Goal: Transaction & Acquisition: Download file/media

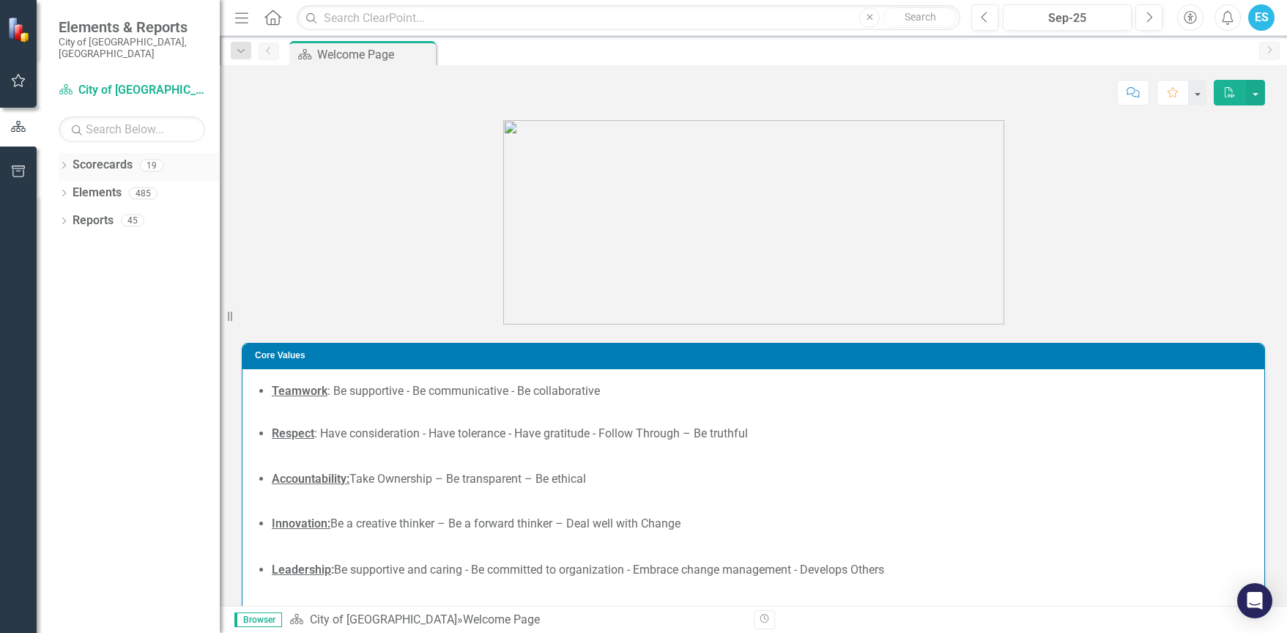
click at [63, 163] on icon "Dropdown" at bounding box center [64, 167] width 10 height 8
click at [64, 245] on icon at bounding box center [64, 248] width 4 height 7
click at [73, 300] on div "Dropdown" at bounding box center [71, 306] width 10 height 12
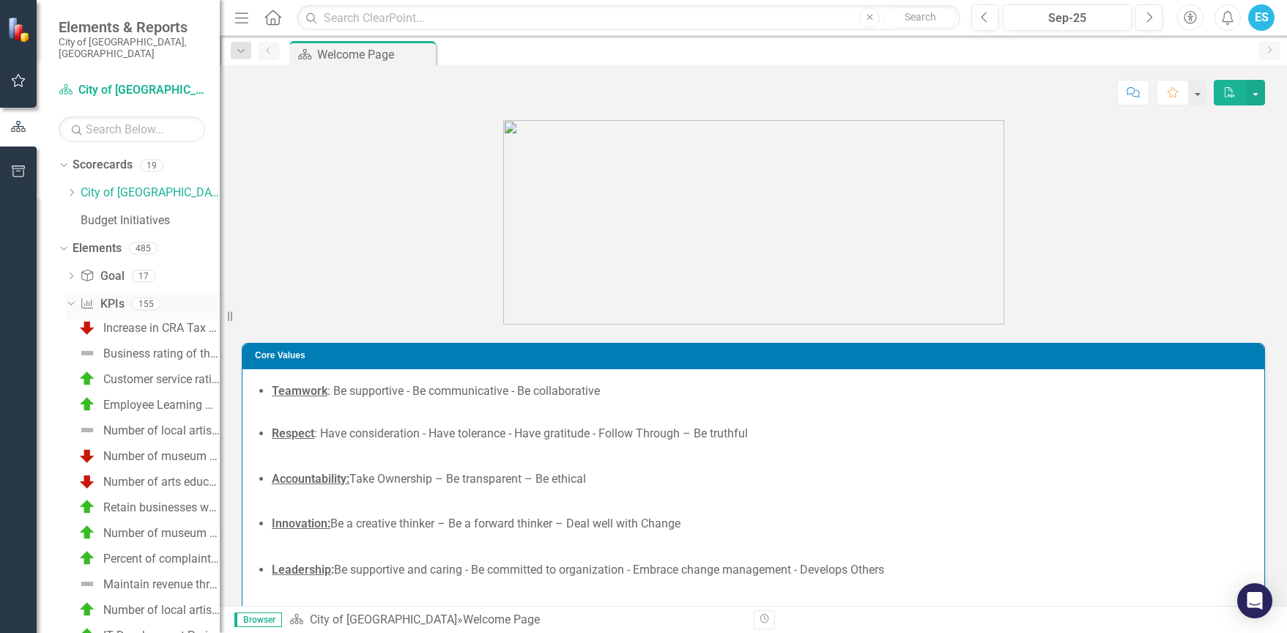
click at [100, 298] on link "KPI KPIs" at bounding box center [102, 304] width 44 height 17
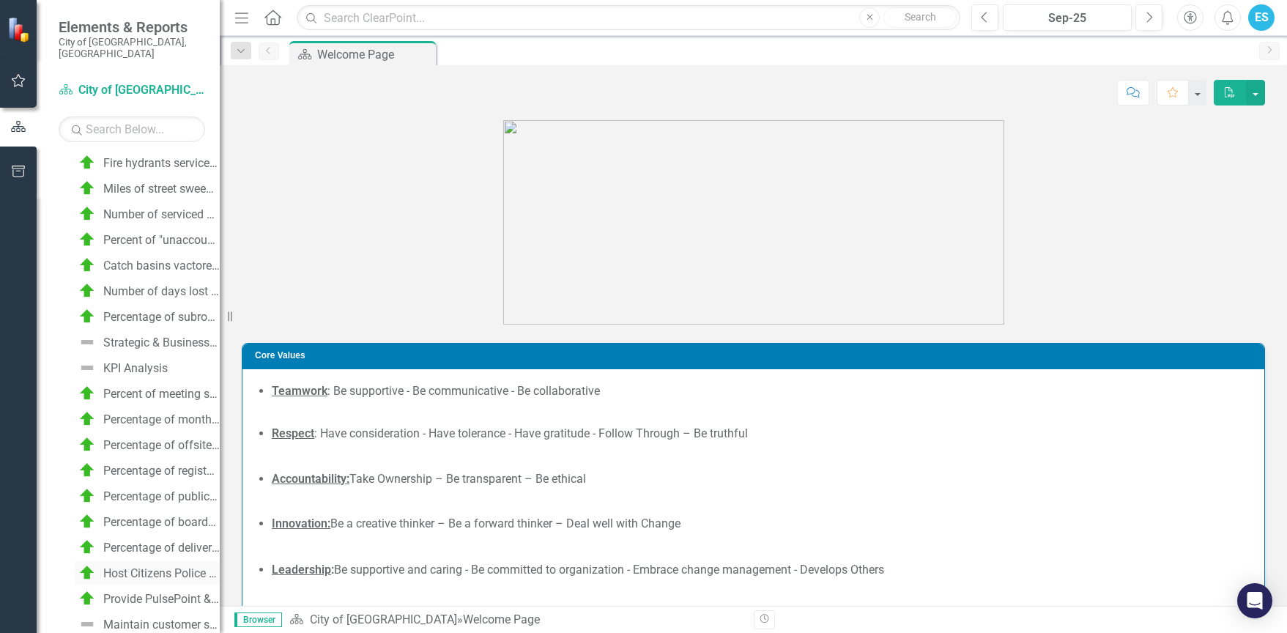
scroll to position [3732, 0]
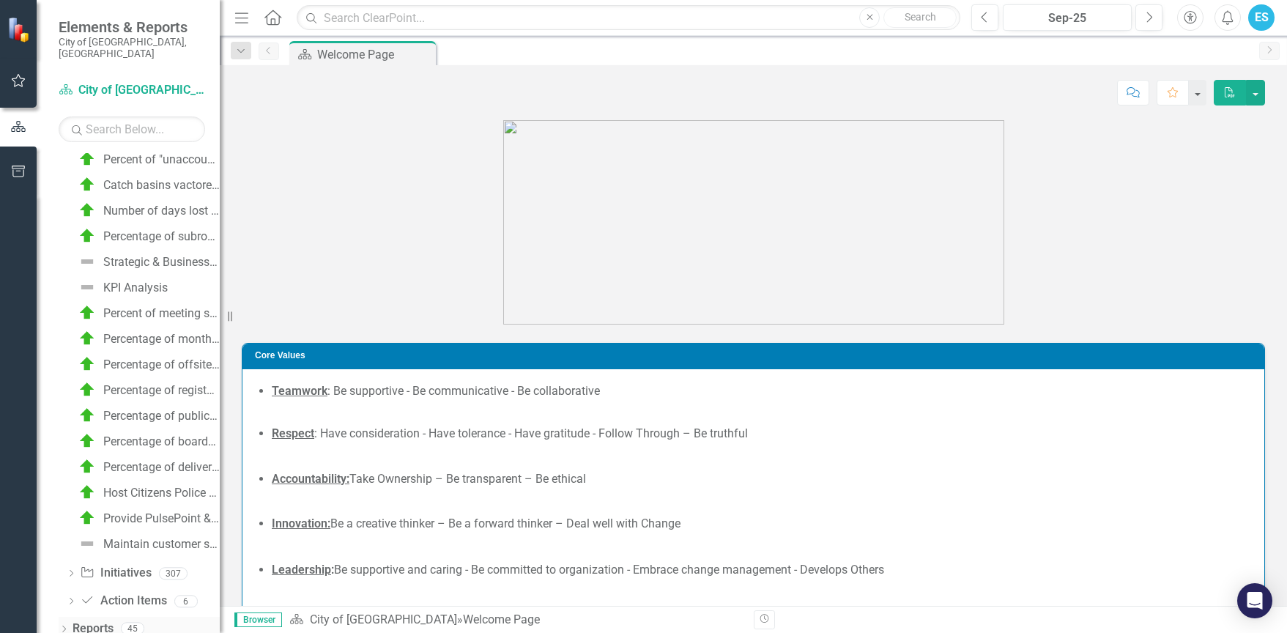
click at [64, 626] on icon "Dropdown" at bounding box center [64, 630] width 10 height 8
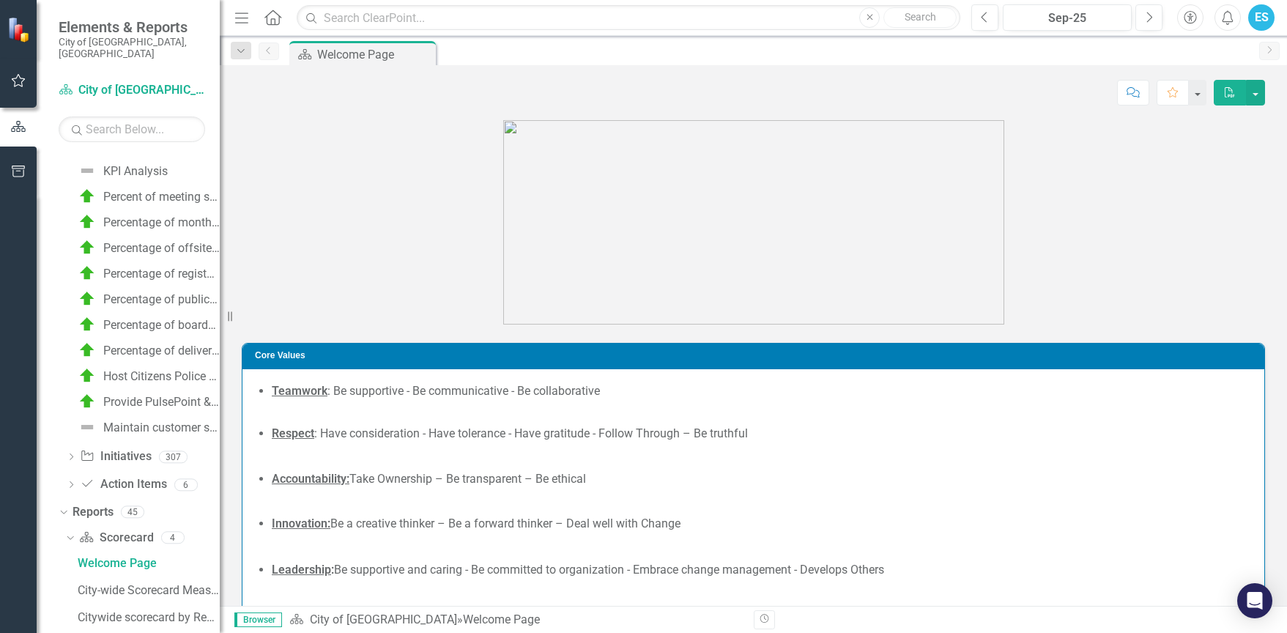
scroll to position [4025, 0]
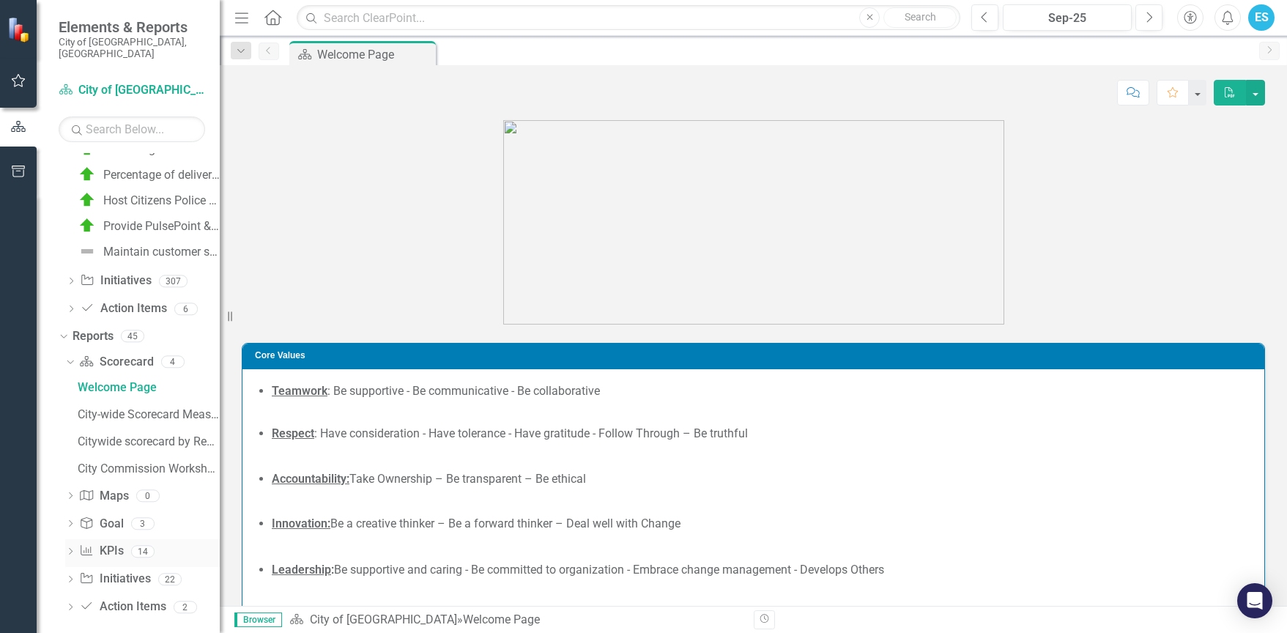
click at [71, 549] on icon "Dropdown" at bounding box center [70, 553] width 10 height 8
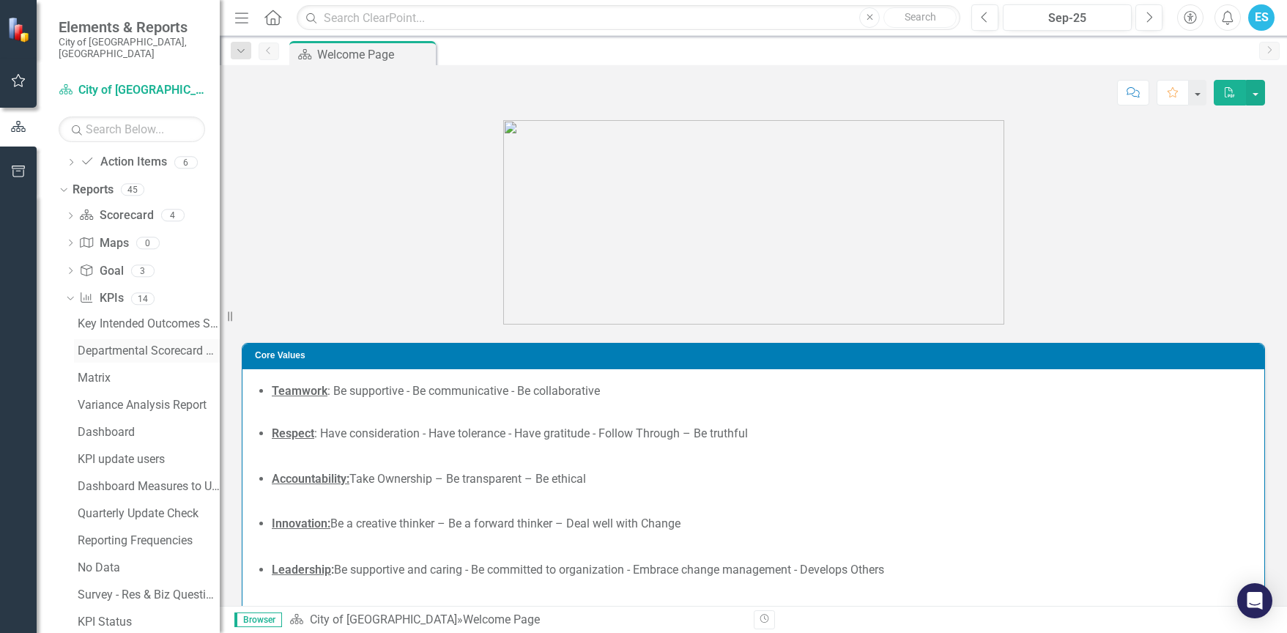
scroll to position [4296, 0]
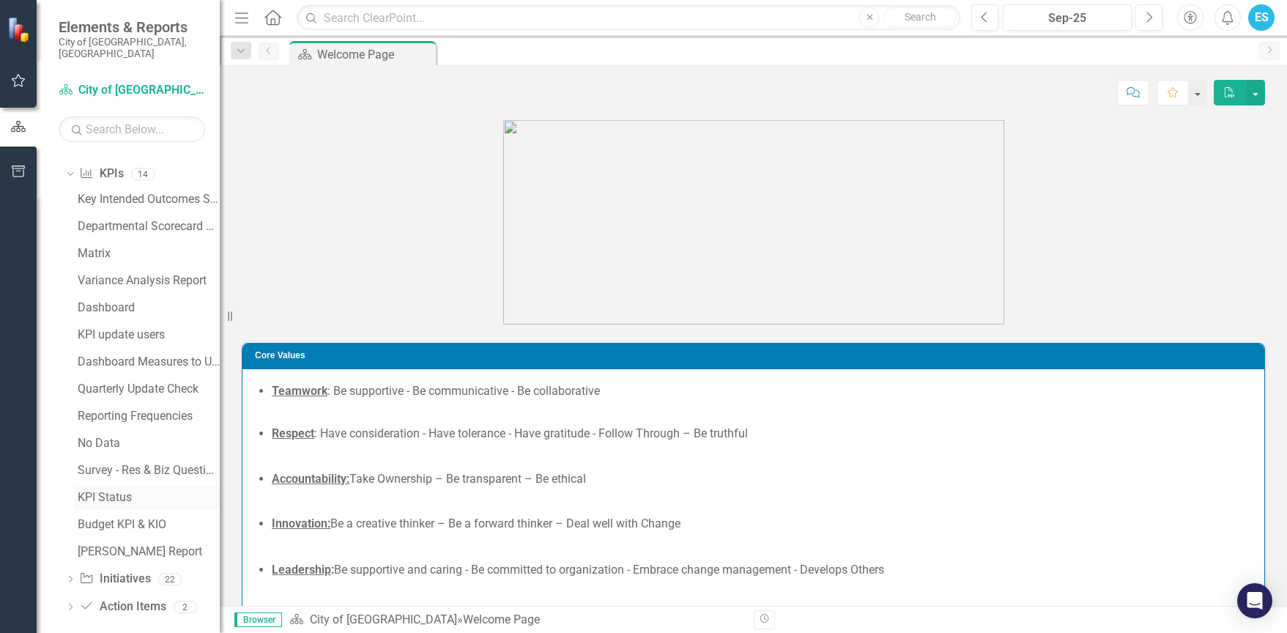
click at [105, 491] on div "KPI Status" at bounding box center [149, 497] width 142 height 13
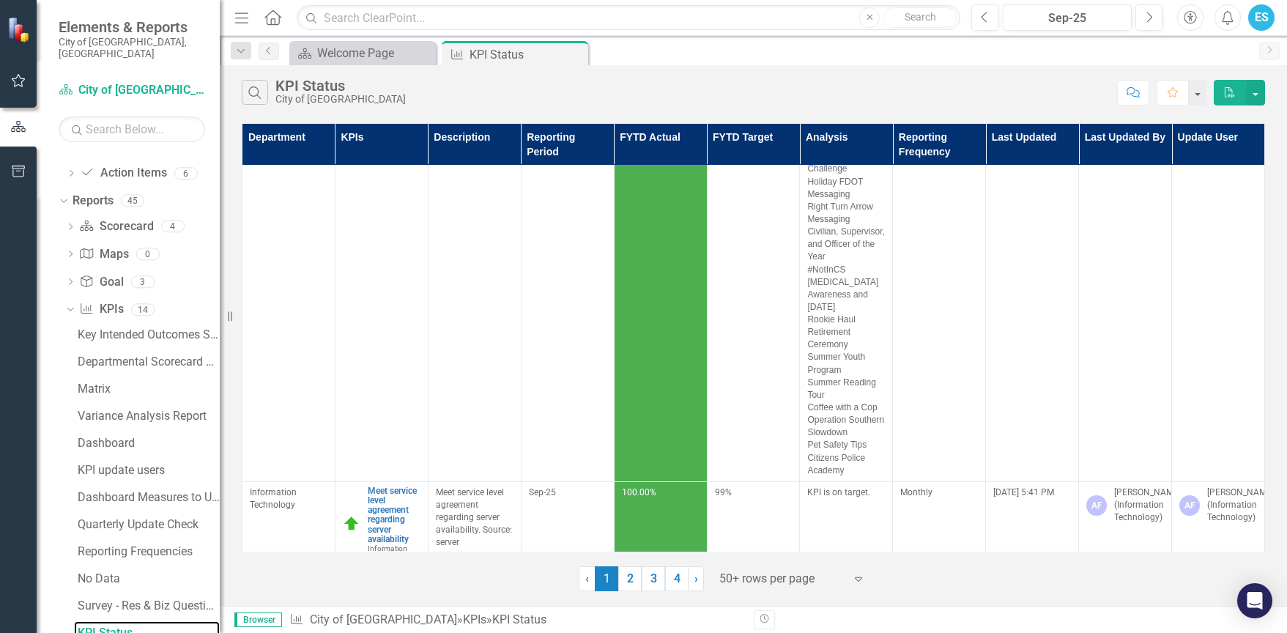
scroll to position [4322, 0]
click at [1262, 102] on button "button" at bounding box center [1255, 93] width 19 height 26
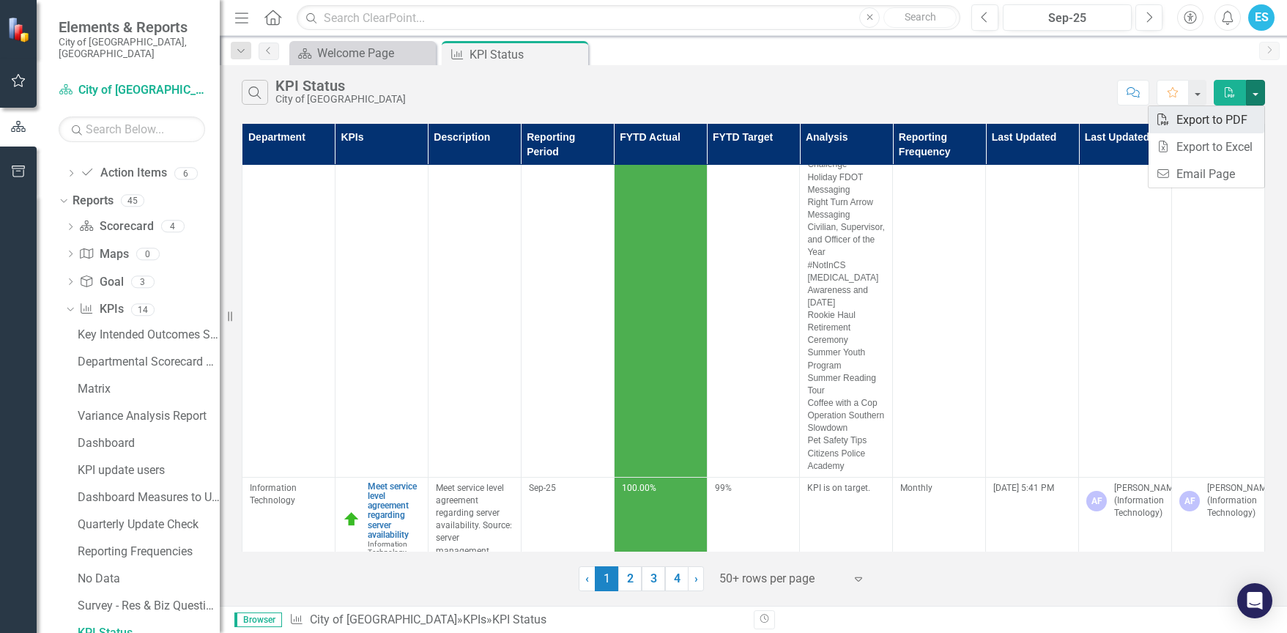
click at [1221, 130] on link "PDF Export to PDF" at bounding box center [1207, 119] width 116 height 27
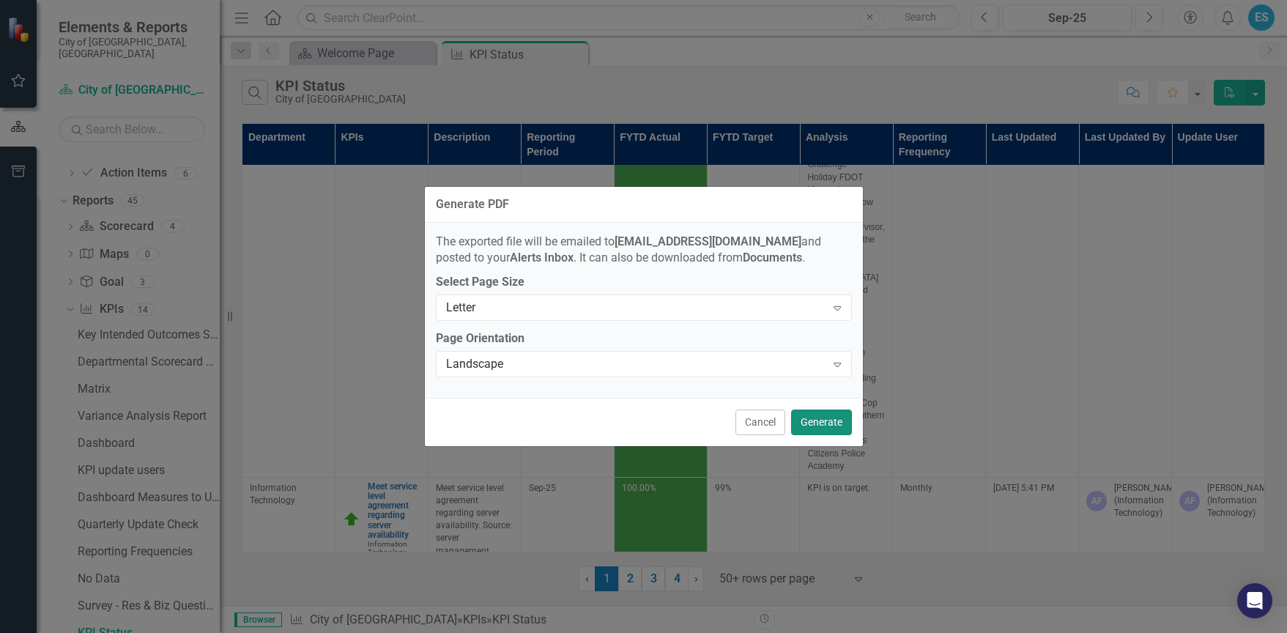
click at [823, 423] on button "Generate" at bounding box center [821, 422] width 61 height 26
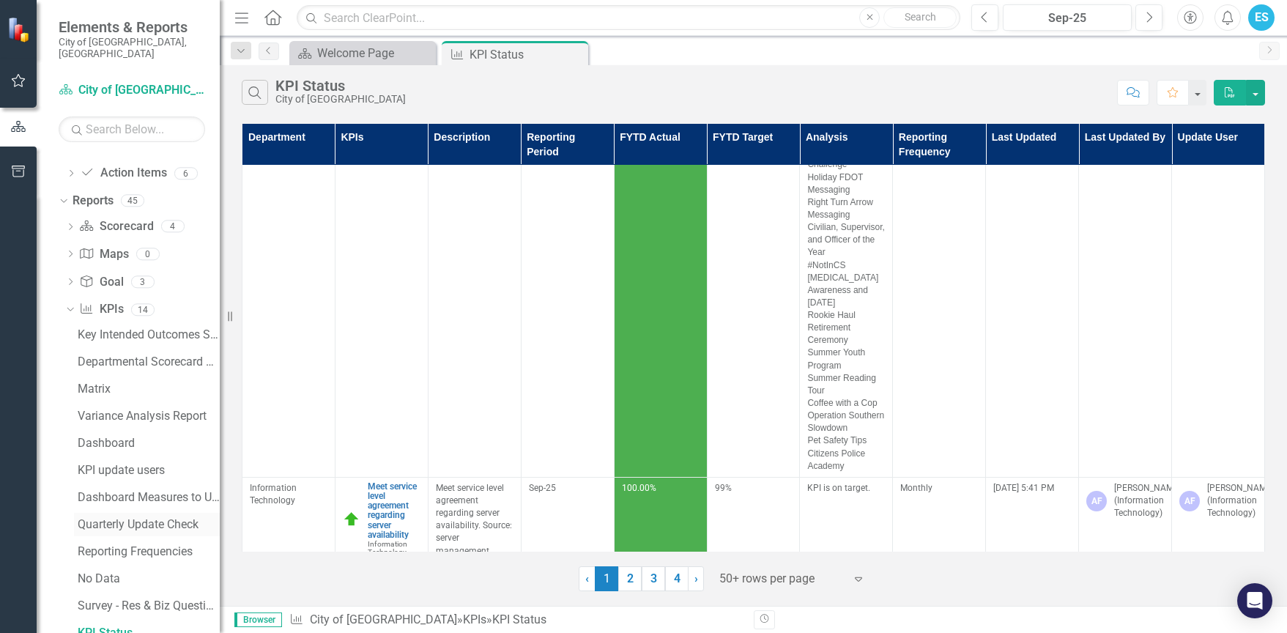
click at [105, 518] on div "Quarterly Update Check" at bounding box center [149, 524] width 142 height 13
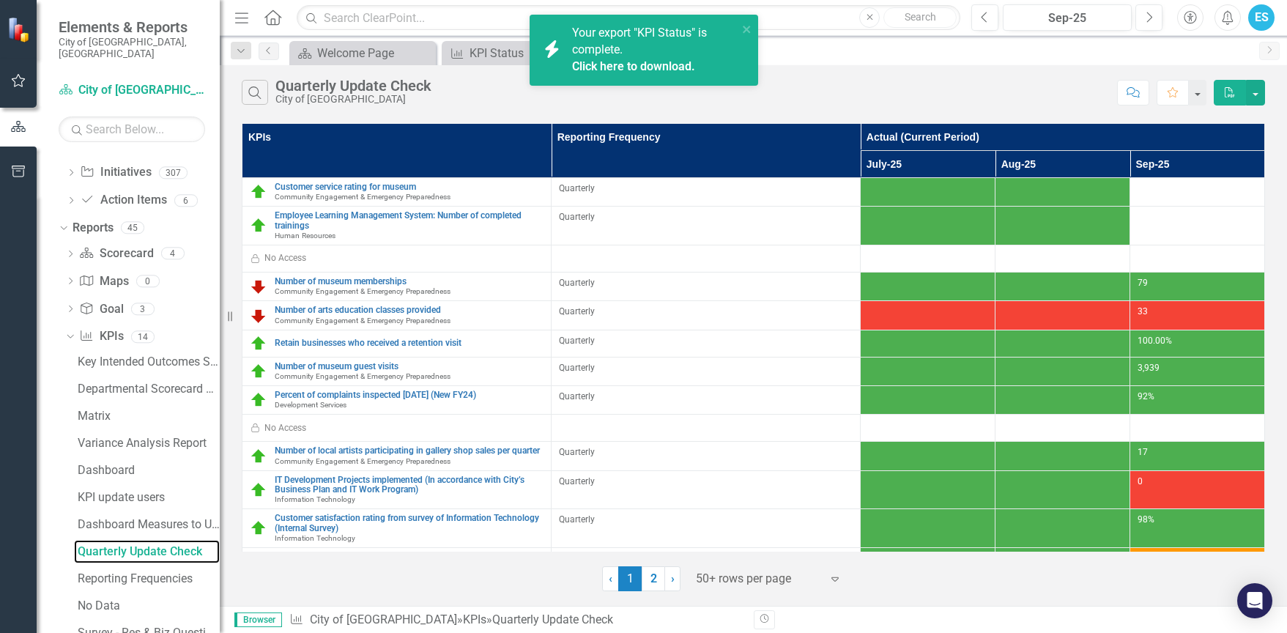
scroll to position [4271, 0]
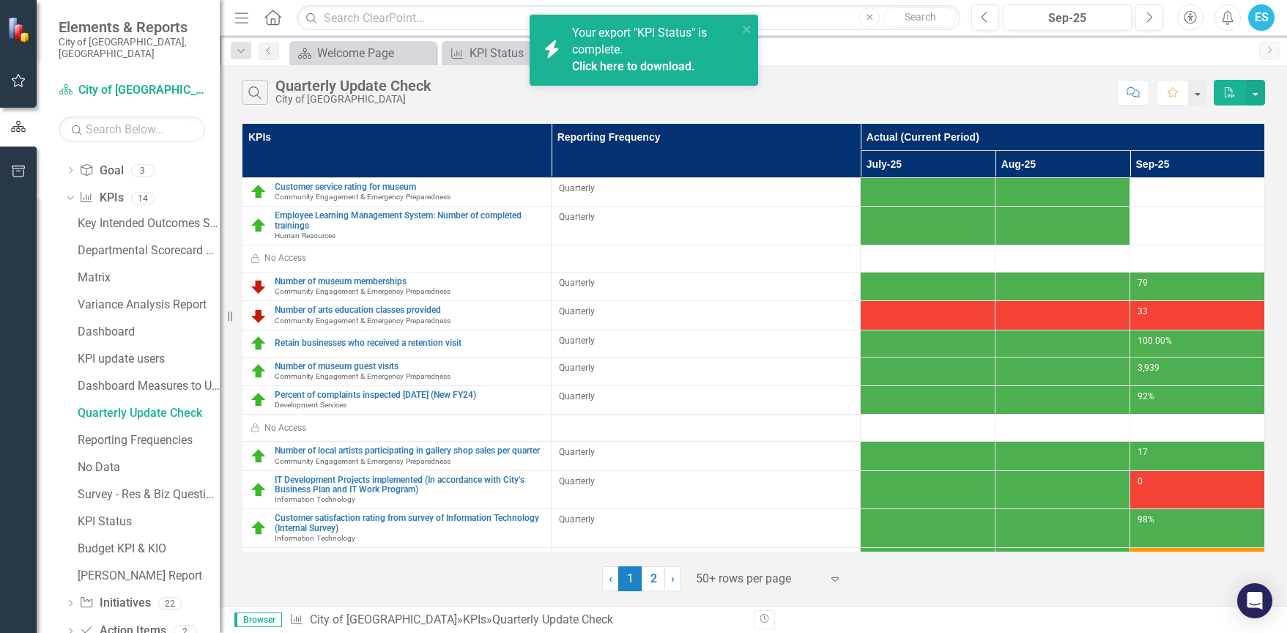
click at [665, 57] on div "Your export "KPI Status" is complete. Click here to download." at bounding box center [655, 50] width 166 height 51
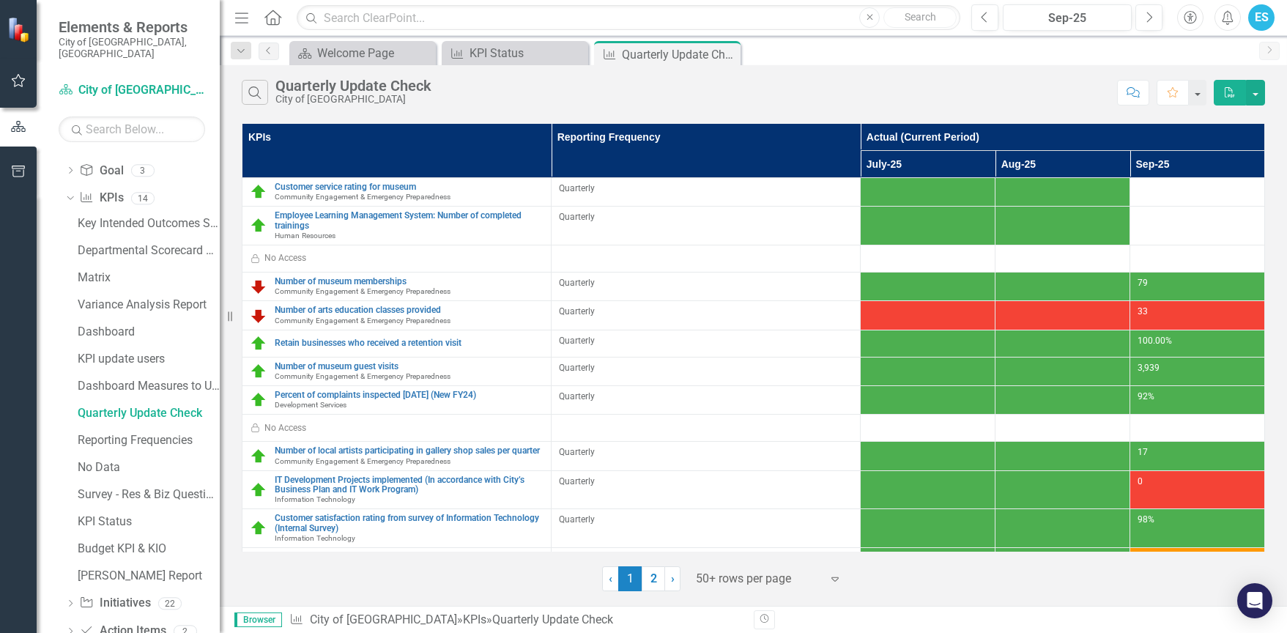
click at [1223, 15] on icon "Alerts" at bounding box center [1227, 17] width 15 height 15
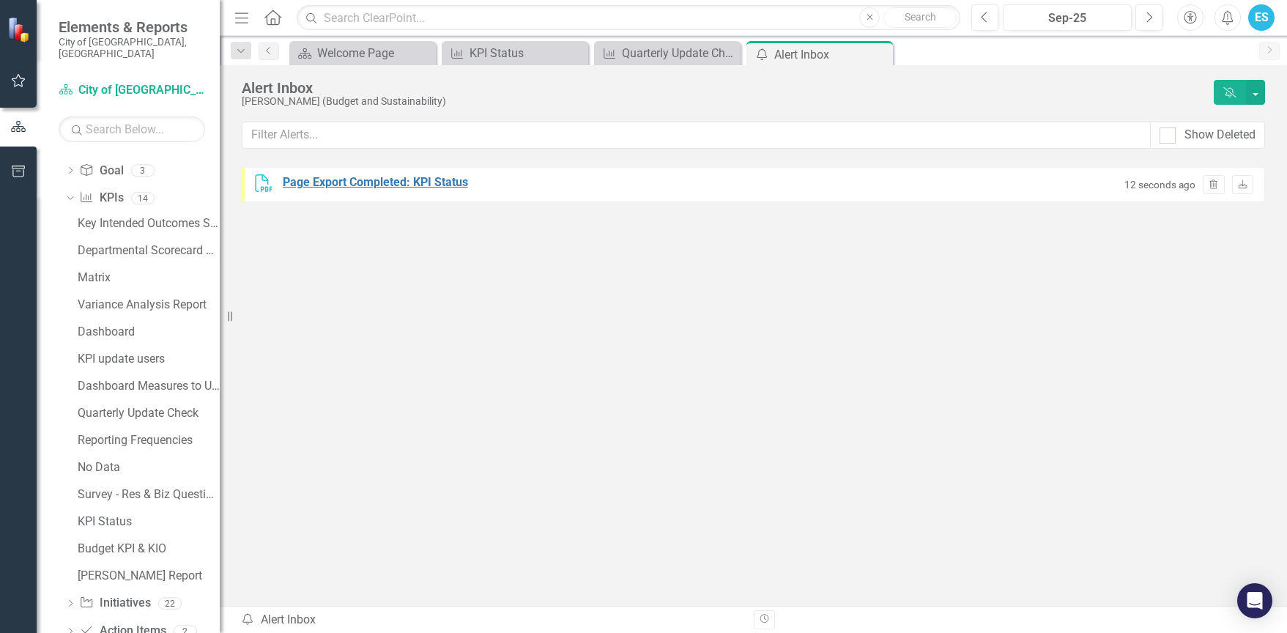
click at [389, 186] on div "Page Export Completed: KPI Status" at bounding box center [375, 182] width 185 height 17
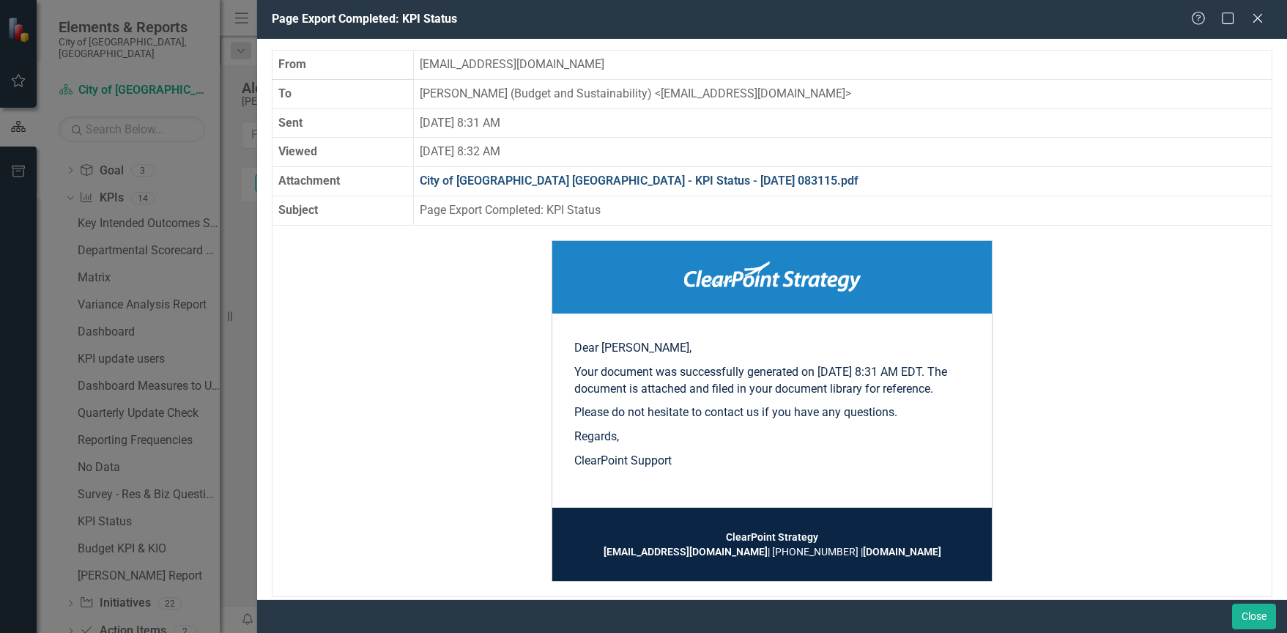
click at [637, 183] on link "City of [GEOGRAPHIC_DATA] [GEOGRAPHIC_DATA] - KPI Status - [DATE] 083115.pdf" at bounding box center [639, 181] width 439 height 14
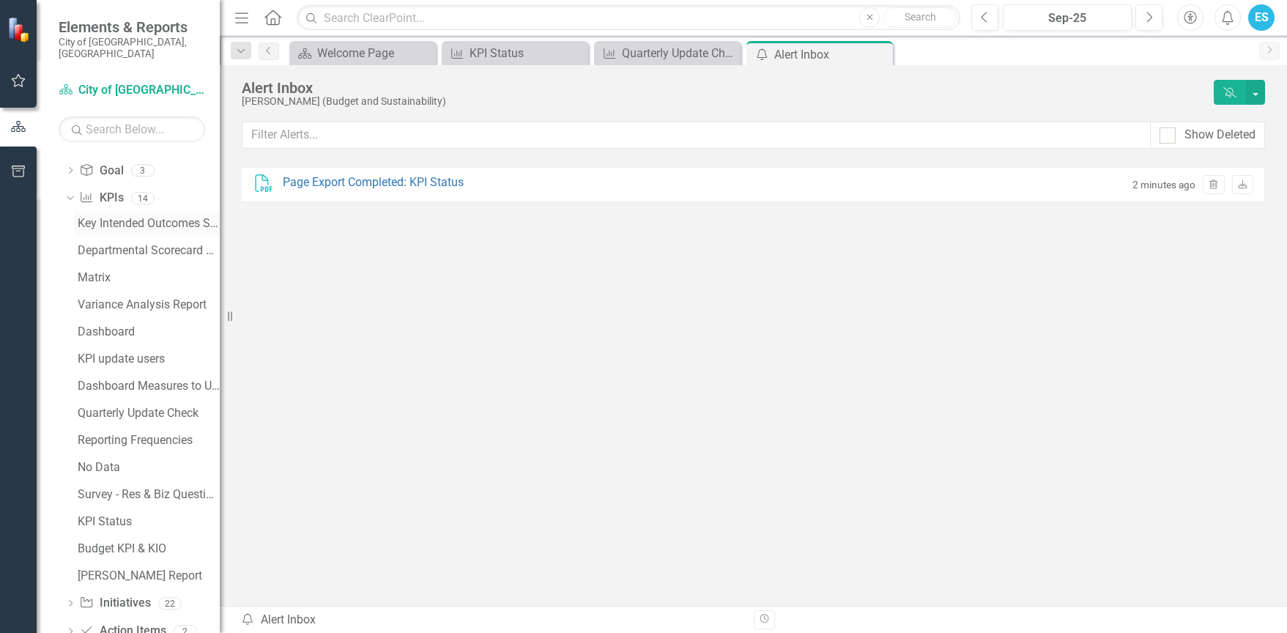
click at [128, 217] on div "Key Intended Outcomes Scorecard Report" at bounding box center [149, 223] width 142 height 13
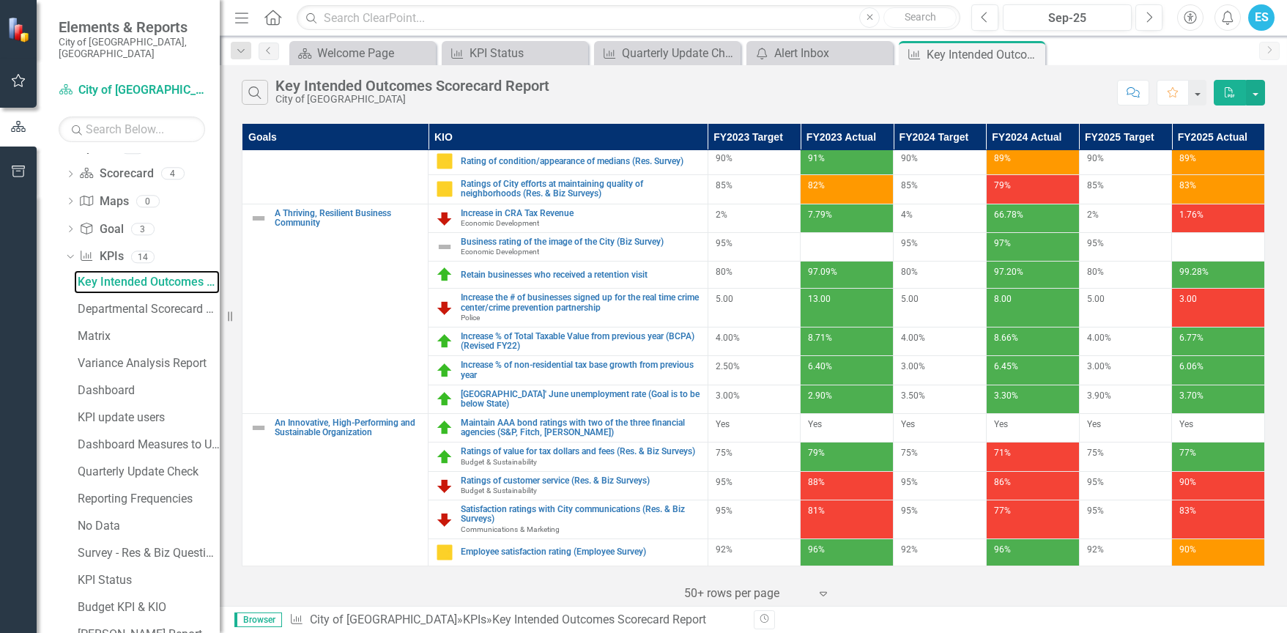
scroll to position [4228, 0]
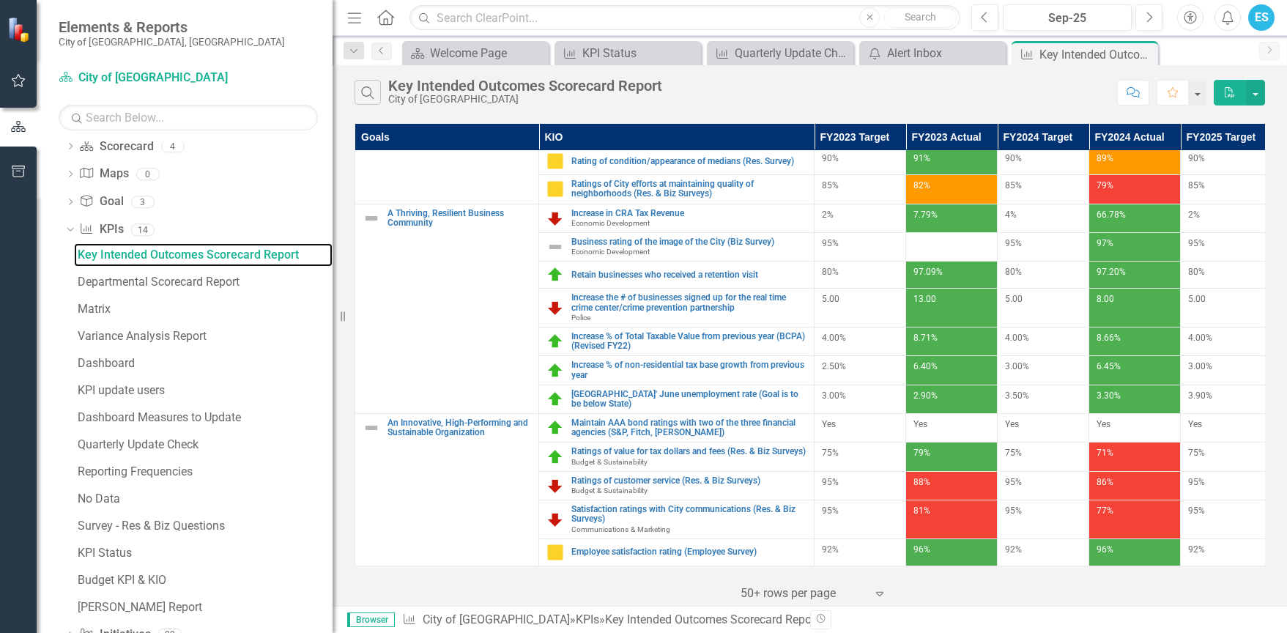
drag, startPoint x: 225, startPoint y: 281, endPoint x: 333, endPoint y: 284, distance: 107.7
click at [333, 284] on div "Resize" at bounding box center [339, 316] width 12 height 633
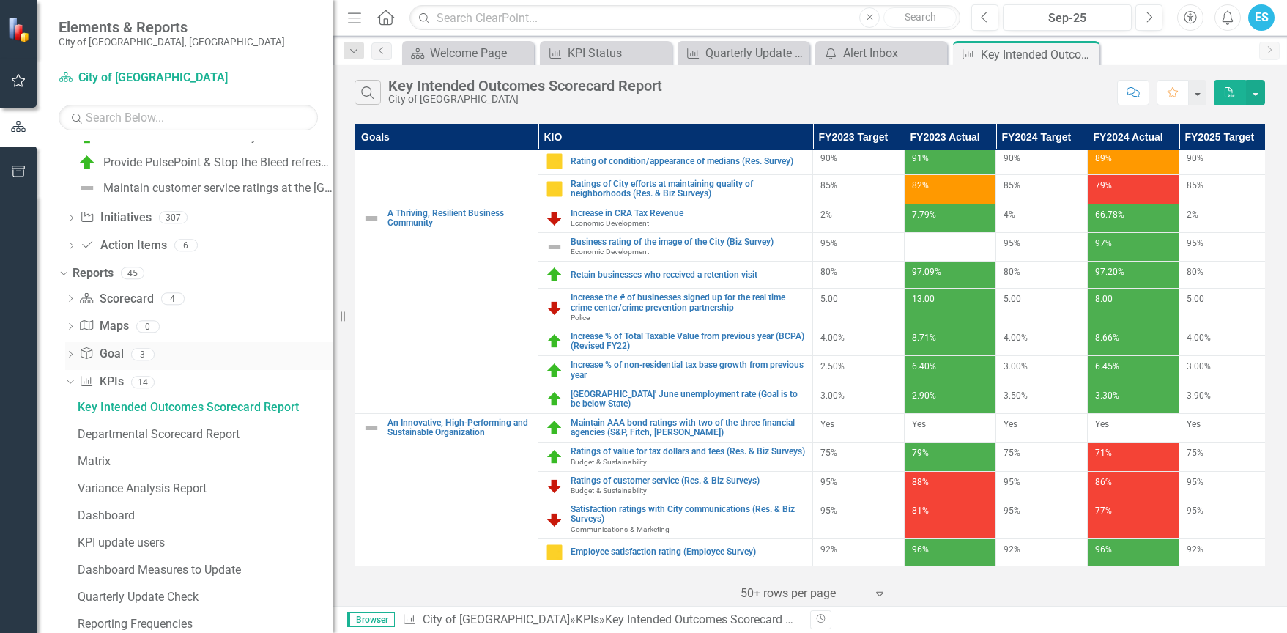
scroll to position [4003, 0]
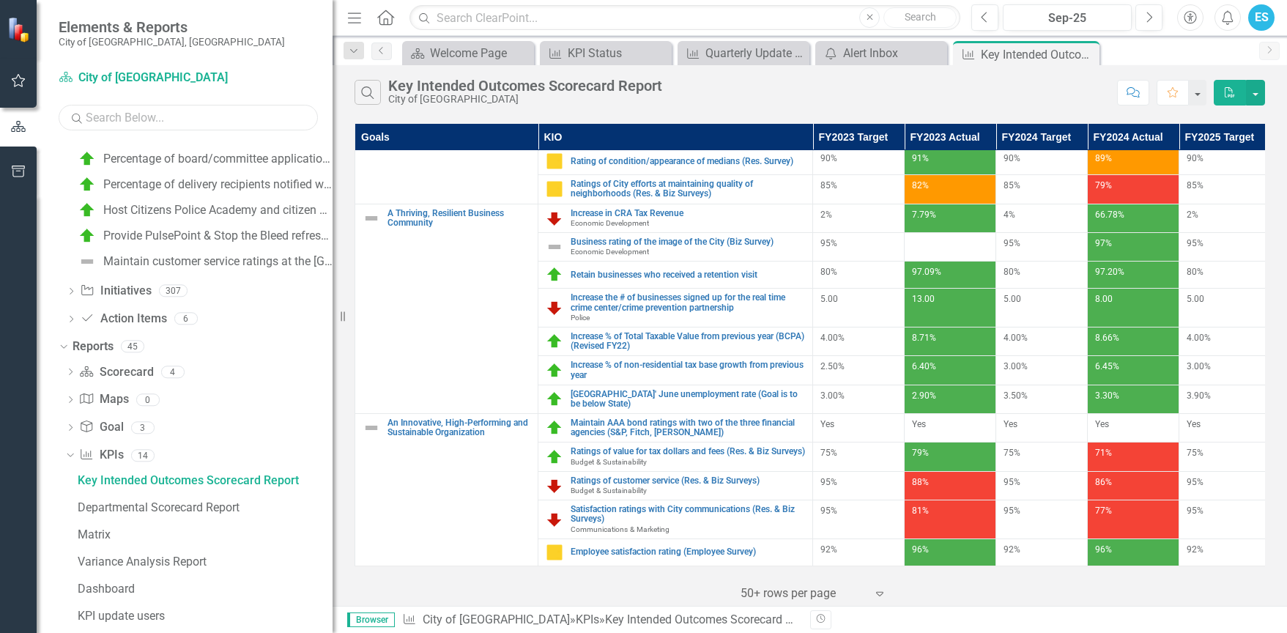
click at [162, 116] on input "text" at bounding box center [188, 118] width 259 height 26
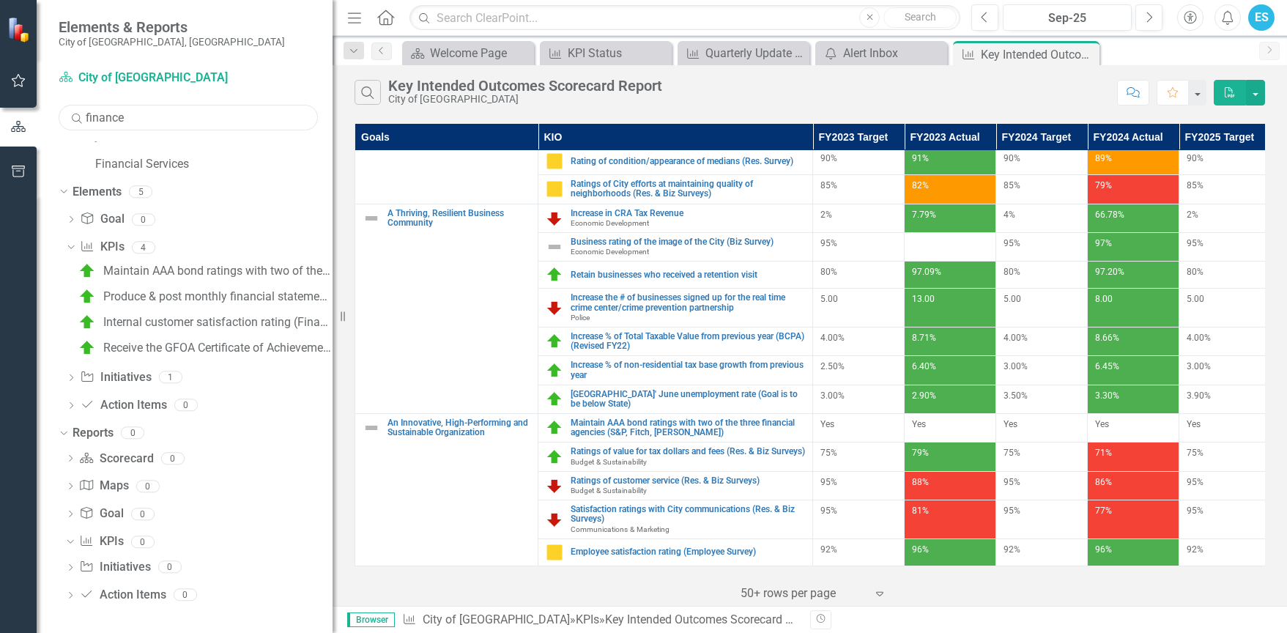
scroll to position [0, 0]
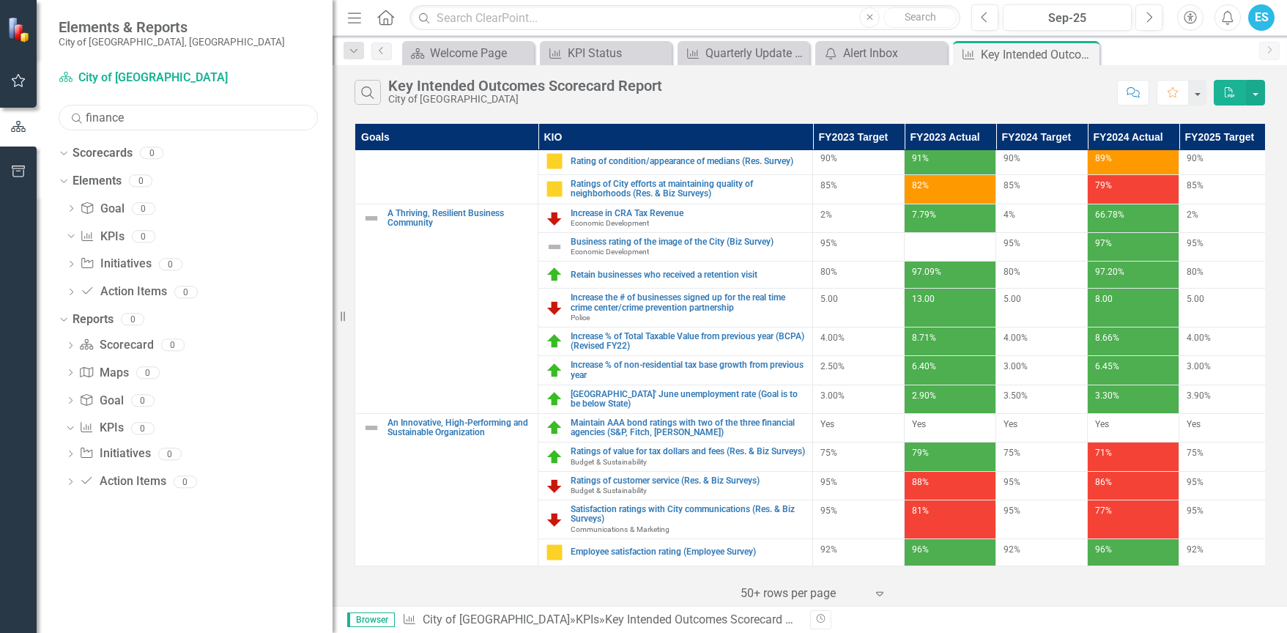
type input "finance"
drag, startPoint x: 147, startPoint y: 109, endPoint x: 79, endPoint y: 103, distance: 68.4
click at [79, 103] on div "Scorecard City of [GEOGRAPHIC_DATA] Search finance Sorry, no results found." at bounding box center [188, 98] width 259 height 64
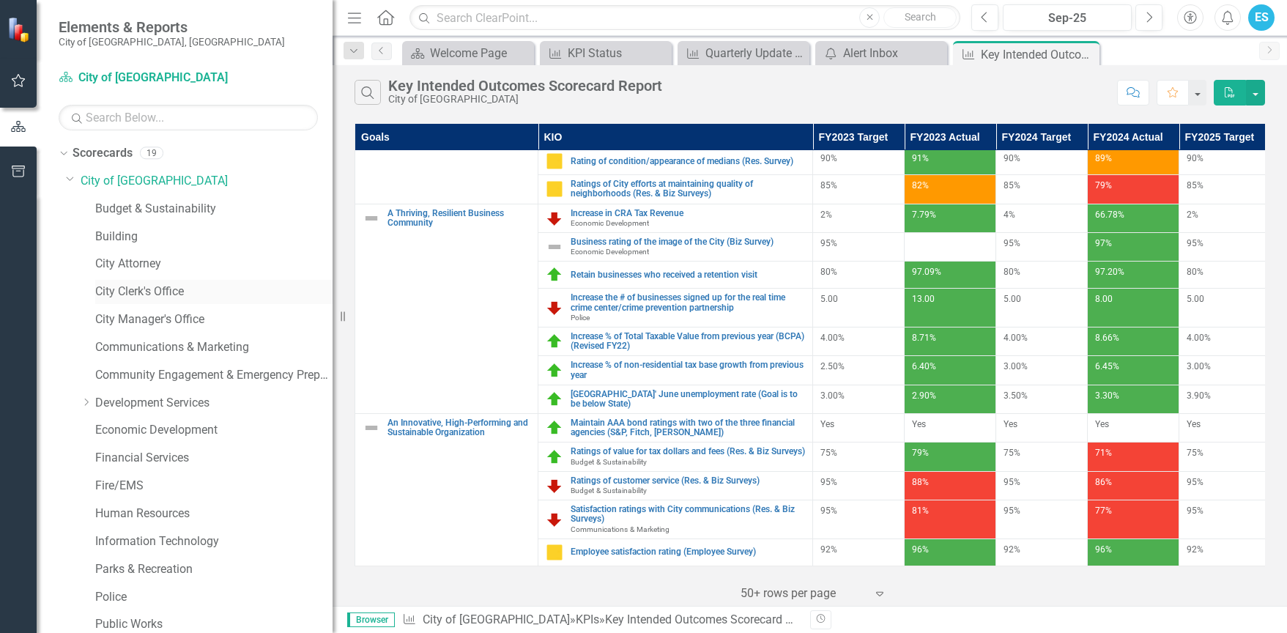
click at [166, 287] on link "City Clerk's Office" at bounding box center [213, 291] width 237 height 17
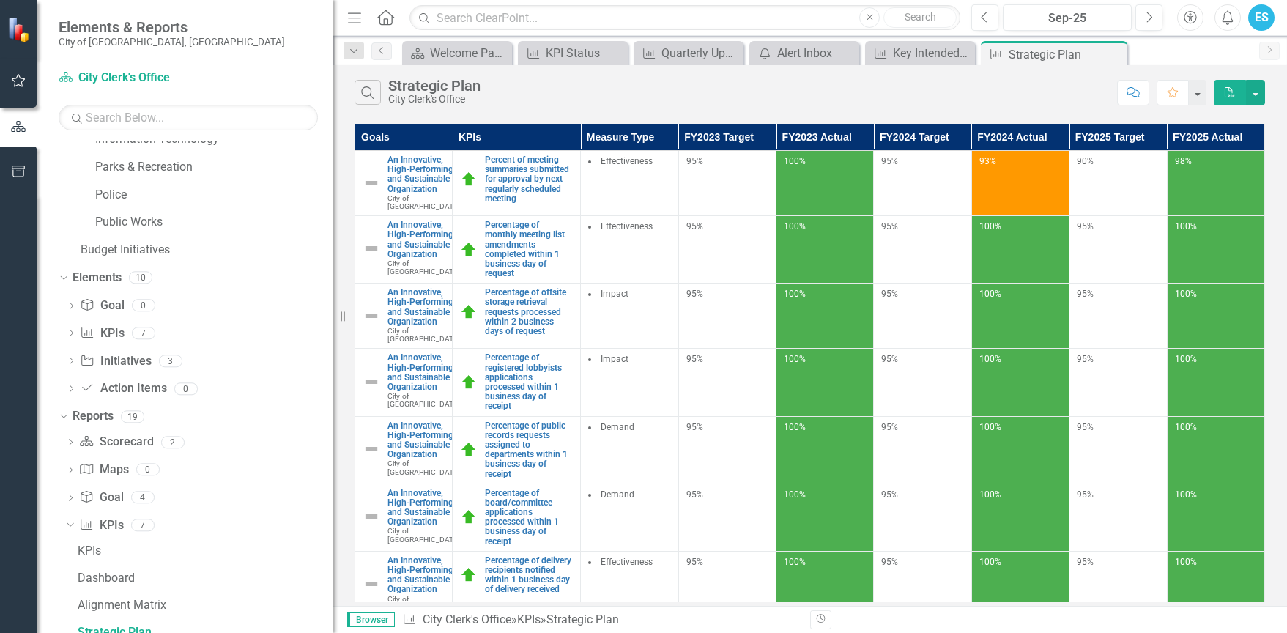
scroll to position [412, 0]
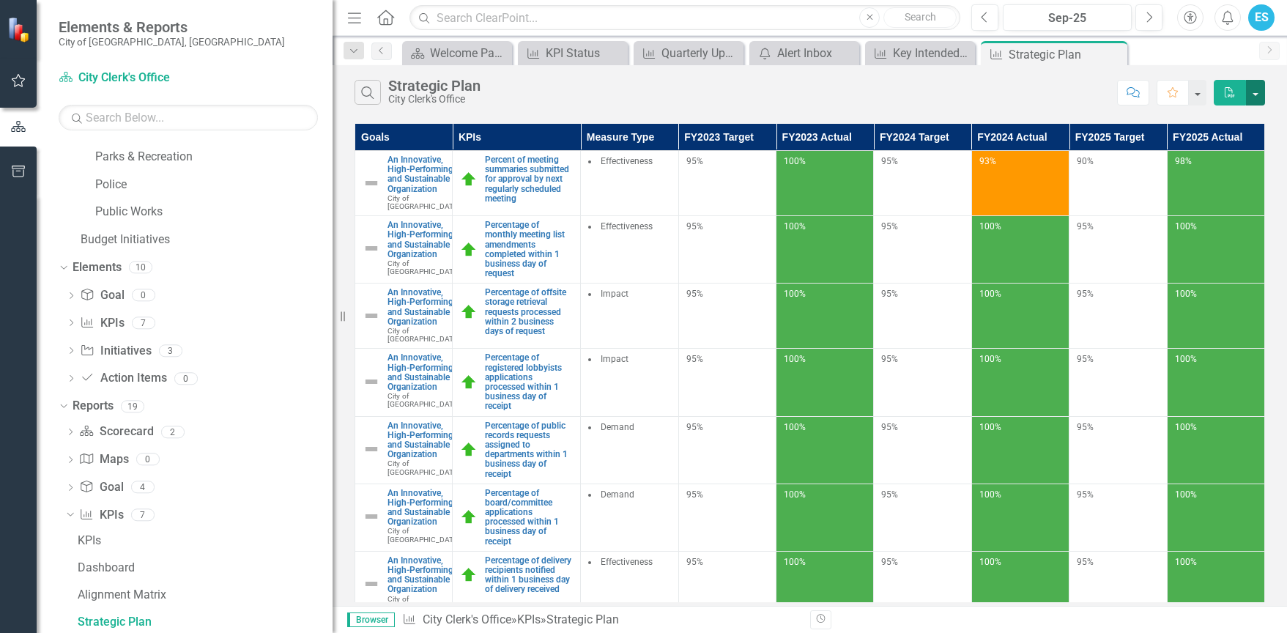
click at [1258, 94] on button "button" at bounding box center [1255, 93] width 19 height 26
click at [379, 191] on img at bounding box center [372, 183] width 18 height 18
click at [367, 192] on img at bounding box center [372, 183] width 18 height 18
click at [369, 190] on img at bounding box center [372, 183] width 18 height 18
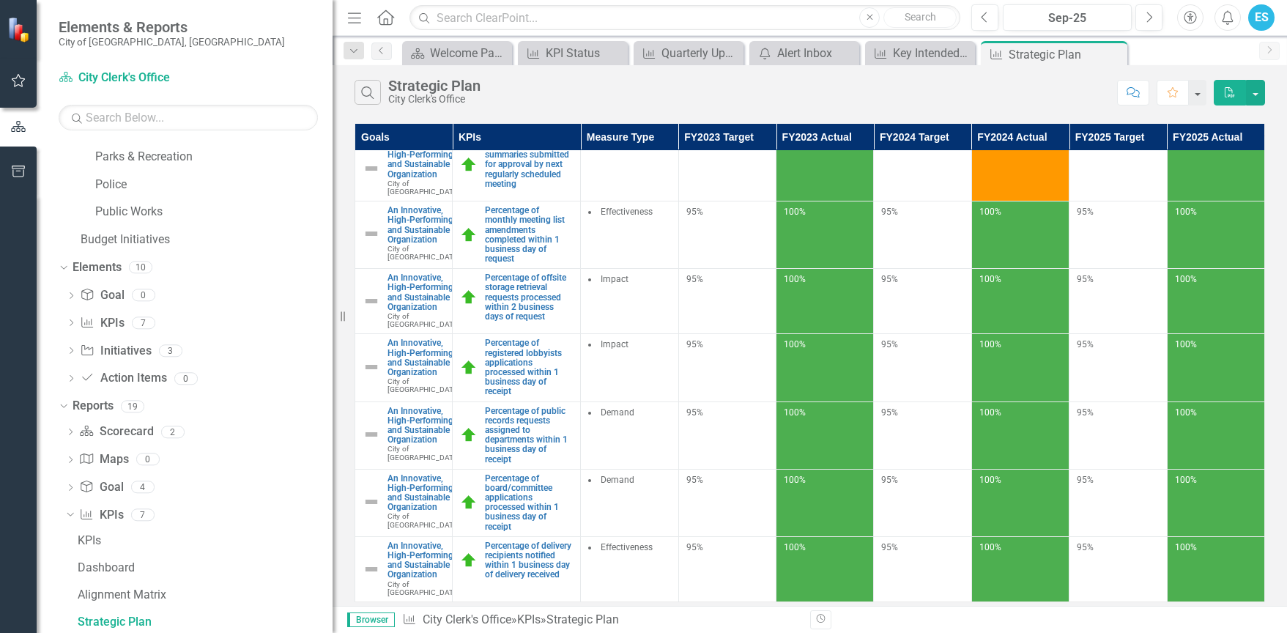
scroll to position [0, 0]
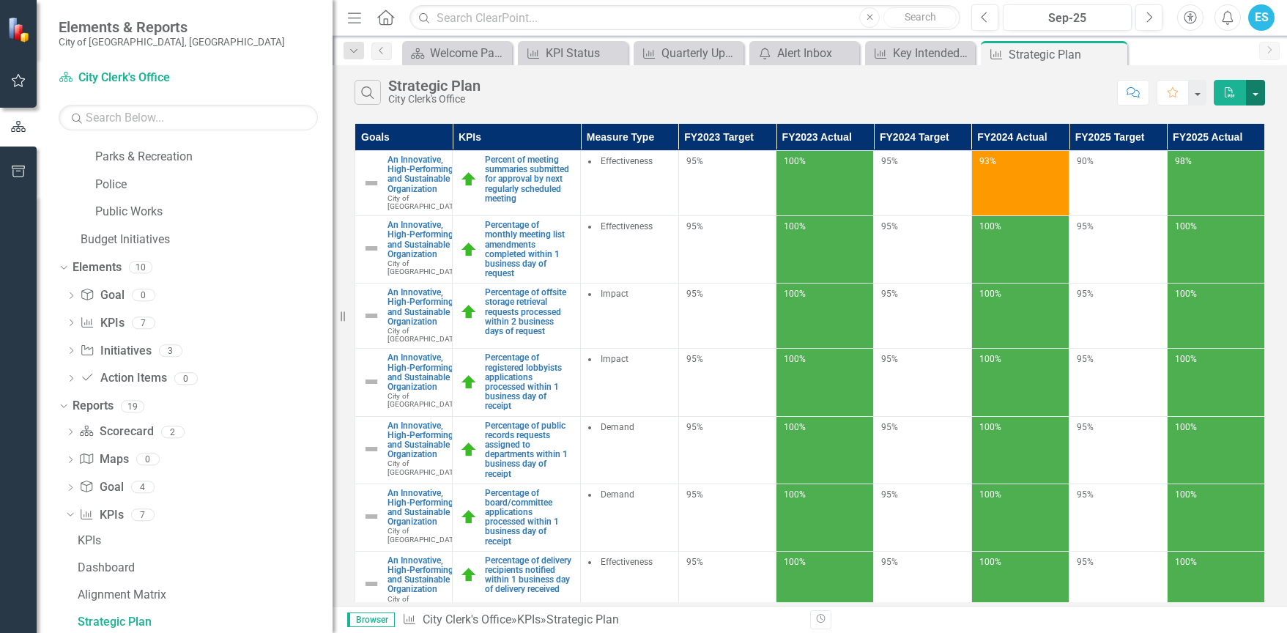
click at [1259, 89] on button "button" at bounding box center [1255, 93] width 19 height 26
click at [1246, 118] on link "PDF Export to PDF" at bounding box center [1207, 119] width 116 height 27
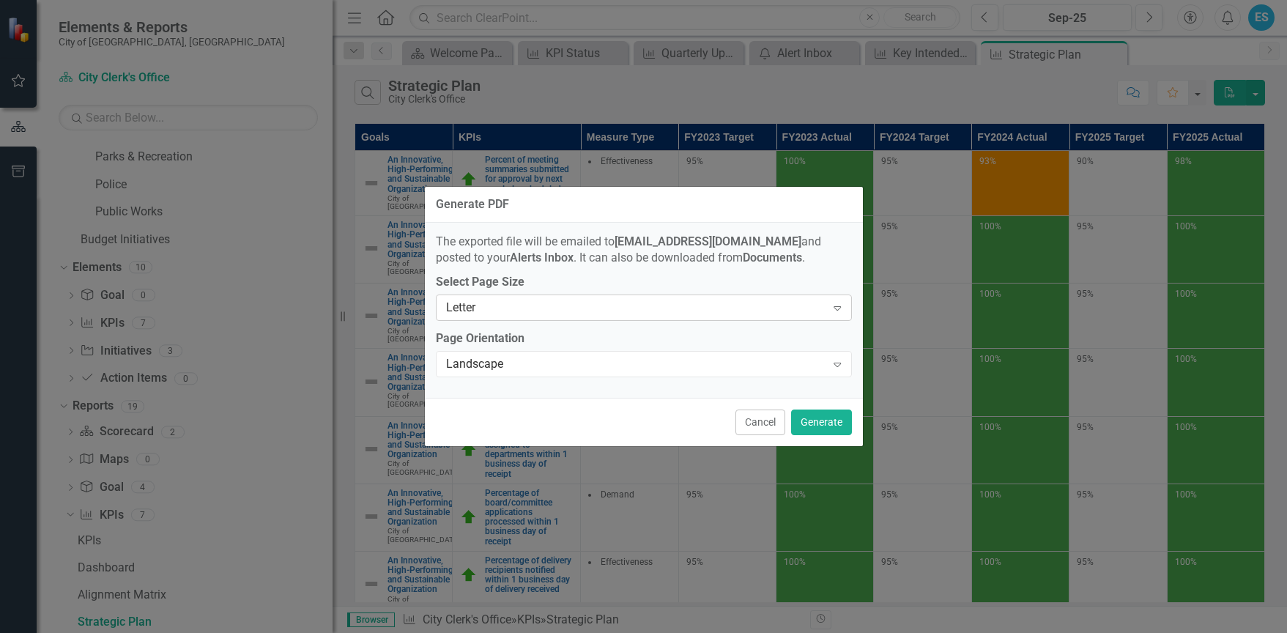
click at [709, 316] on div "Letter Expand" at bounding box center [644, 307] width 416 height 26
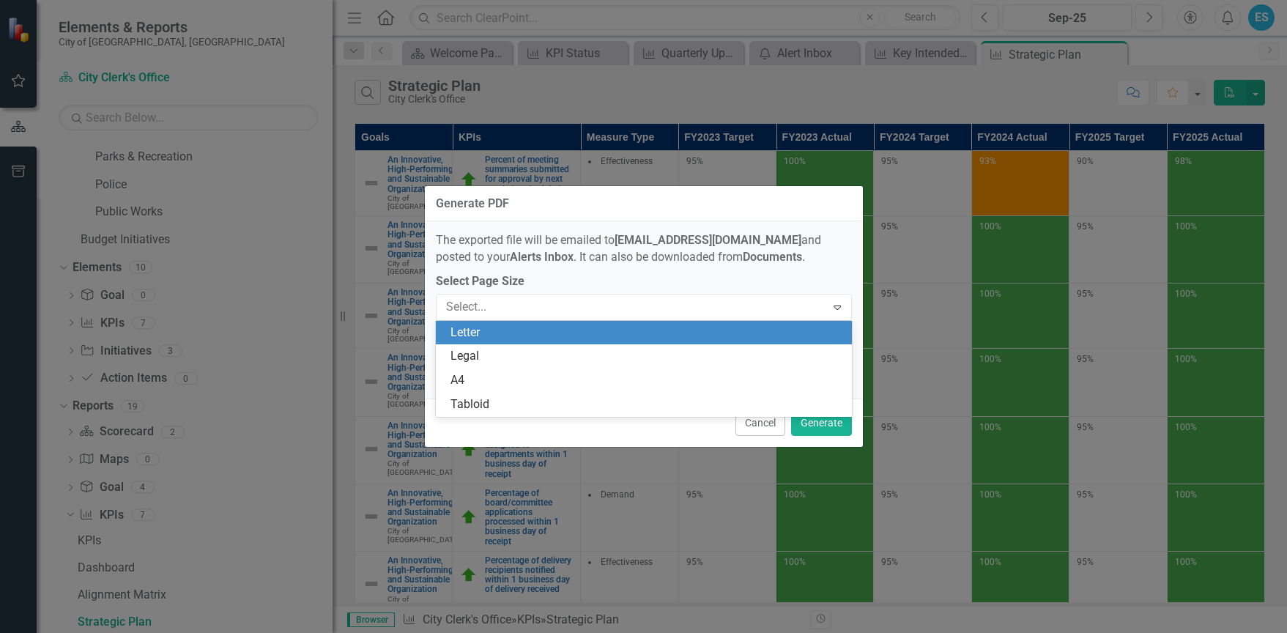
click at [662, 335] on div "Letter" at bounding box center [647, 333] width 393 height 17
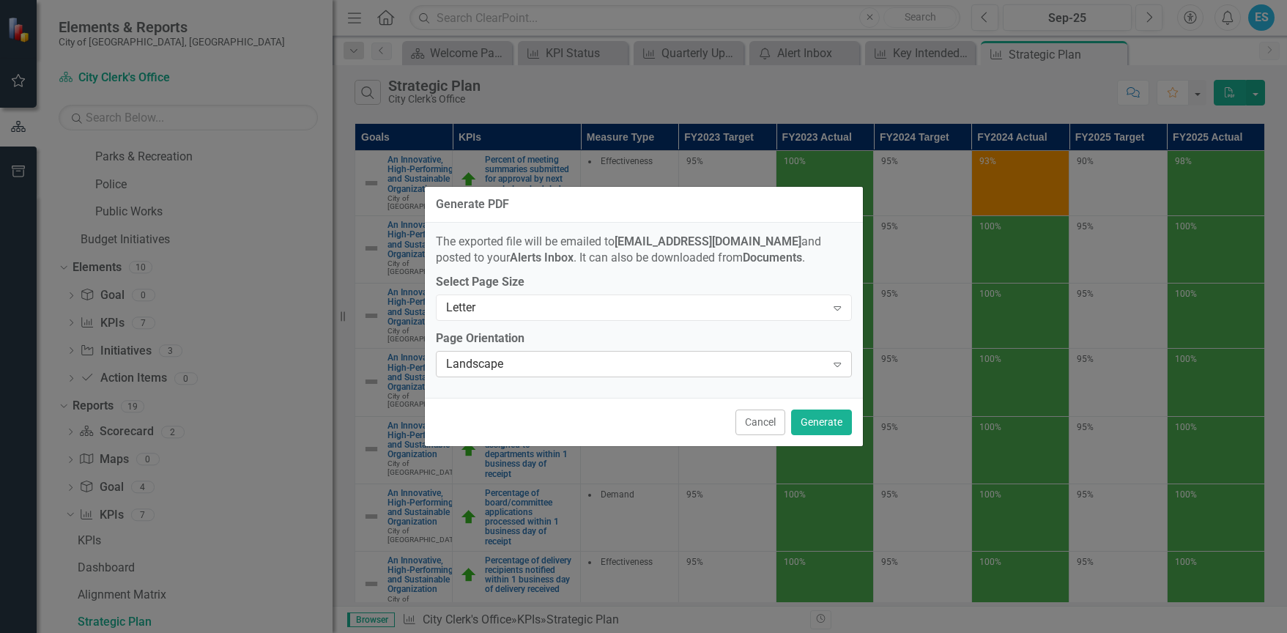
click at [645, 354] on div "Landscape Expand" at bounding box center [644, 364] width 416 height 26
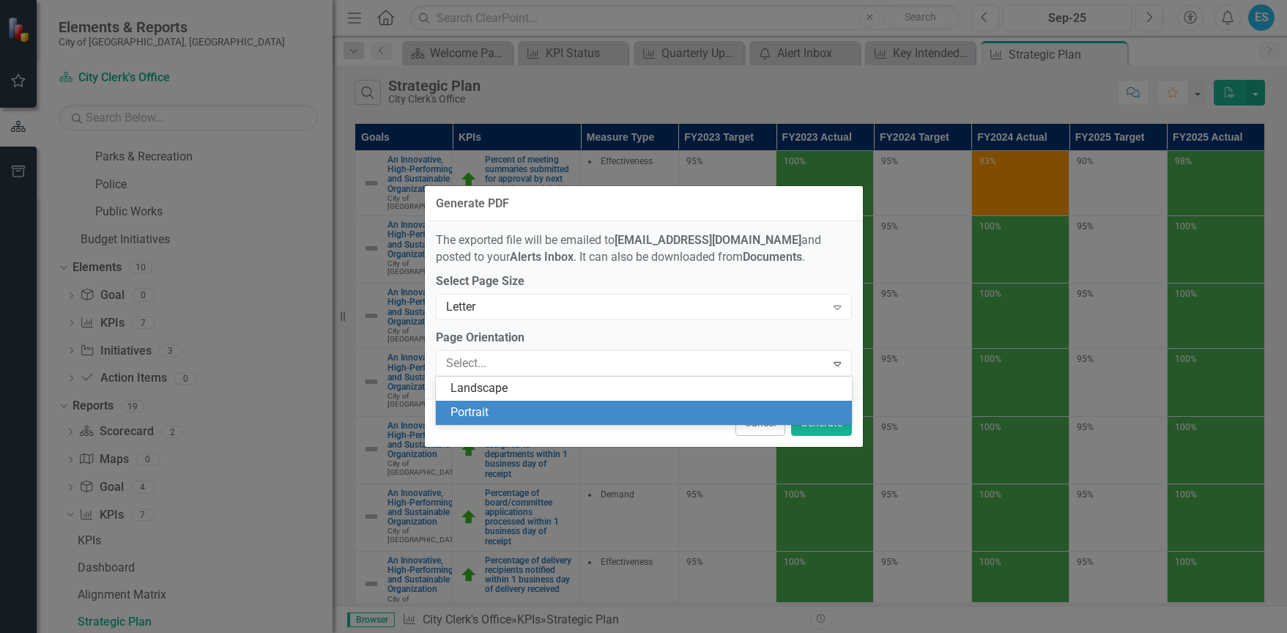
click at [612, 409] on div "Portrait" at bounding box center [647, 412] width 393 height 17
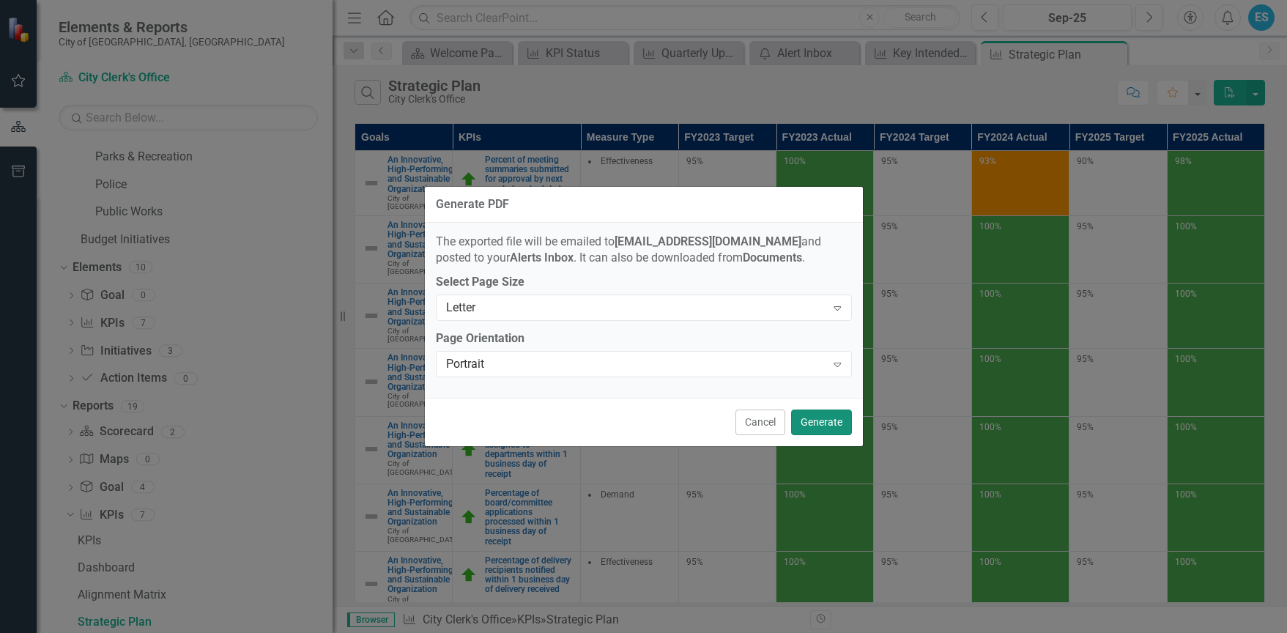
click at [828, 426] on button "Generate" at bounding box center [821, 422] width 61 height 26
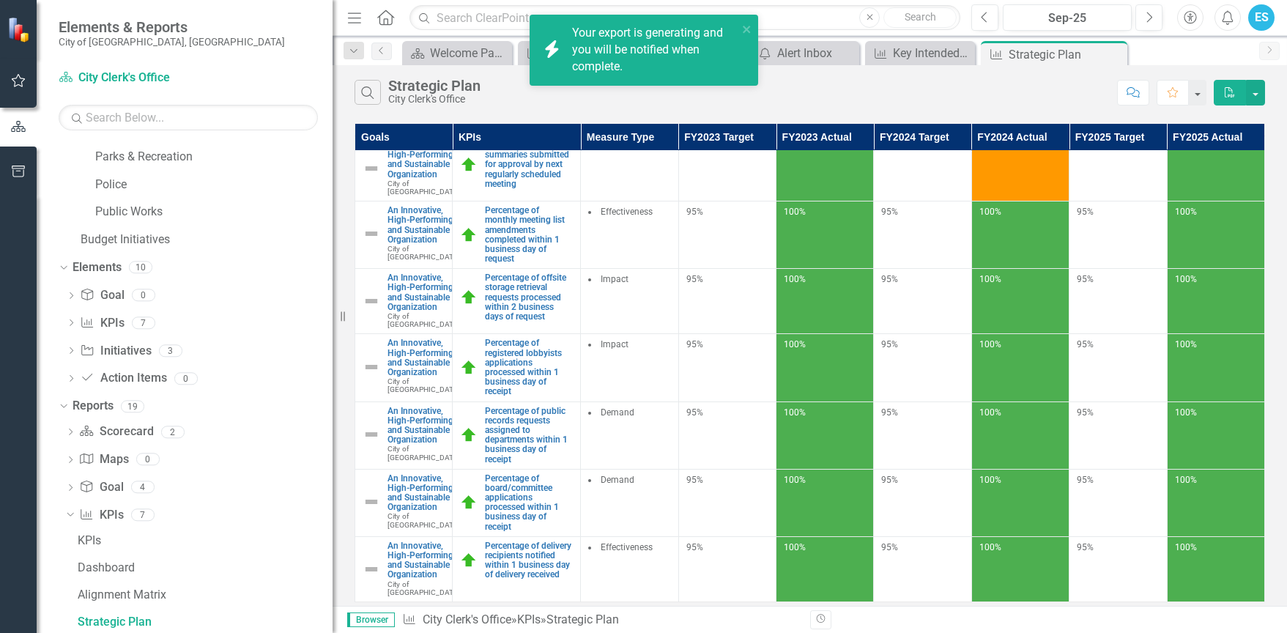
scroll to position [141, 0]
click at [644, 65] on link "Click here to download." at bounding box center [633, 66] width 123 height 14
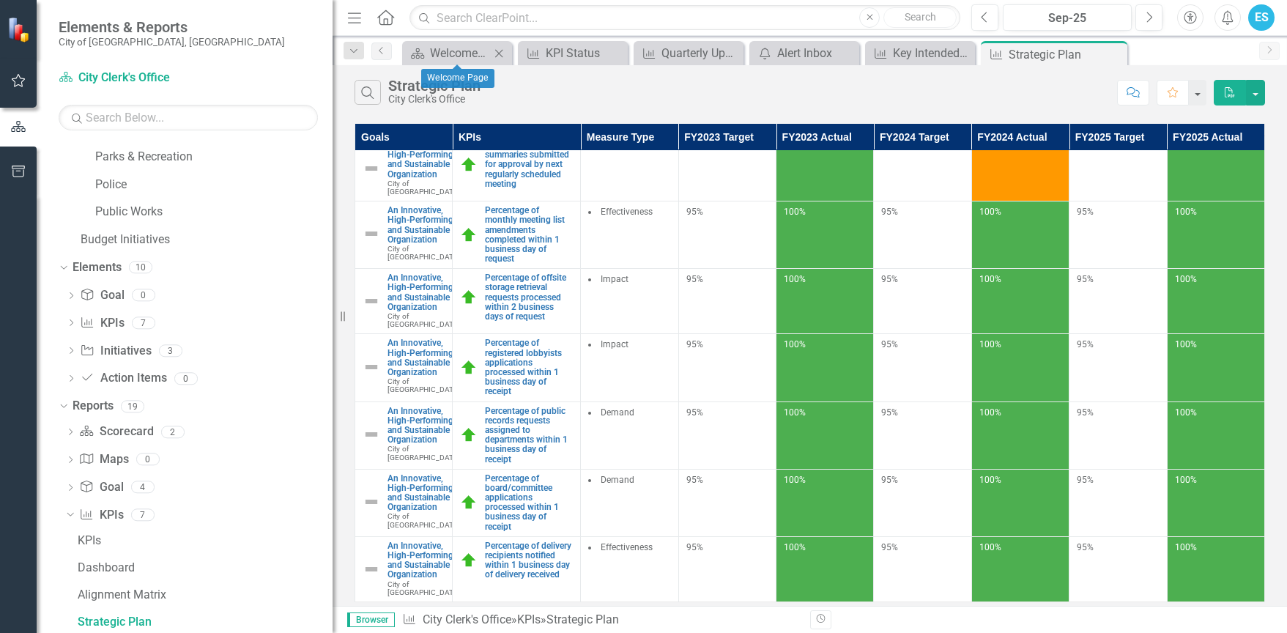
click at [505, 54] on icon "Close" at bounding box center [499, 54] width 15 height 12
click at [505, 54] on div "KPI Status" at bounding box center [480, 53] width 100 height 18
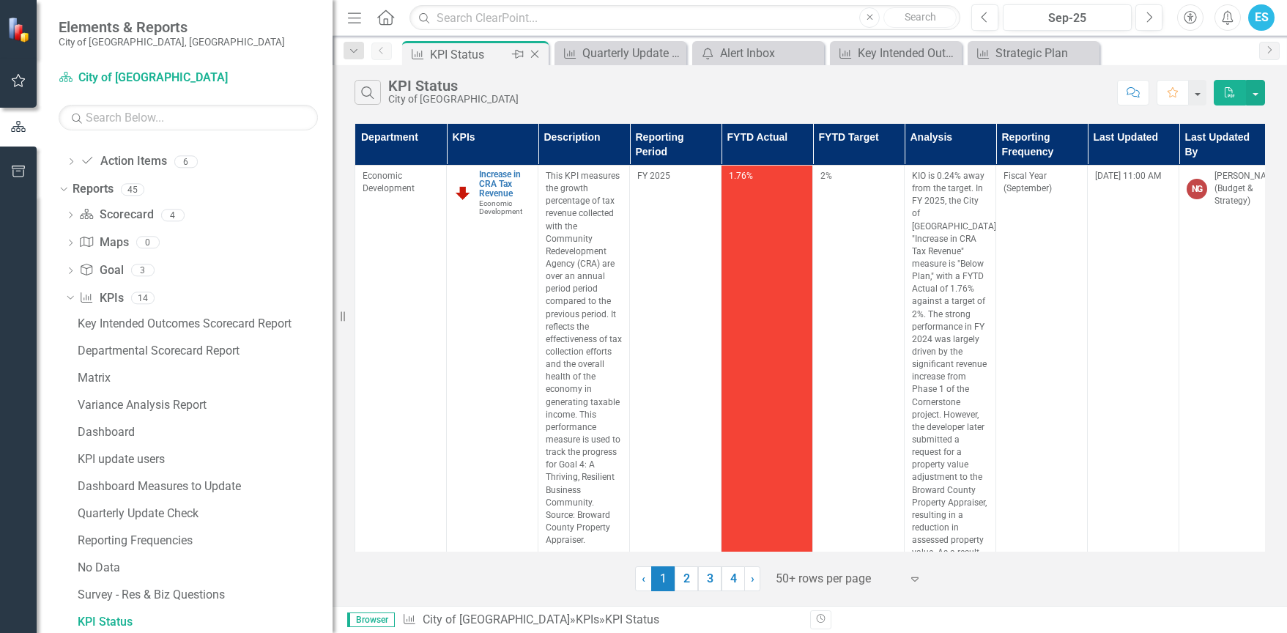
click at [531, 55] on icon "Close" at bounding box center [534, 54] width 15 height 12
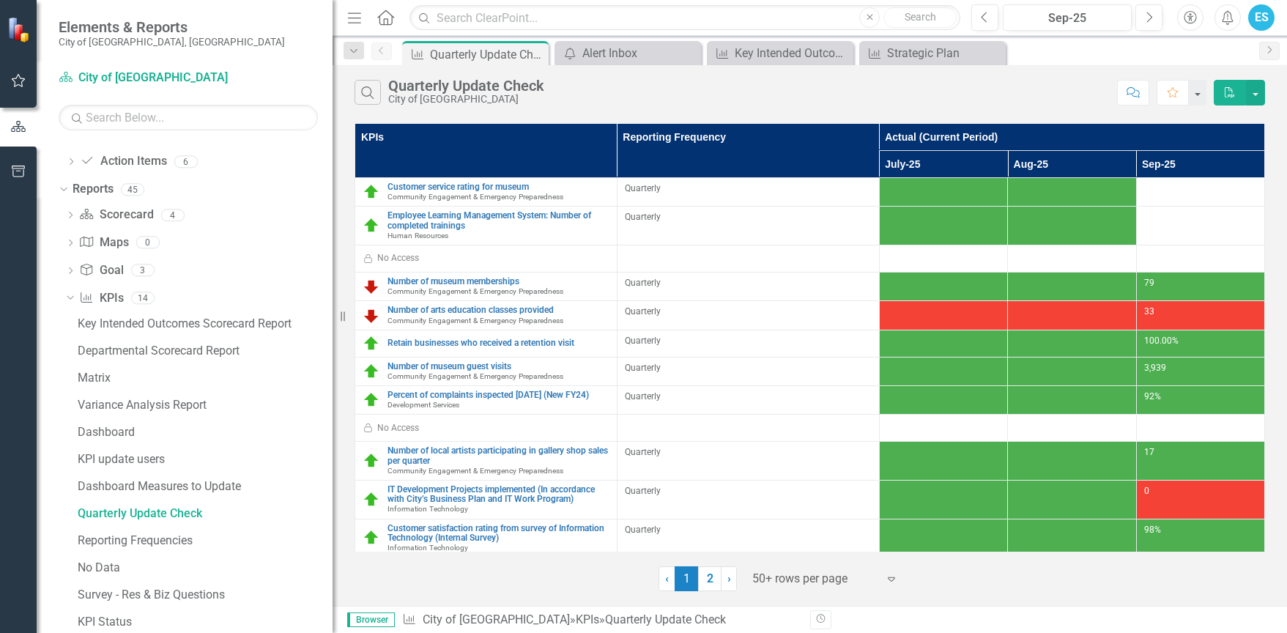
scroll to position [521, 0]
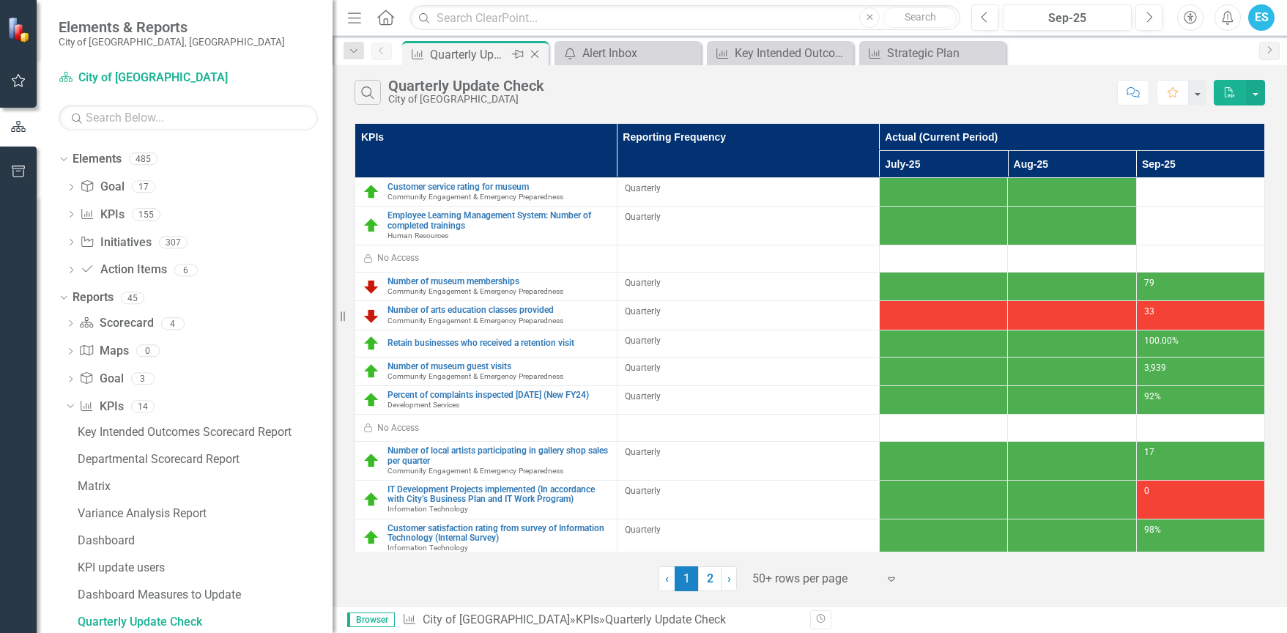
click at [537, 48] on icon "Close" at bounding box center [534, 54] width 15 height 12
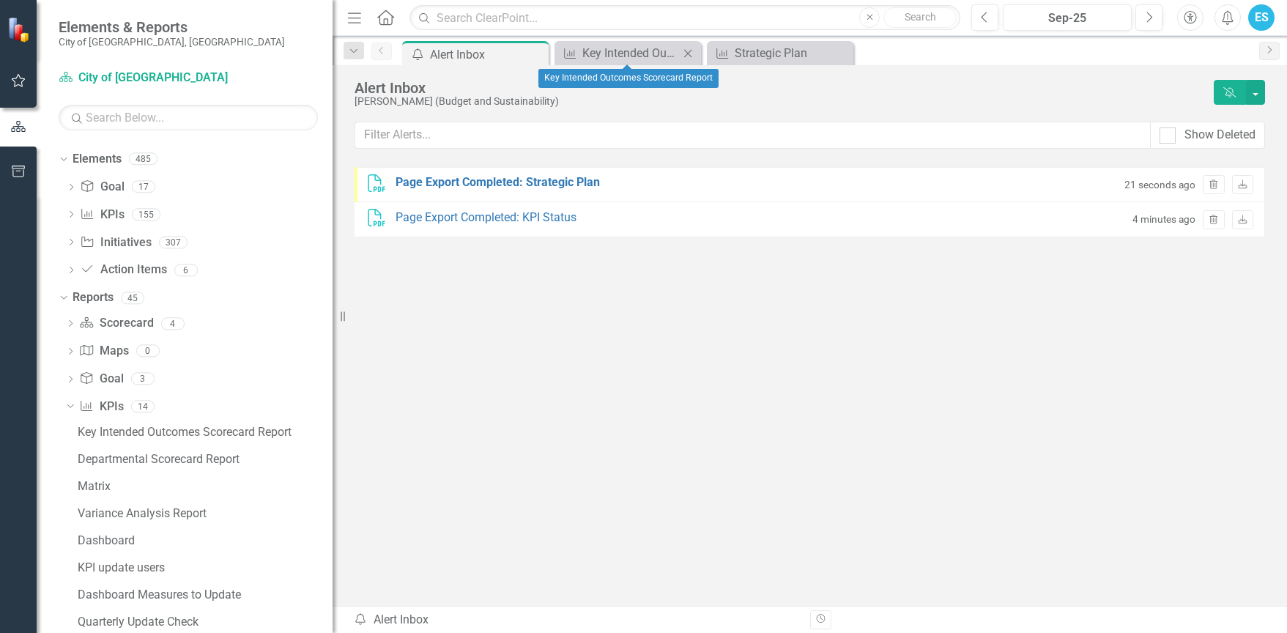
click at [695, 49] on icon "Close" at bounding box center [688, 54] width 15 height 12
click at [0, 0] on icon "Close" at bounding box center [0, 0] width 0 height 0
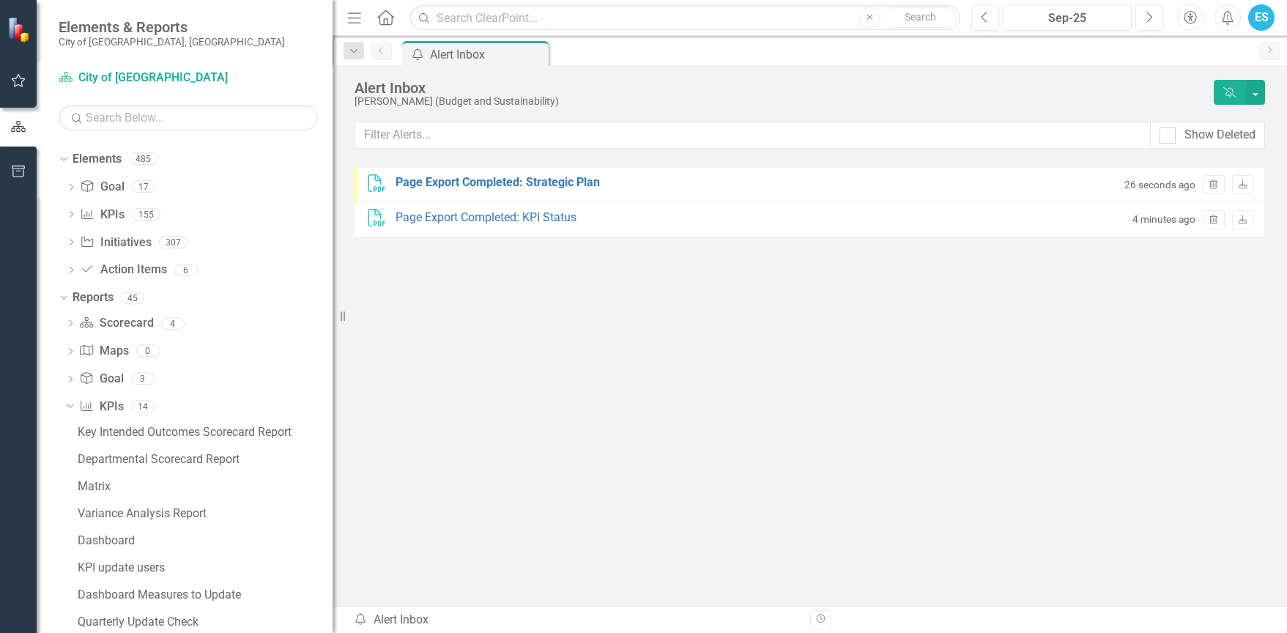
click at [400, 16] on div "Menu Home Search Close Search" at bounding box center [650, 18] width 613 height 28
click at [389, 15] on icon "Home" at bounding box center [385, 17] width 19 height 15
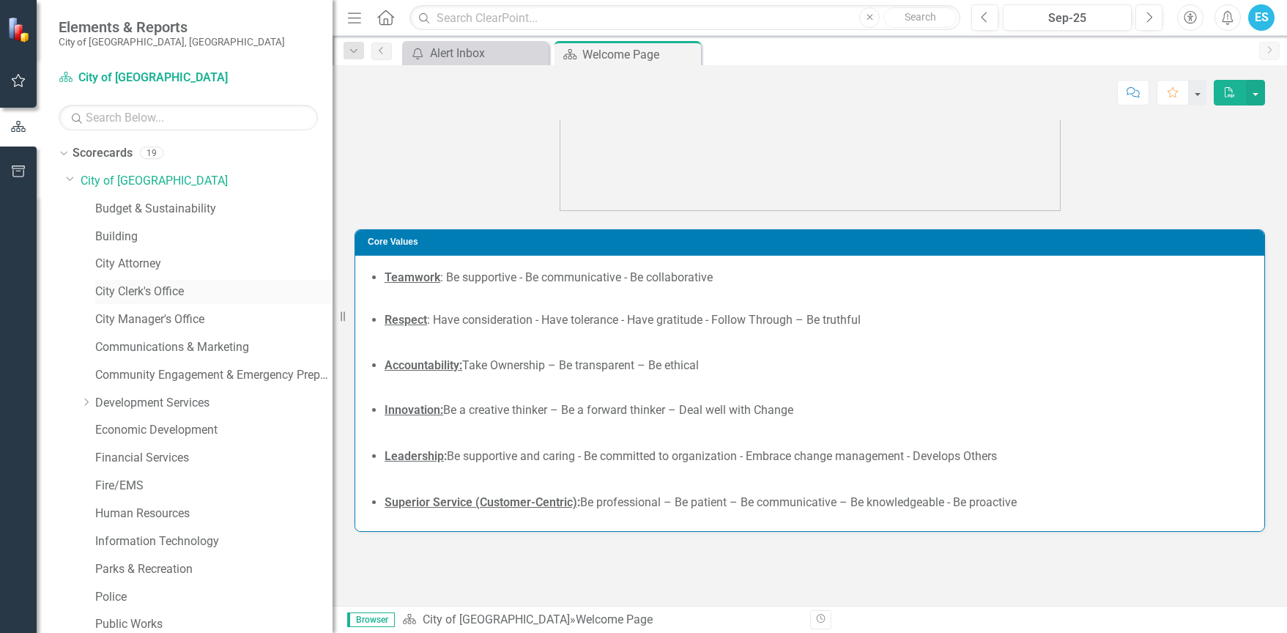
click at [115, 289] on link "City Clerk's Office" at bounding box center [213, 291] width 237 height 17
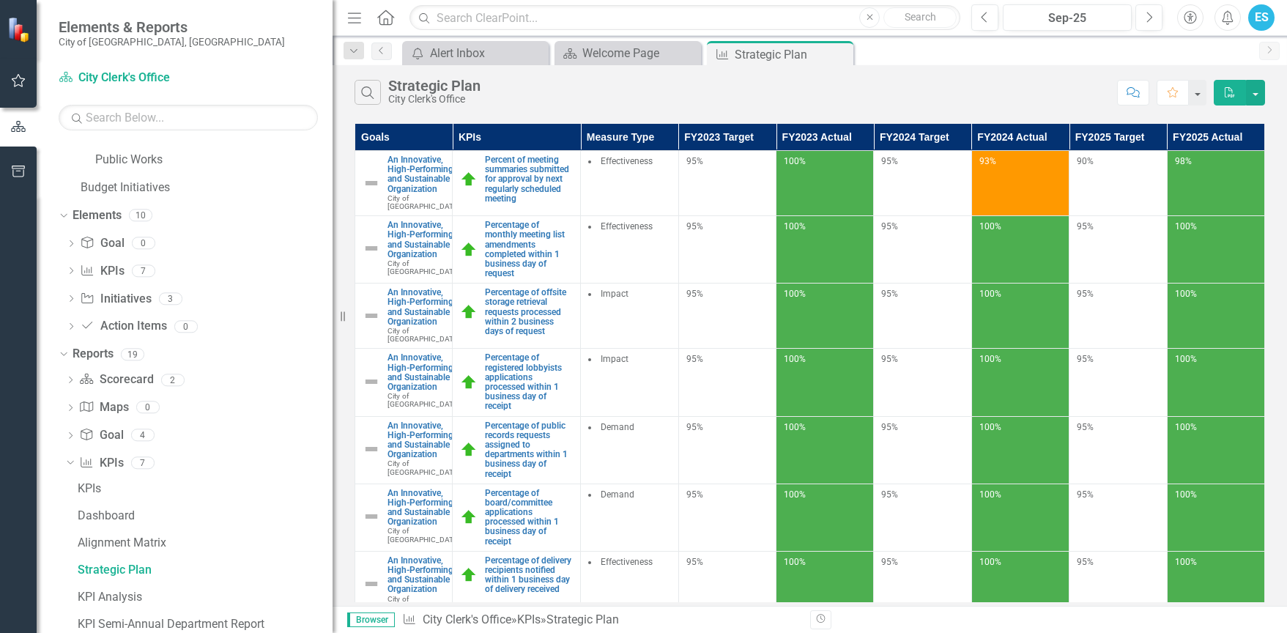
scroll to position [412, 0]
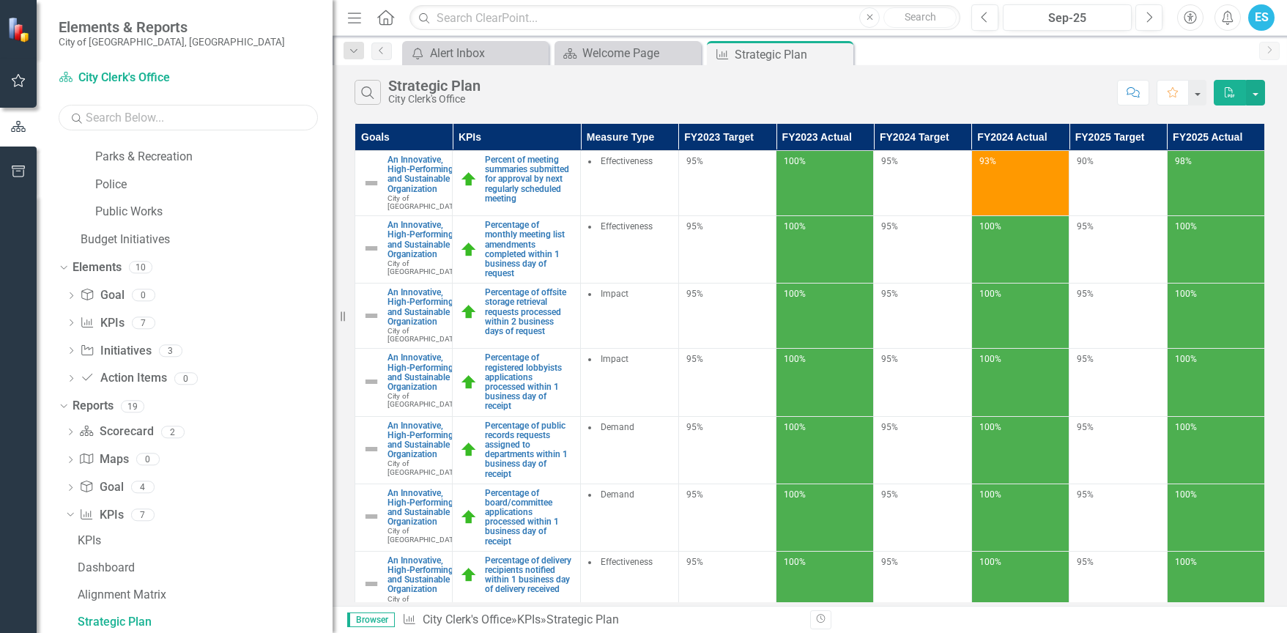
click at [106, 111] on input "text" at bounding box center [188, 118] width 259 height 26
type input "f"
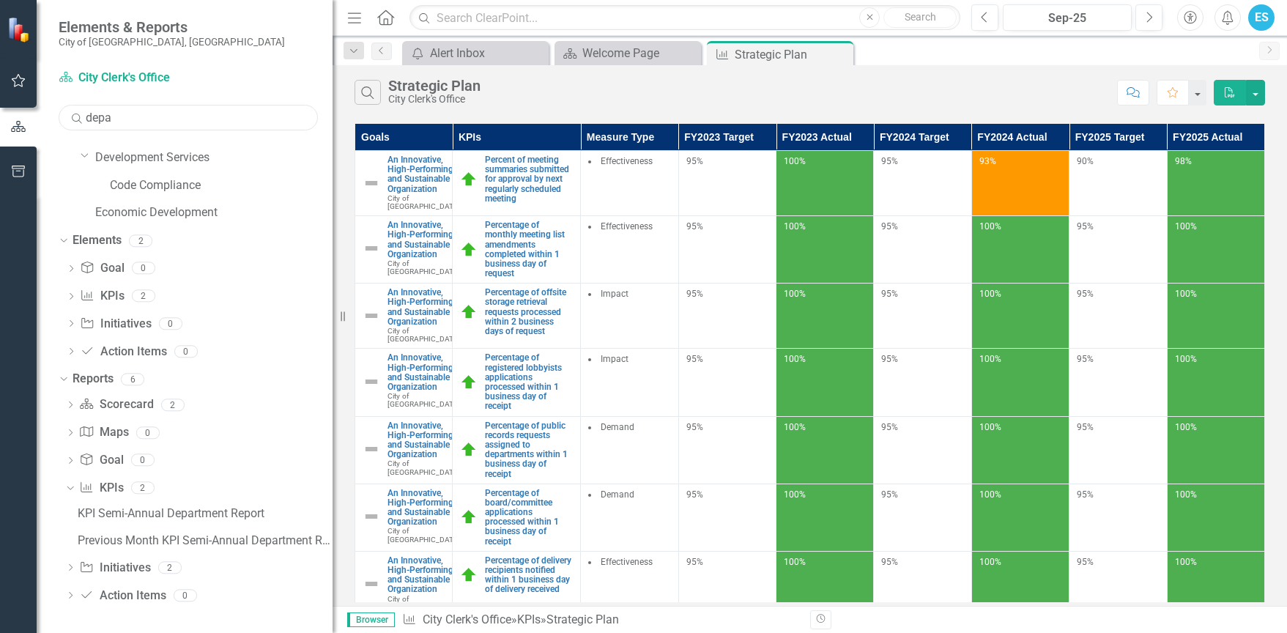
scroll to position [0, 0]
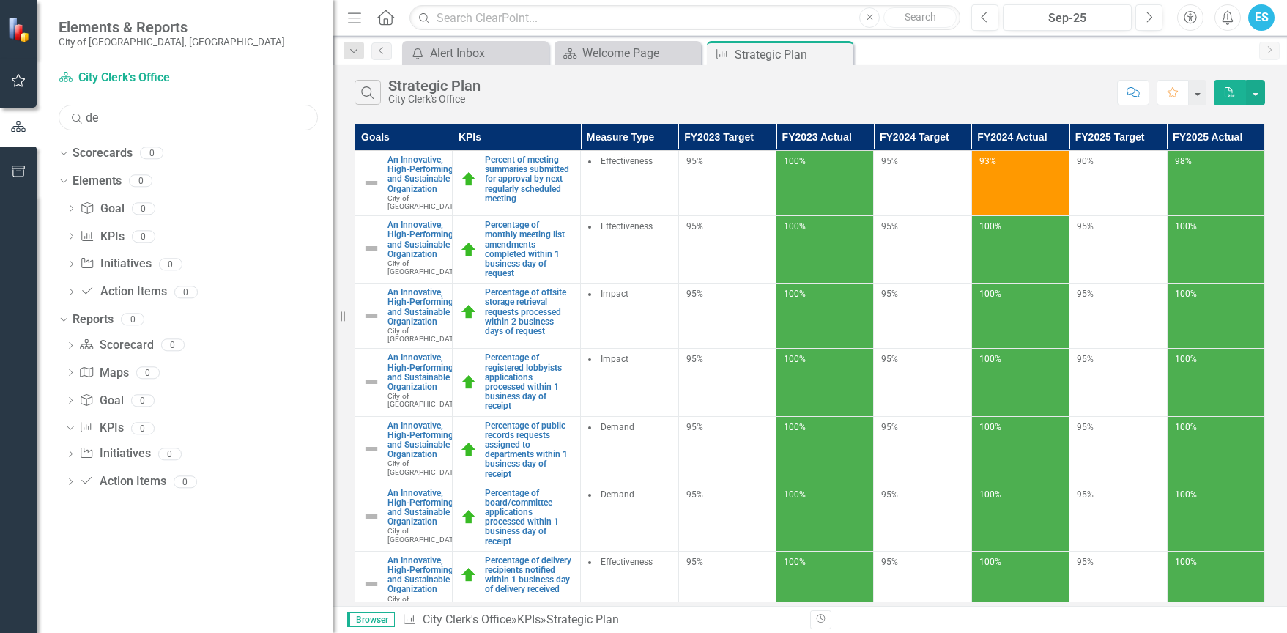
type input "d"
type input "dash"
click at [62, 319] on icon at bounding box center [63, 320] width 7 height 4
click at [62, 319] on icon "Dropdown" at bounding box center [64, 321] width 10 height 8
click at [89, 453] on div "Dashboard" at bounding box center [205, 453] width 255 height 13
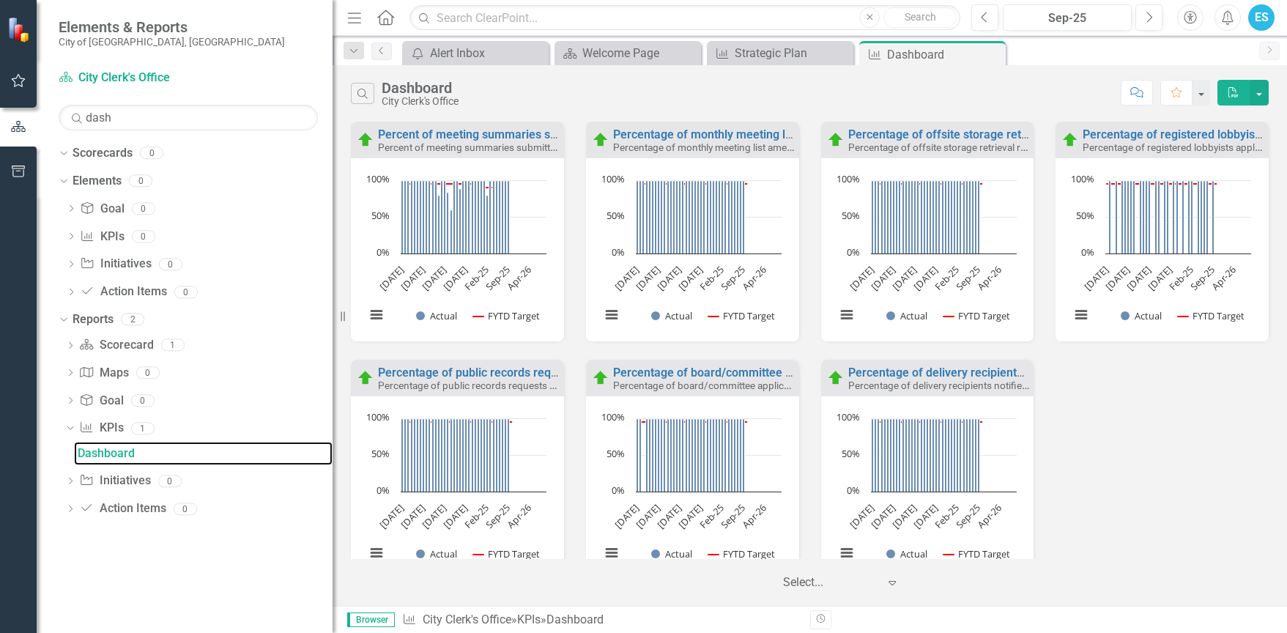
scroll to position [38, 0]
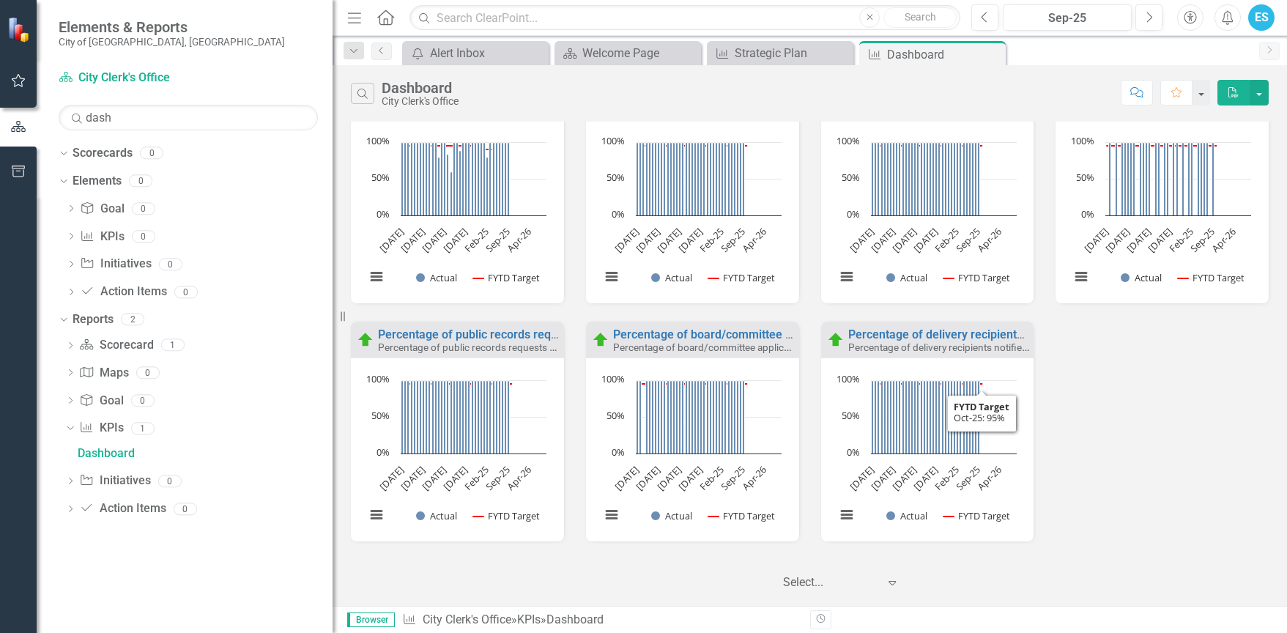
click at [878, 588] on div "Select..." at bounding box center [831, 583] width 110 height 26
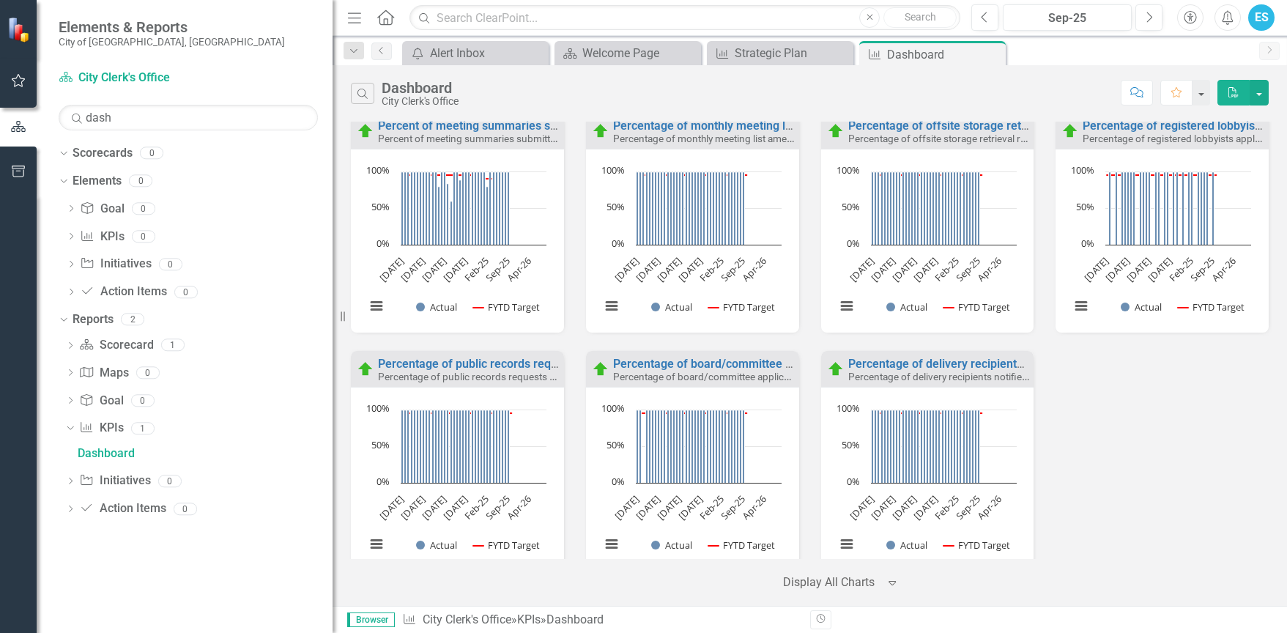
scroll to position [0, 0]
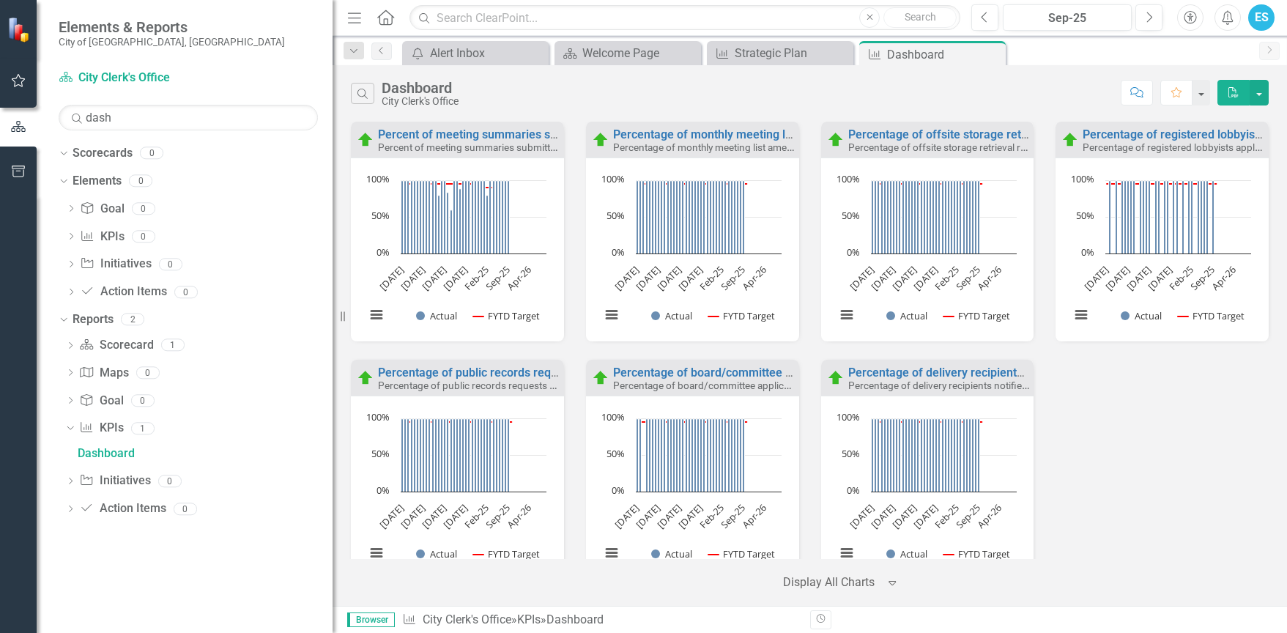
click at [390, 17] on icon "Home" at bounding box center [385, 17] width 19 height 15
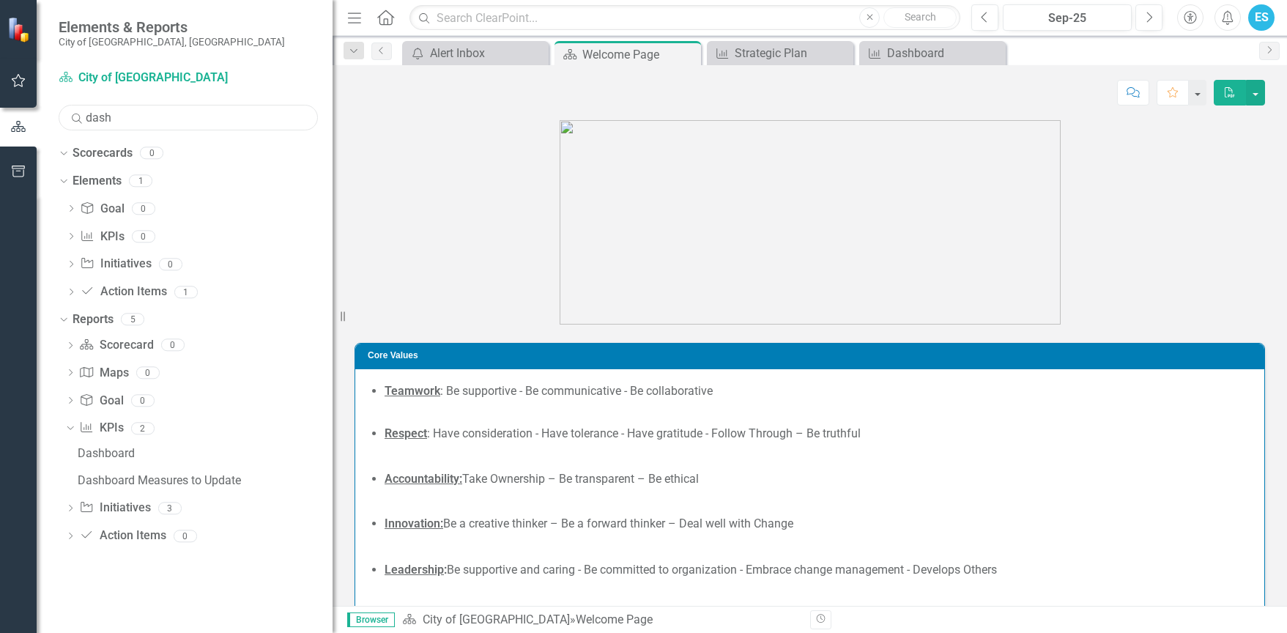
click at [104, 111] on input "dash" at bounding box center [188, 118] width 259 height 26
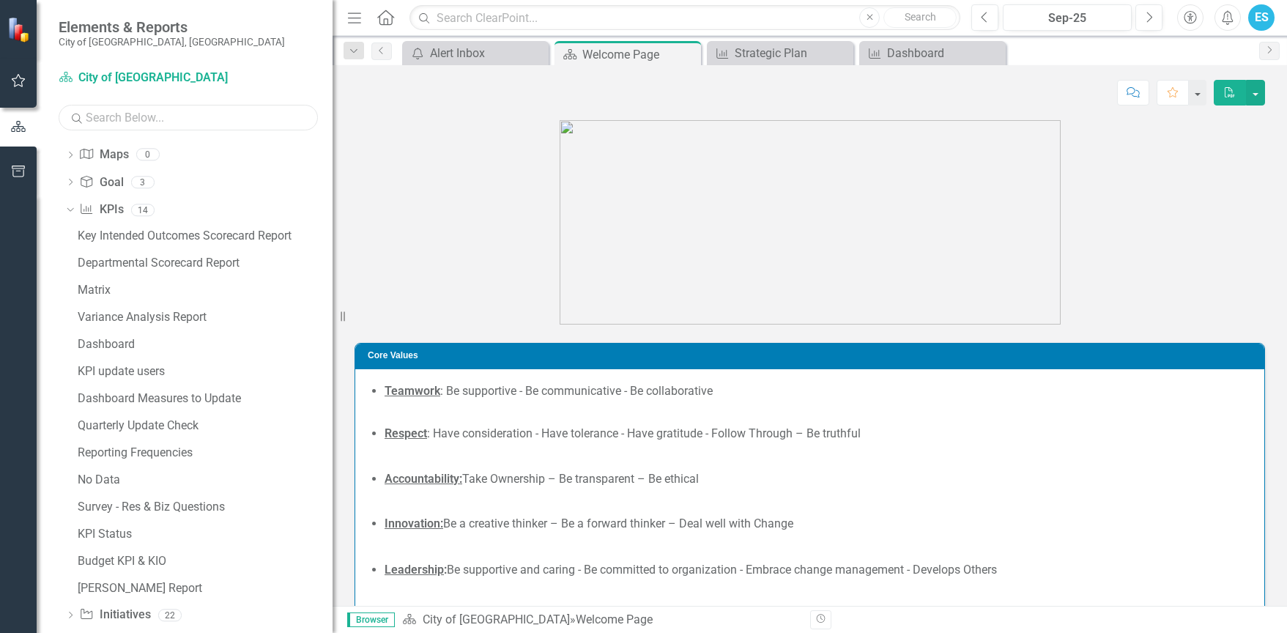
scroll to position [826, 0]
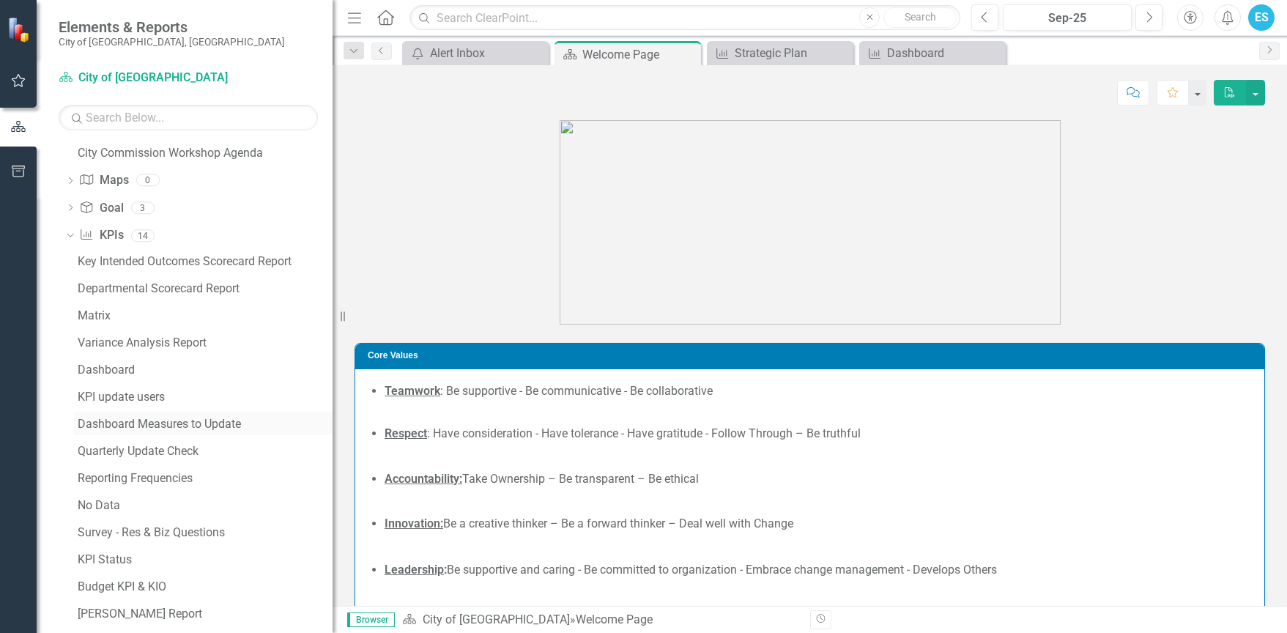
click at [109, 428] on div "Dashboard Measures to Update" at bounding box center [205, 424] width 255 height 13
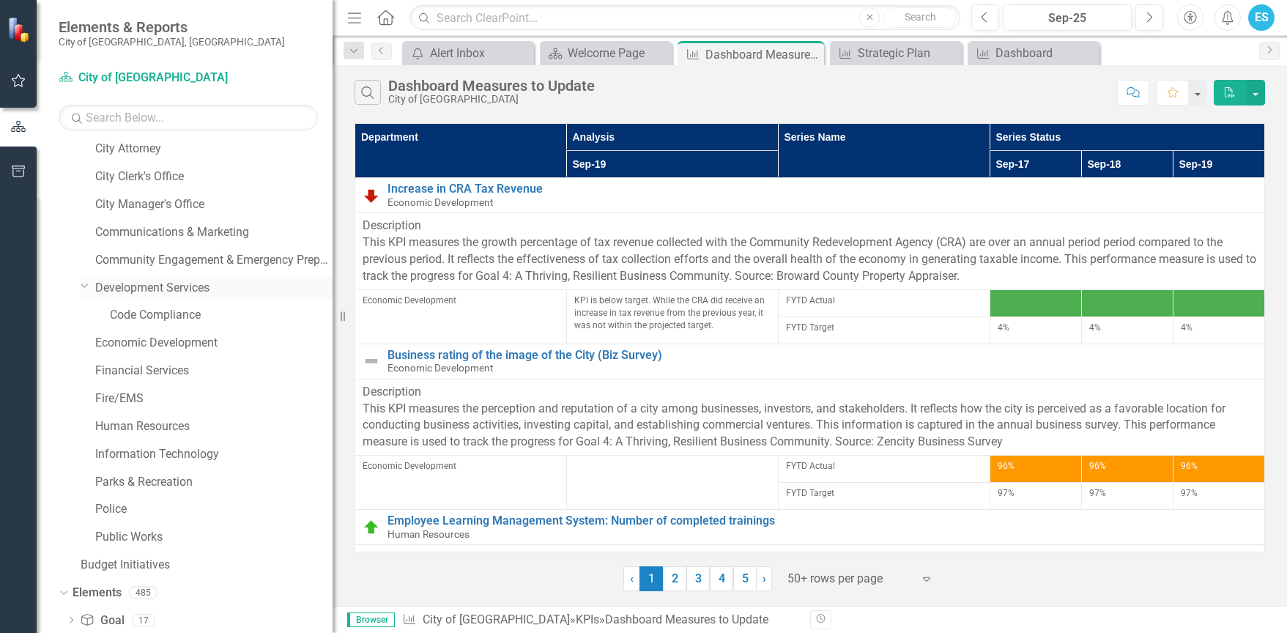
scroll to position [82, 0]
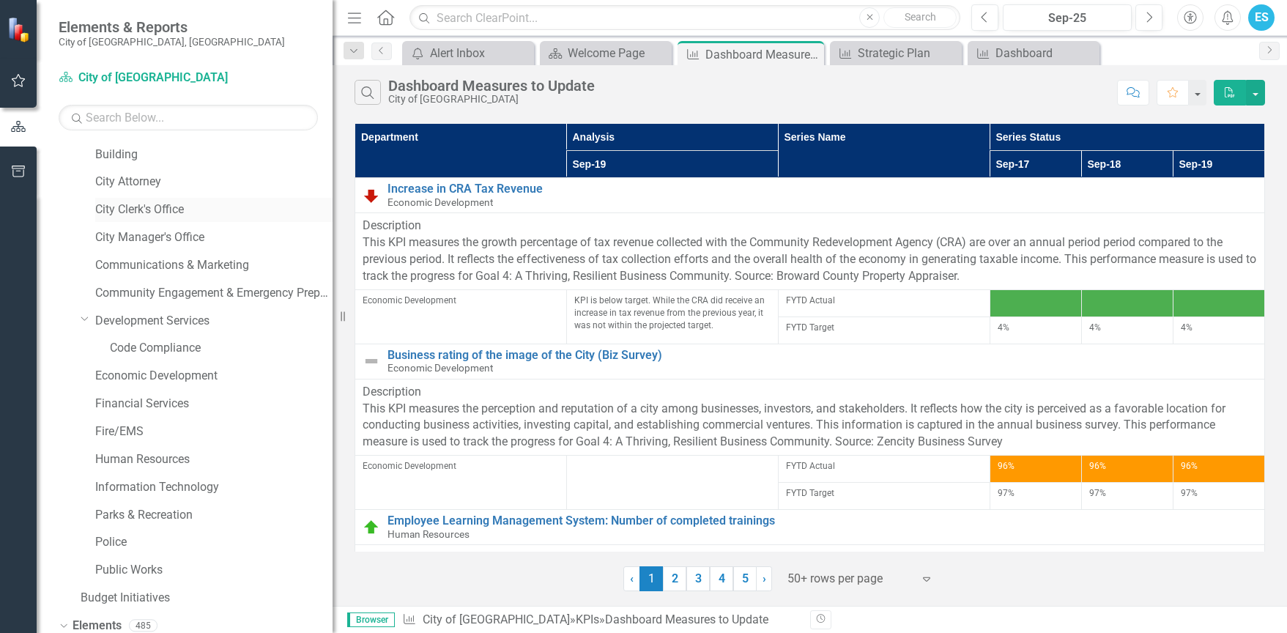
click at [181, 201] on link "City Clerk's Office" at bounding box center [213, 209] width 237 height 17
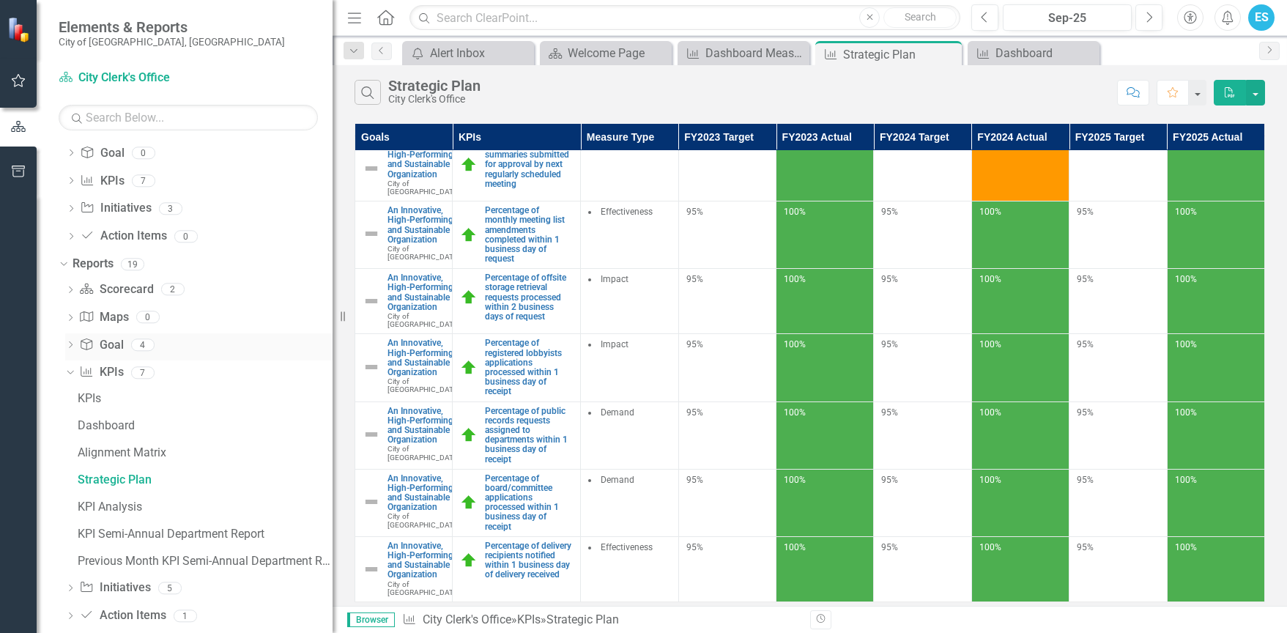
scroll to position [603, 0]
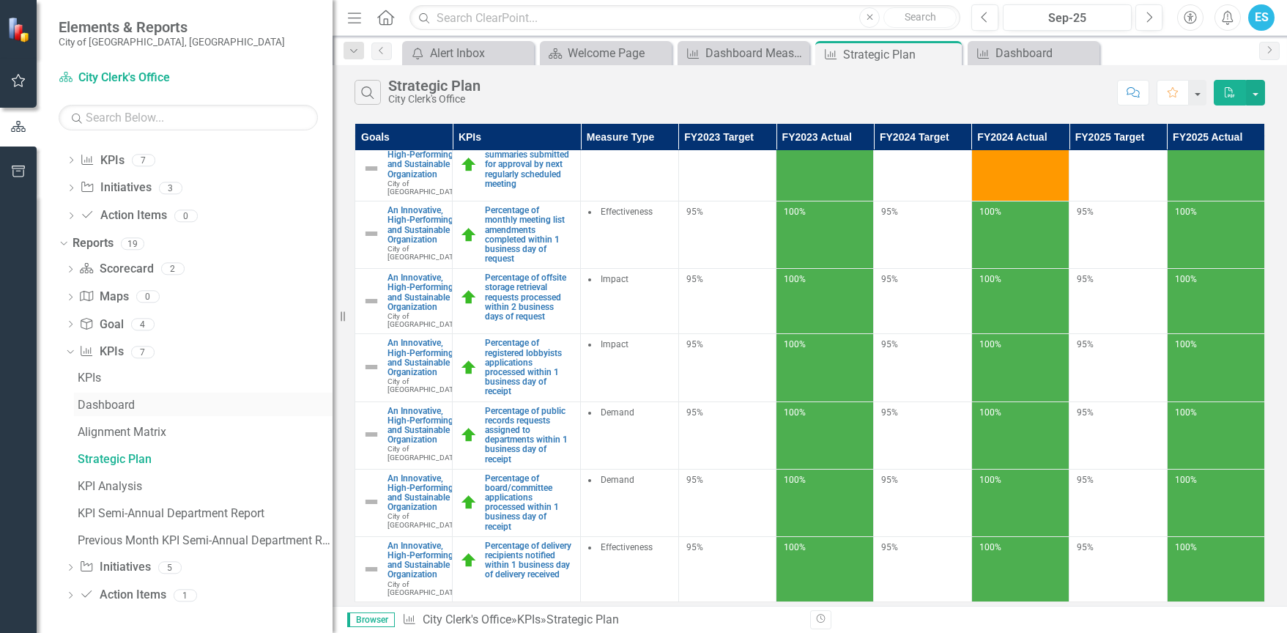
click at [88, 407] on div "Dashboard" at bounding box center [205, 404] width 255 height 13
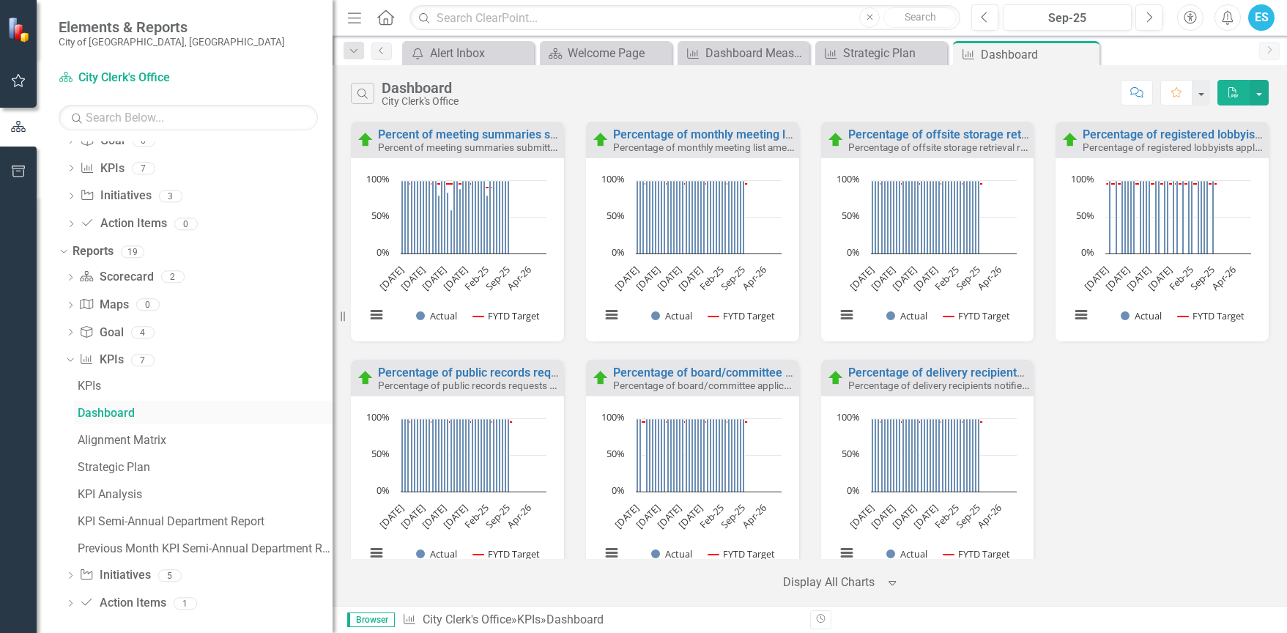
scroll to position [603, 0]
click at [106, 545] on div "Previous Month KPI Semi-Annual Department Report" at bounding box center [205, 540] width 255 height 13
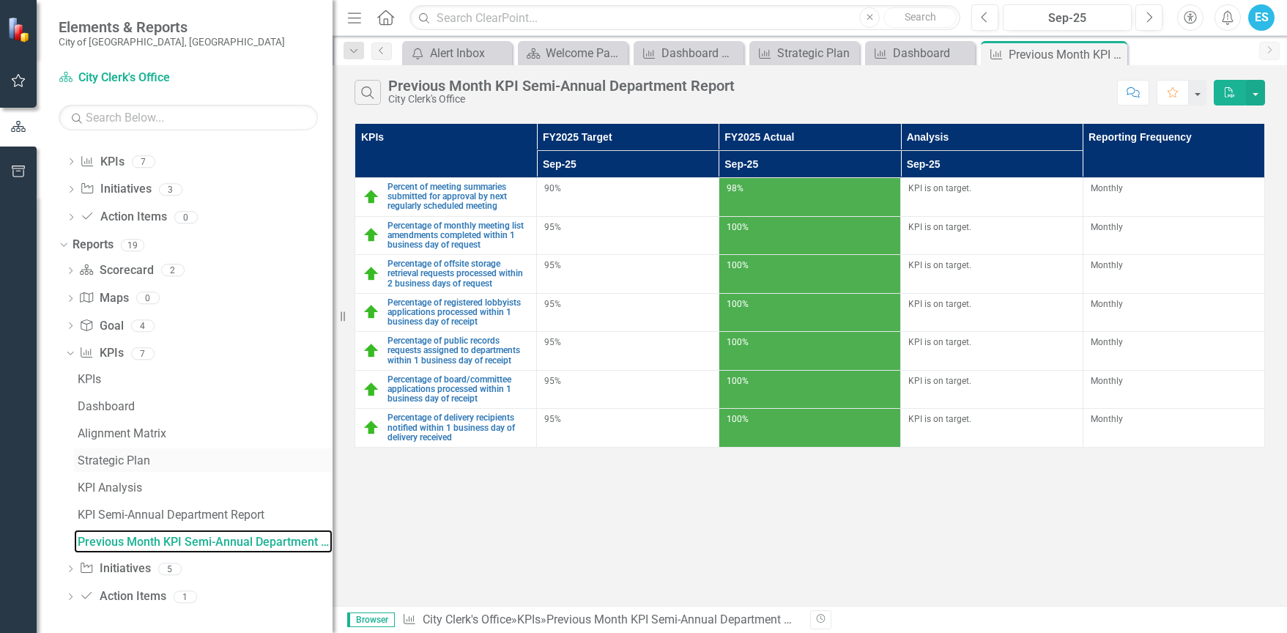
scroll to position [603, 0]
click at [119, 434] on div "Alignment Matrix" at bounding box center [205, 432] width 255 height 13
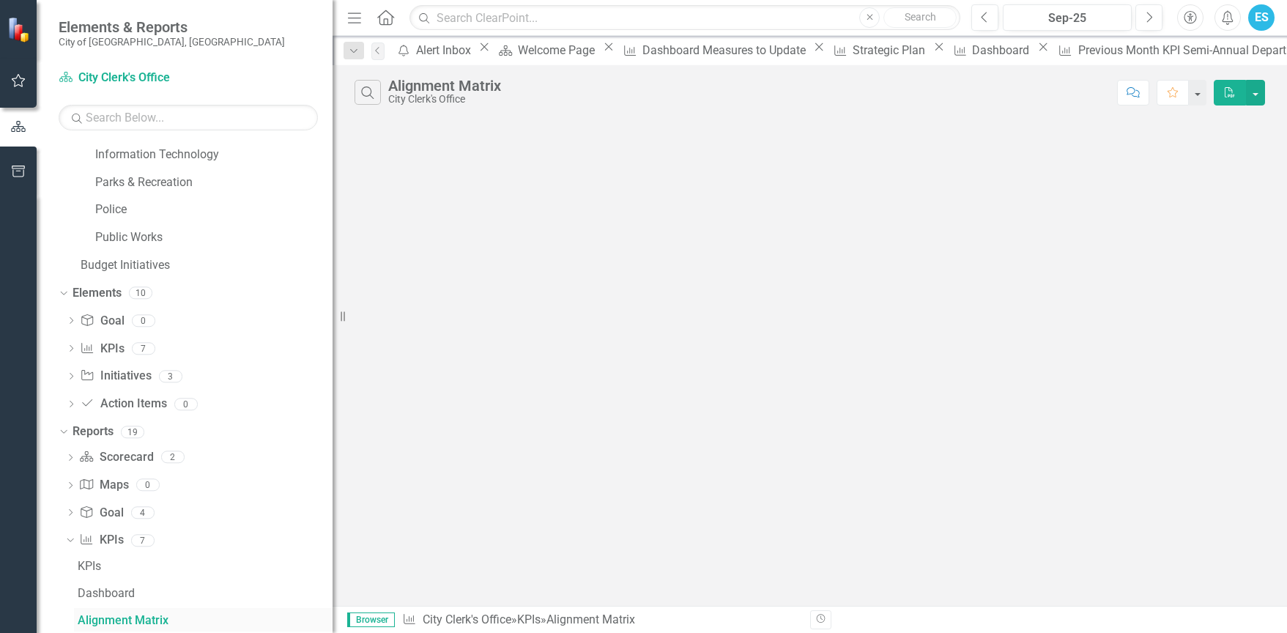
scroll to position [413, 0]
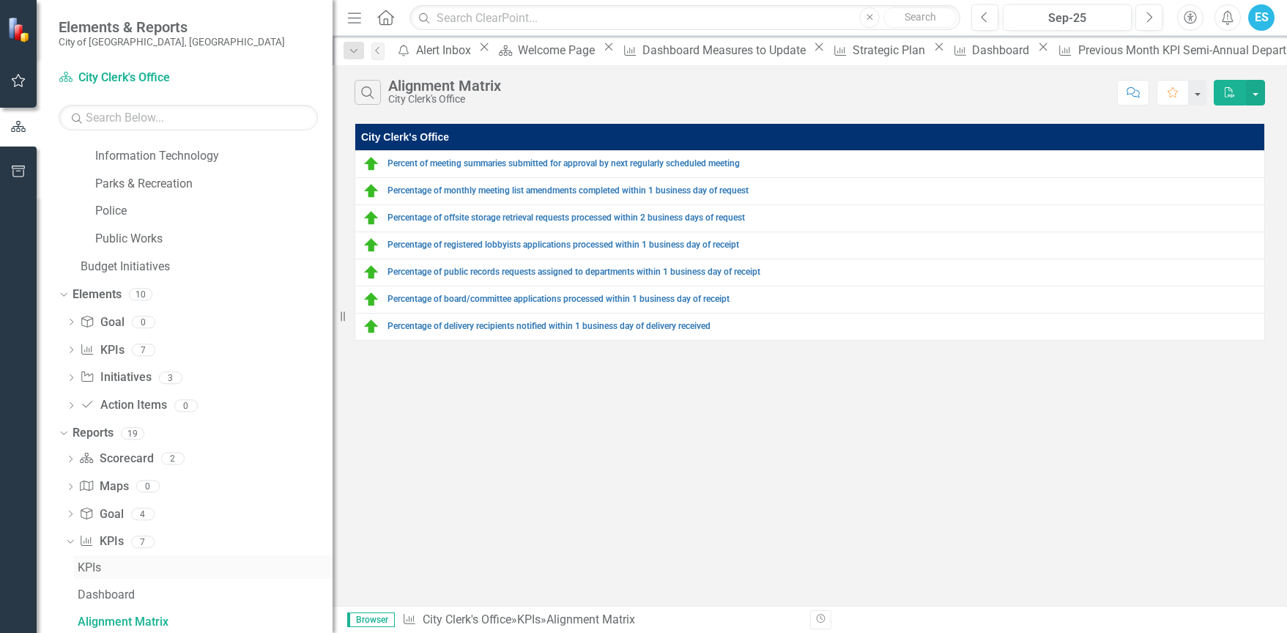
click at [92, 564] on div "KPIs" at bounding box center [205, 567] width 255 height 13
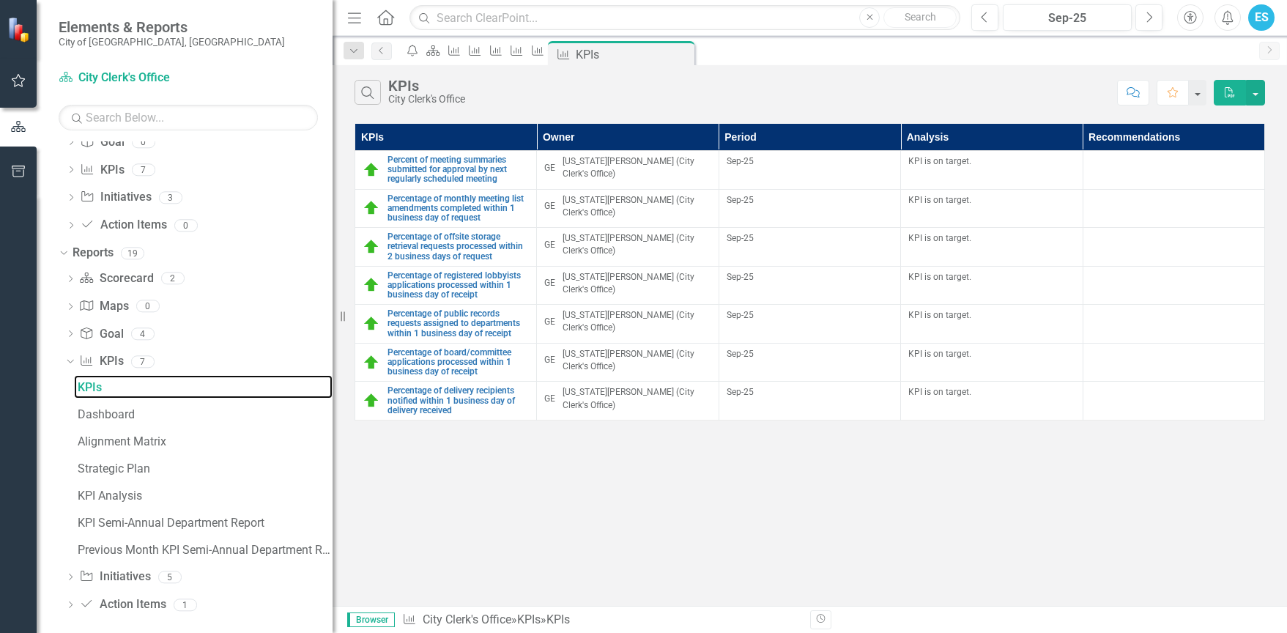
scroll to position [603, 0]
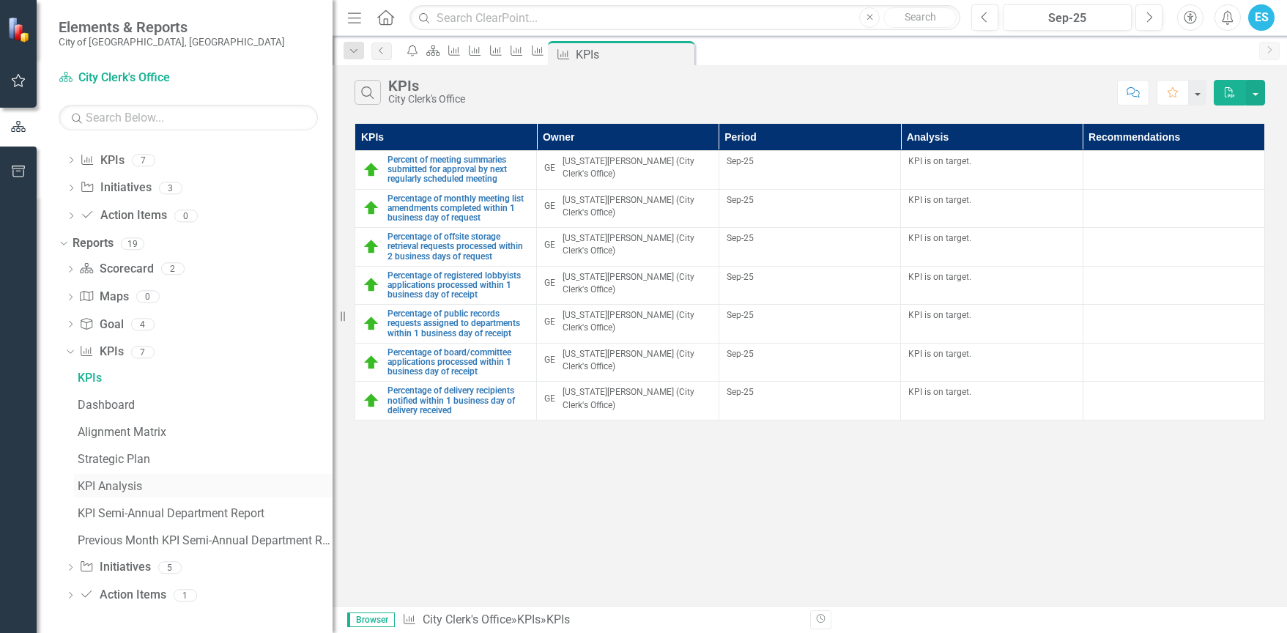
click at [129, 485] on div "KPI Analysis" at bounding box center [205, 486] width 255 height 13
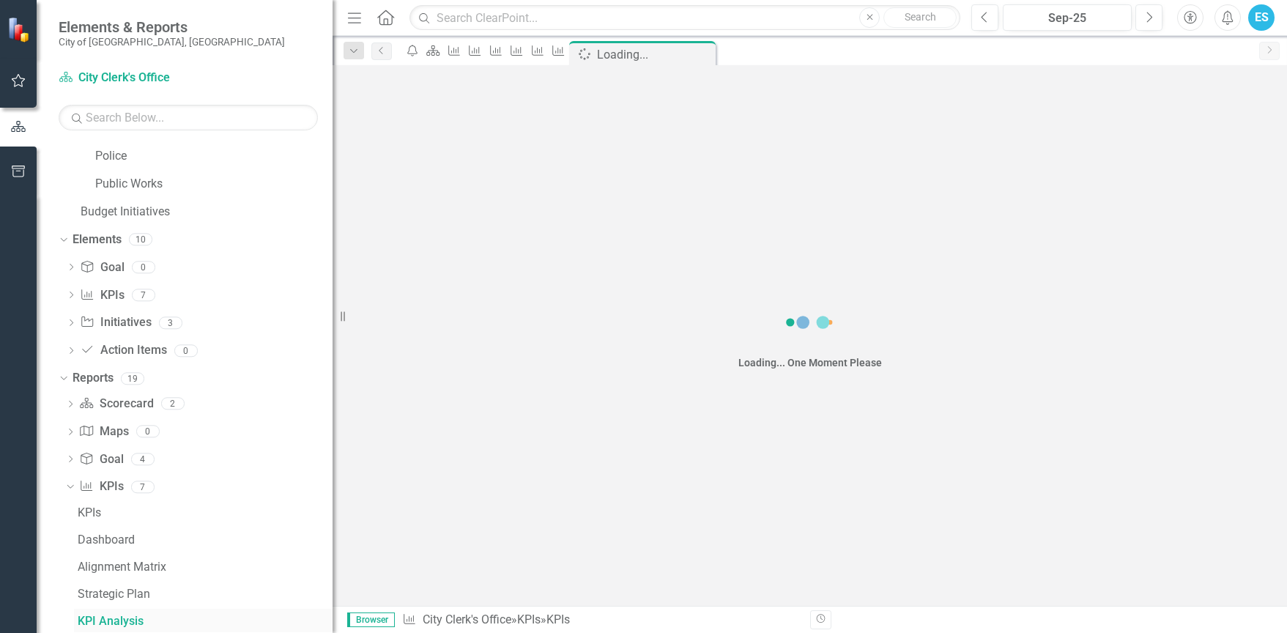
scroll to position [467, 0]
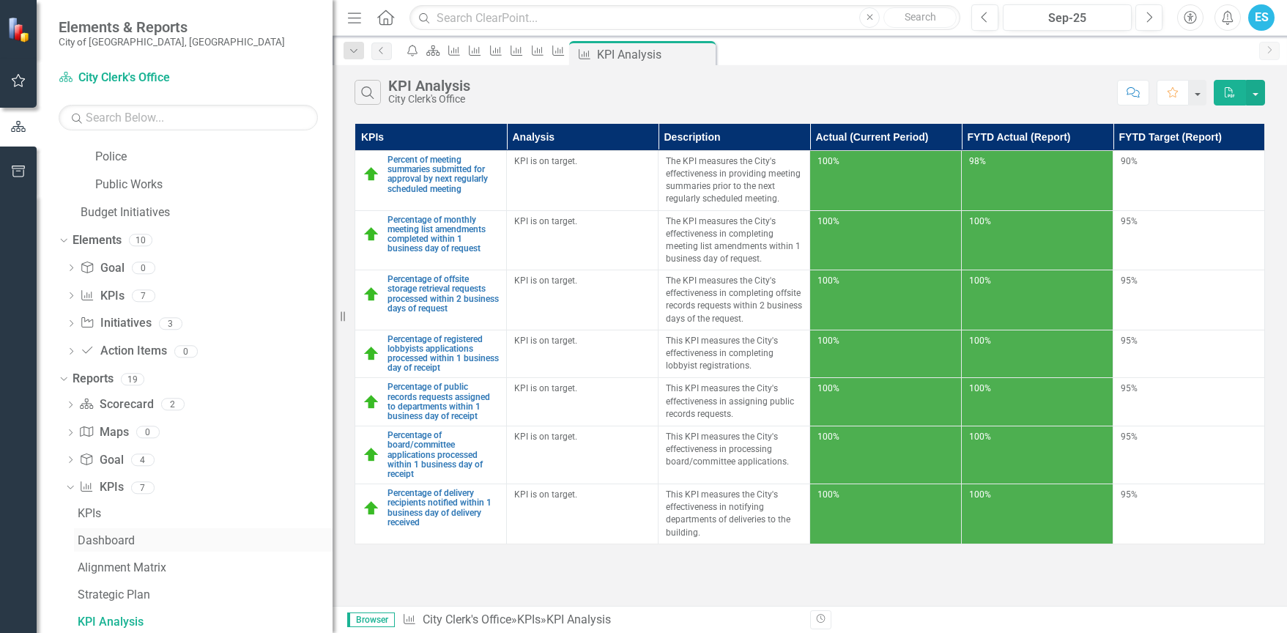
click at [103, 532] on link "Dashboard" at bounding box center [203, 539] width 259 height 23
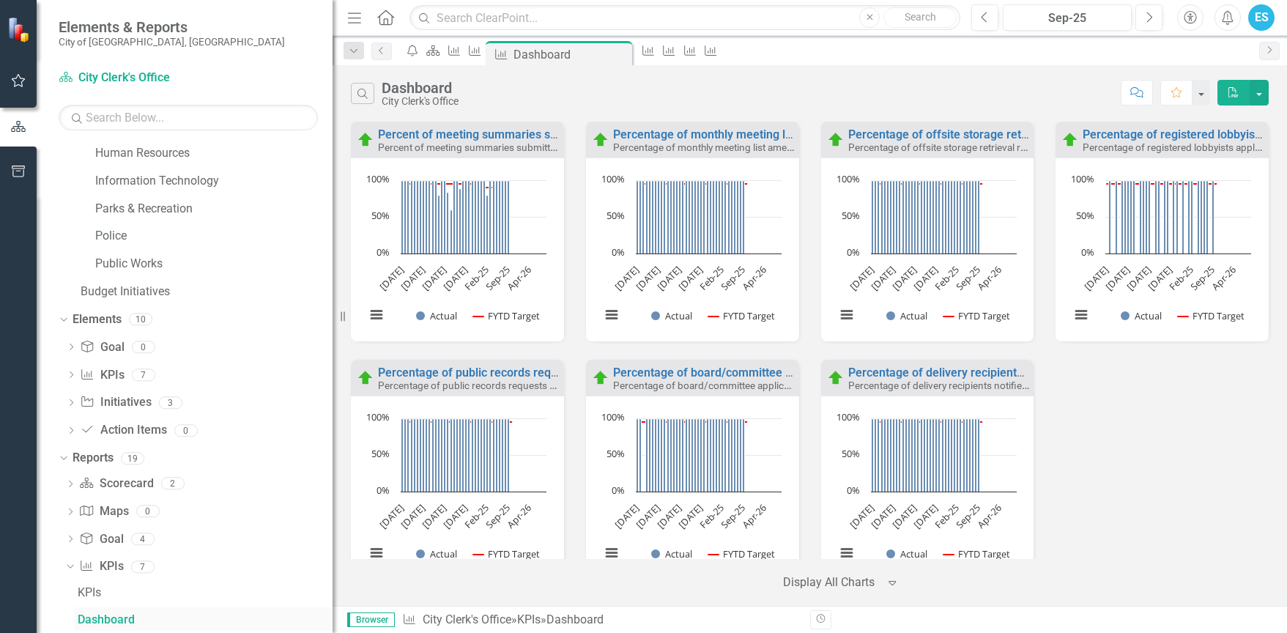
scroll to position [386, 0]
click at [1261, 93] on button "button" at bounding box center [1259, 93] width 19 height 26
click at [1234, 127] on link "PDF Export to PDF" at bounding box center [1196, 119] width 144 height 27
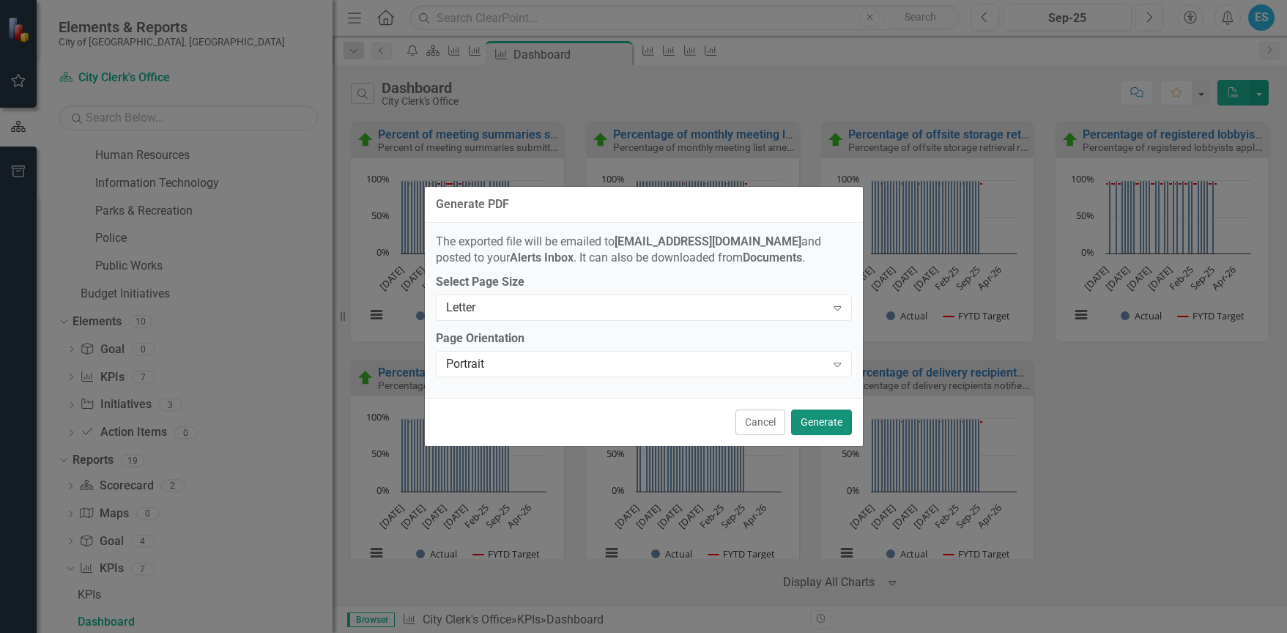
click at [833, 421] on button "Generate" at bounding box center [821, 422] width 61 height 26
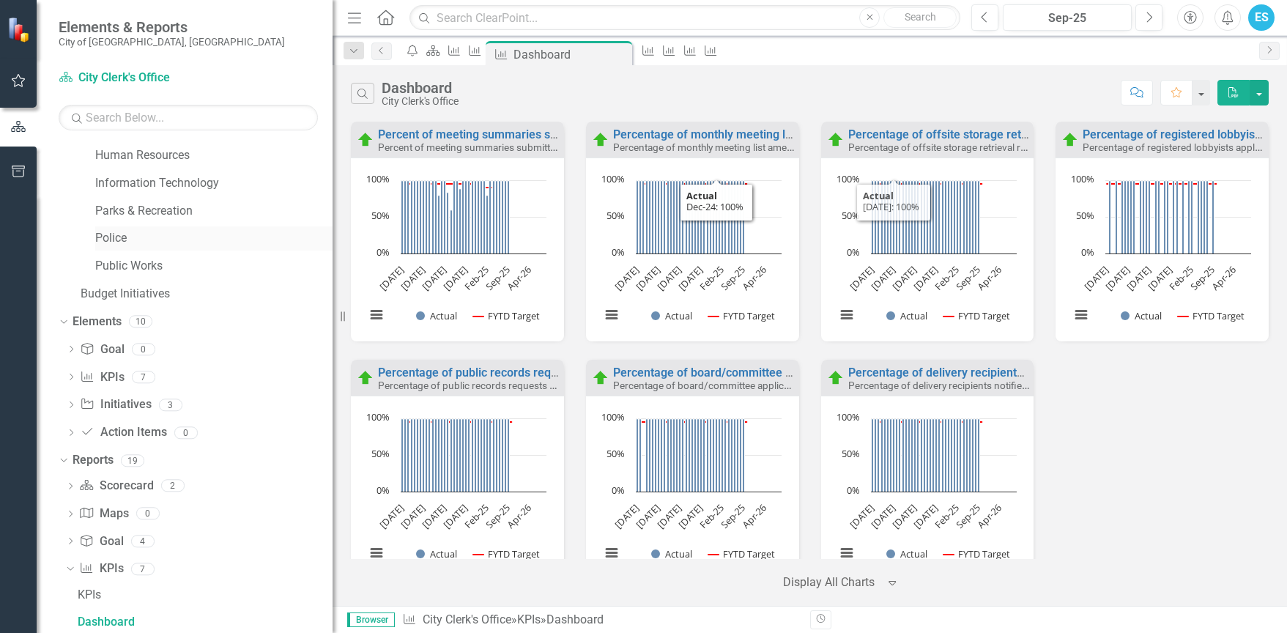
scroll to position [240, 0]
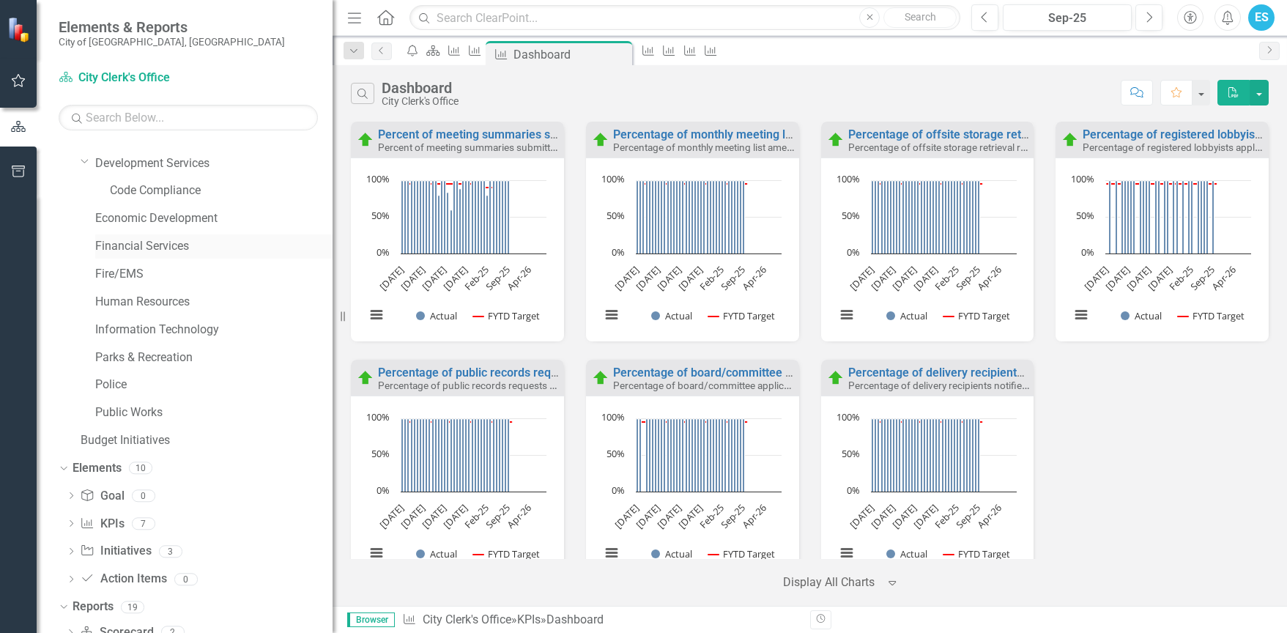
click at [113, 238] on link "Financial Services" at bounding box center [213, 246] width 237 height 17
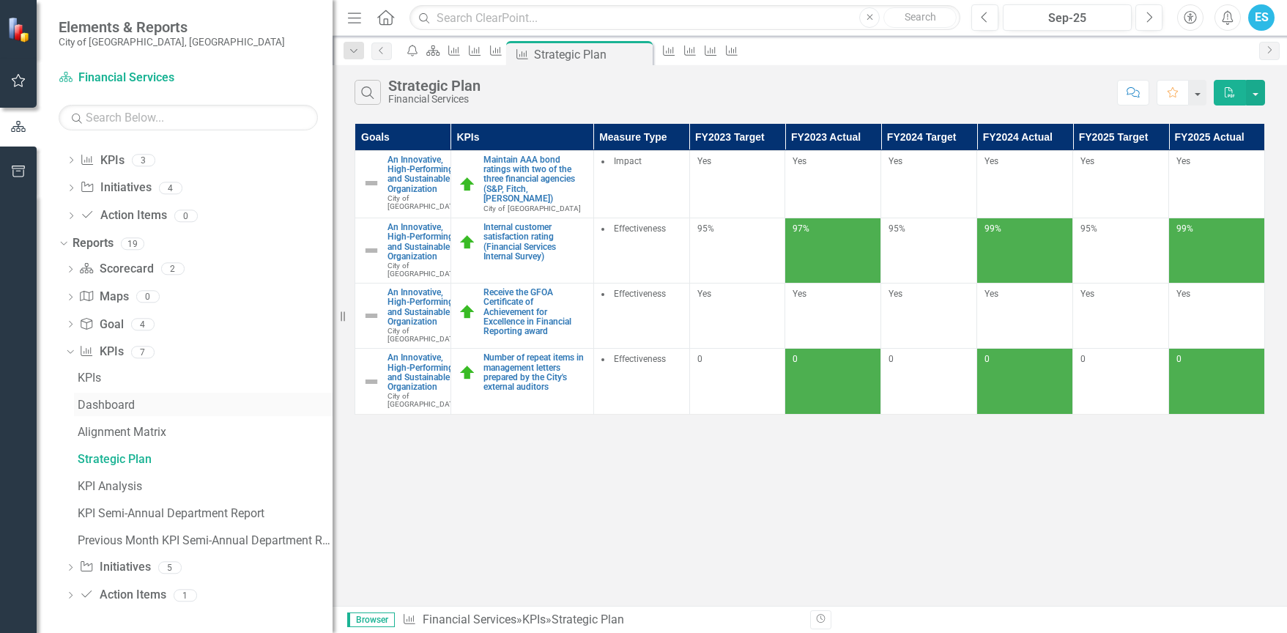
click at [127, 407] on div "Dashboard" at bounding box center [205, 404] width 255 height 13
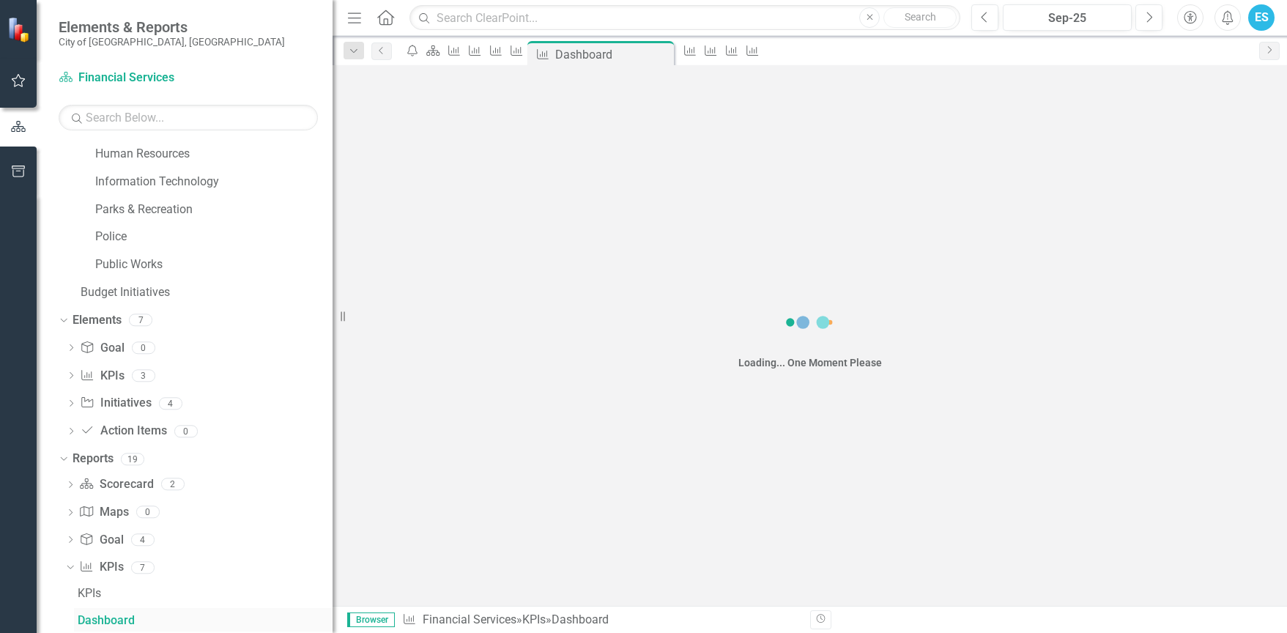
scroll to position [386, 0]
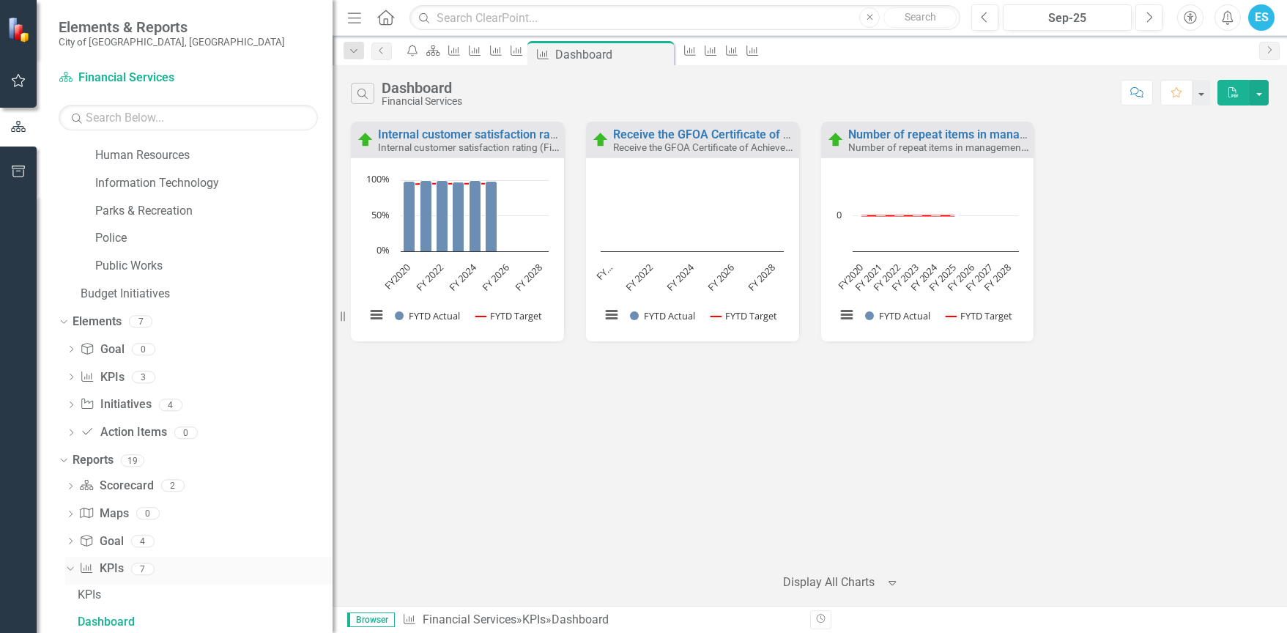
click at [68, 569] on icon "Dropdown" at bounding box center [68, 568] width 8 height 10
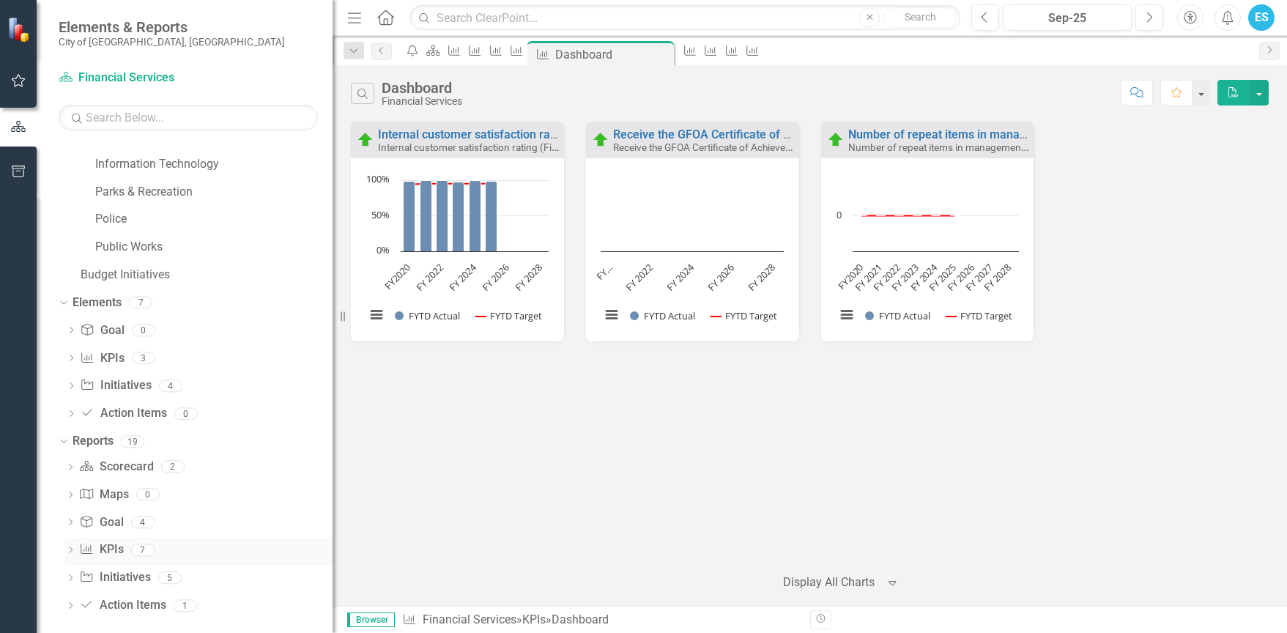
scroll to position [415, 0]
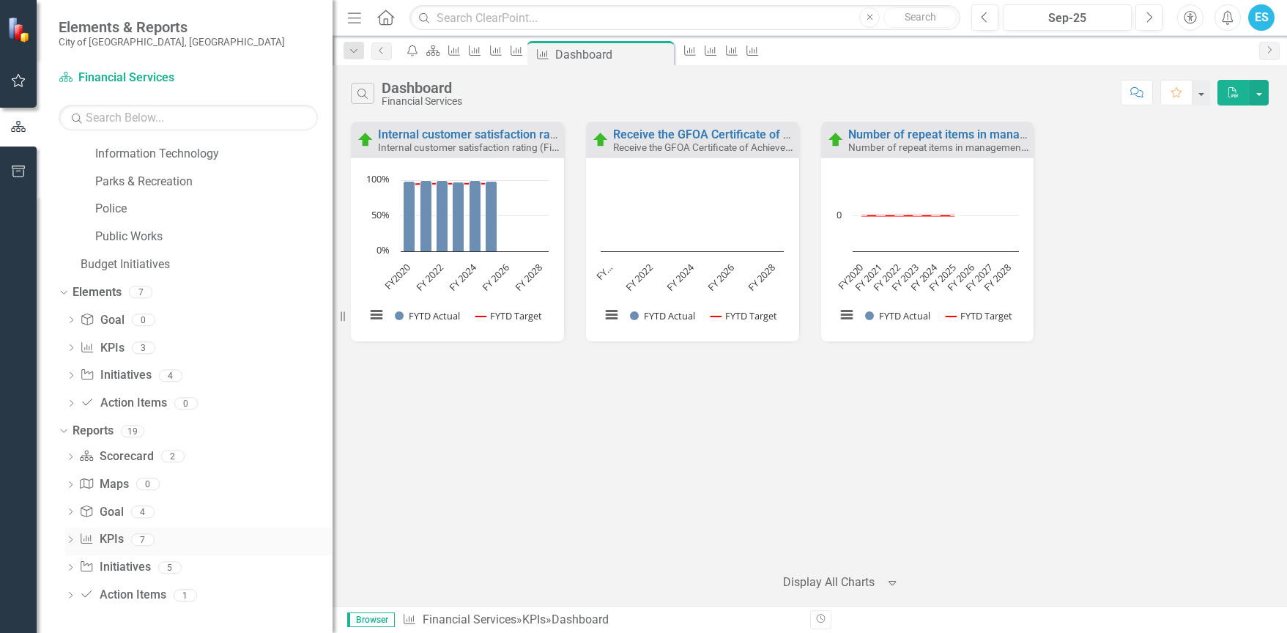
click at [67, 539] on icon "Dropdown" at bounding box center [70, 541] width 10 height 8
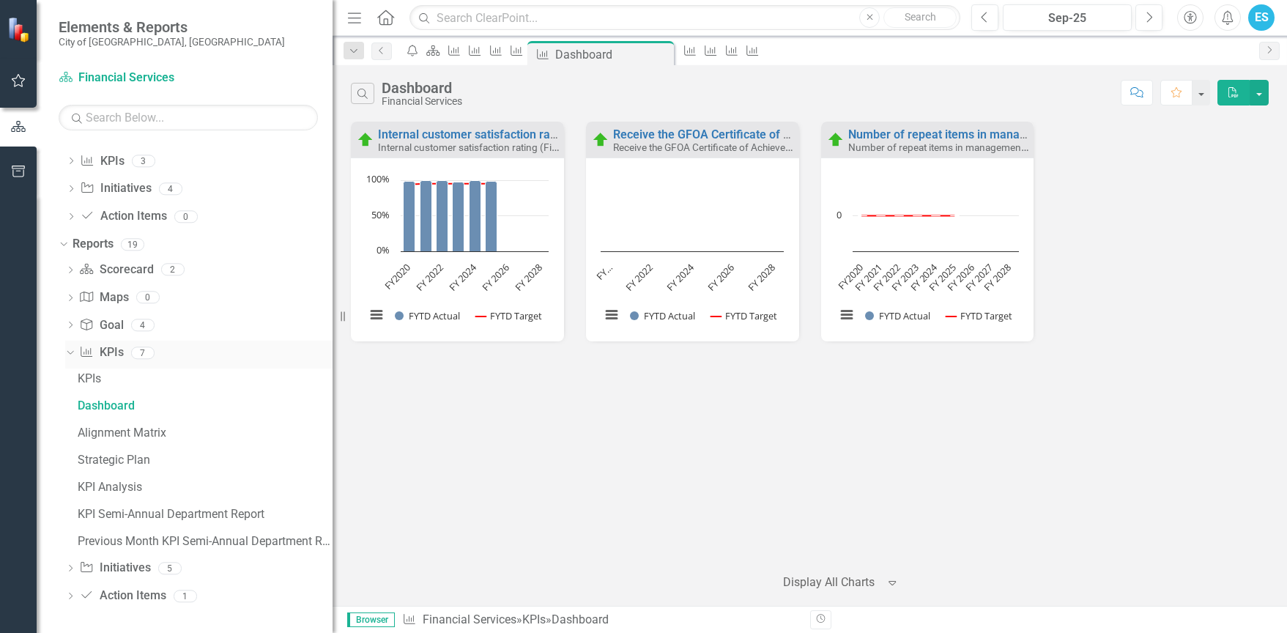
scroll to position [603, 0]
click at [123, 504] on link "KPI Semi-Annual Department Report" at bounding box center [203, 512] width 259 height 23
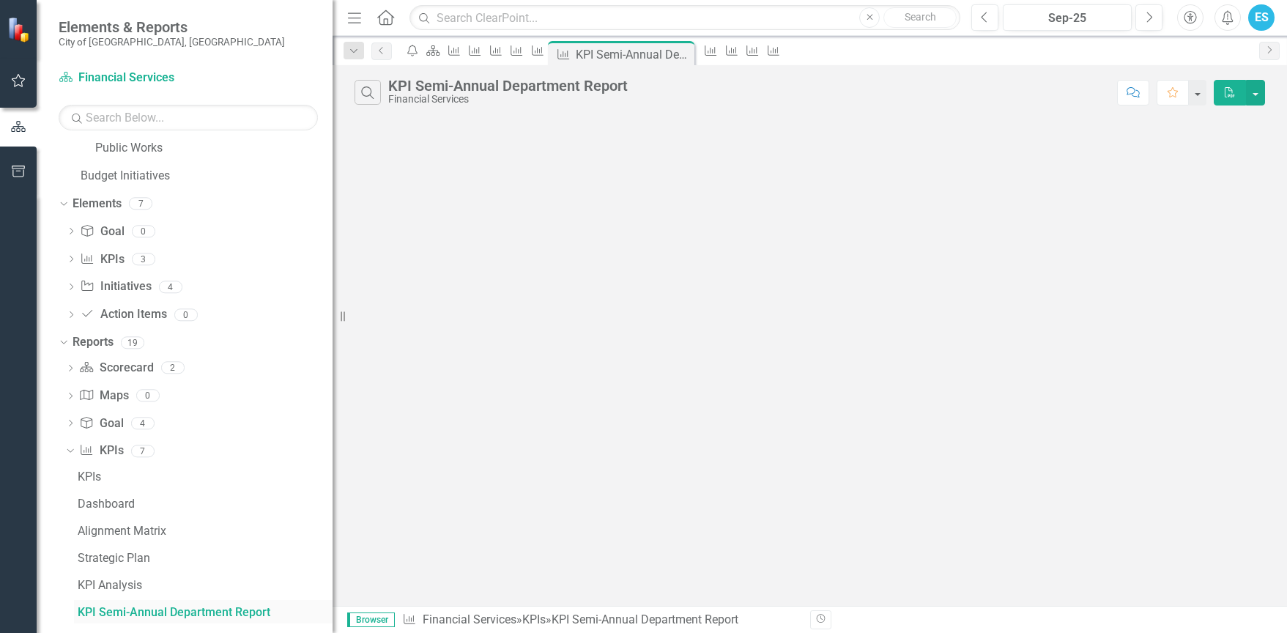
scroll to position [494, 0]
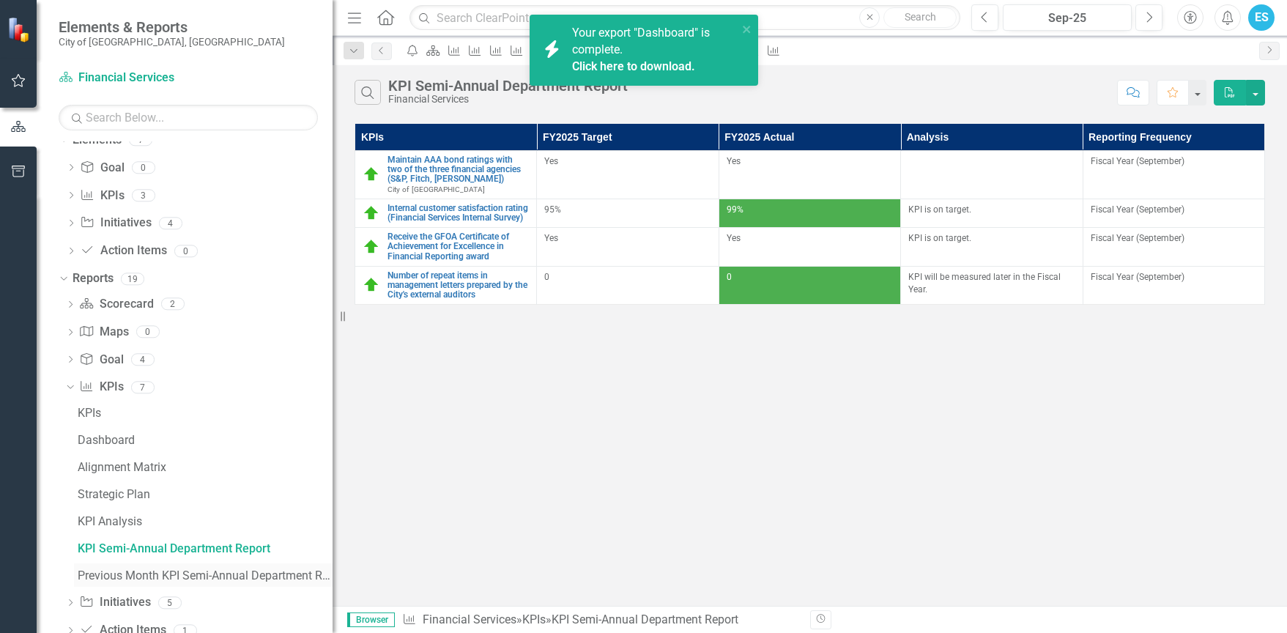
click at [143, 575] on div "Previous Month KPI Semi-Annual Department Report" at bounding box center [205, 575] width 255 height 13
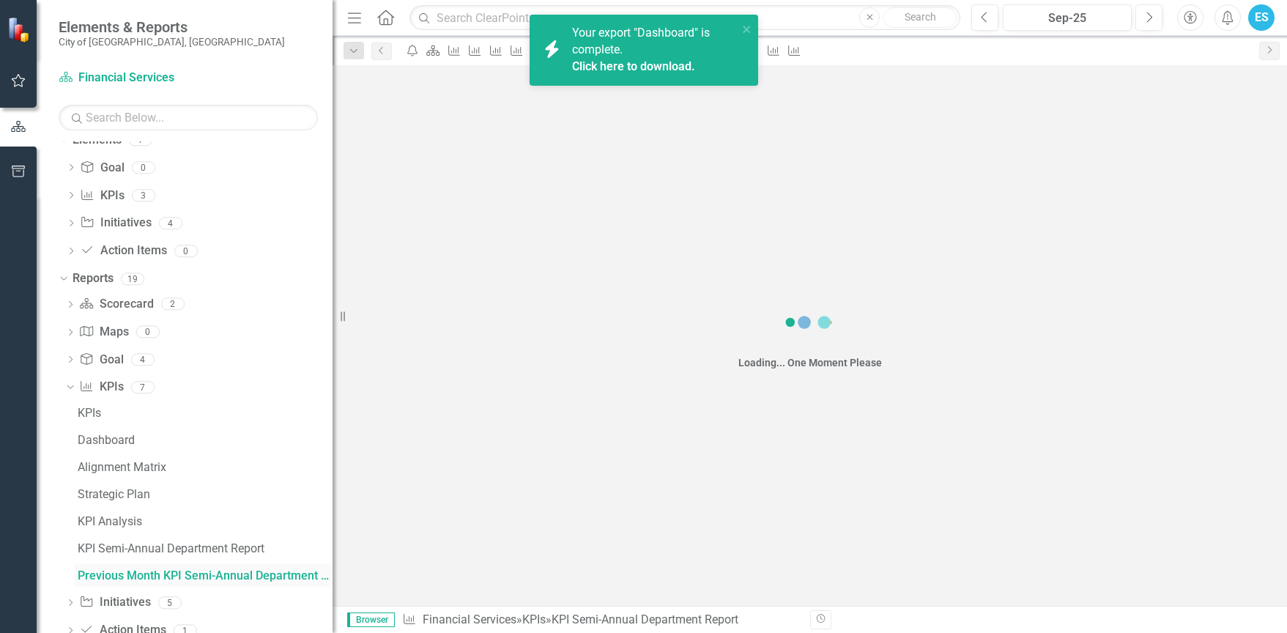
scroll to position [522, 0]
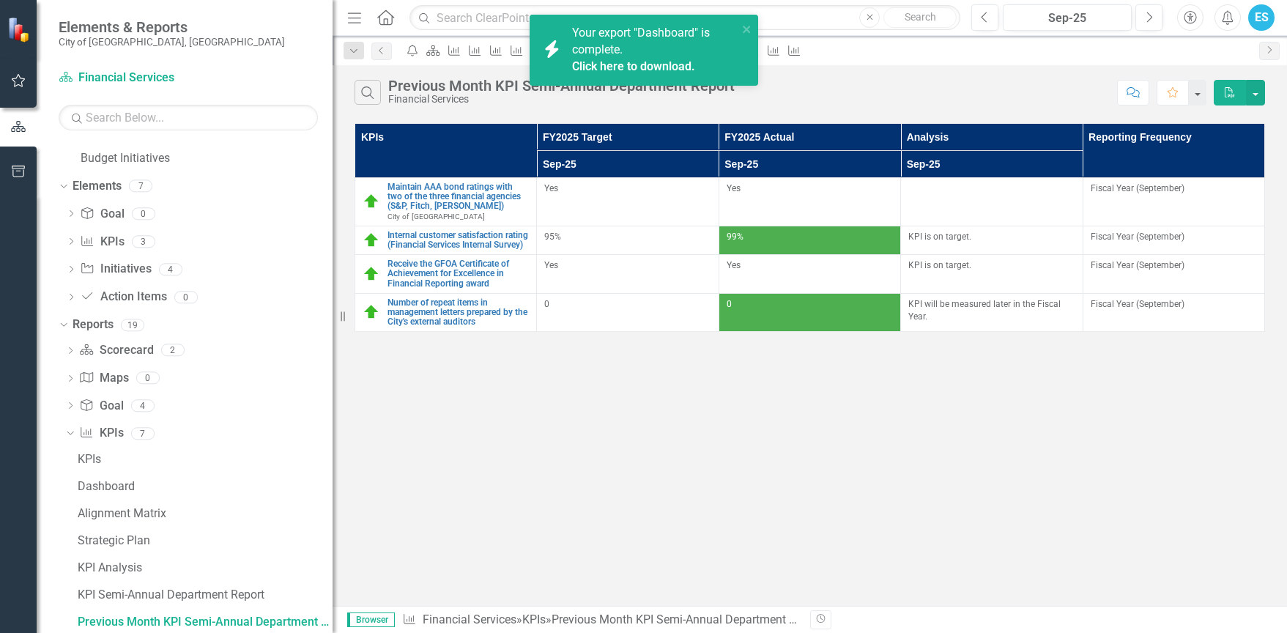
click at [626, 59] on div "Click here to download." at bounding box center [653, 67] width 162 height 17
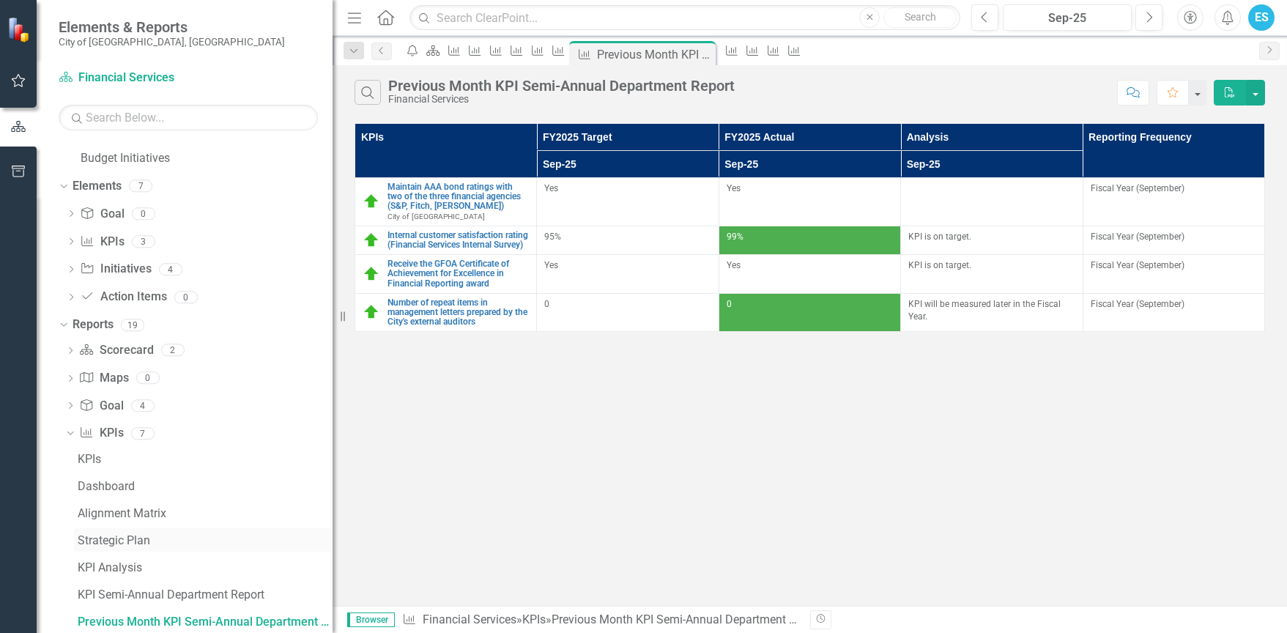
click at [110, 540] on div "Strategic Plan" at bounding box center [205, 540] width 255 height 13
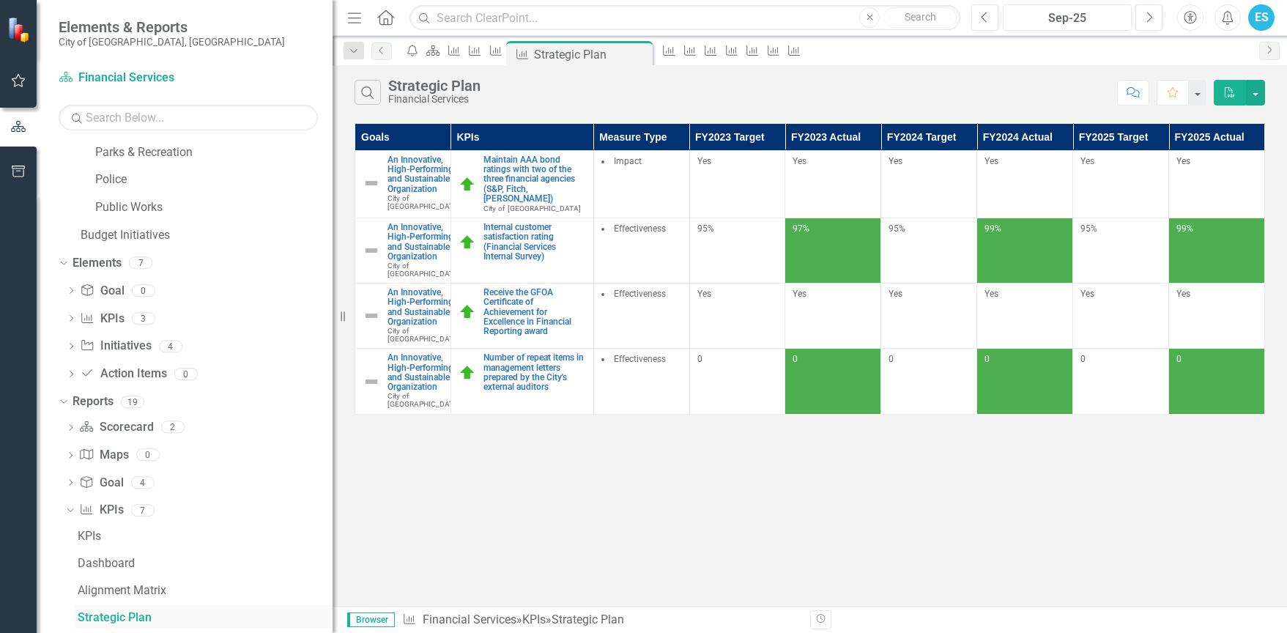
scroll to position [440, 0]
click at [103, 590] on div "Alignment Matrix" at bounding box center [205, 594] width 255 height 13
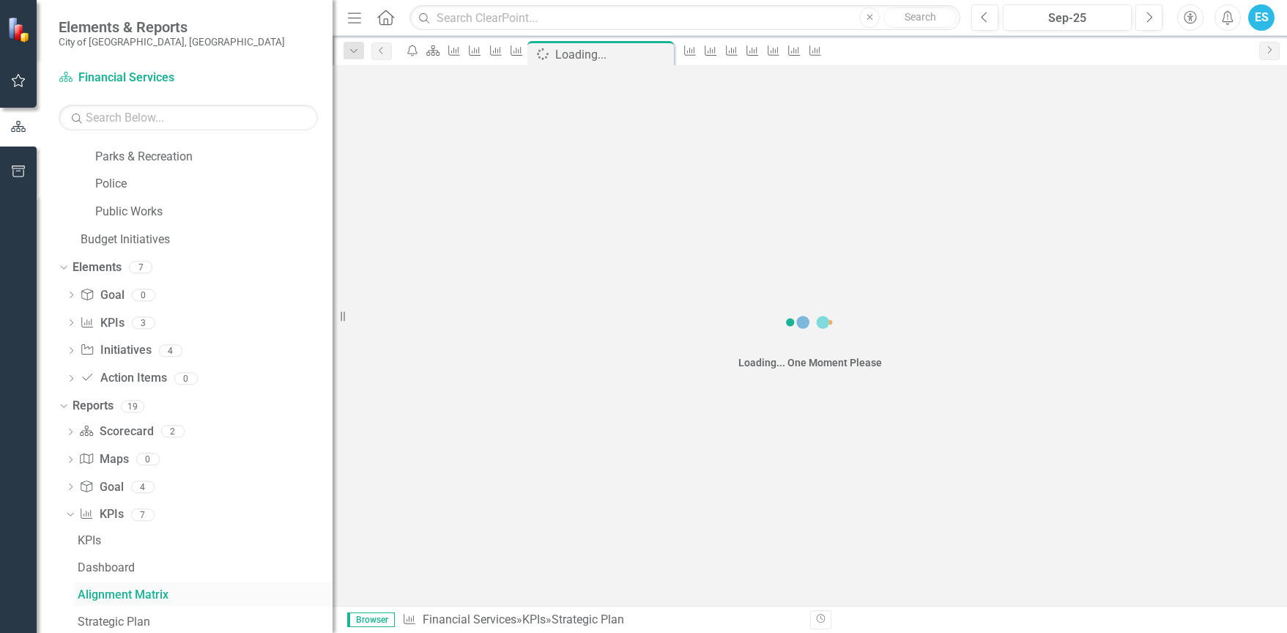
scroll to position [413, 0]
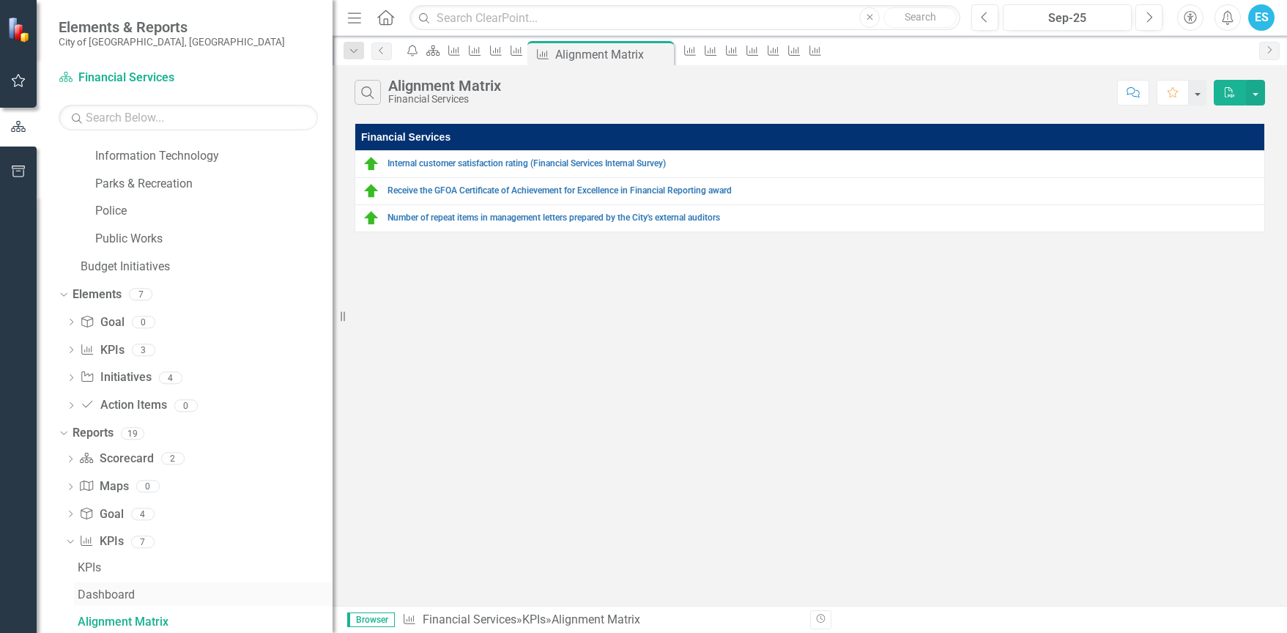
click at [95, 596] on div "Dashboard" at bounding box center [205, 594] width 255 height 13
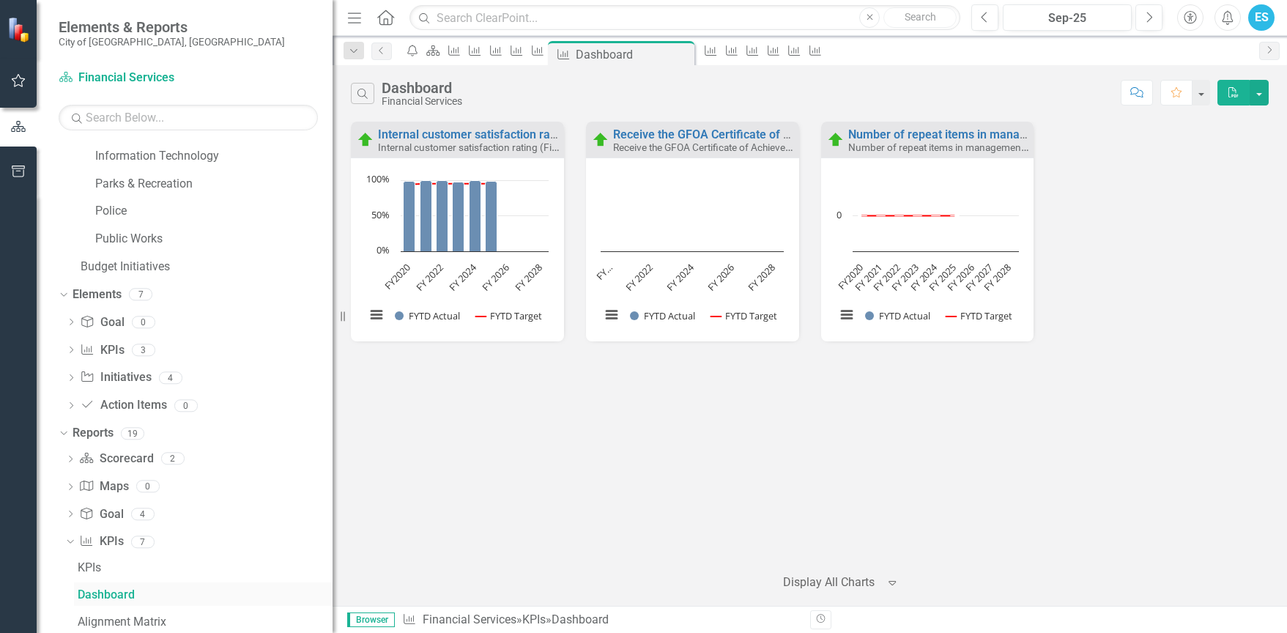
scroll to position [386, 0]
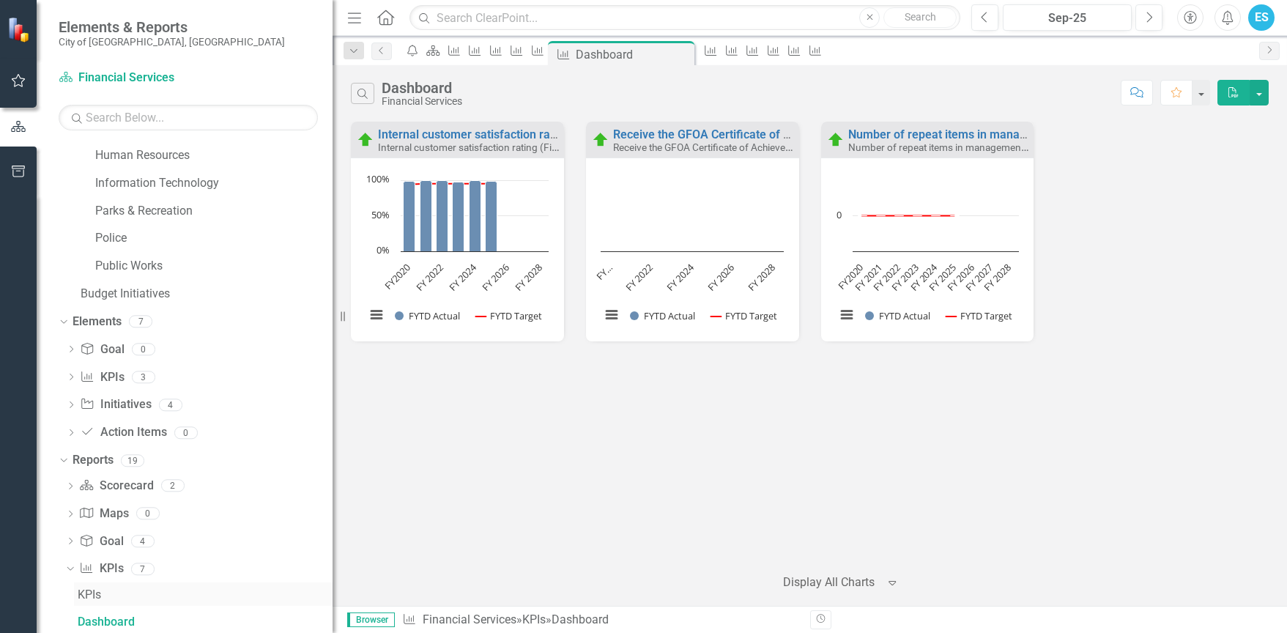
click at [94, 595] on div "KPIs" at bounding box center [205, 594] width 255 height 13
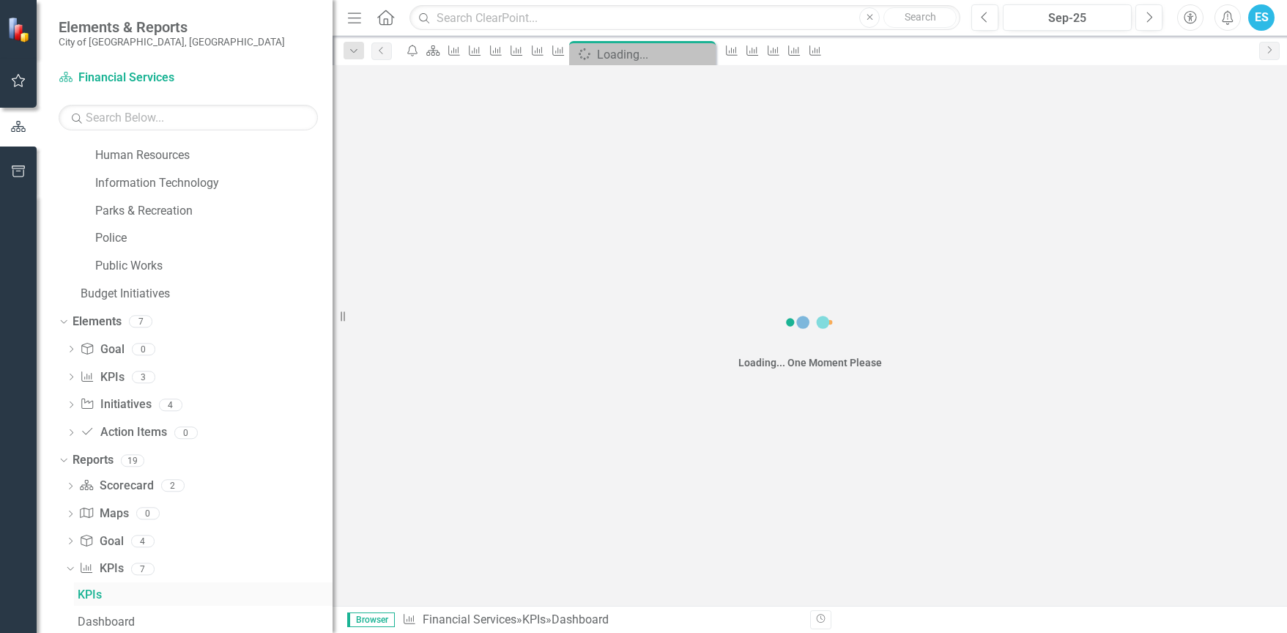
scroll to position [359, 0]
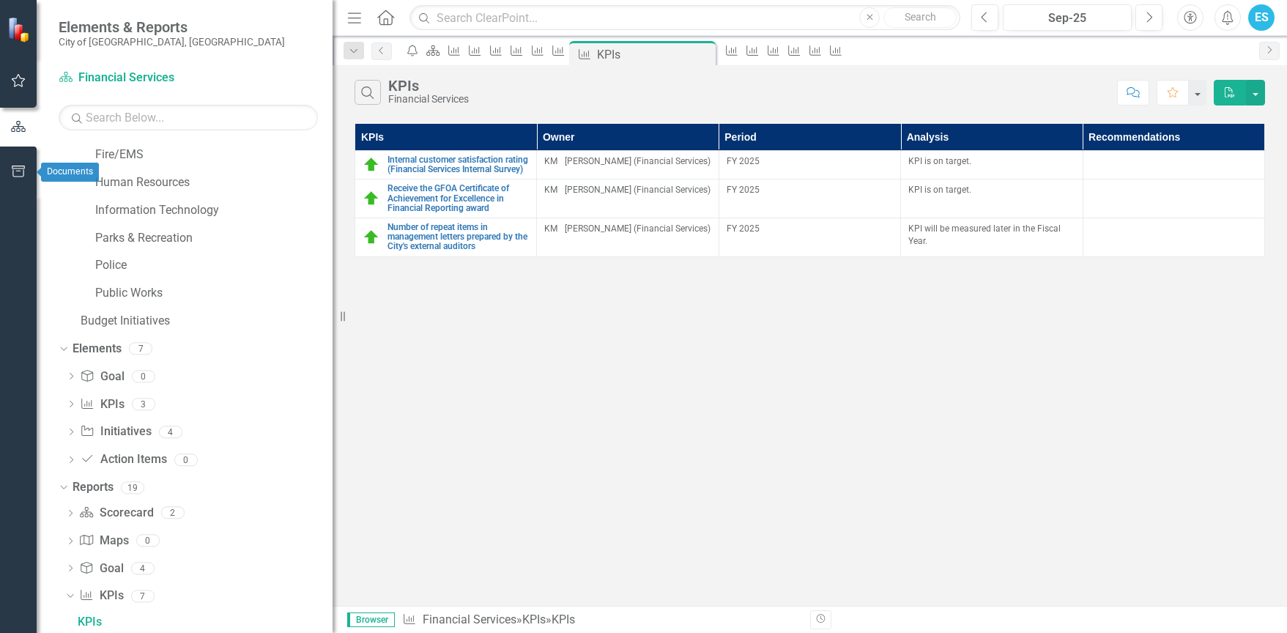
click at [15, 165] on button "button" at bounding box center [18, 172] width 33 height 31
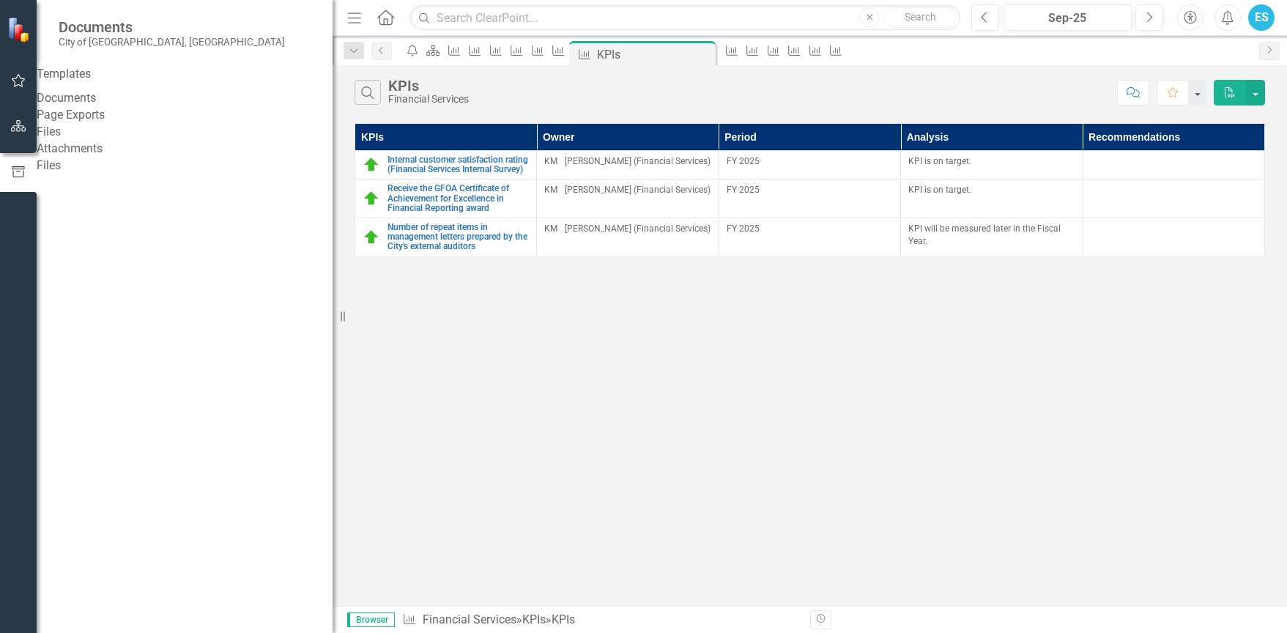
click at [80, 71] on div "Templates" at bounding box center [185, 74] width 296 height 17
click at [1223, 20] on icon "Alerts" at bounding box center [1227, 17] width 15 height 15
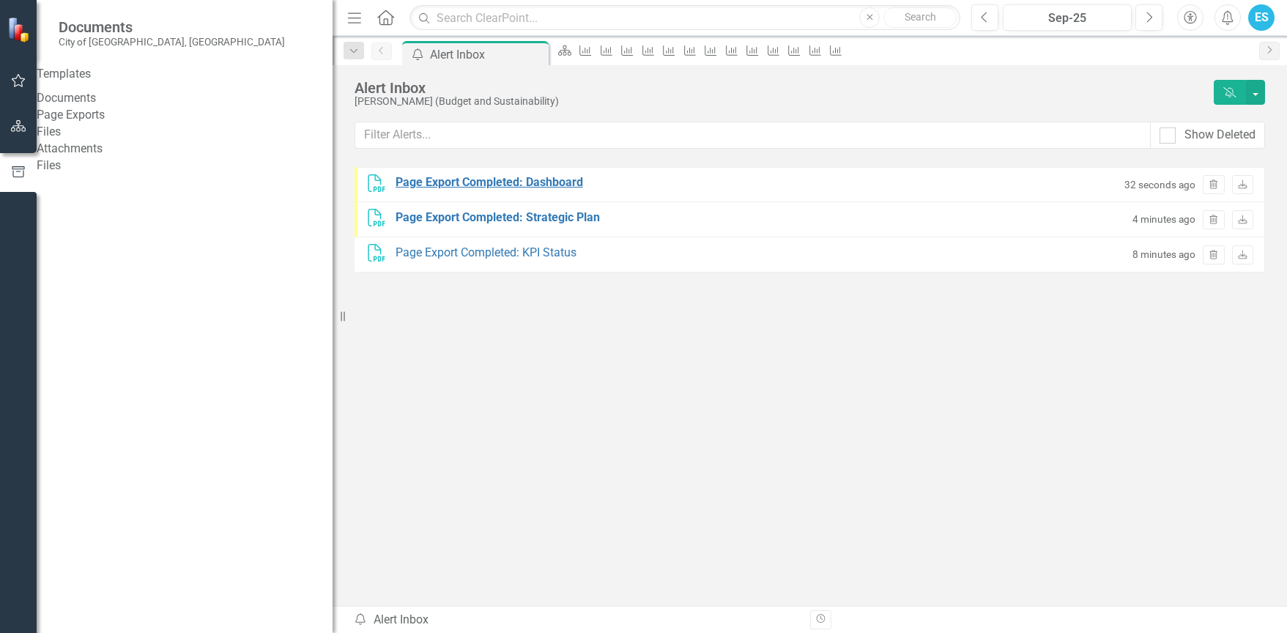
click at [538, 185] on div "Page Export Completed: Dashboard" at bounding box center [490, 182] width 188 height 17
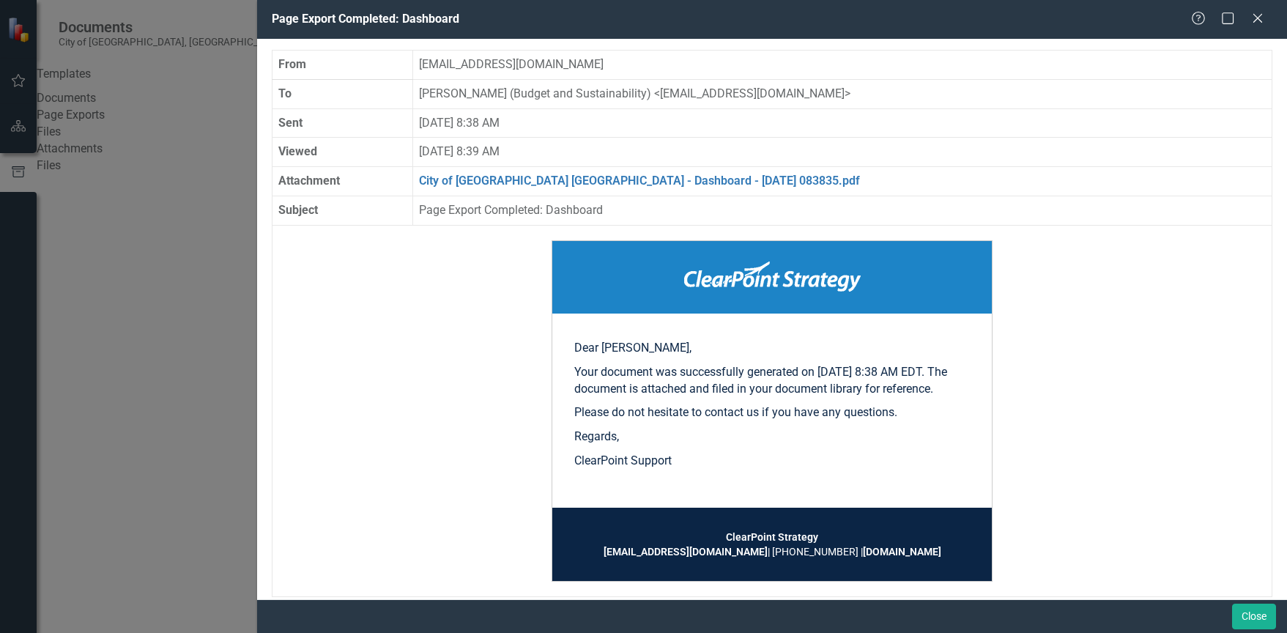
click at [513, 167] on td "City of [GEOGRAPHIC_DATA] [GEOGRAPHIC_DATA] - Dashboard - [DATE] 083835.pdf" at bounding box center [841, 181] width 859 height 29
click at [516, 182] on link "City of [GEOGRAPHIC_DATA] [GEOGRAPHIC_DATA] - Dashboard - [DATE] 083835.pdf" at bounding box center [639, 181] width 441 height 14
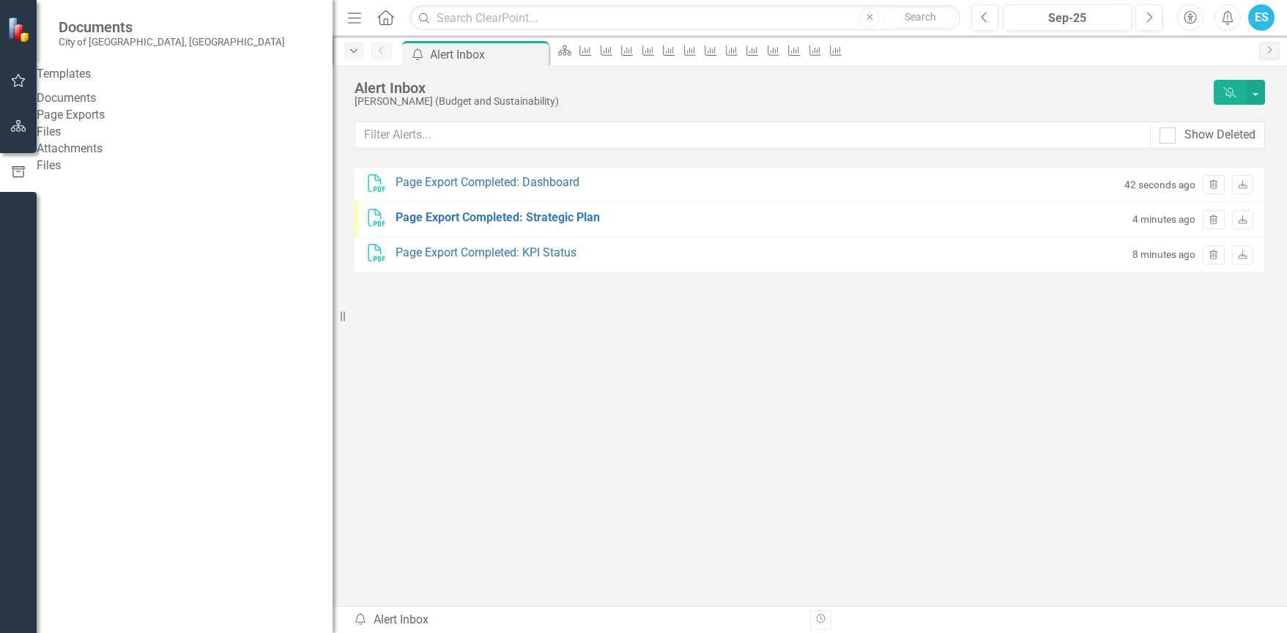
click at [357, 56] on div "Dropdown" at bounding box center [354, 51] width 21 height 18
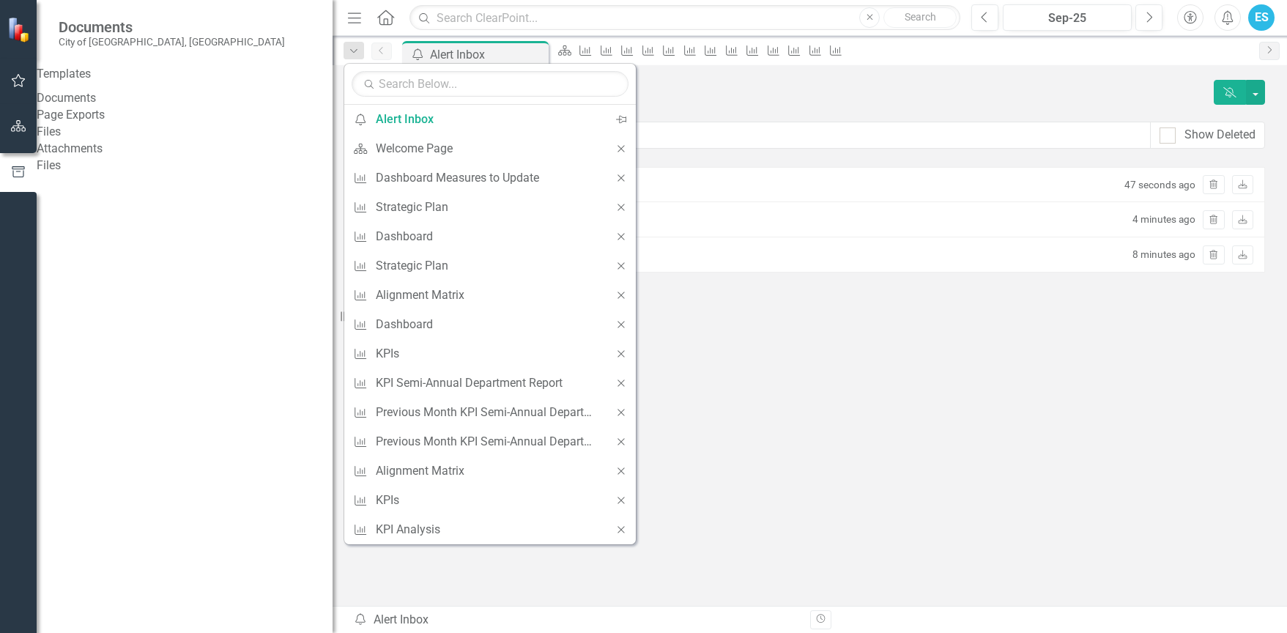
click at [117, 61] on div "Documents City of [GEOGRAPHIC_DATA], [GEOGRAPHIC_DATA]" at bounding box center [185, 33] width 296 height 66
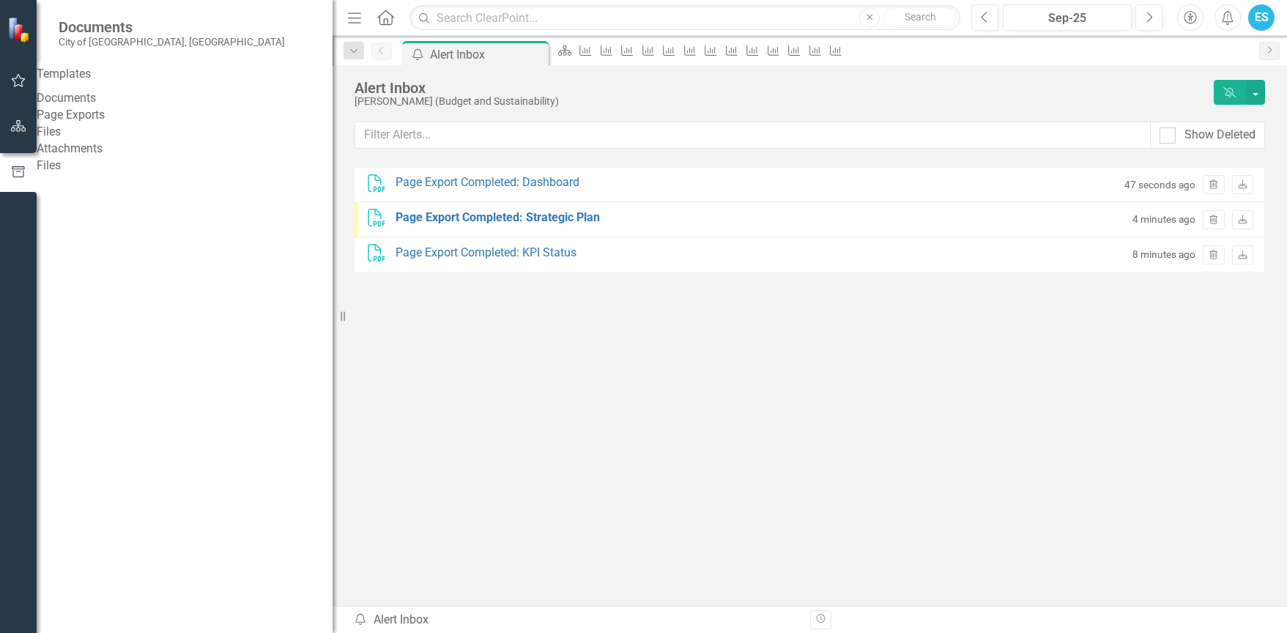
click at [100, 124] on link "Page Exports" at bounding box center [185, 115] width 296 height 17
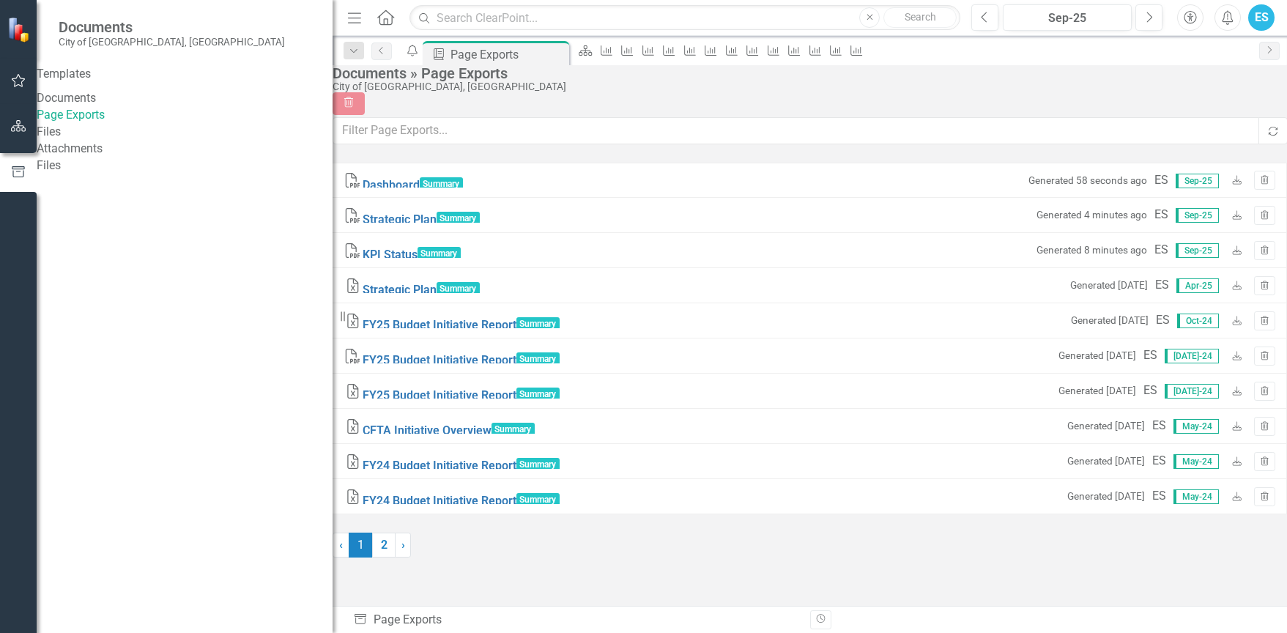
click at [125, 174] on link "Files" at bounding box center [185, 165] width 296 height 17
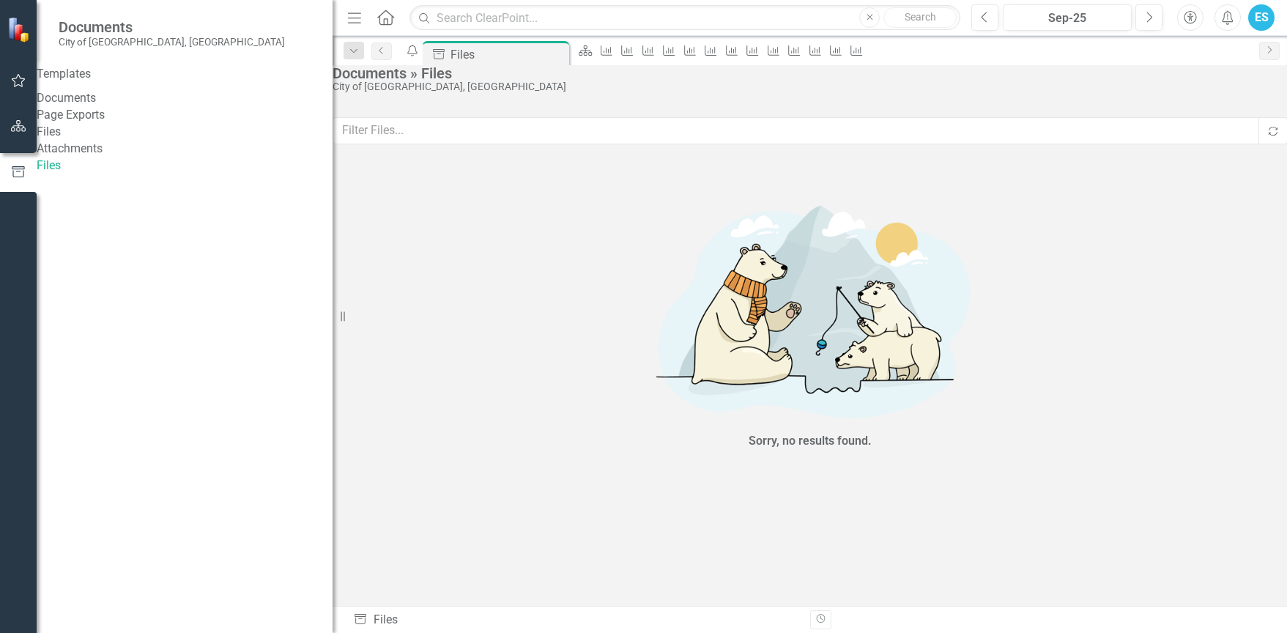
click at [116, 174] on div "Templates Documents Page Exports Files Attachments Files" at bounding box center [185, 120] width 296 height 108
click at [81, 157] on link "Attachments" at bounding box center [185, 149] width 296 height 17
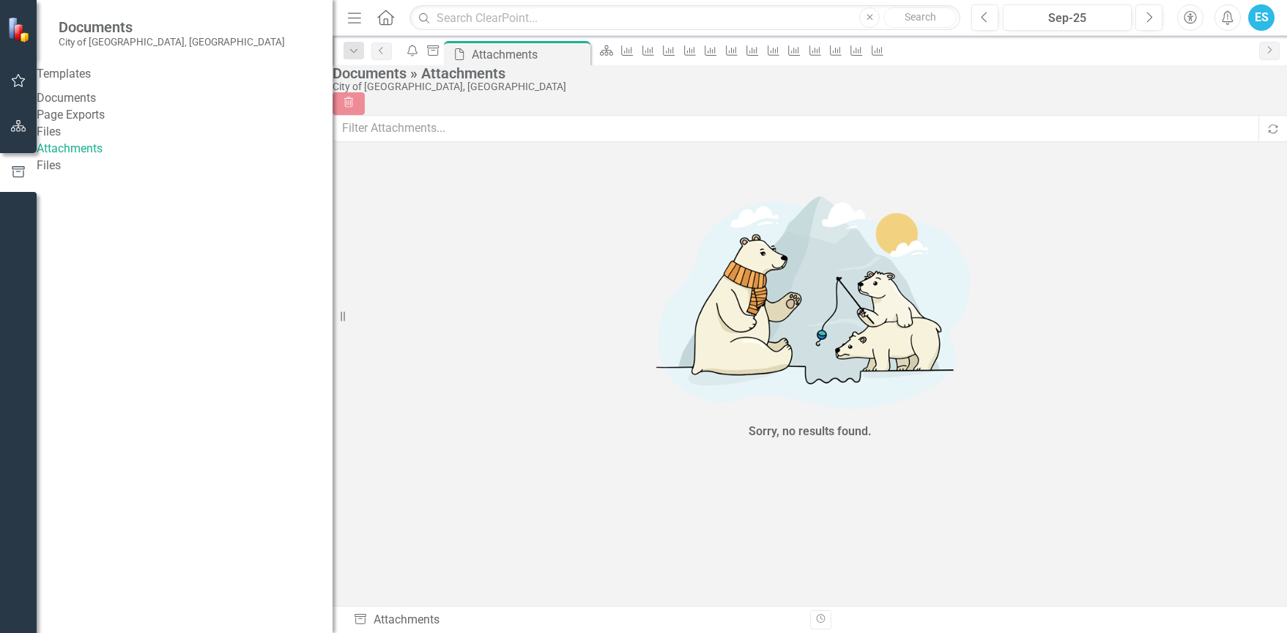
click at [19, 125] on icon "button" at bounding box center [18, 126] width 15 height 12
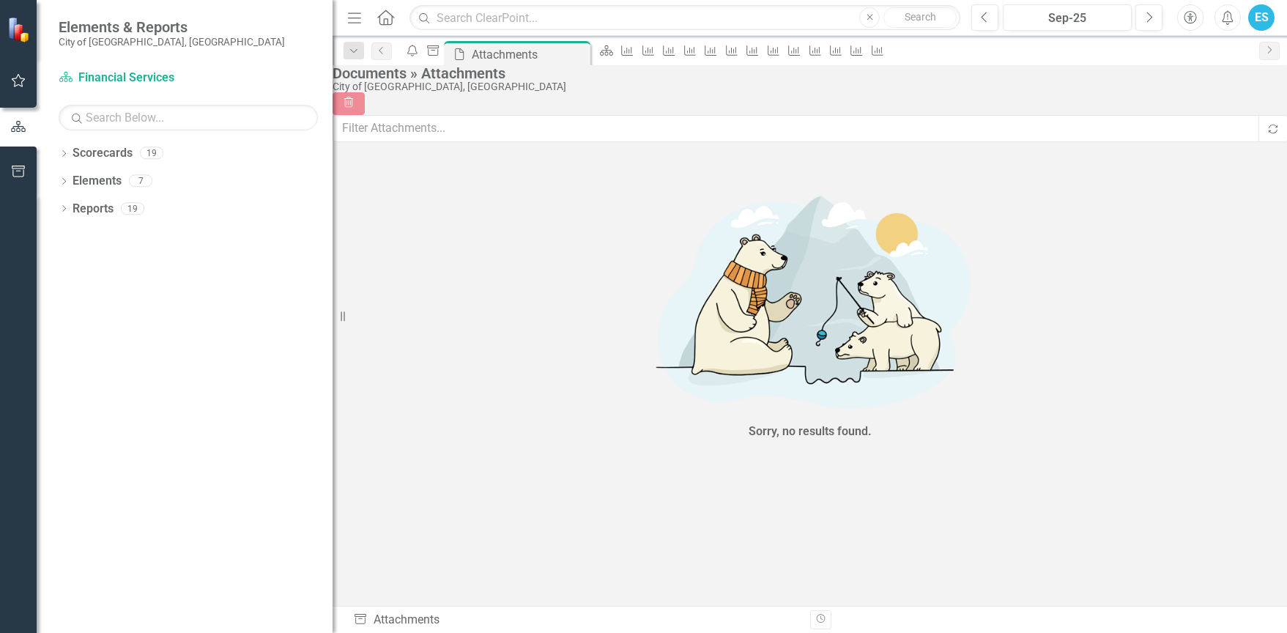
click at [56, 207] on div "Dropdown Scorecards 19 Dropdown City of [GEOGRAPHIC_DATA] Budget & Sustainabili…" at bounding box center [185, 387] width 296 height 492
click at [61, 207] on icon "Dropdown" at bounding box center [64, 210] width 10 height 8
click at [70, 322] on icon "Dropdown" at bounding box center [70, 319] width 10 height 8
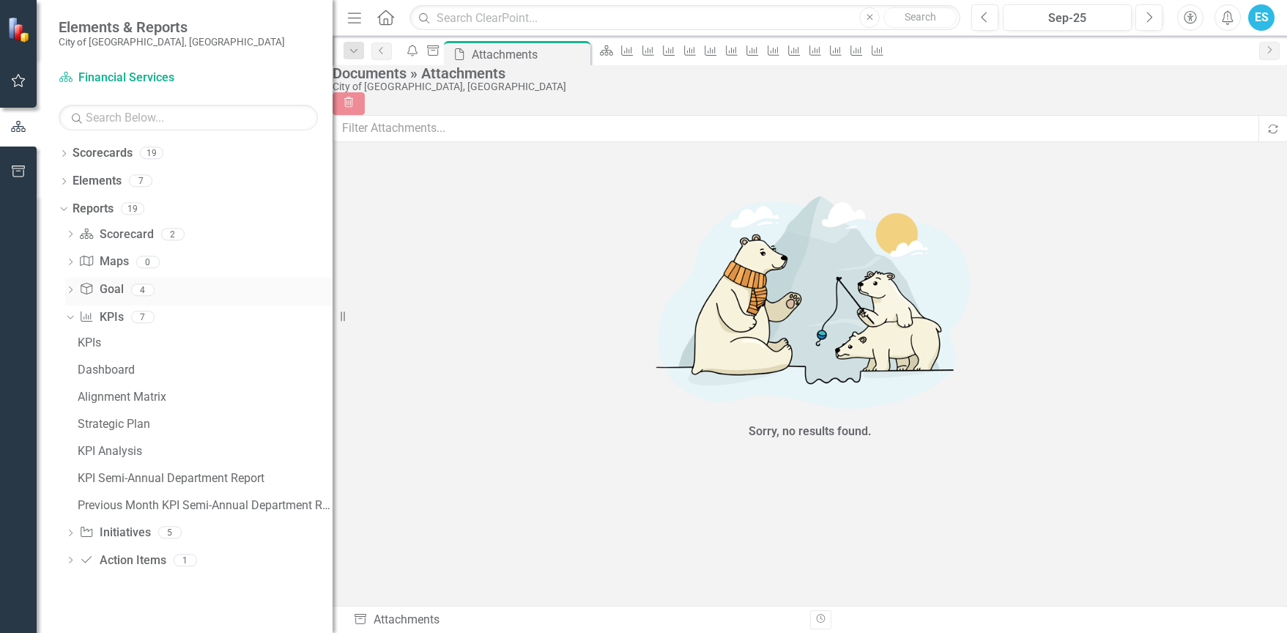
click at [75, 289] on icon "Dropdown" at bounding box center [70, 291] width 10 height 8
click at [86, 322] on link "Goals" at bounding box center [203, 314] width 259 height 23
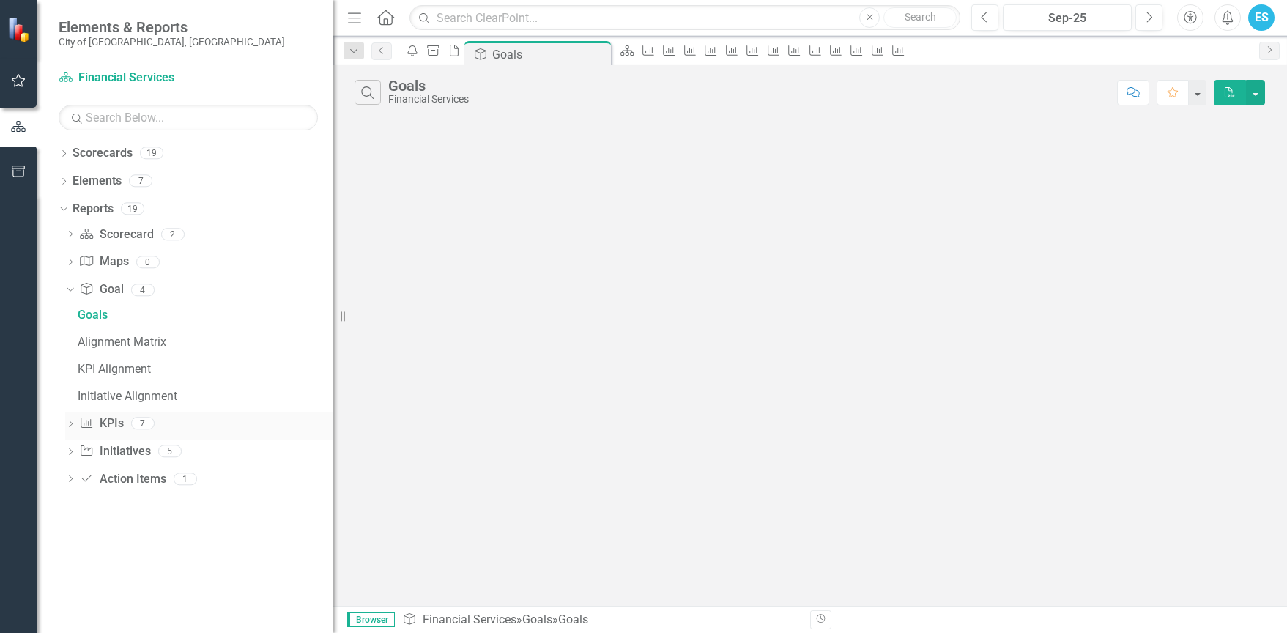
click at [70, 424] on icon "Dropdown" at bounding box center [70, 425] width 10 height 8
click at [87, 505] on div "Previous Month KPI Semi-Annual Department Report" at bounding box center [205, 505] width 255 height 13
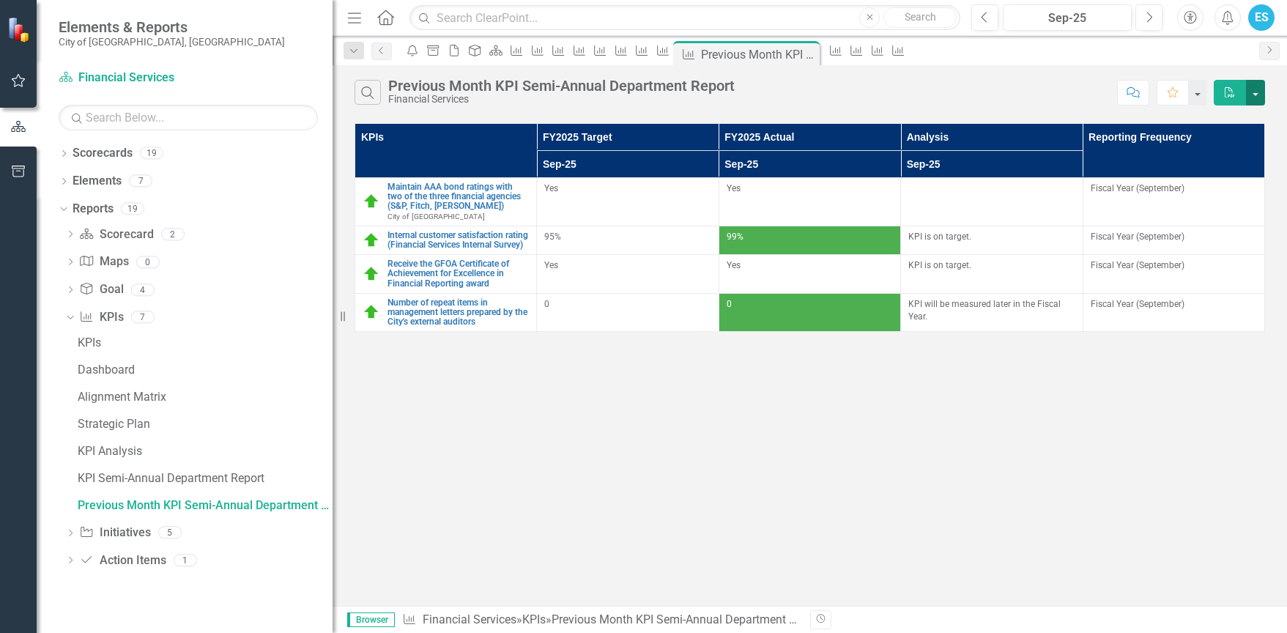
click at [1253, 94] on button "button" at bounding box center [1255, 93] width 19 height 26
click at [358, 17] on icon "Menu" at bounding box center [354, 17] width 19 height 15
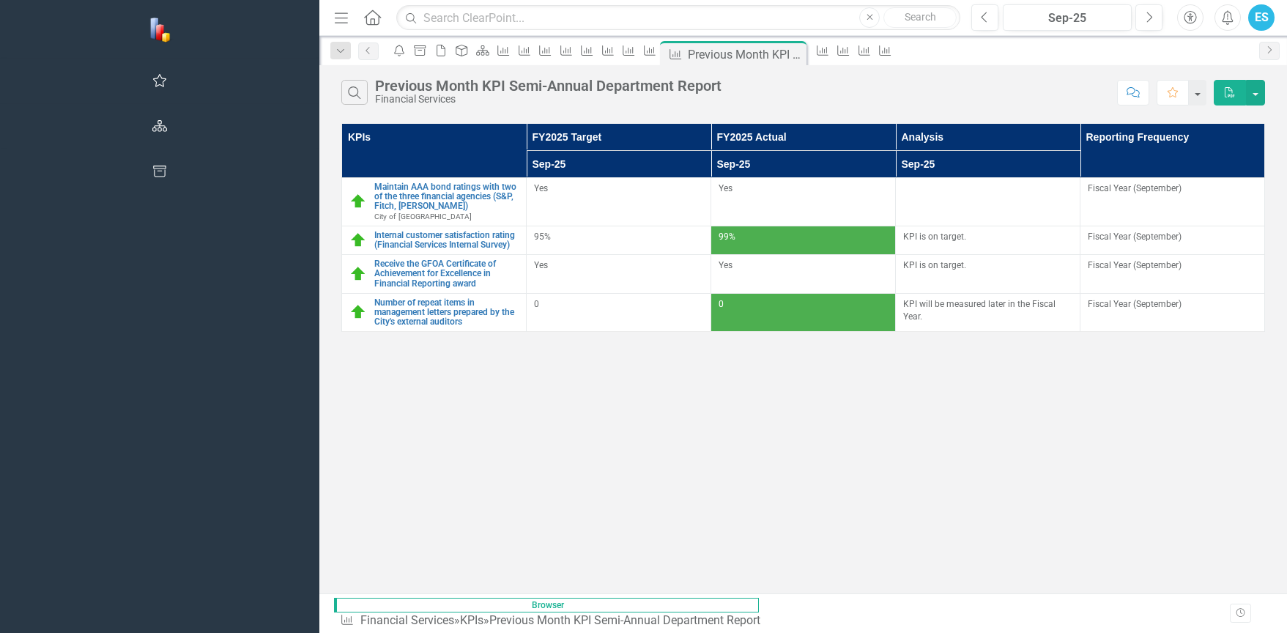
click at [332, 24] on icon "Menu" at bounding box center [341, 17] width 19 height 15
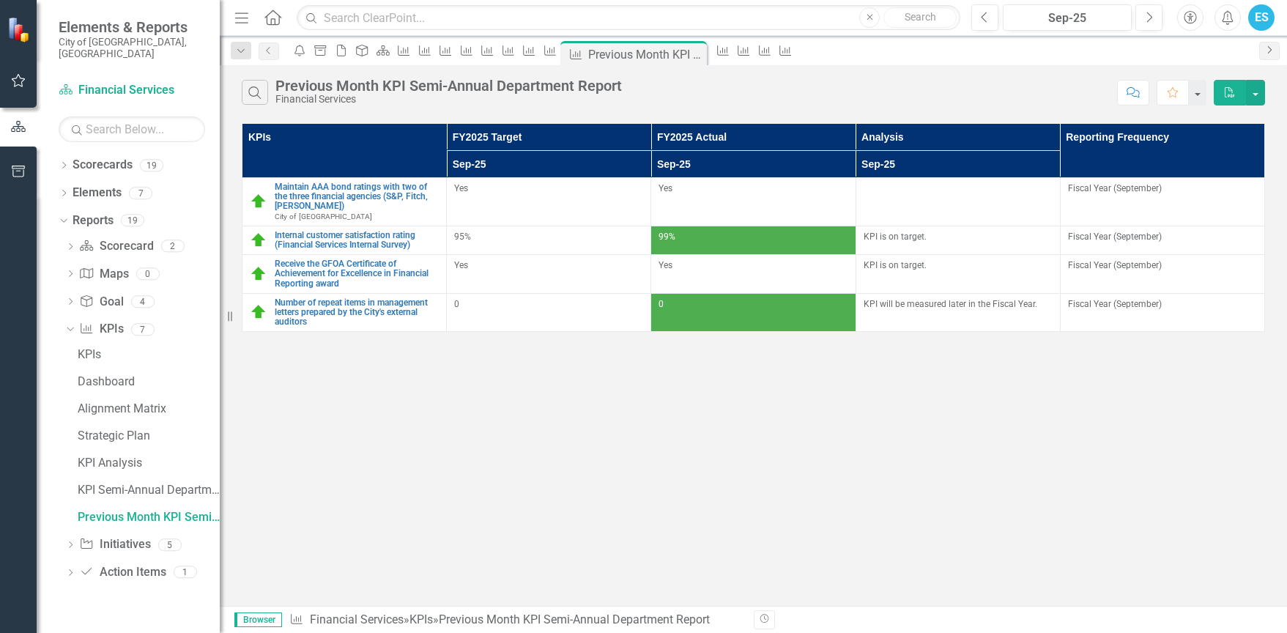
click at [1266, 45] on icon "Next" at bounding box center [1270, 49] width 12 height 9
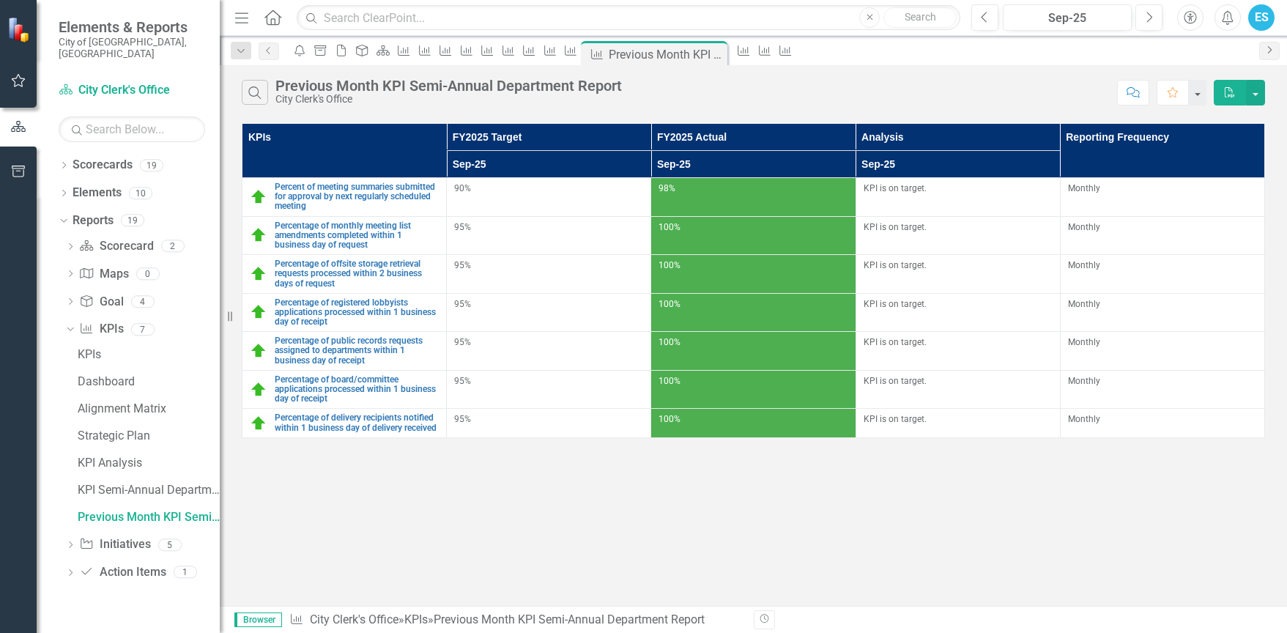
click at [1266, 45] on icon "Next" at bounding box center [1270, 49] width 12 height 9
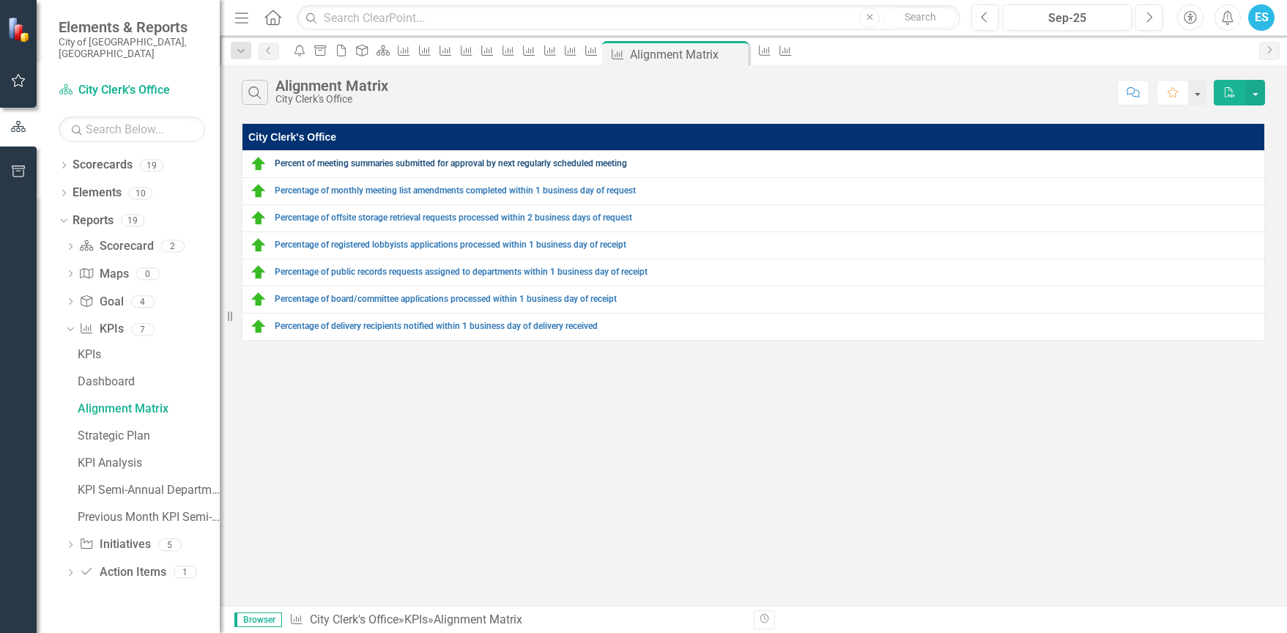
click at [305, 163] on link "Percent of meeting summaries submitted for approval by next regularly scheduled…" at bounding box center [766, 164] width 982 height 10
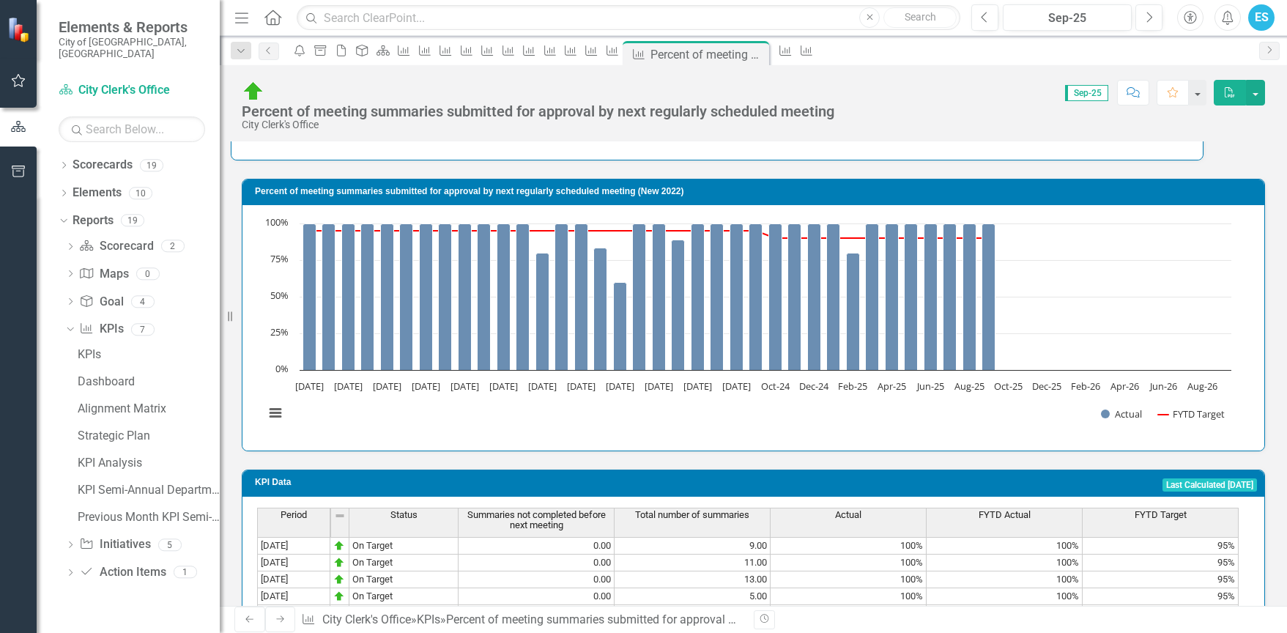
scroll to position [1683, 0]
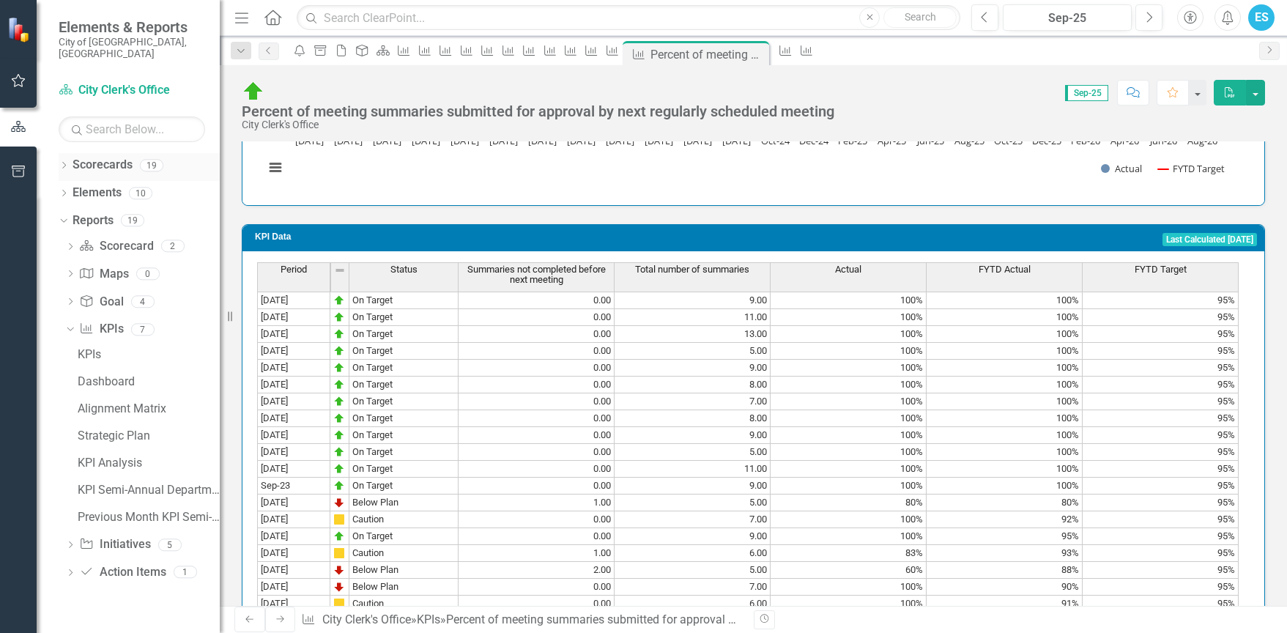
click at [59, 161] on div "Dropdown" at bounding box center [64, 167] width 10 height 12
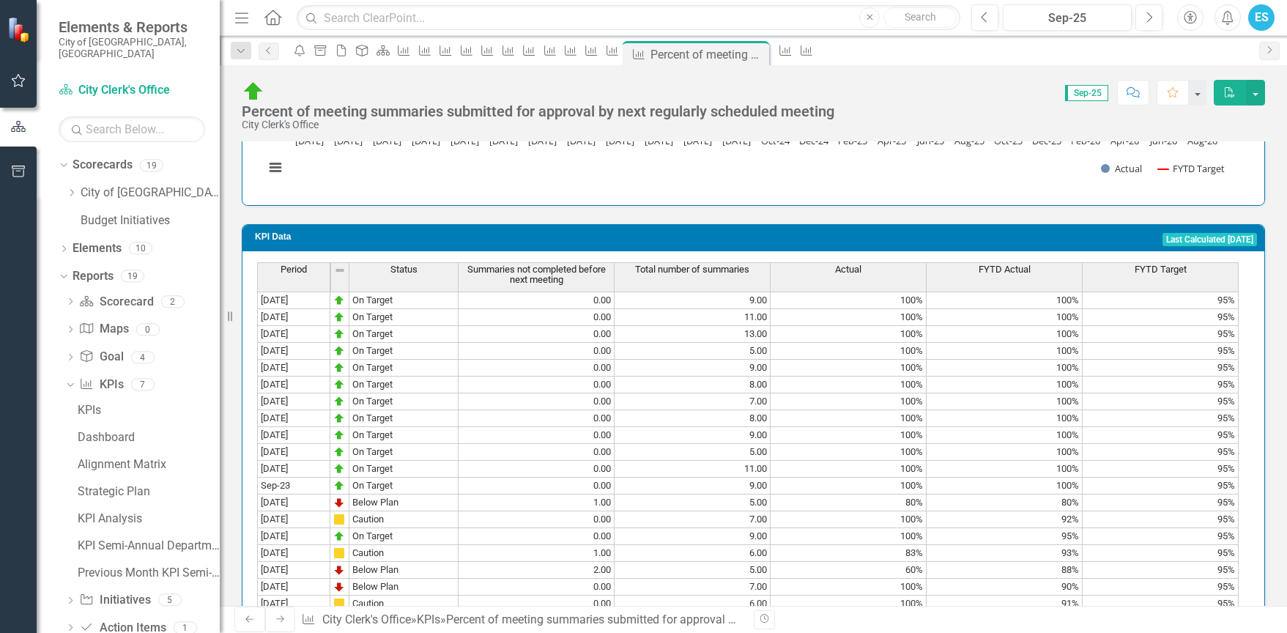
click at [262, 18] on div "Menu Home Search Close Search" at bounding box center [594, 18] width 726 height 28
click at [270, 18] on icon "Home" at bounding box center [272, 17] width 19 height 15
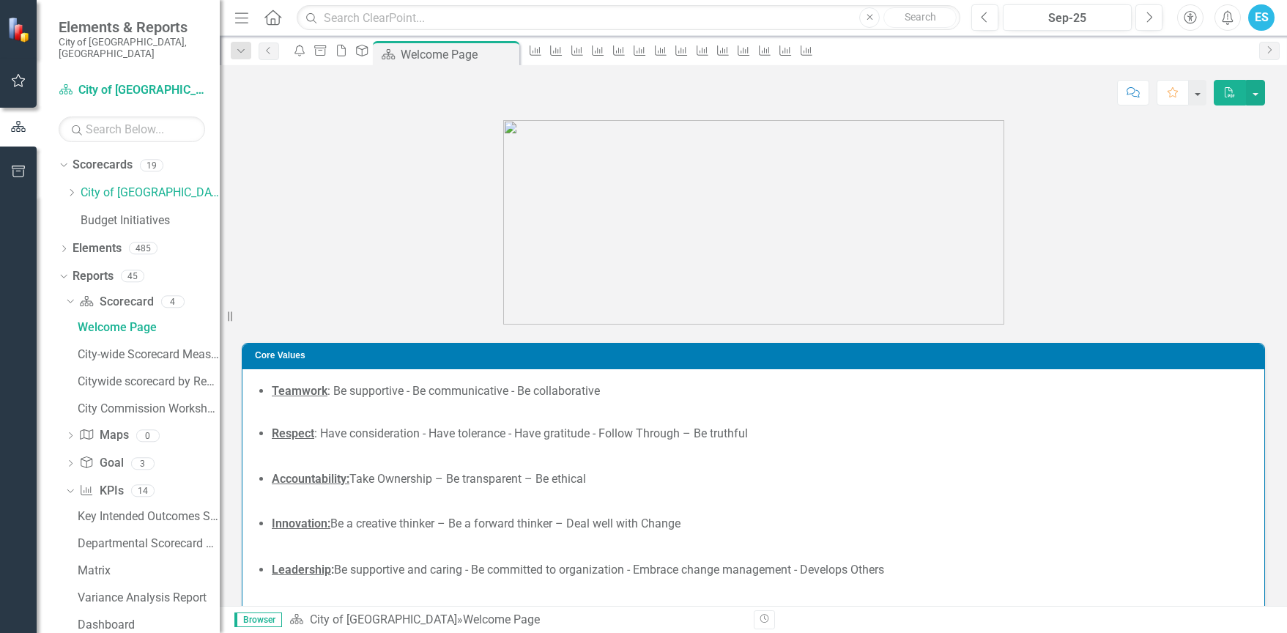
click at [281, 20] on icon "Home" at bounding box center [272, 17] width 19 height 15
click at [68, 163] on div "Dropdown" at bounding box center [64, 166] width 10 height 7
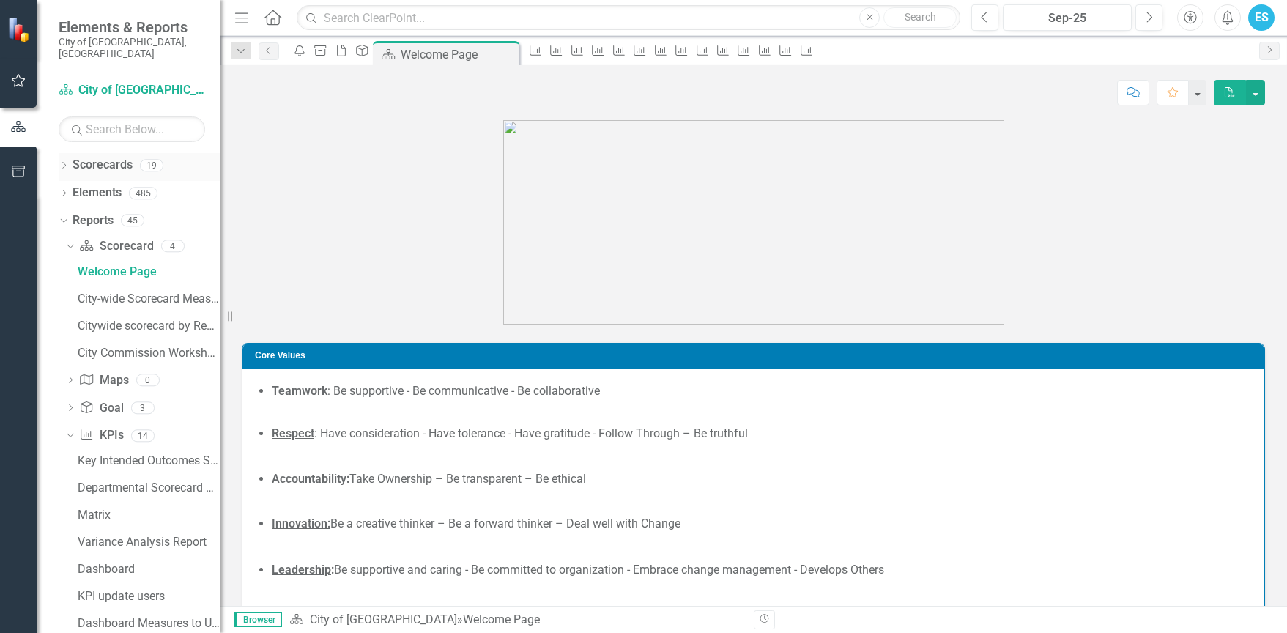
click at [68, 163] on icon "Dropdown" at bounding box center [64, 167] width 10 height 8
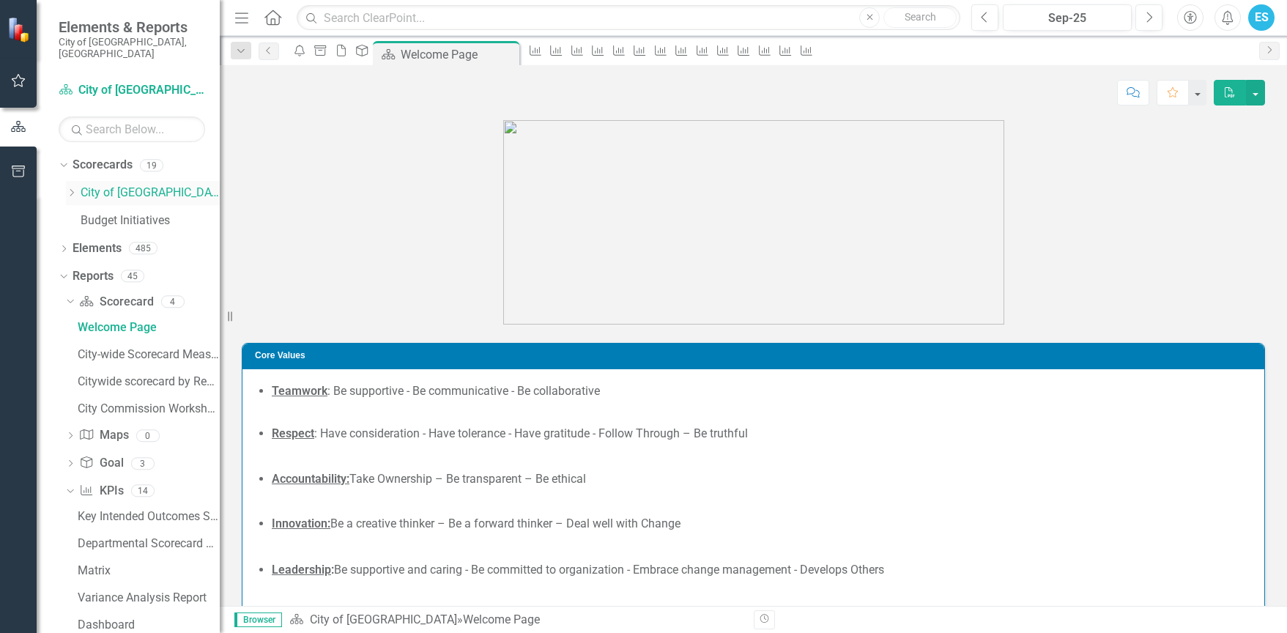
click at [73, 188] on icon "Dropdown" at bounding box center [71, 192] width 11 height 9
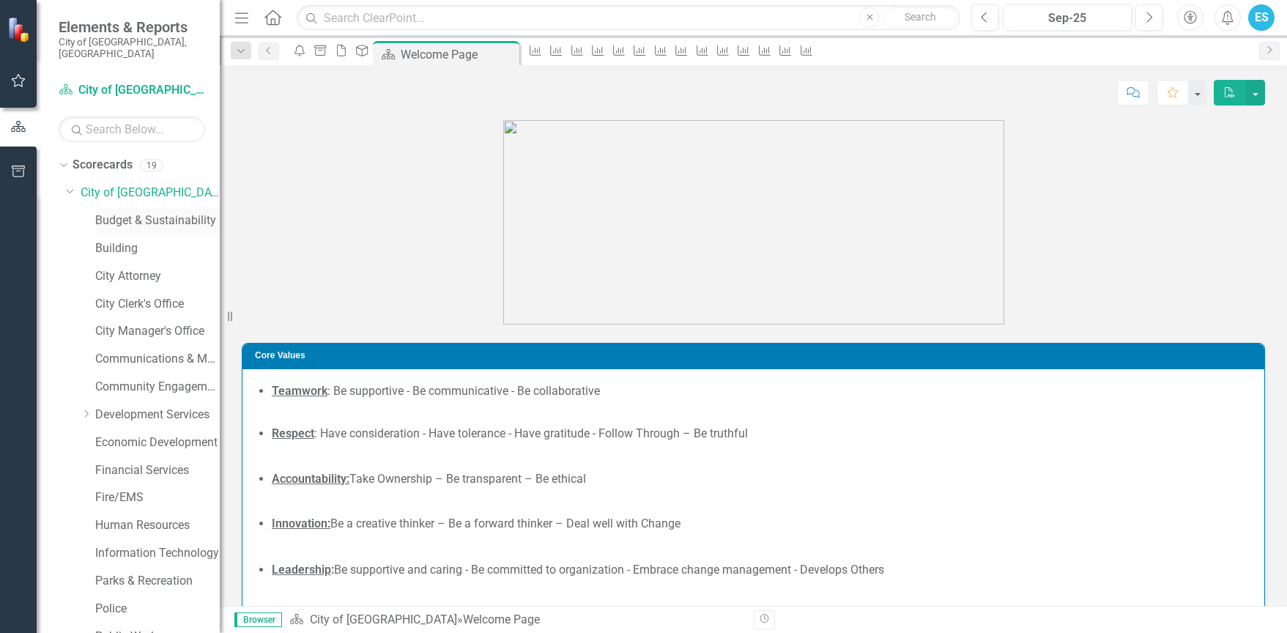
click at [112, 212] on link "Budget & Sustainability" at bounding box center [157, 220] width 125 height 17
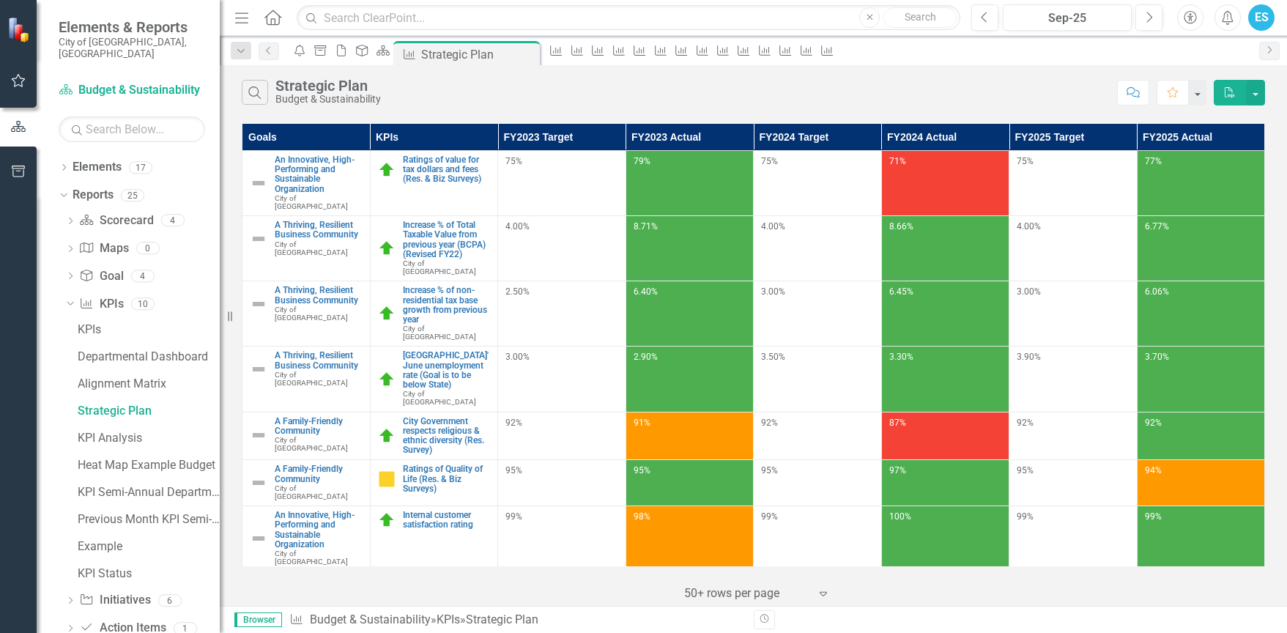
scroll to position [546, 0]
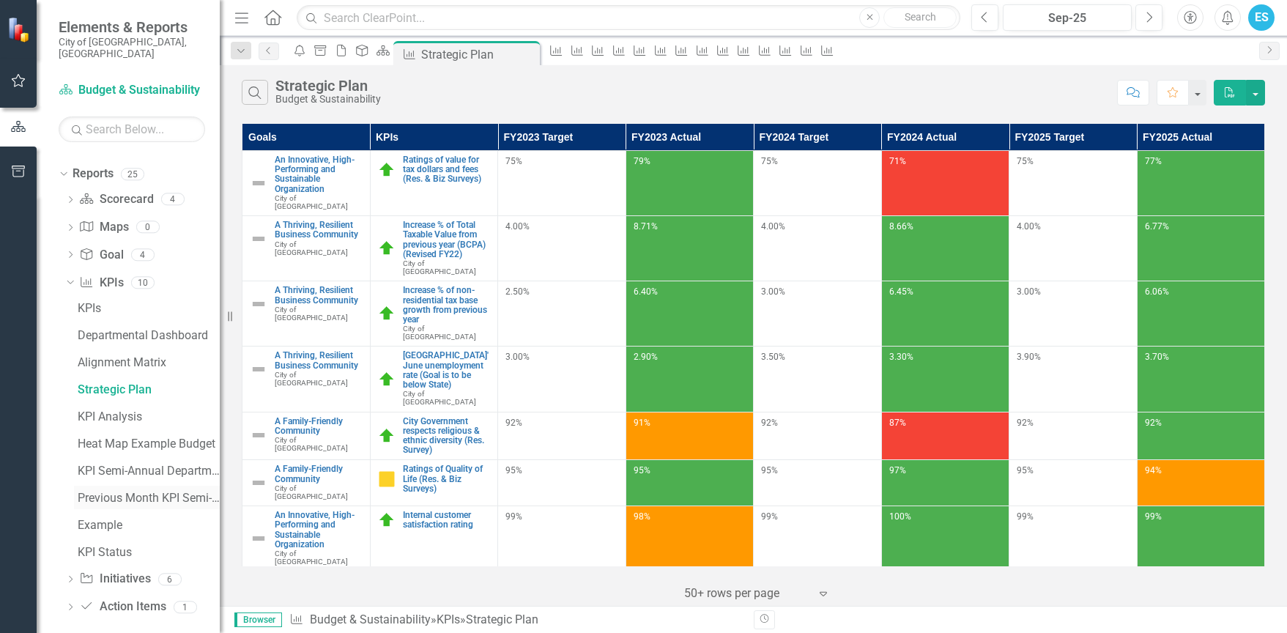
click at [124, 492] on div "Previous Month KPI Semi-Annual Department Report" at bounding box center [149, 498] width 142 height 13
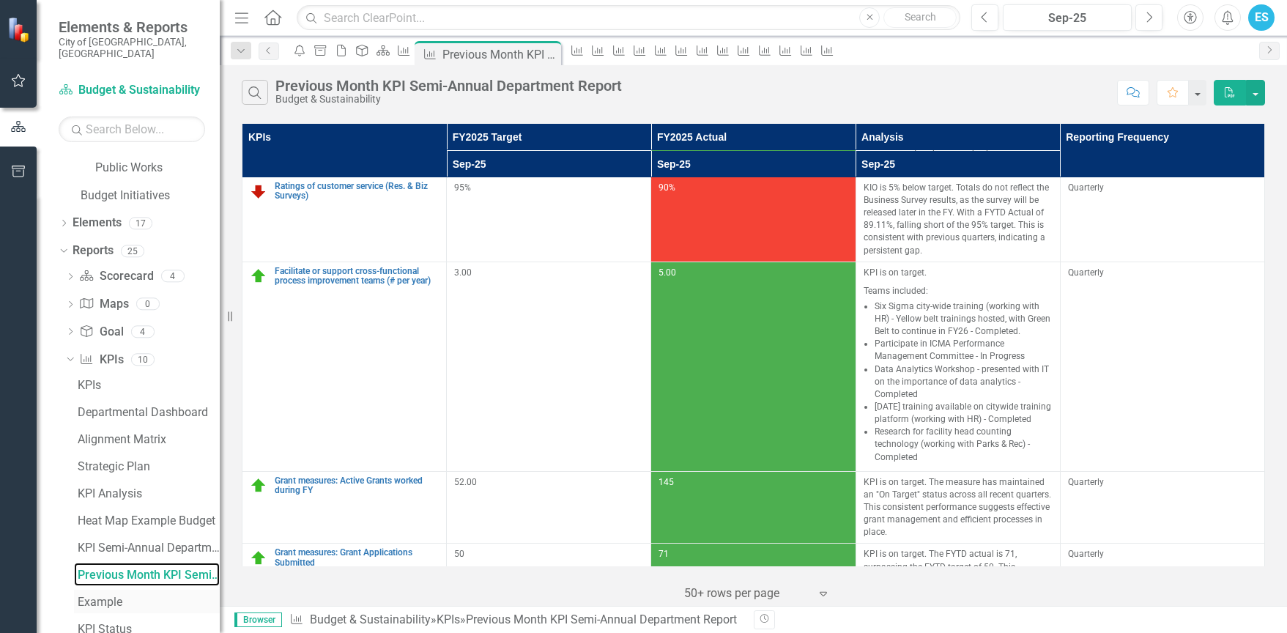
scroll to position [546, 0]
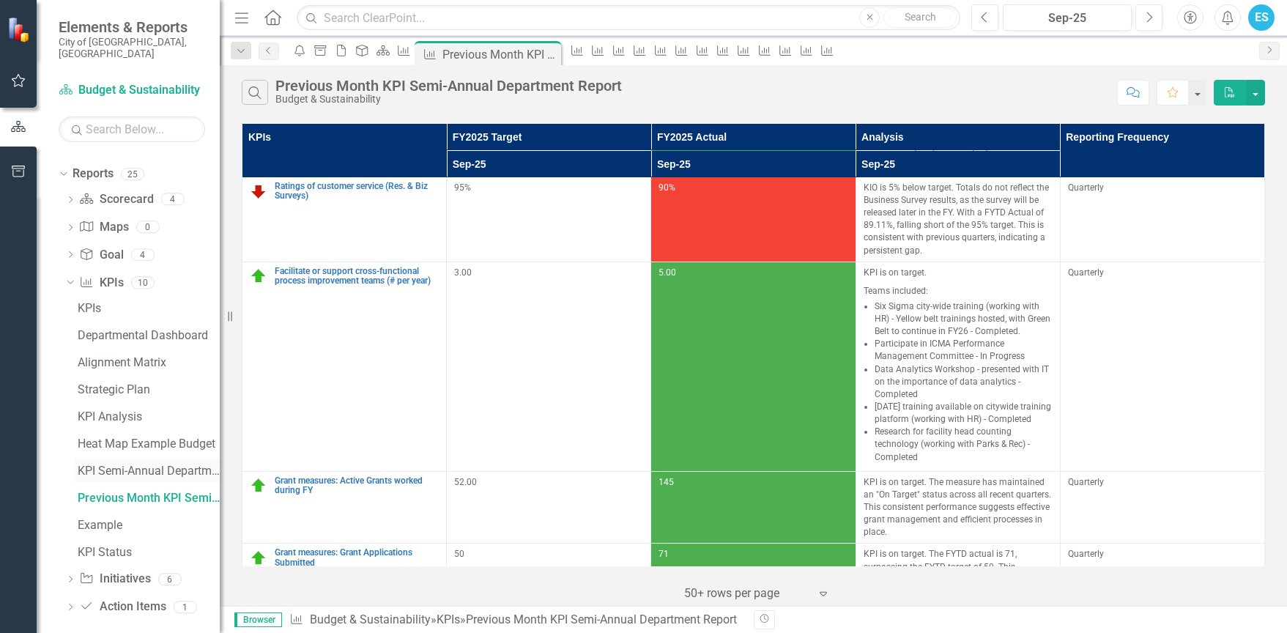
click at [126, 467] on link "KPI Semi-Annual Department Report" at bounding box center [147, 470] width 146 height 23
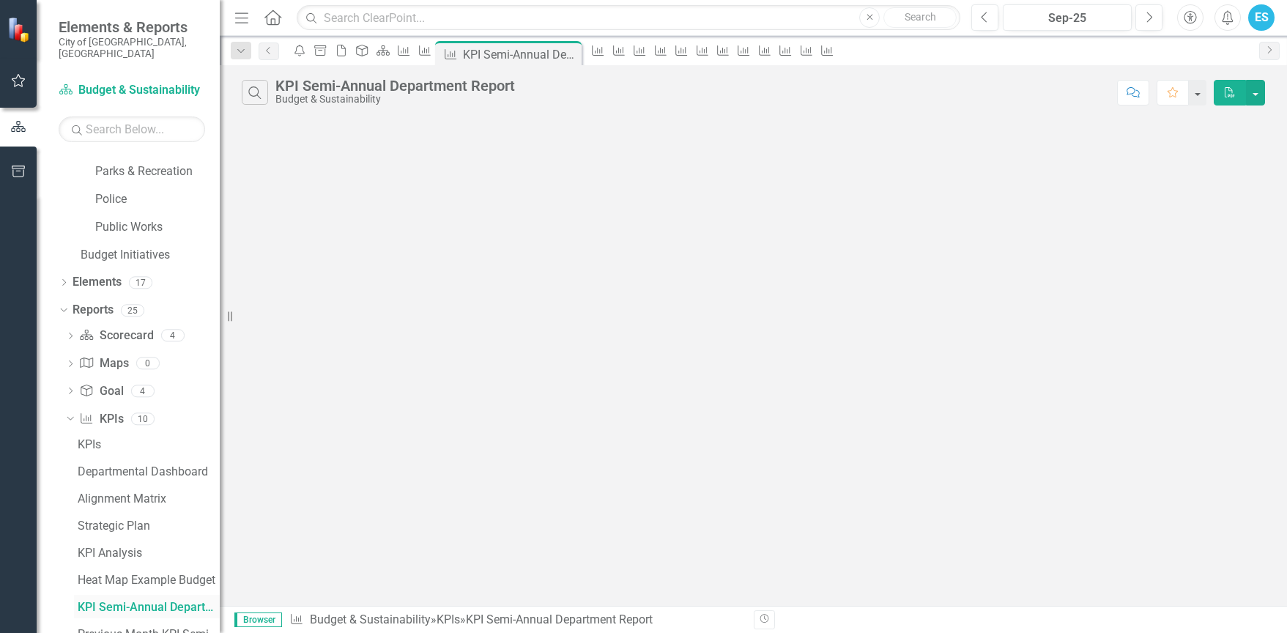
scroll to position [383, 0]
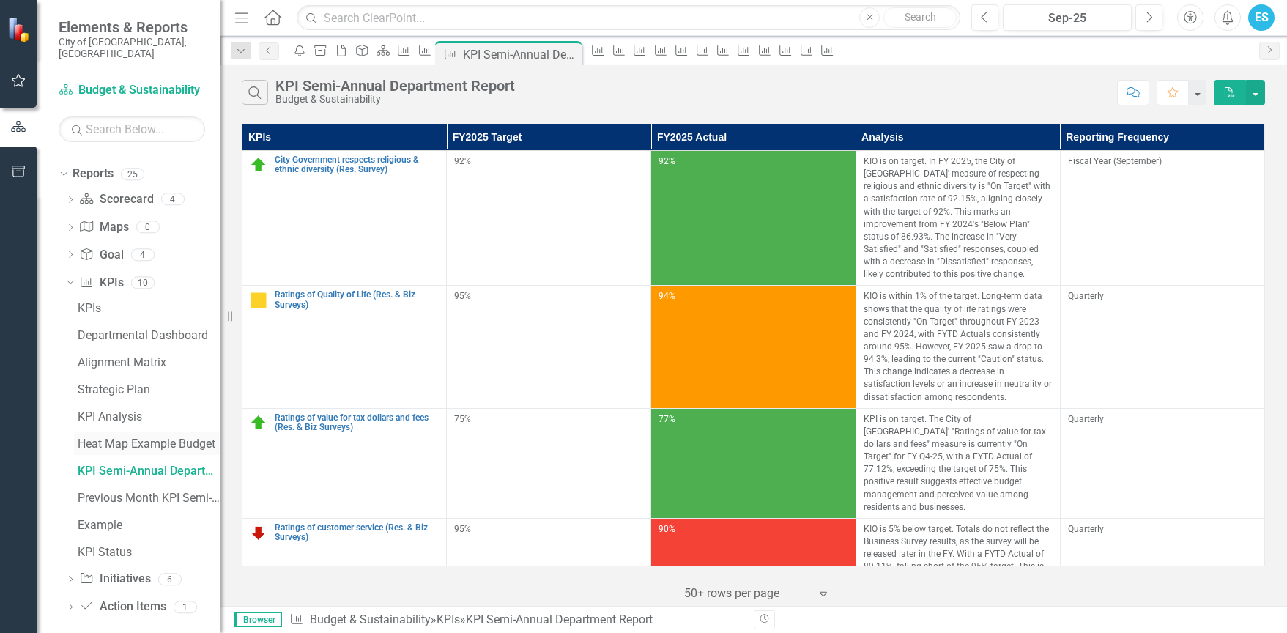
click at [148, 431] on link "Heat Map Example Budget" at bounding box center [147, 442] width 146 height 23
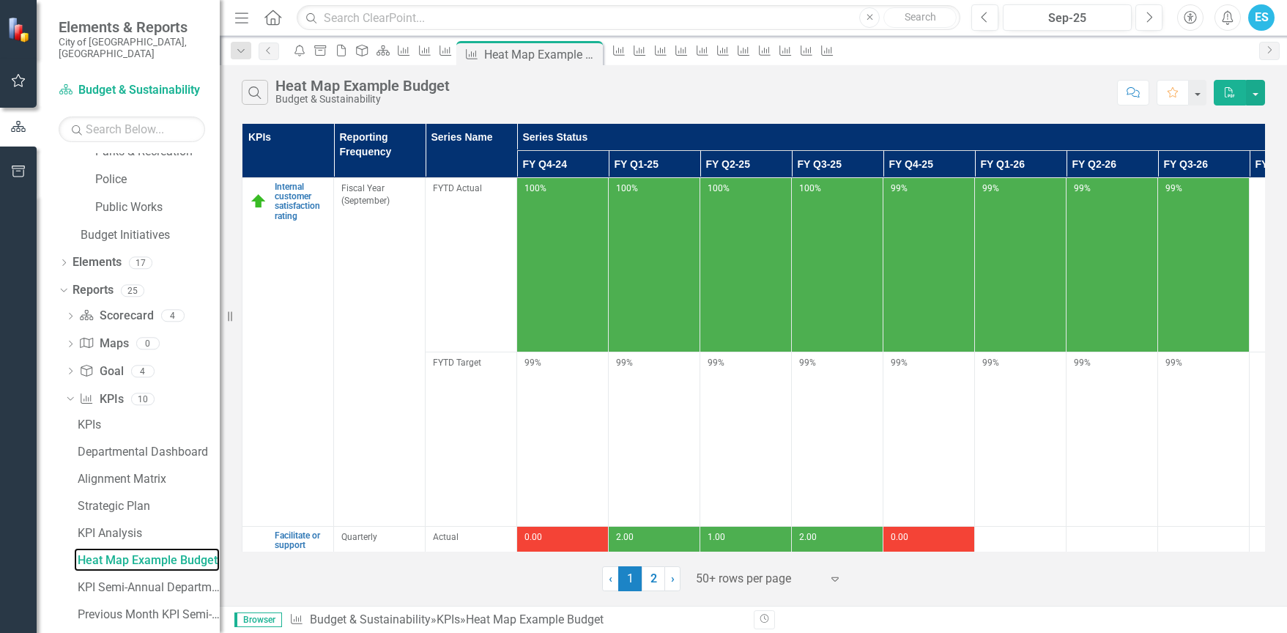
scroll to position [546, 0]
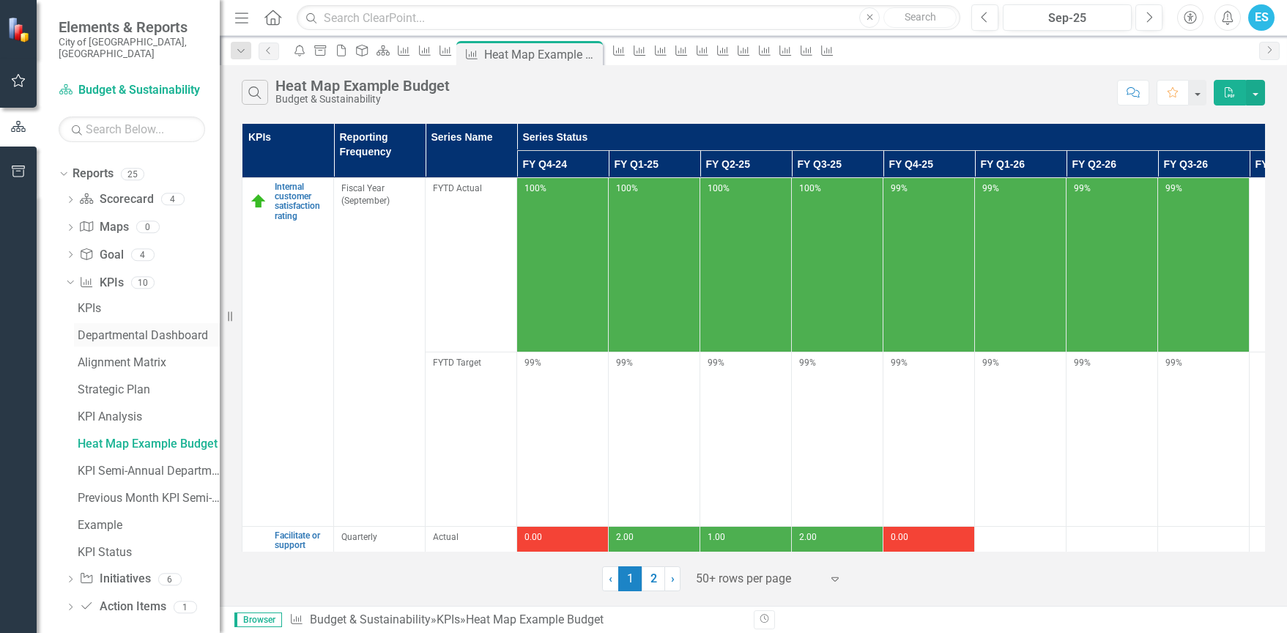
click at [132, 329] on div "Departmental Dashboard" at bounding box center [149, 335] width 142 height 13
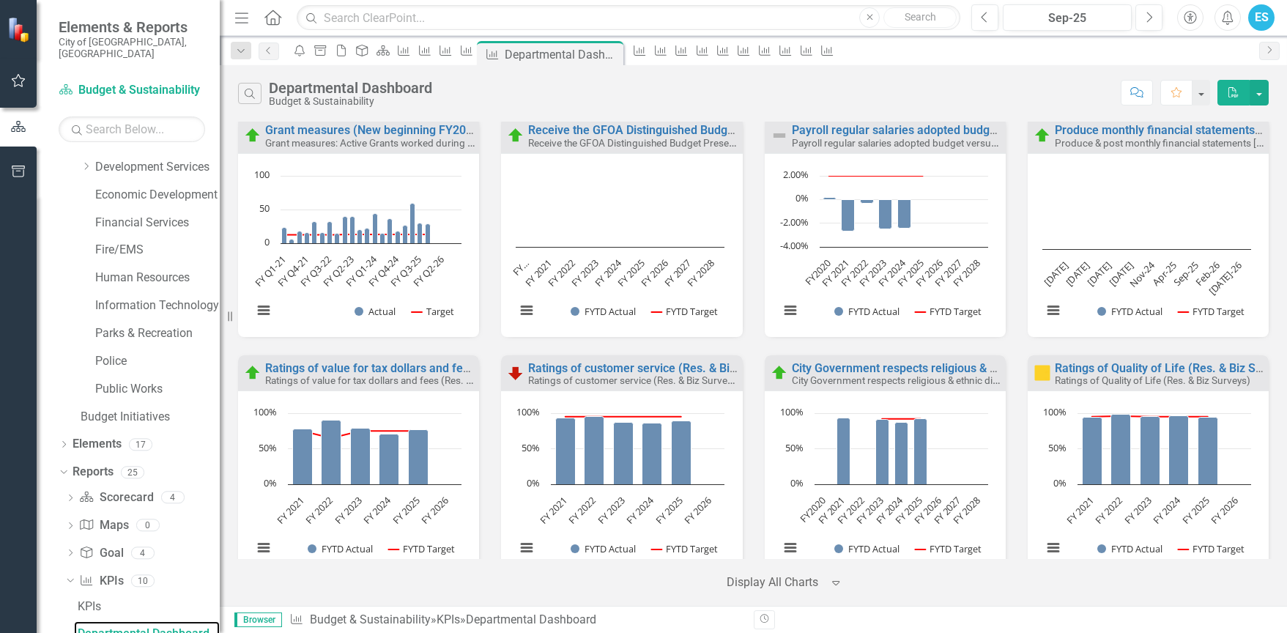
scroll to position [276, 0]
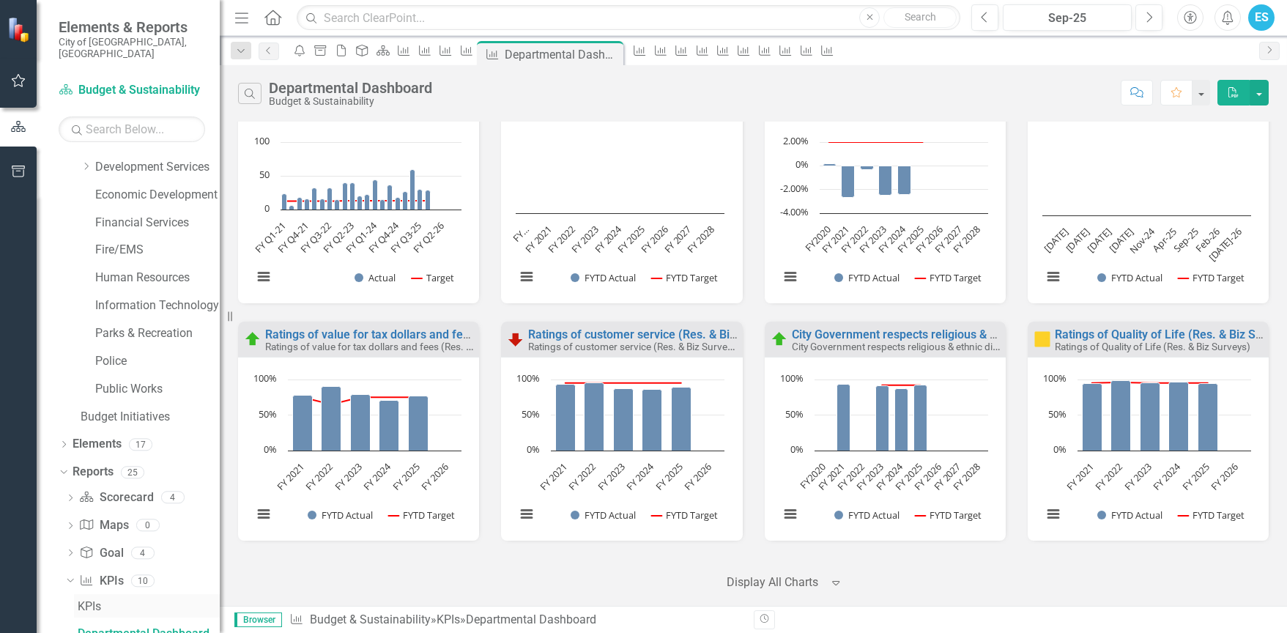
click at [100, 600] on div "KPIs" at bounding box center [149, 606] width 142 height 13
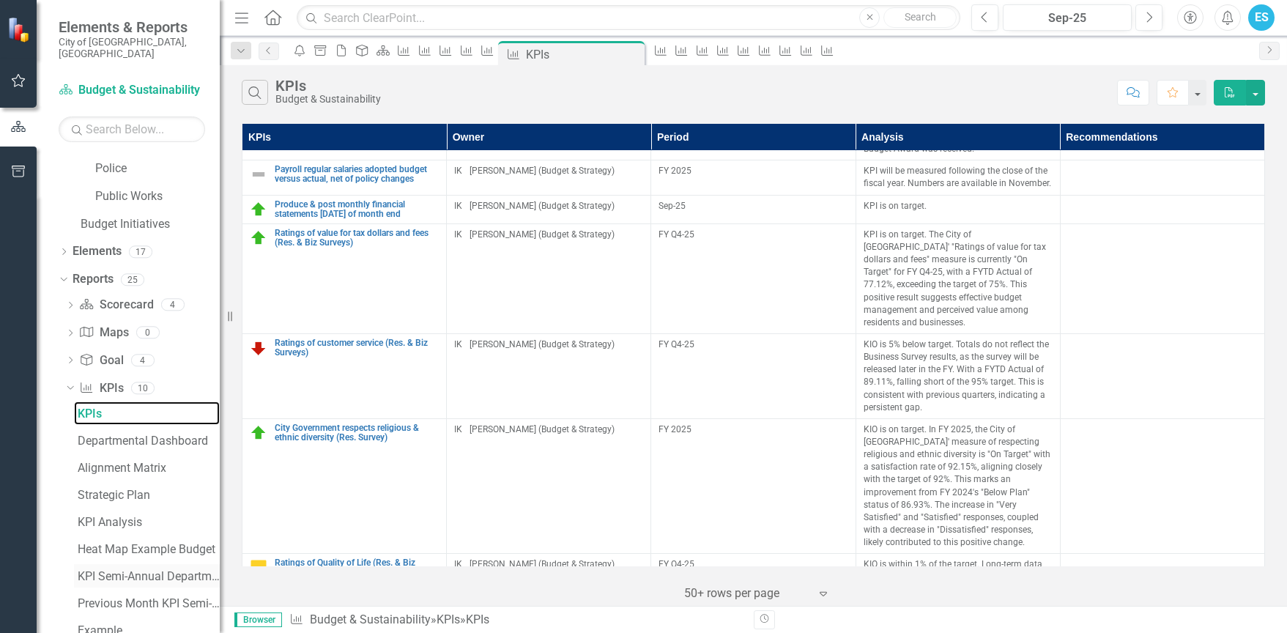
scroll to position [546, 0]
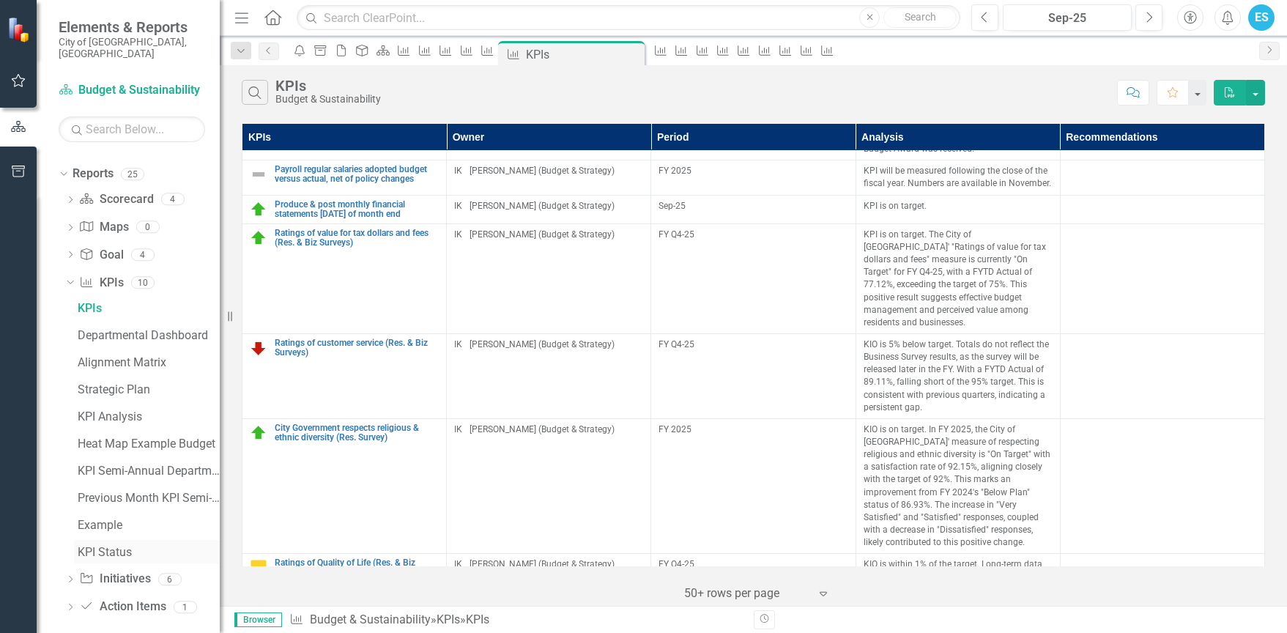
click at [87, 546] on div "KPI Status" at bounding box center [149, 552] width 142 height 13
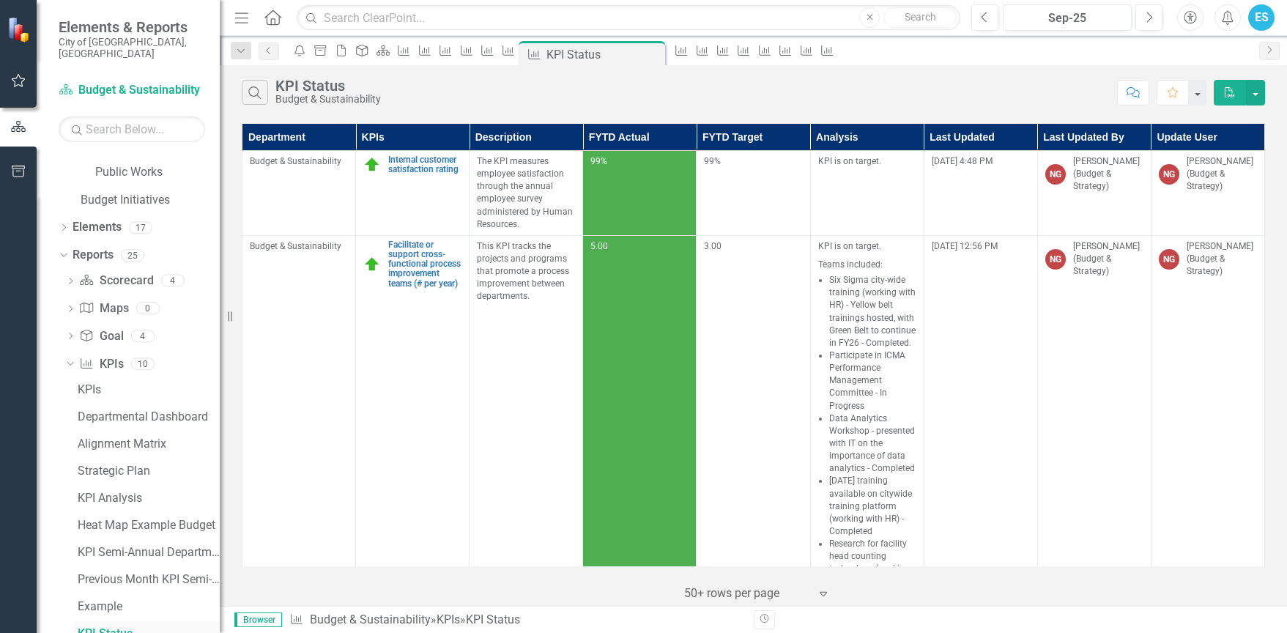
scroll to position [546, 0]
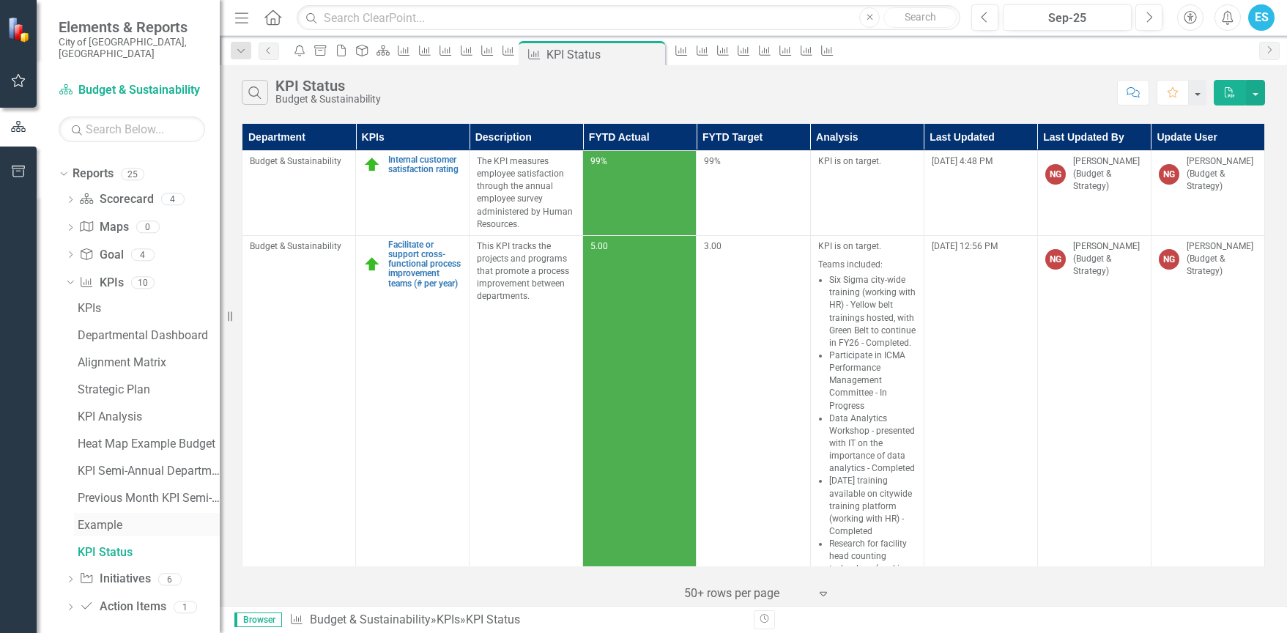
click at [101, 519] on div "Example" at bounding box center [149, 525] width 142 height 13
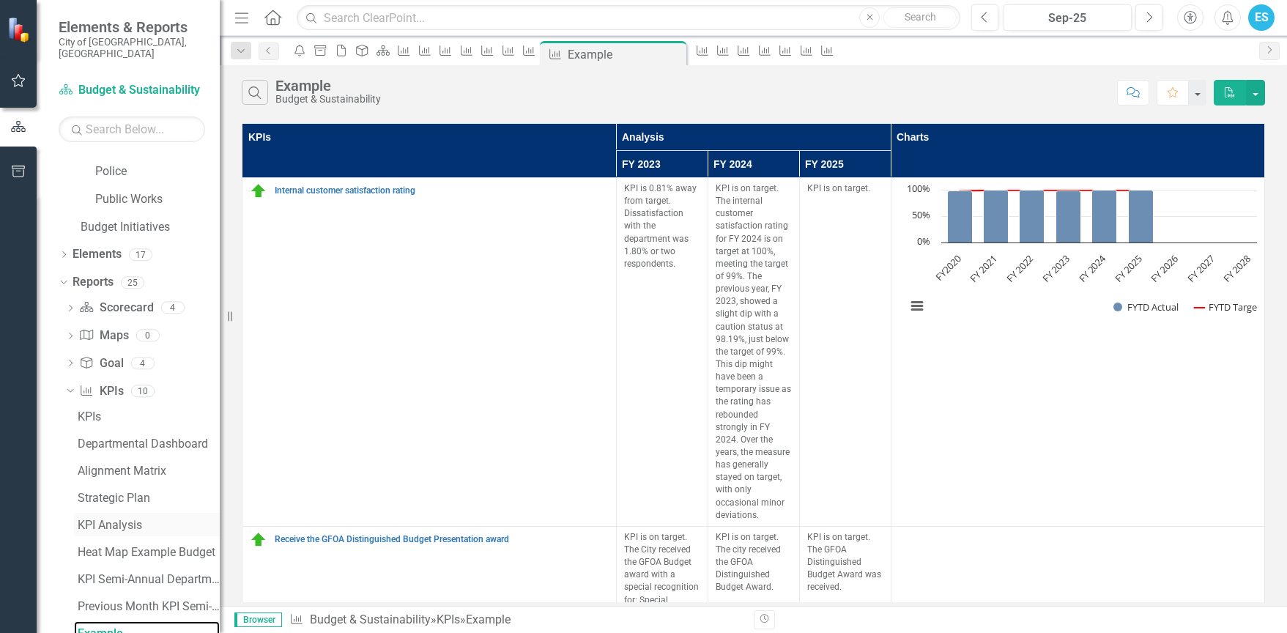
scroll to position [546, 0]
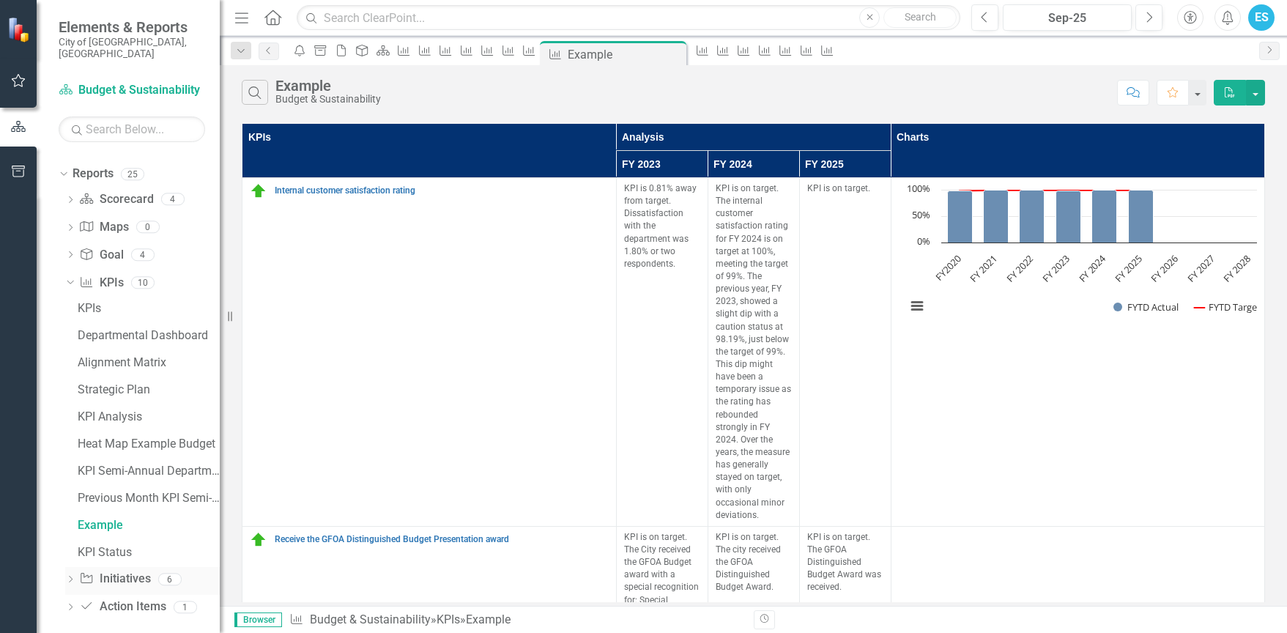
click at [70, 577] on icon "Dropdown" at bounding box center [70, 581] width 10 height 8
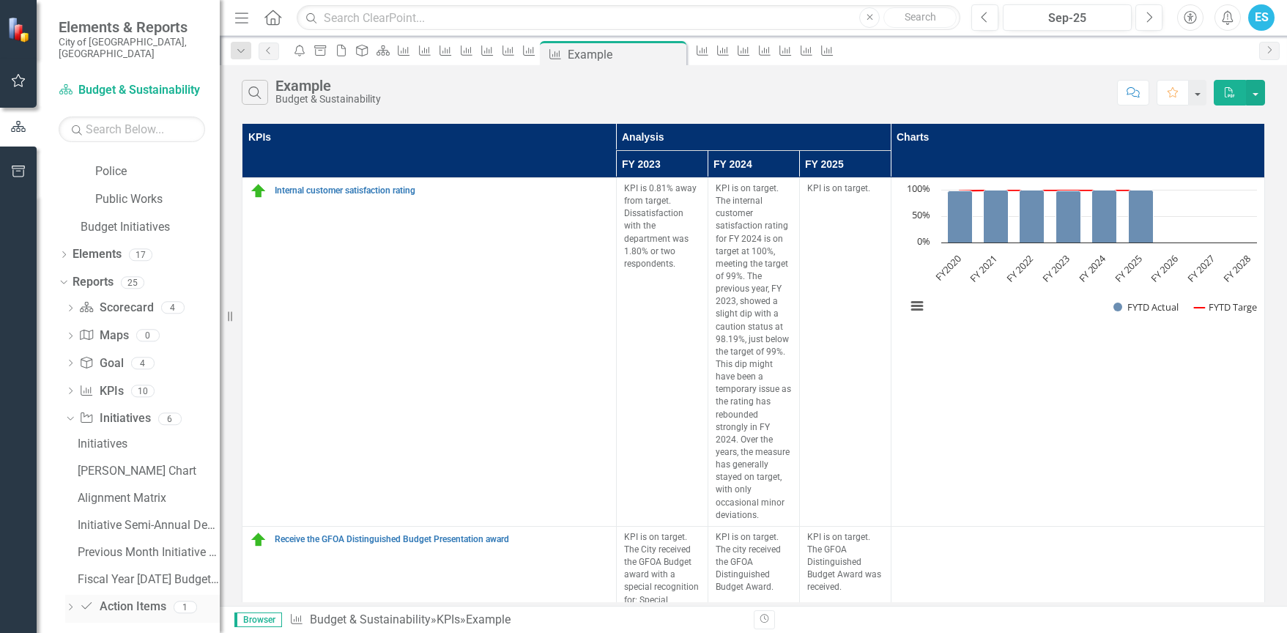
click at [67, 604] on icon "Dropdown" at bounding box center [70, 608] width 10 height 8
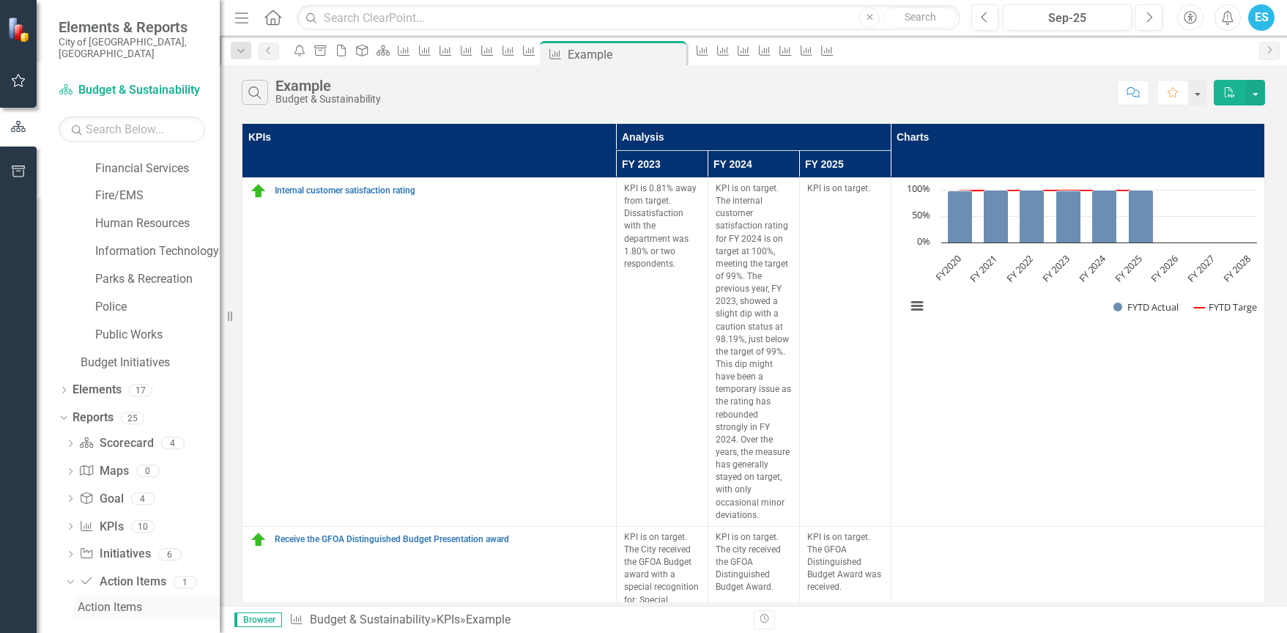
click at [116, 603] on link "Action Items" at bounding box center [147, 607] width 146 height 23
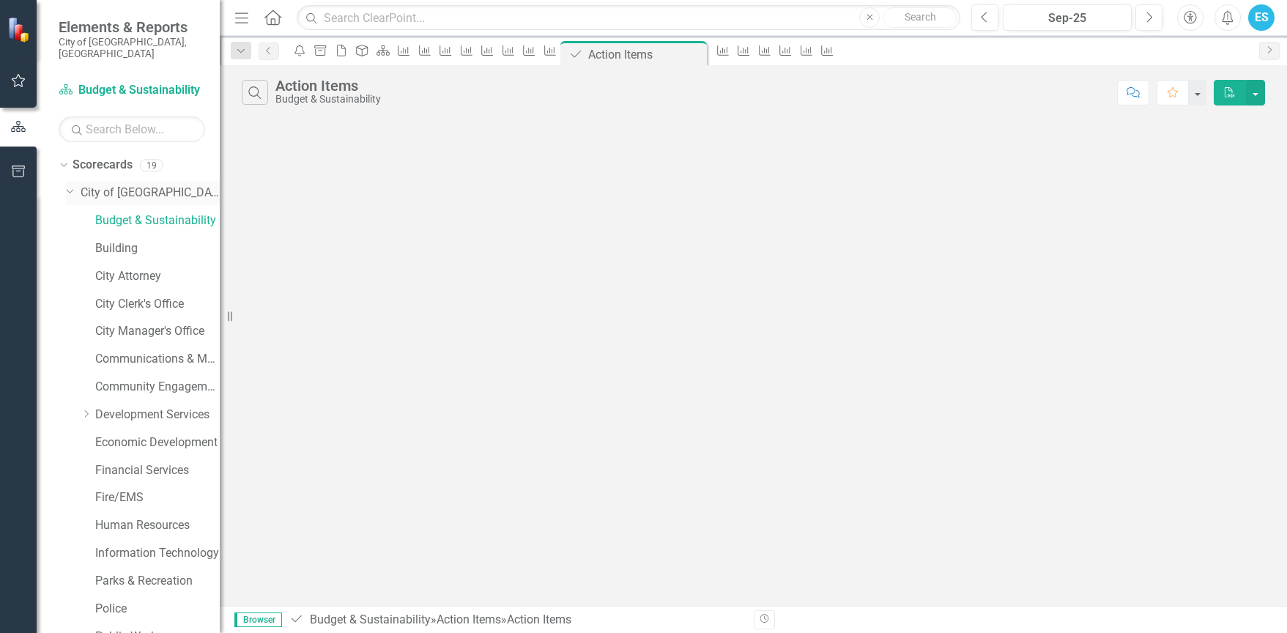
click at [142, 185] on link "City of [GEOGRAPHIC_DATA]" at bounding box center [150, 193] width 139 height 17
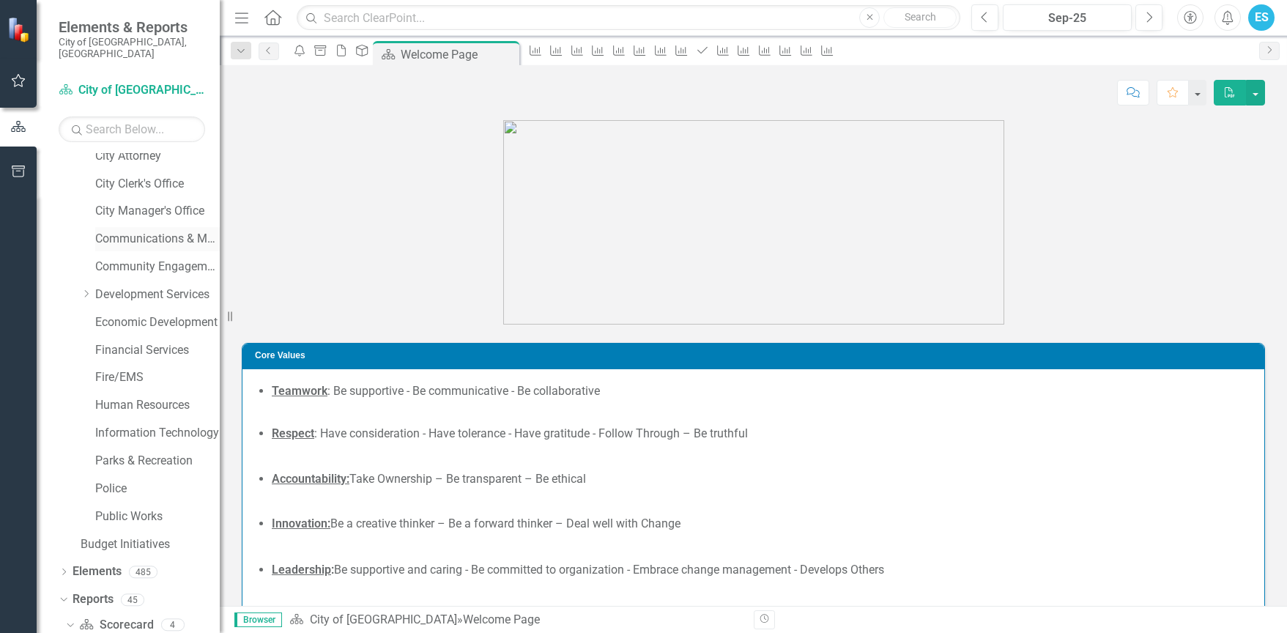
scroll to position [138, 0]
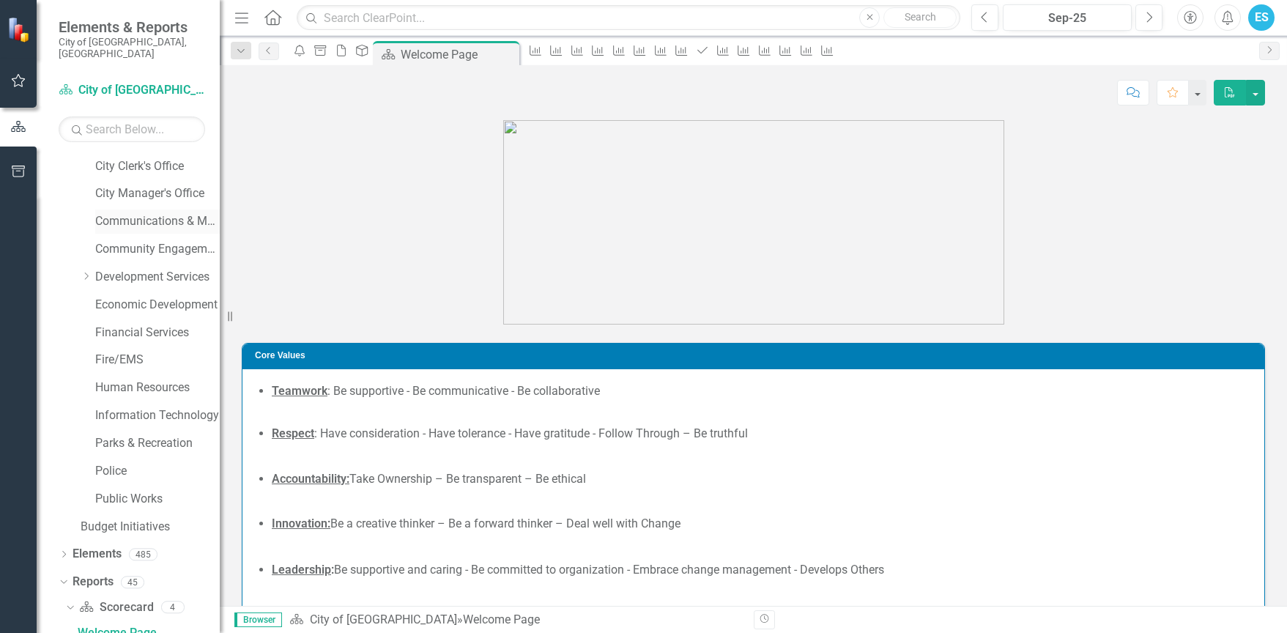
click at [133, 213] on link "Communications & Marketing" at bounding box center [157, 221] width 125 height 17
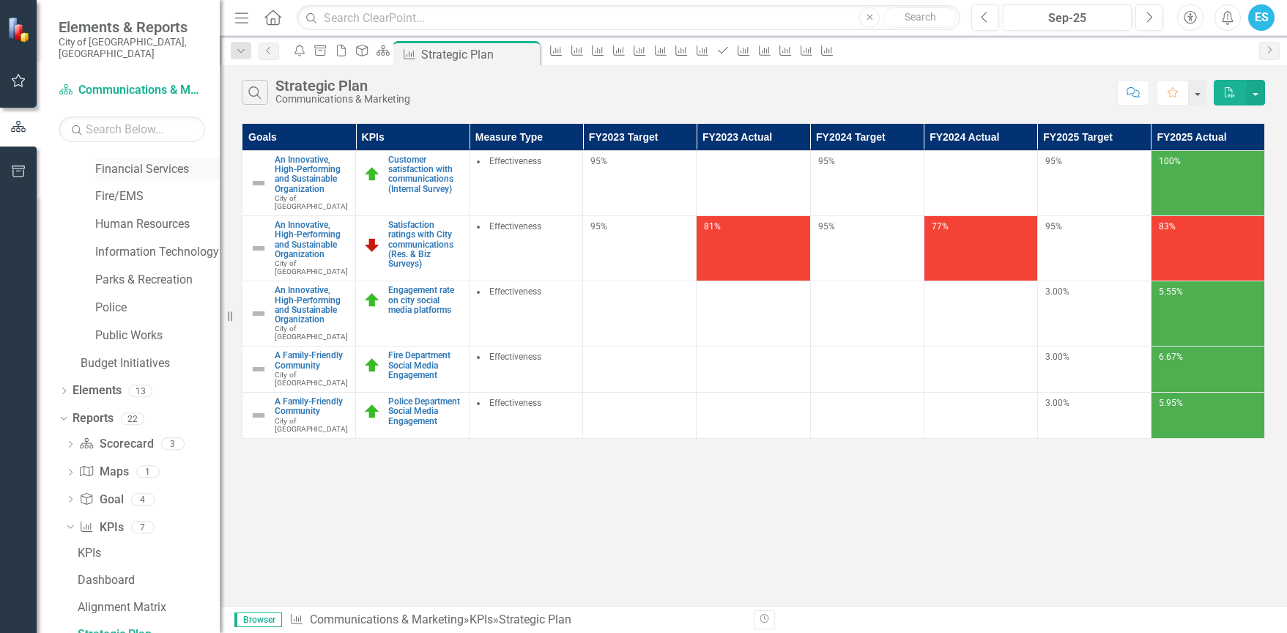
scroll to position [302, 0]
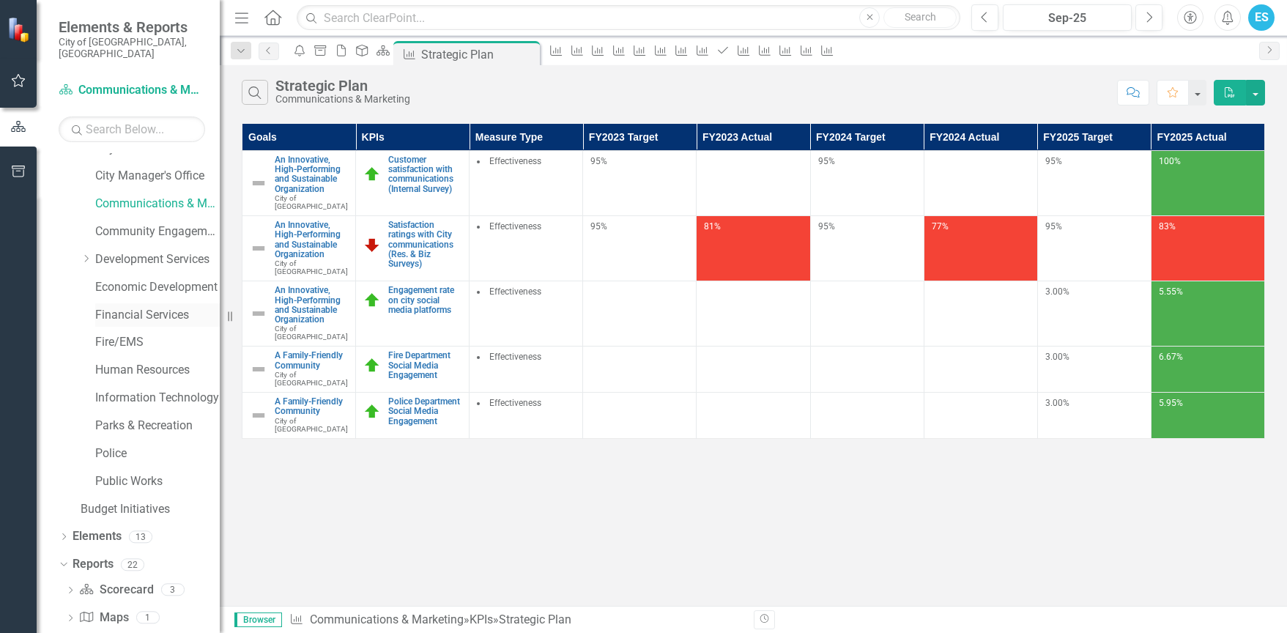
click at [130, 307] on link "Financial Services" at bounding box center [157, 315] width 125 height 17
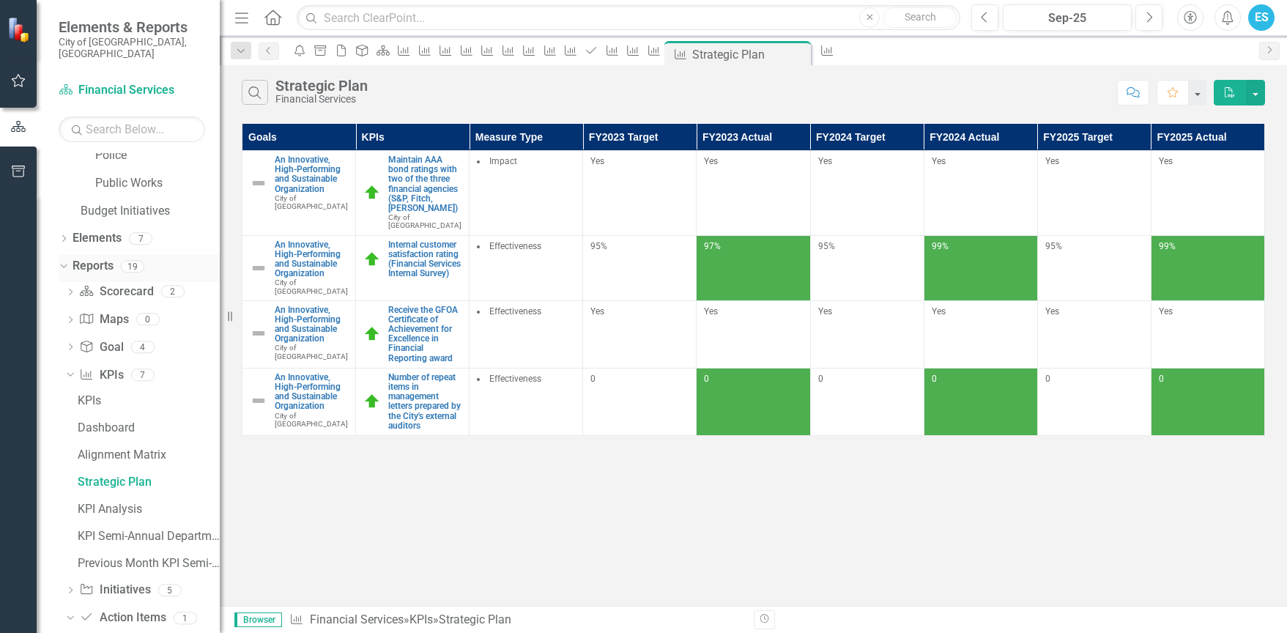
scroll to position [489, 0]
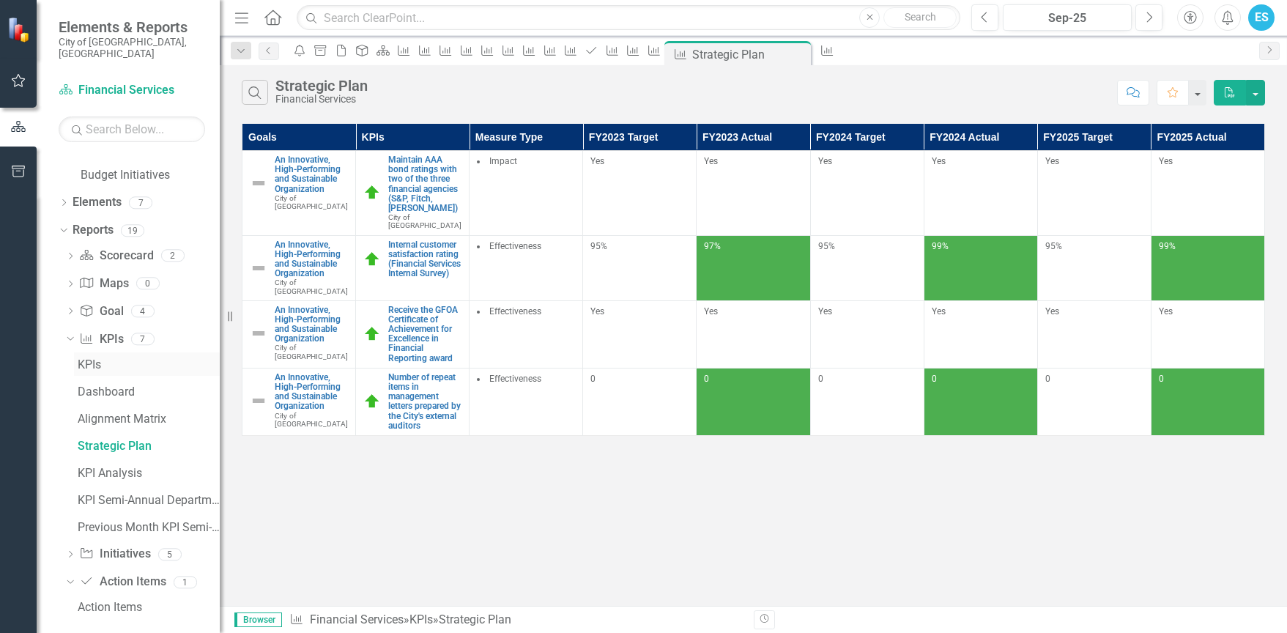
click at [92, 358] on div "KPIs" at bounding box center [149, 364] width 142 height 13
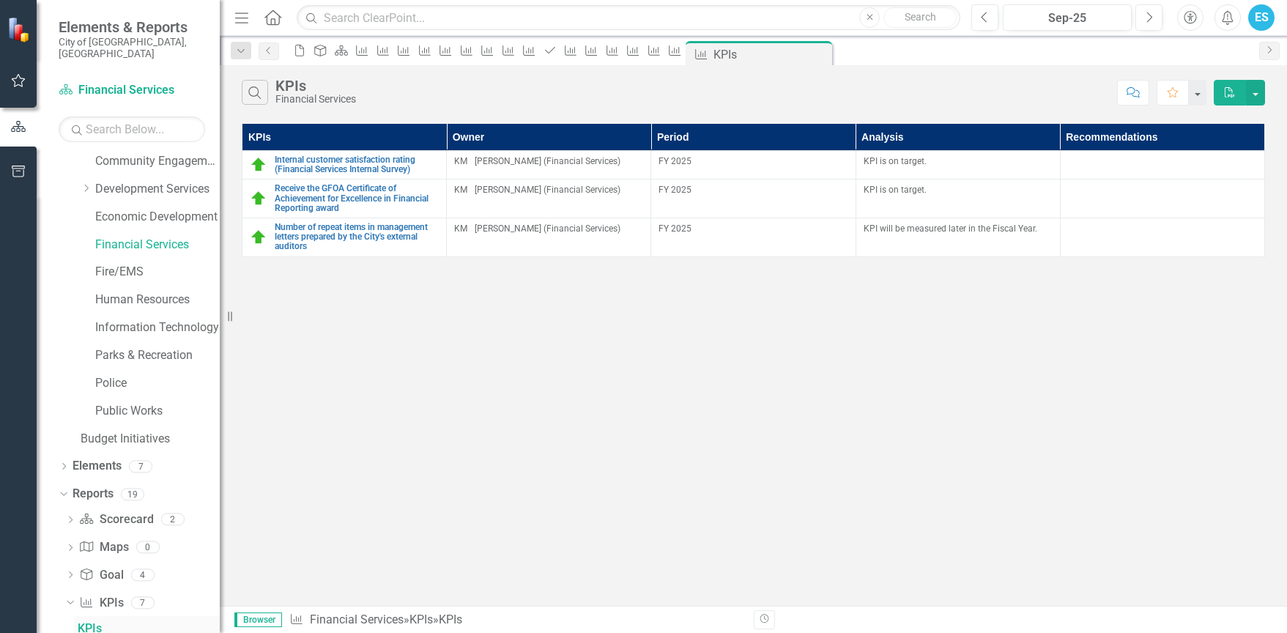
scroll to position [220, 0]
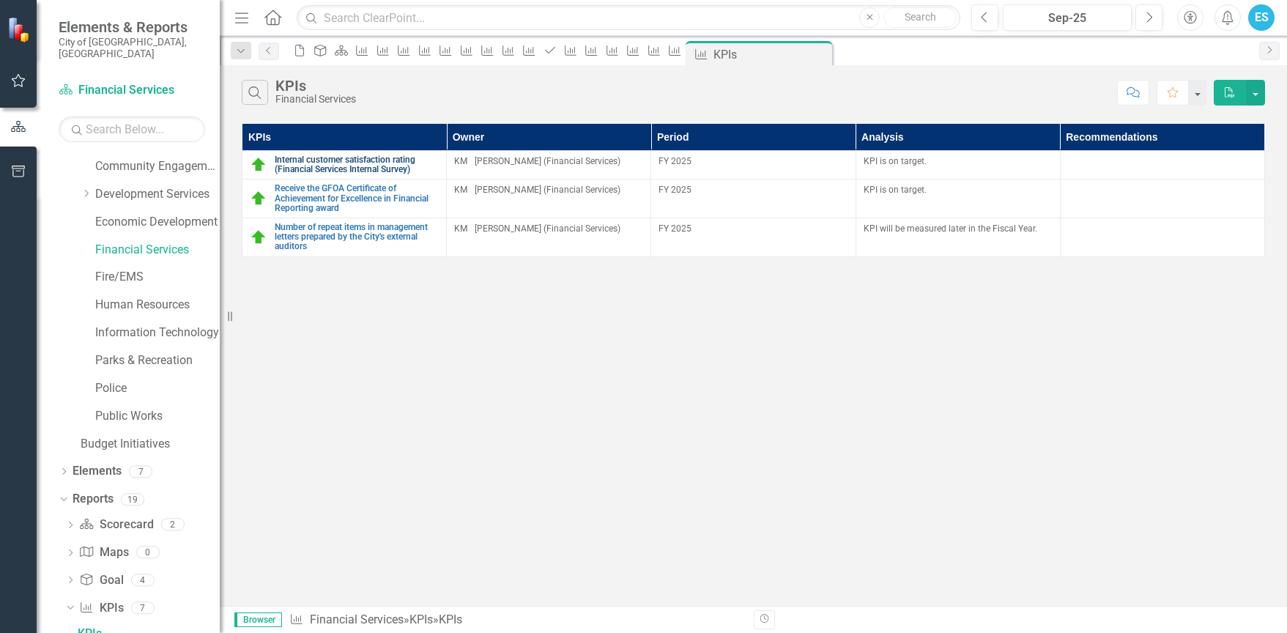
click at [311, 166] on link "Internal customer satisfaction rating (Financial Services Internal Survey)" at bounding box center [357, 164] width 164 height 19
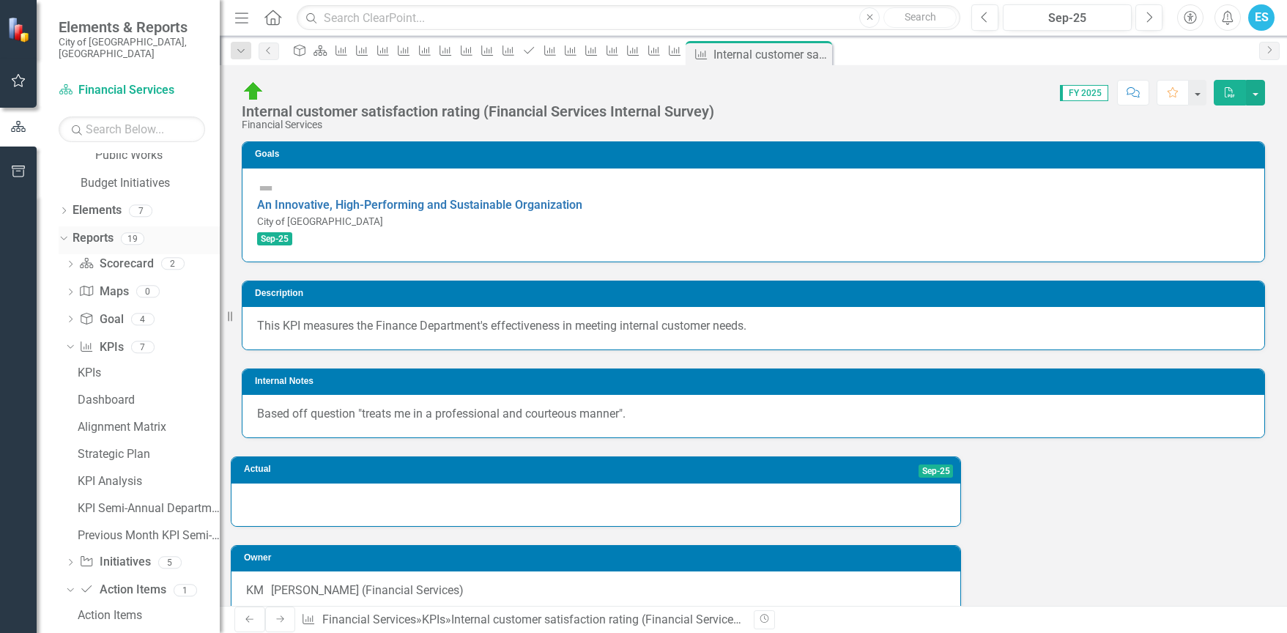
scroll to position [489, 0]
click at [146, 546] on link "Initiative Initiatives" at bounding box center [114, 554] width 71 height 17
click at [69, 552] on icon "Dropdown" at bounding box center [70, 556] width 10 height 8
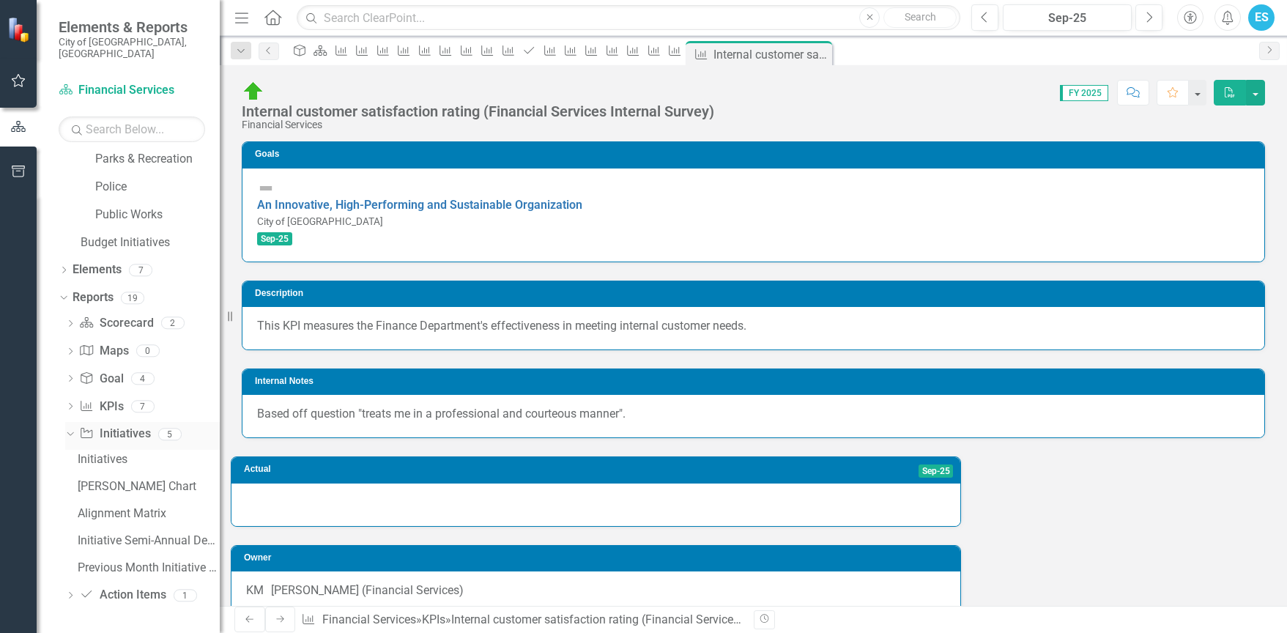
scroll to position [410, 0]
click at [114, 464] on div "Initiatives" at bounding box center [149, 470] width 142 height 13
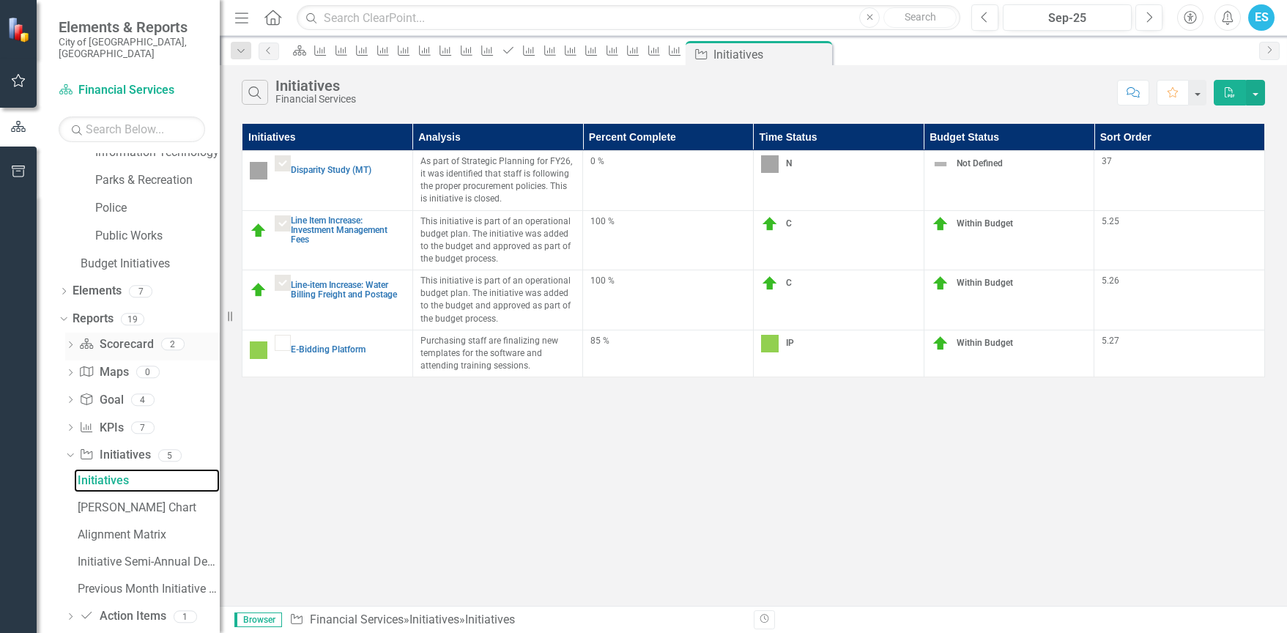
scroll to position [410, 0]
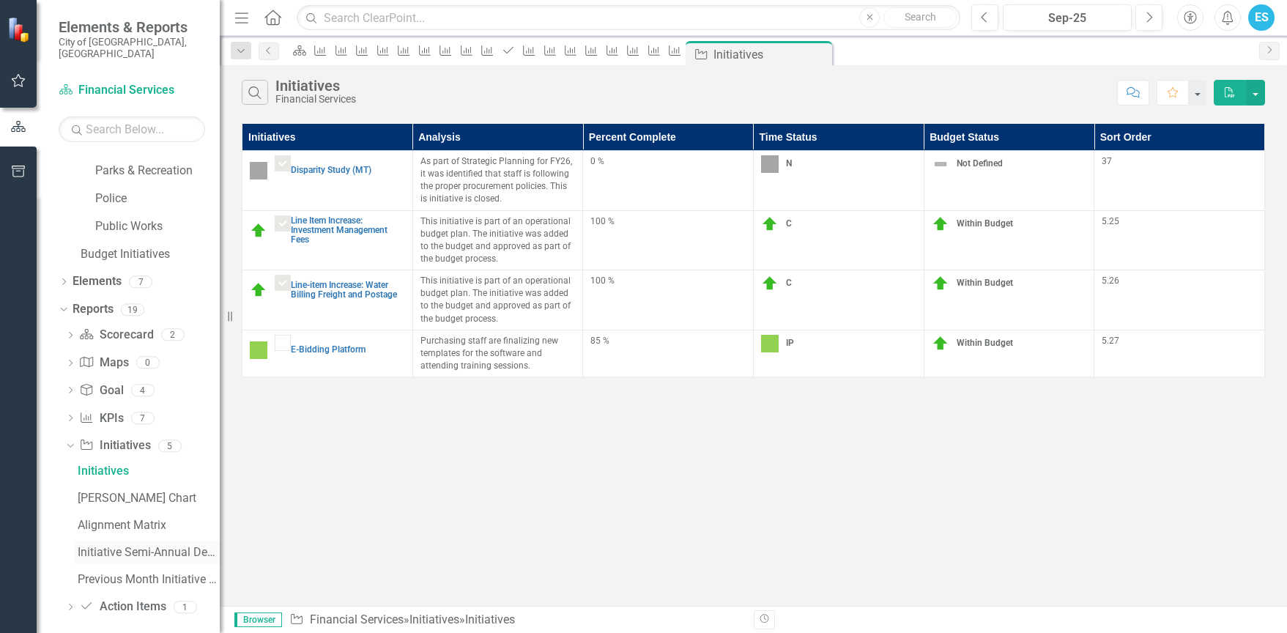
click at [130, 546] on div "Initiative Semi-Annual Department Report" at bounding box center [149, 552] width 142 height 13
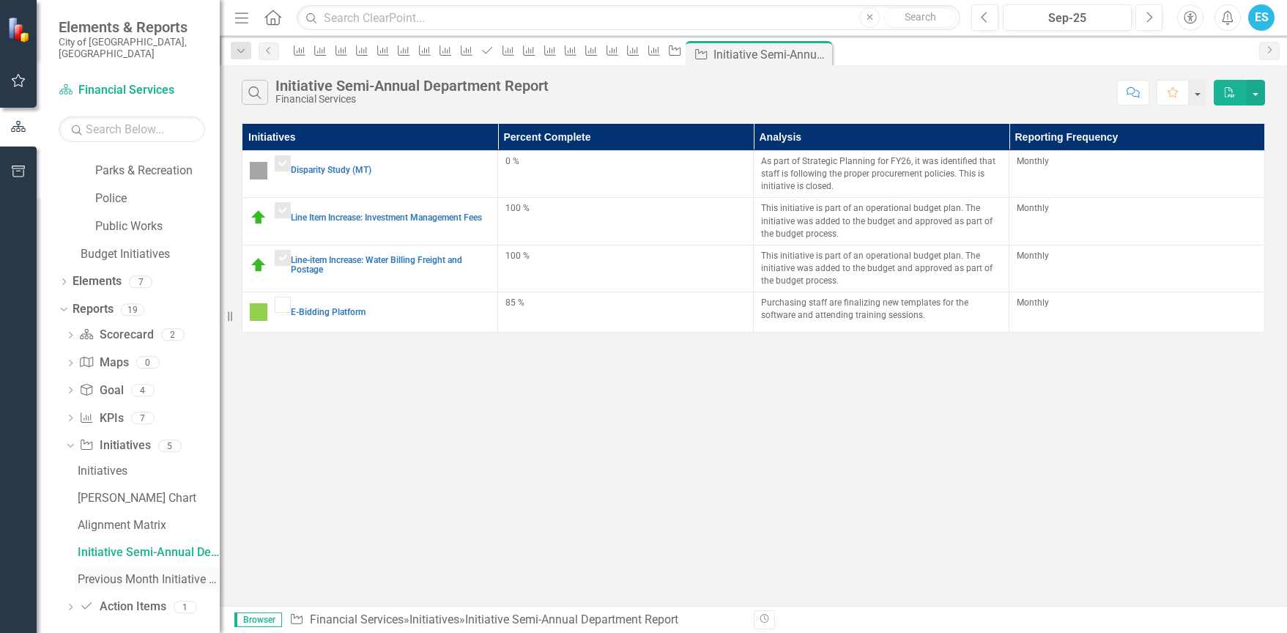
click at [121, 573] on div "Previous Month Initiative Semi-Annual Department Report" at bounding box center [149, 579] width 142 height 13
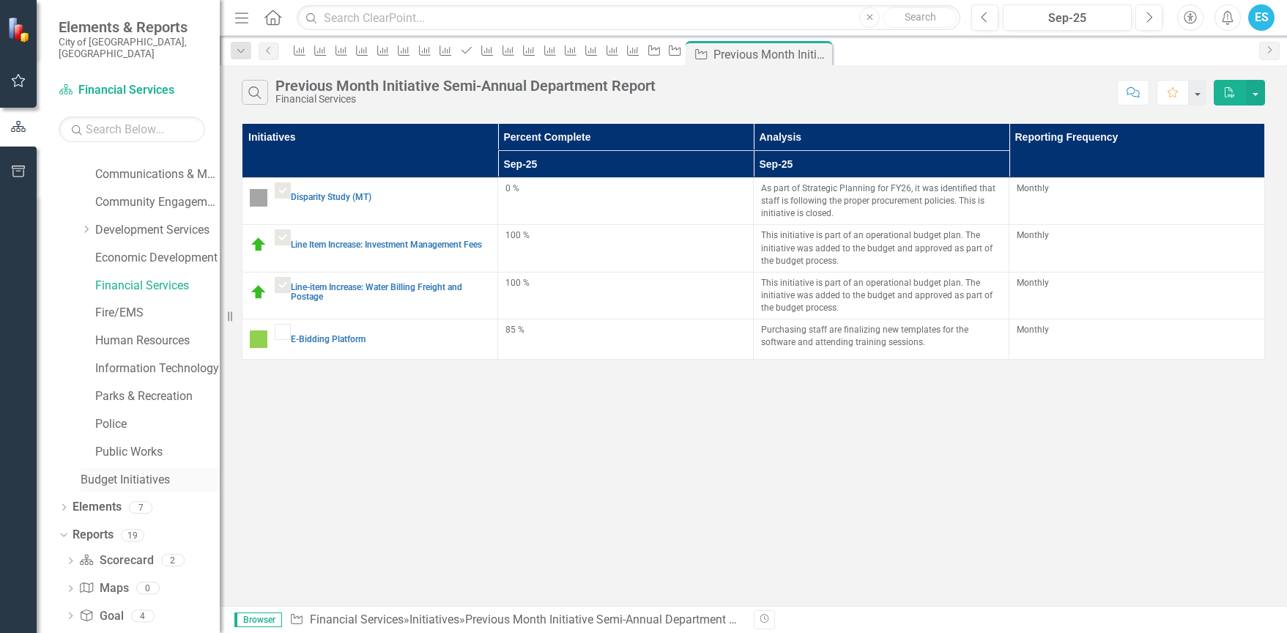
scroll to position [137, 0]
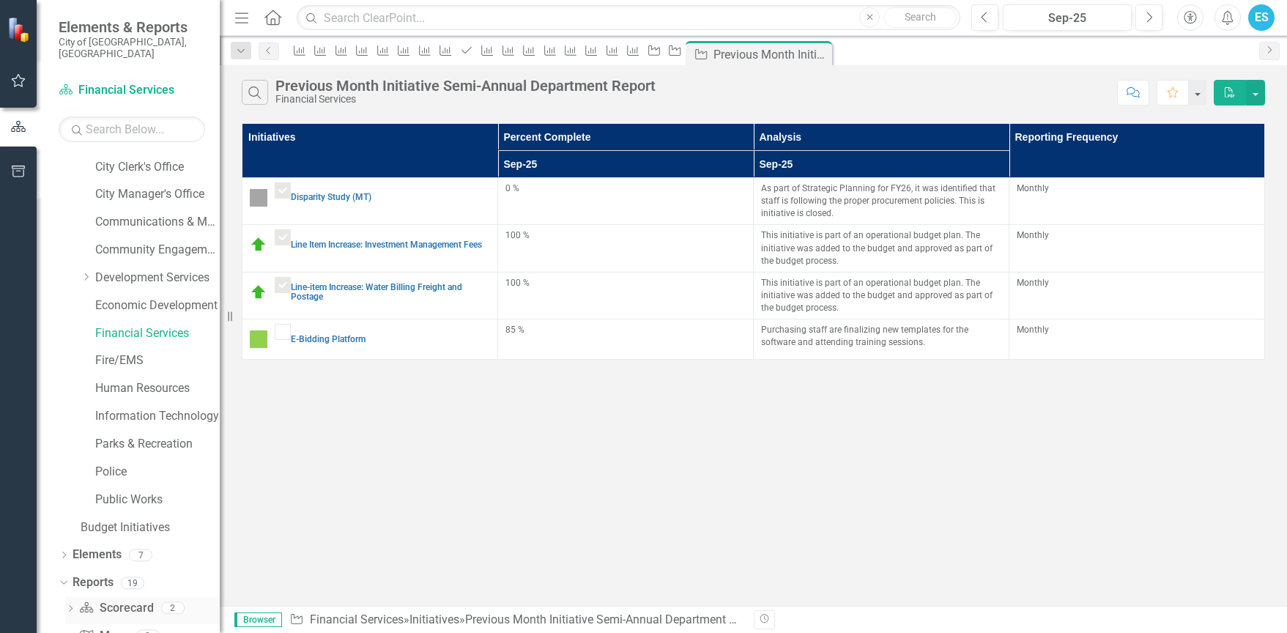
click at [116, 600] on link "Scorecard Scorecard" at bounding box center [116, 608] width 74 height 17
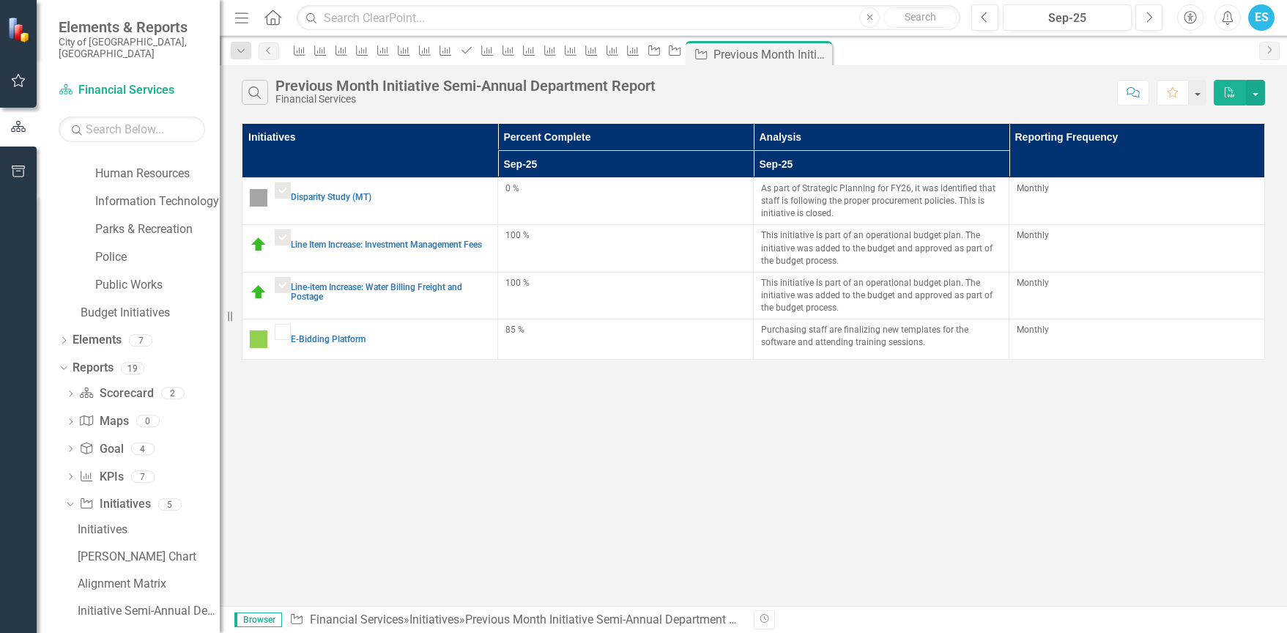
scroll to position [357, 0]
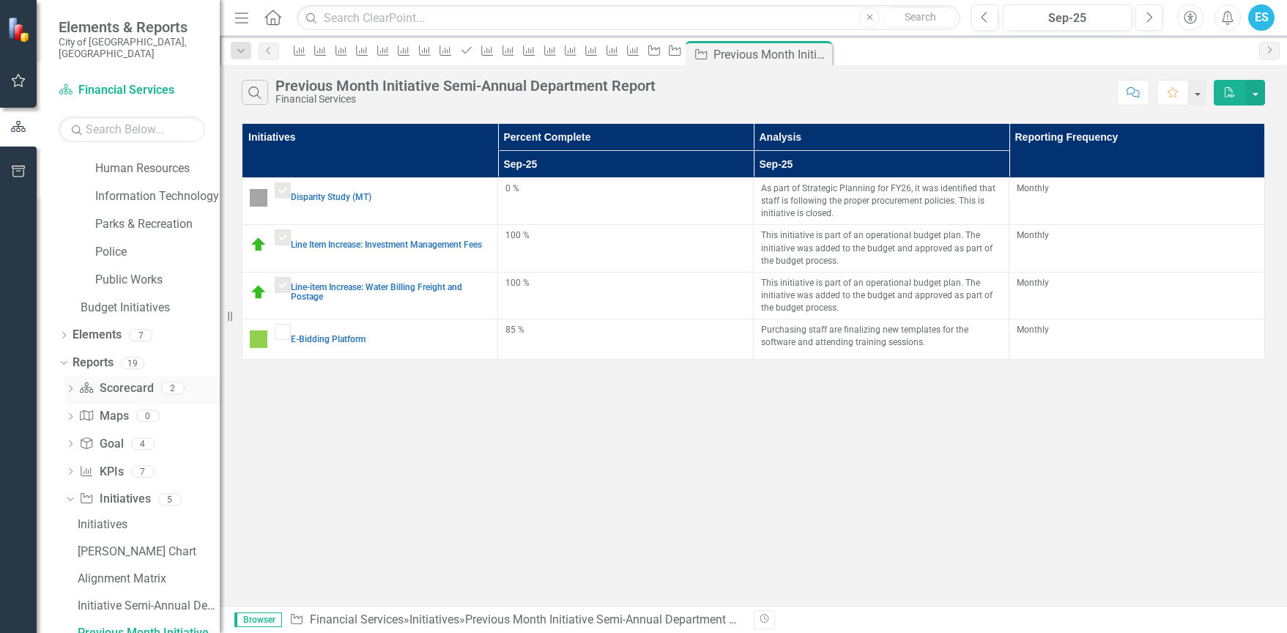
click at [75, 386] on icon "Dropdown" at bounding box center [70, 390] width 10 height 8
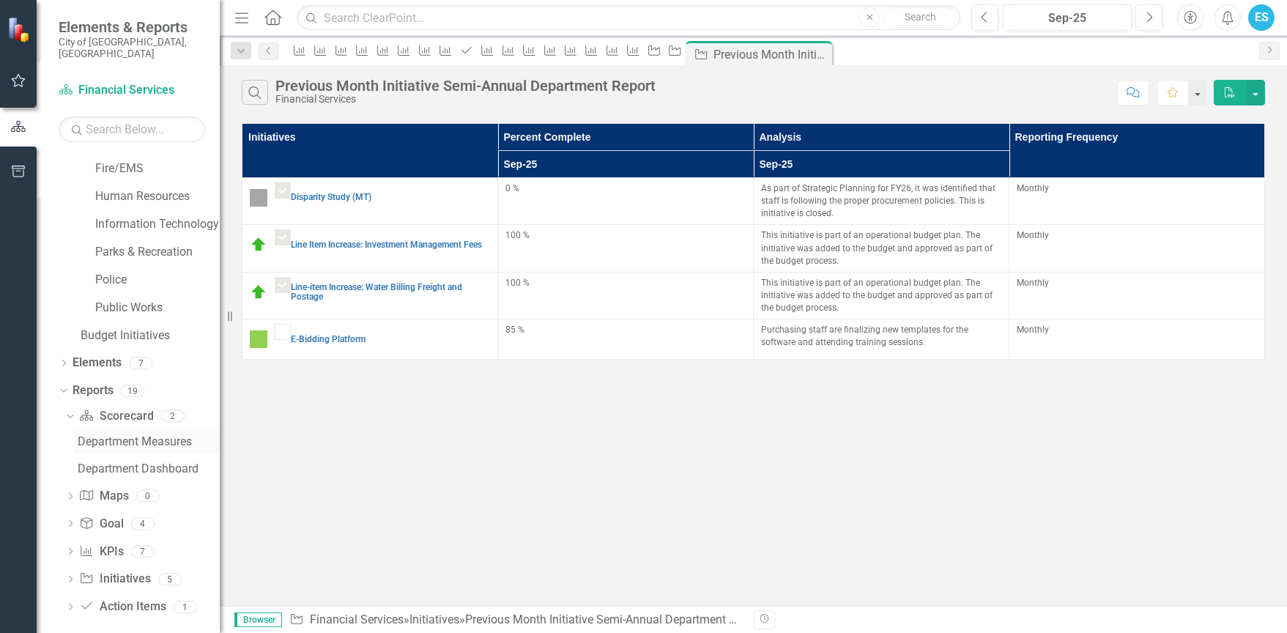
click at [147, 435] on div "Department Measures" at bounding box center [149, 441] width 142 height 13
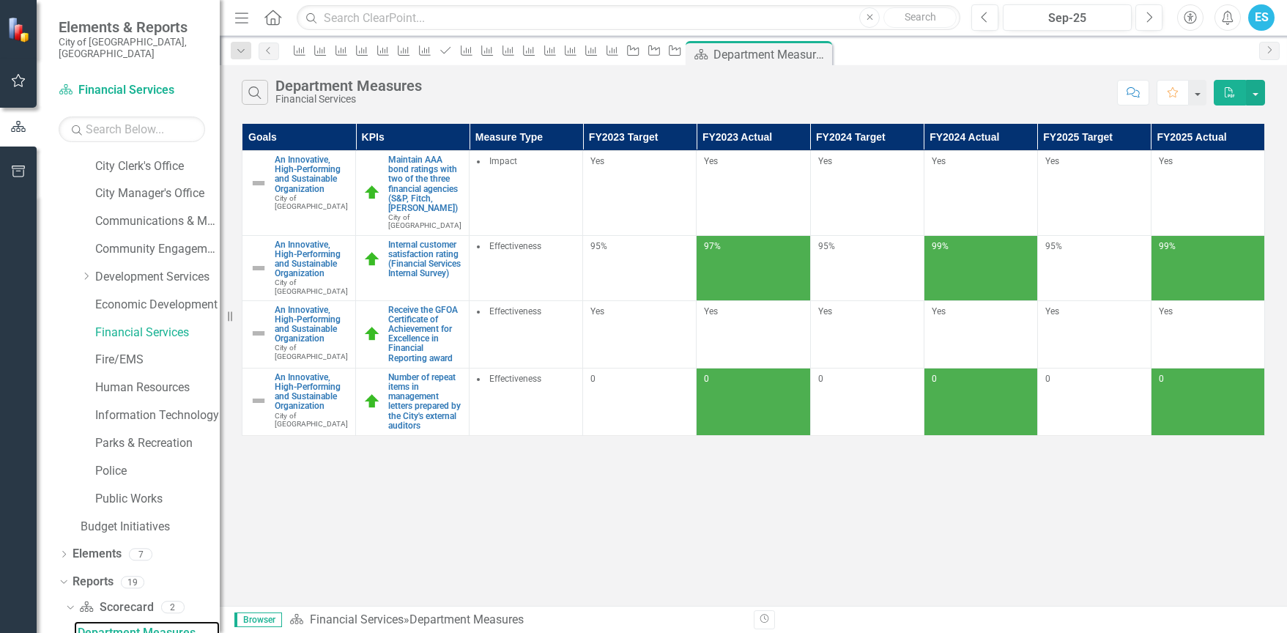
scroll to position [284, 0]
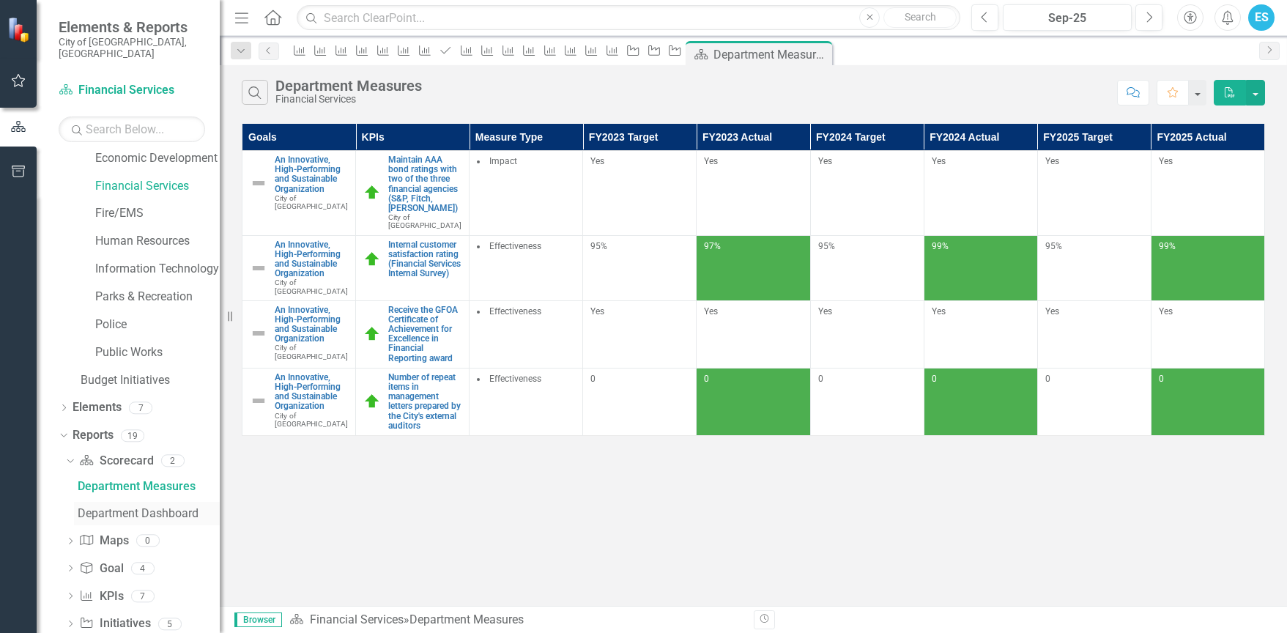
click at [145, 507] on div "Department Dashboard" at bounding box center [149, 513] width 142 height 13
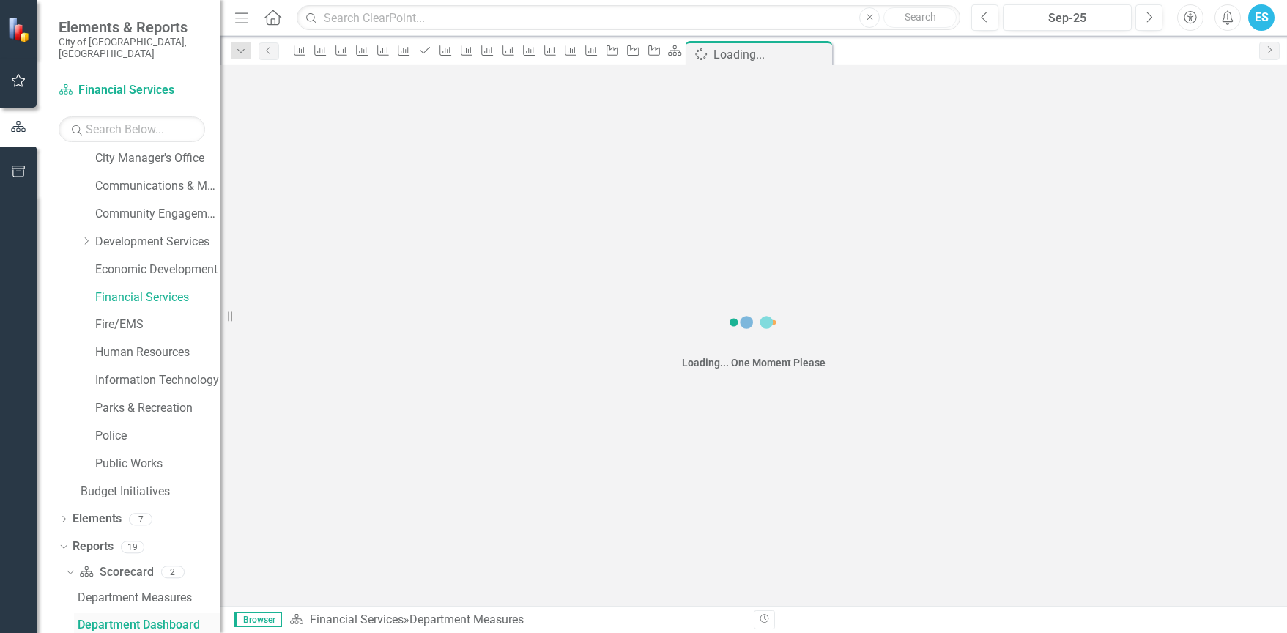
scroll to position [165, 0]
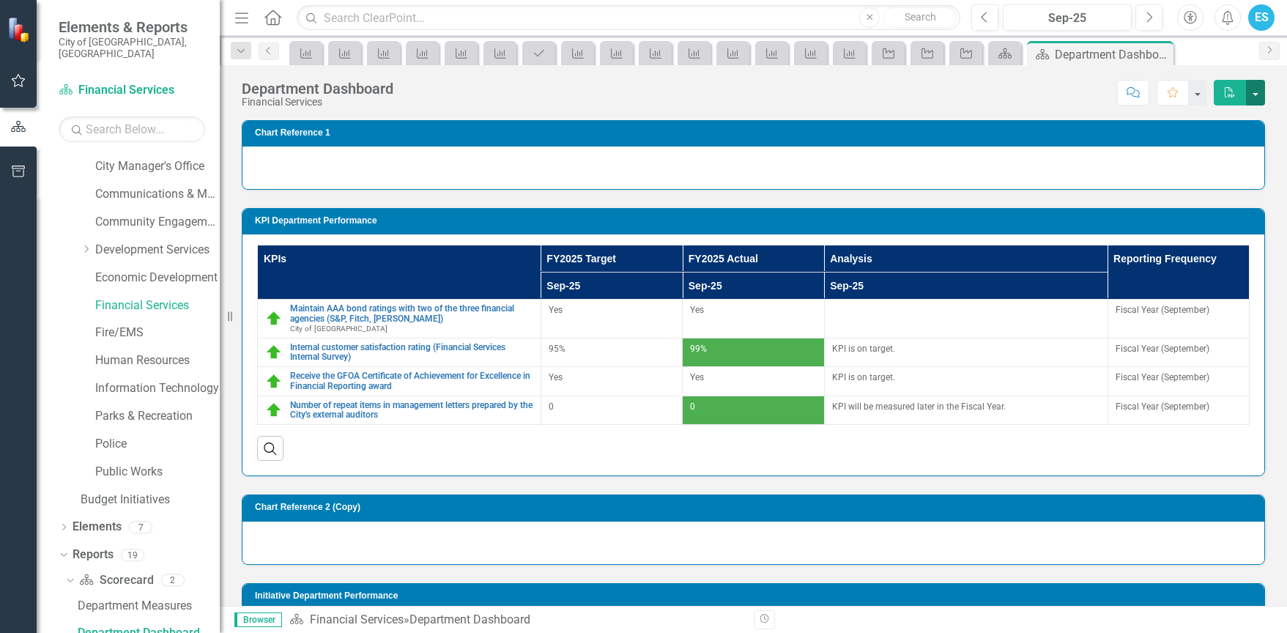
click at [1263, 87] on button "button" at bounding box center [1255, 93] width 19 height 26
click at [1176, 123] on link "PDF Export to PDF" at bounding box center [1207, 119] width 116 height 27
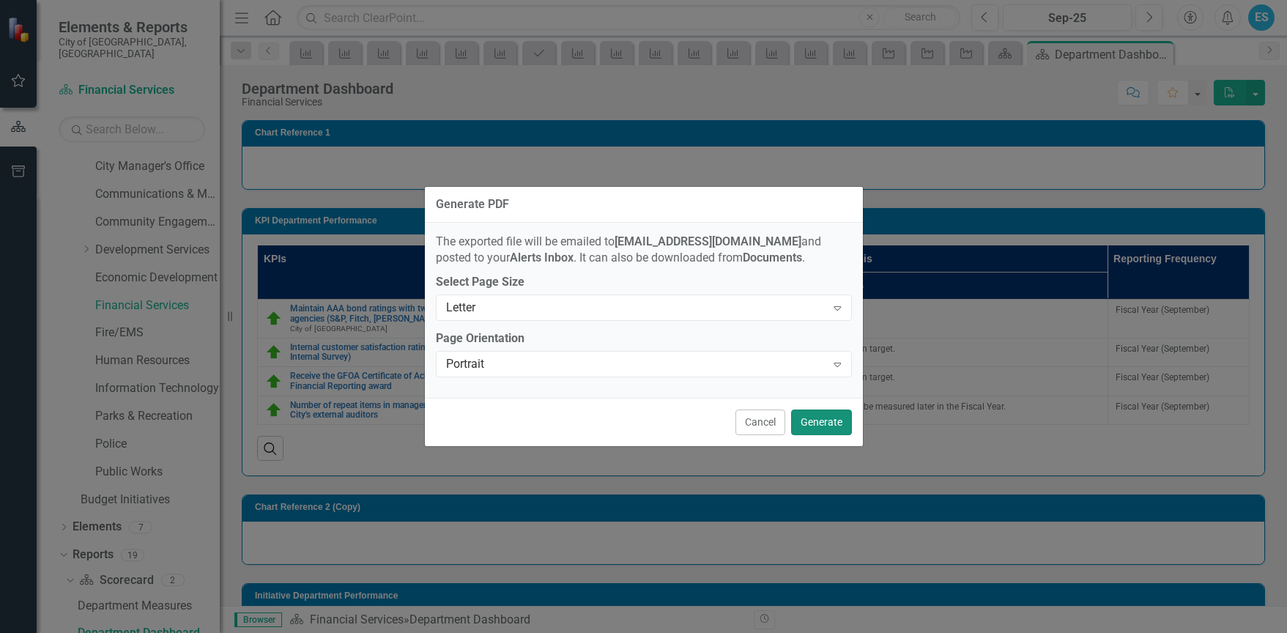
click at [846, 426] on button "Generate" at bounding box center [821, 422] width 61 height 26
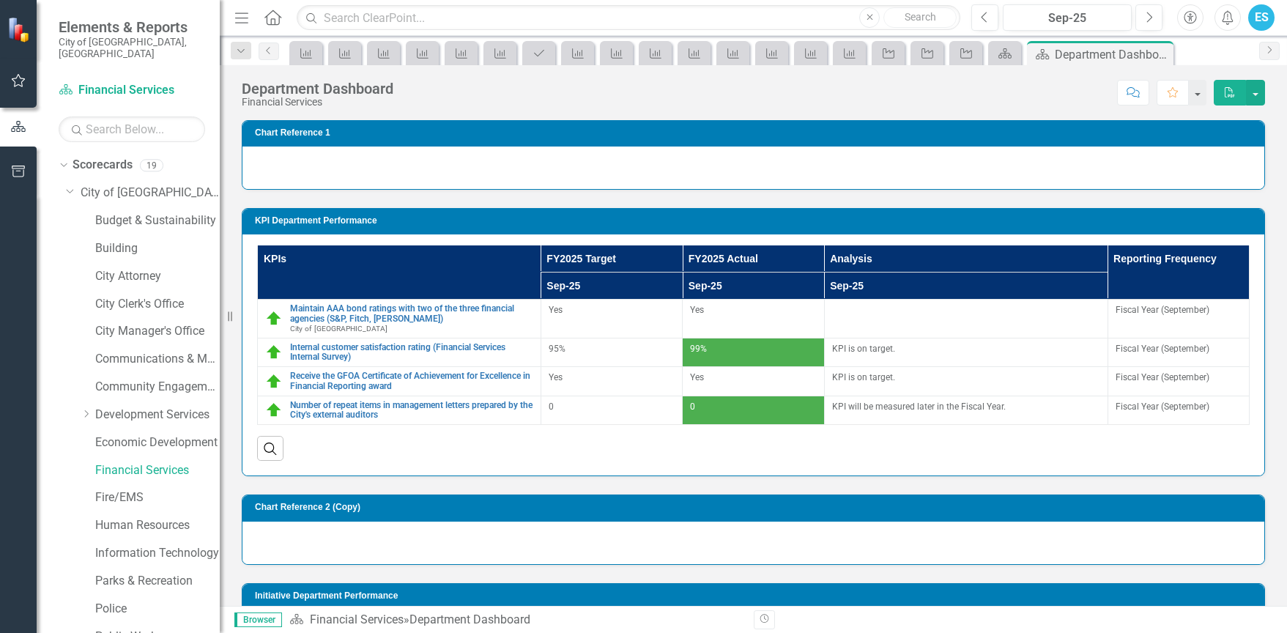
click at [837, 154] on div "Loading..." at bounding box center [753, 168] width 1022 height 42
click at [465, 164] on div "Loading..." at bounding box center [753, 168] width 1022 height 42
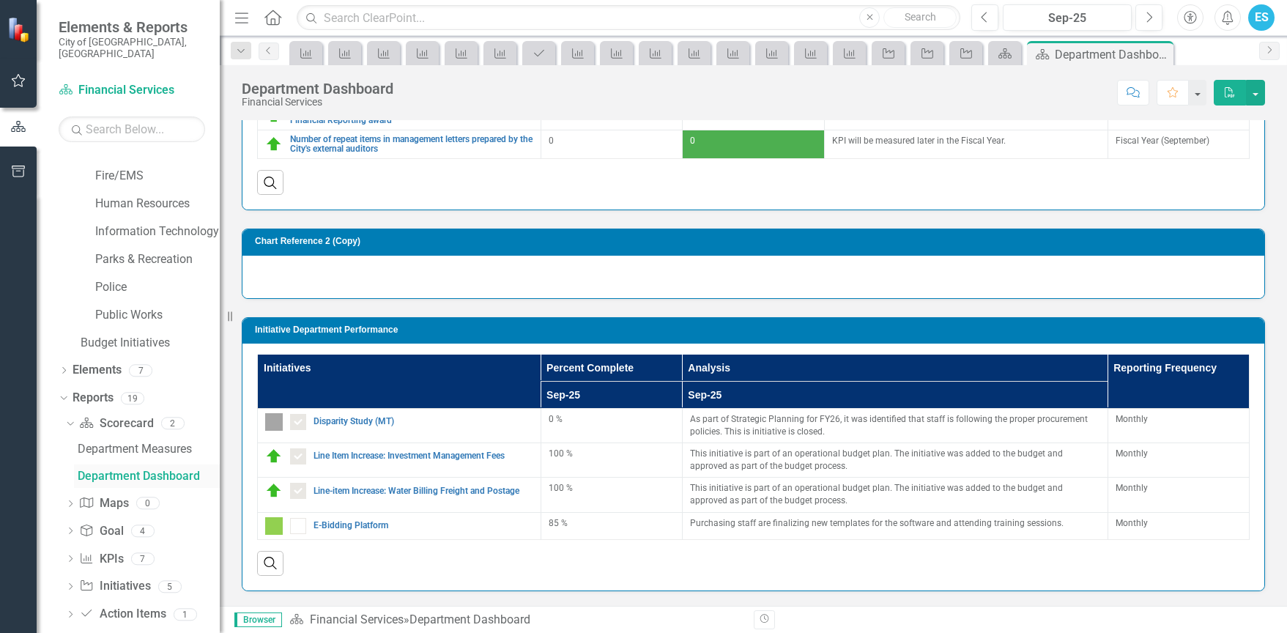
scroll to position [329, 0]
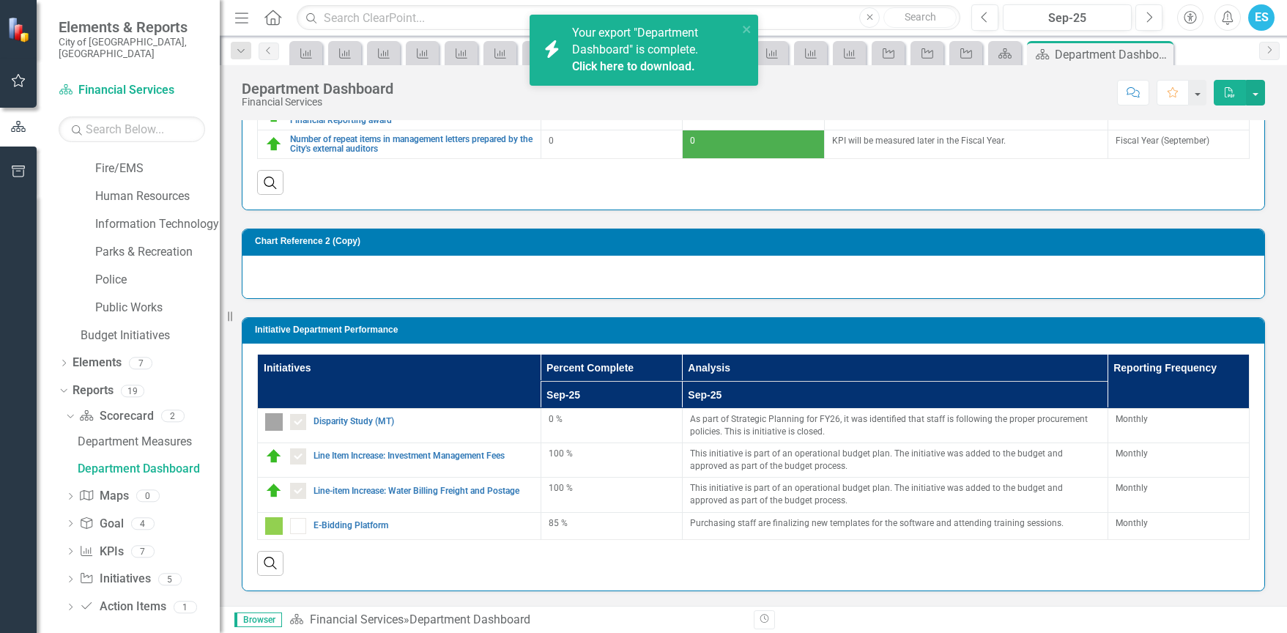
click at [595, 59] on link "Click here to download." at bounding box center [633, 66] width 123 height 14
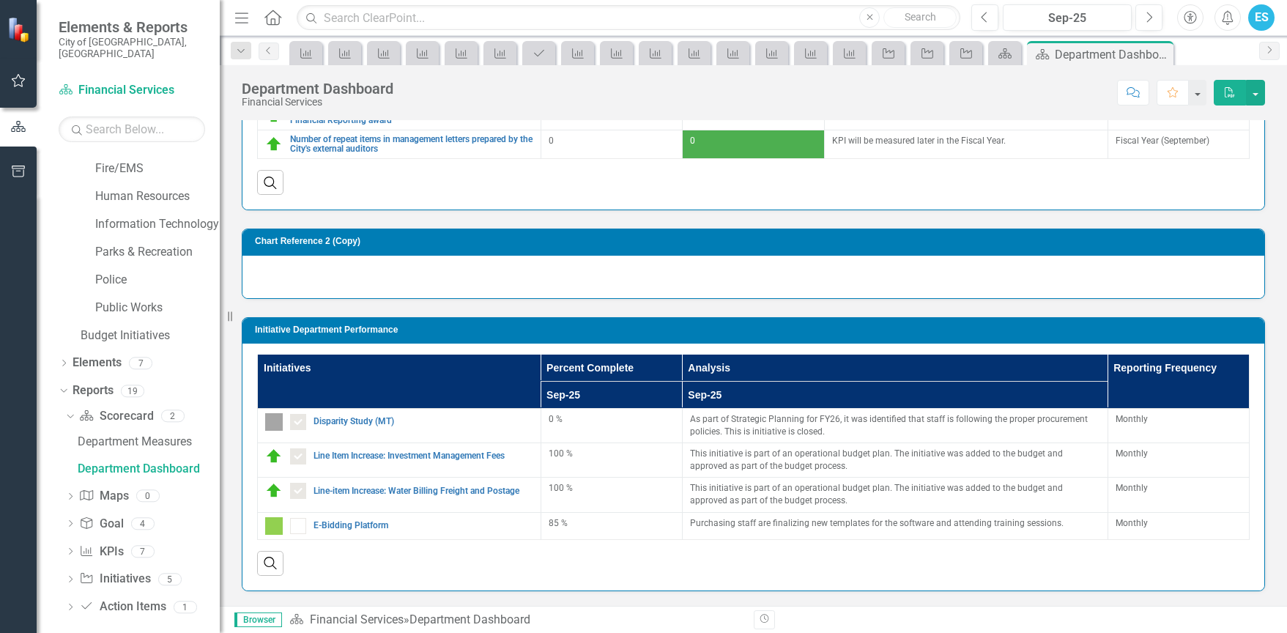
click at [300, 234] on td "Chart Reference 2 (Copy)" at bounding box center [756, 243] width 1002 height 21
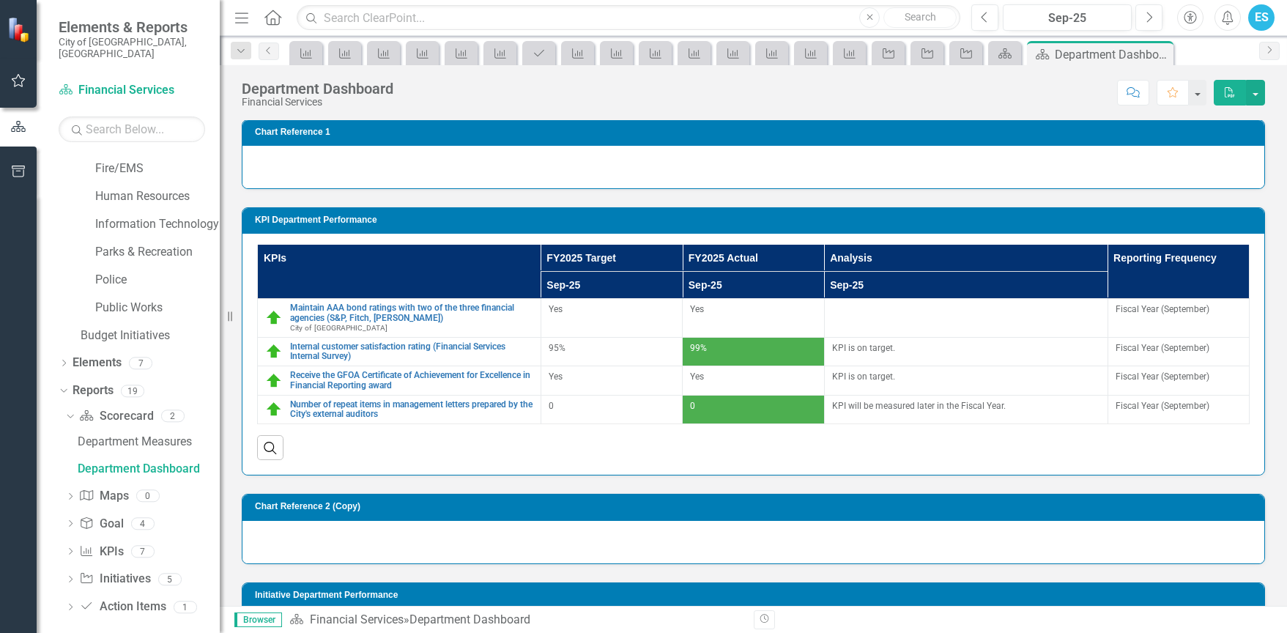
scroll to position [0, 0]
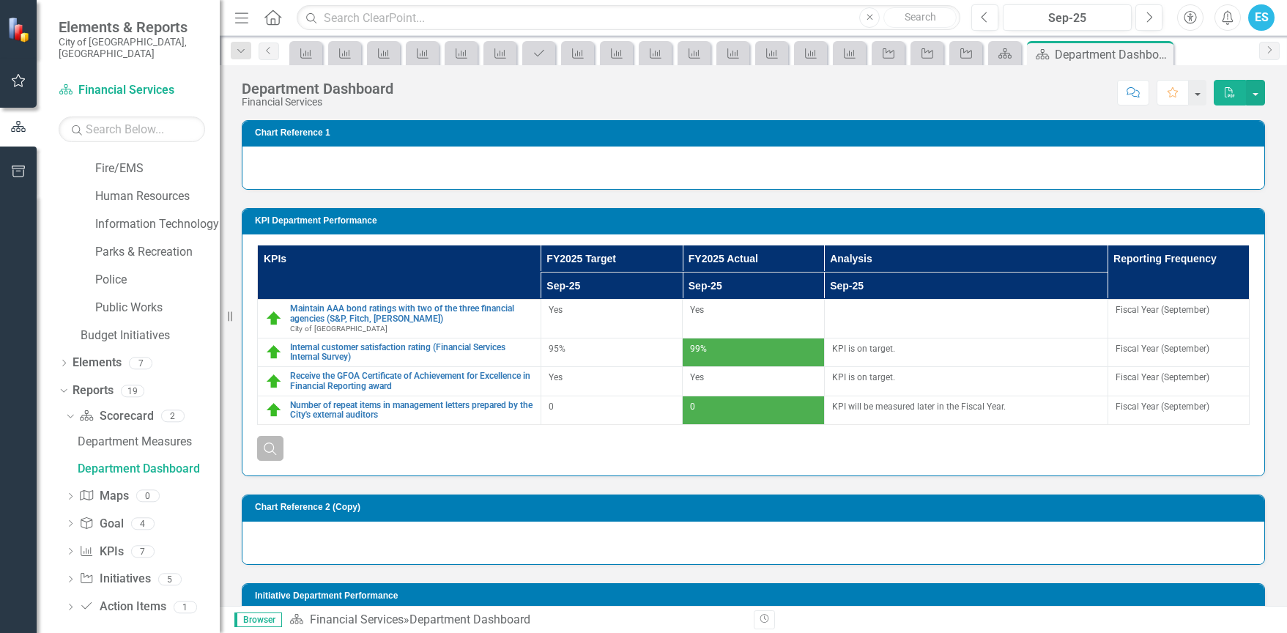
click at [262, 448] on button "Search" at bounding box center [270, 448] width 26 height 25
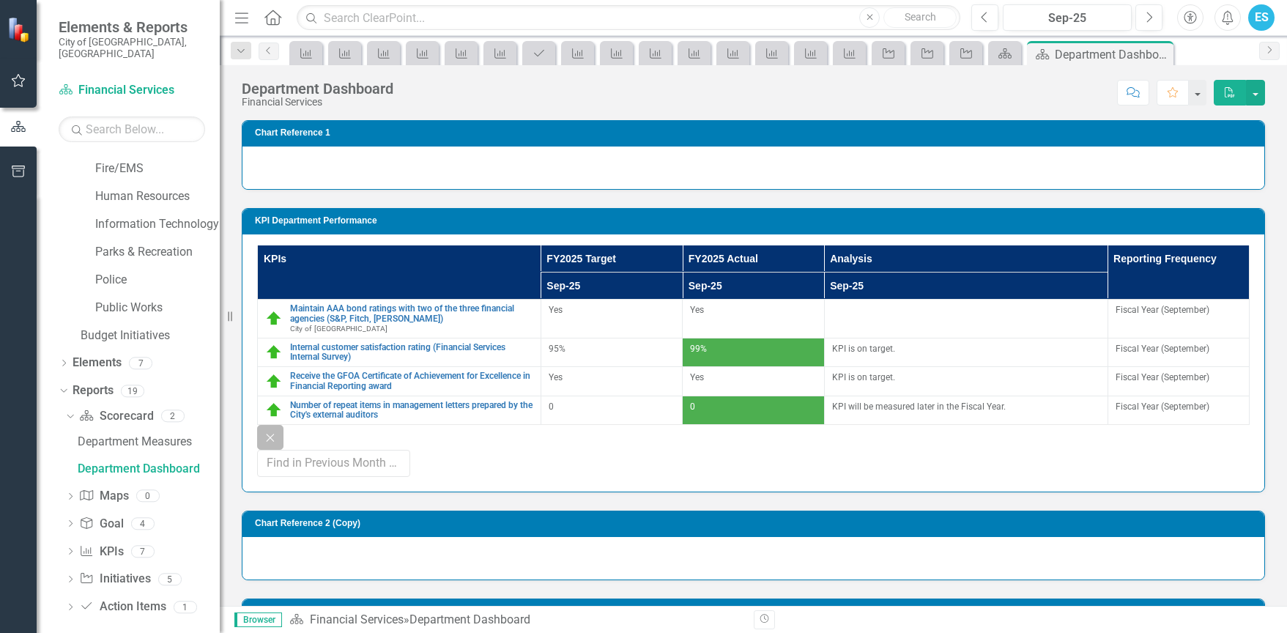
click at [262, 448] on button "Close" at bounding box center [270, 437] width 26 height 25
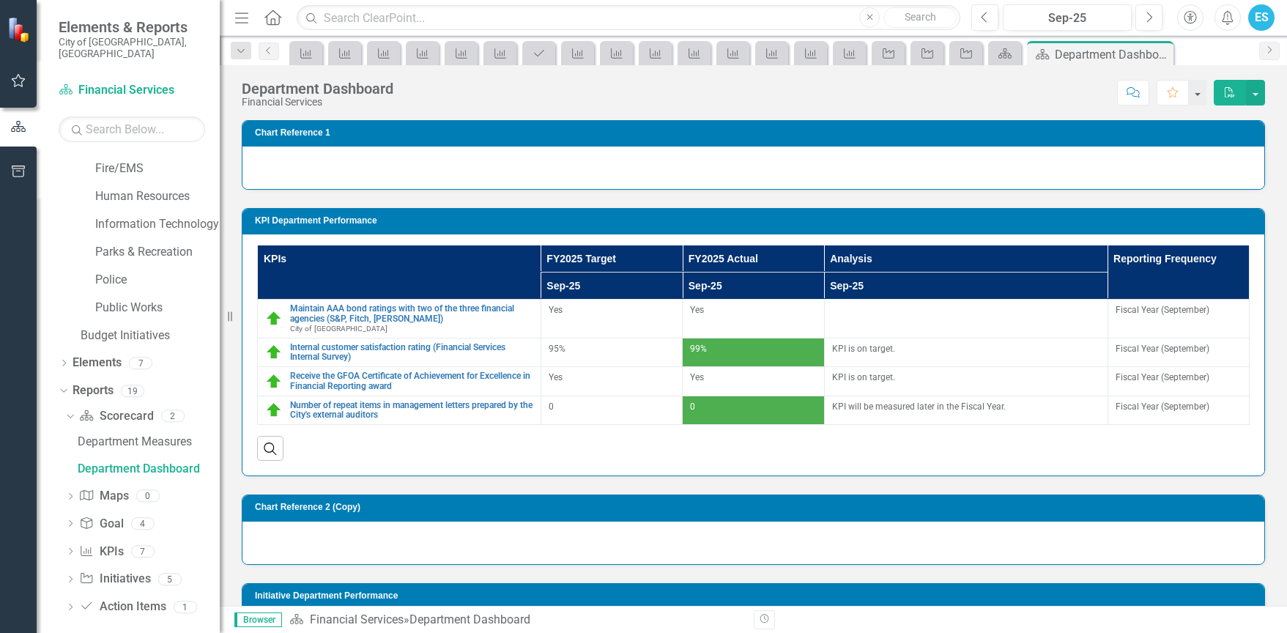
click at [331, 167] on div "Loading..." at bounding box center [753, 168] width 1022 height 42
click at [299, 136] on h3 "Chart Reference 1" at bounding box center [756, 133] width 1002 height 10
click at [823, 115] on div "Department Dashboard Financial Services Score: N/A Sep-25 Completed Comment Fav…" at bounding box center [753, 335] width 1067 height 541
click at [1190, 117] on div "Department Dashboard Financial Services Score: N/A Sep-25 Completed Comment Fav…" at bounding box center [753, 335] width 1067 height 541
click at [1196, 91] on button "button" at bounding box center [1196, 93] width 19 height 26
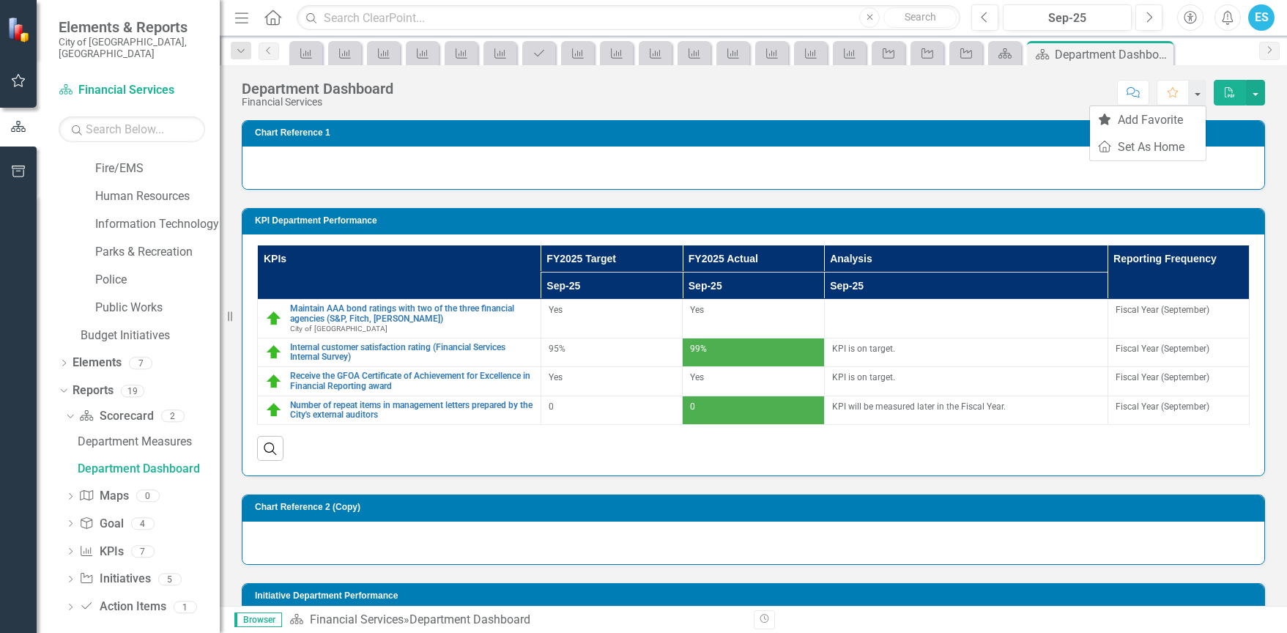
click at [908, 97] on div "Score: N/A Sep-25 Completed Comment Favorite PDF" at bounding box center [833, 92] width 864 height 25
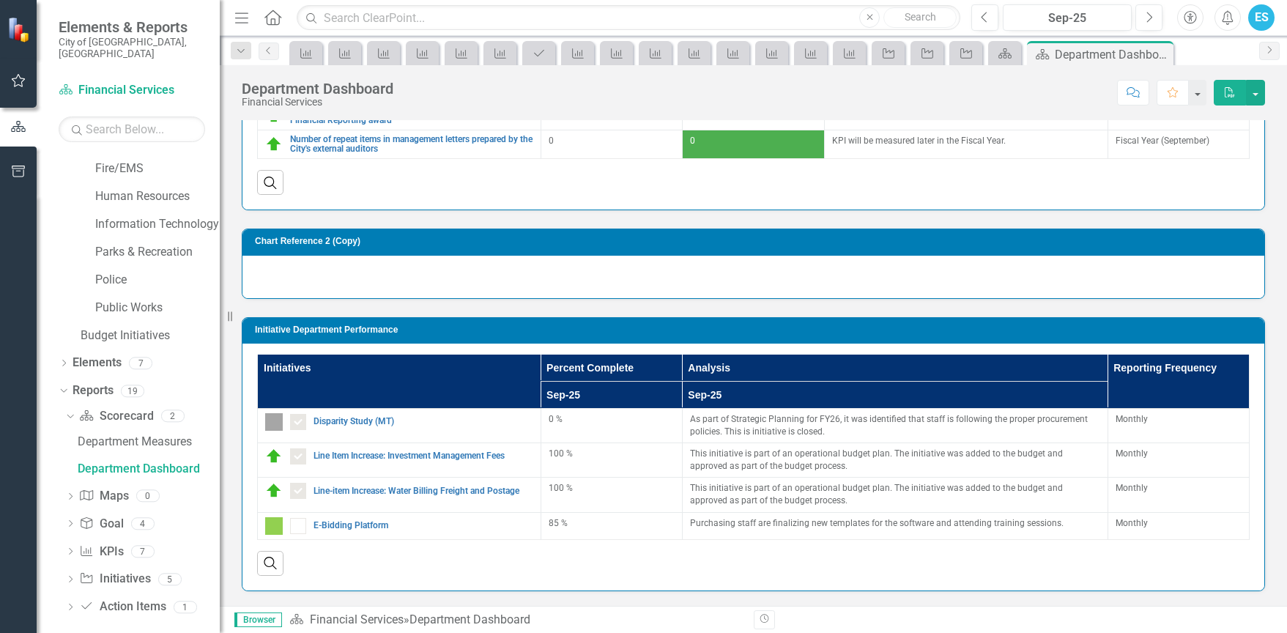
click at [768, 623] on icon "Revision History" at bounding box center [764, 619] width 11 height 9
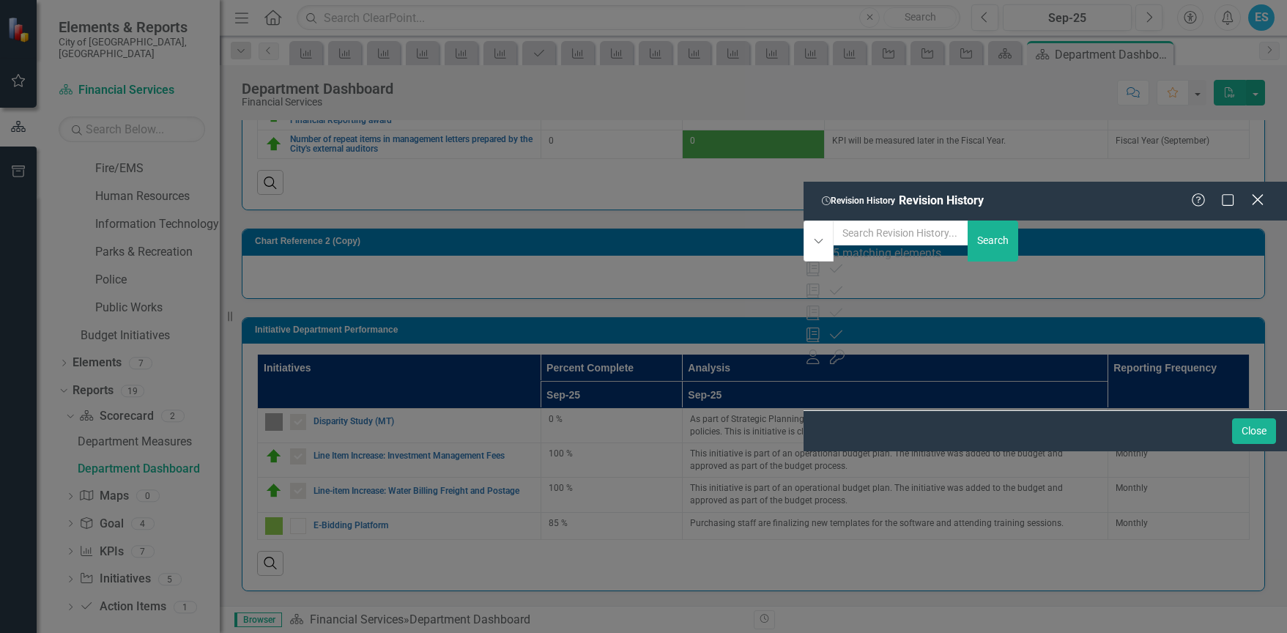
click at [1256, 193] on icon "Close" at bounding box center [1257, 200] width 18 height 14
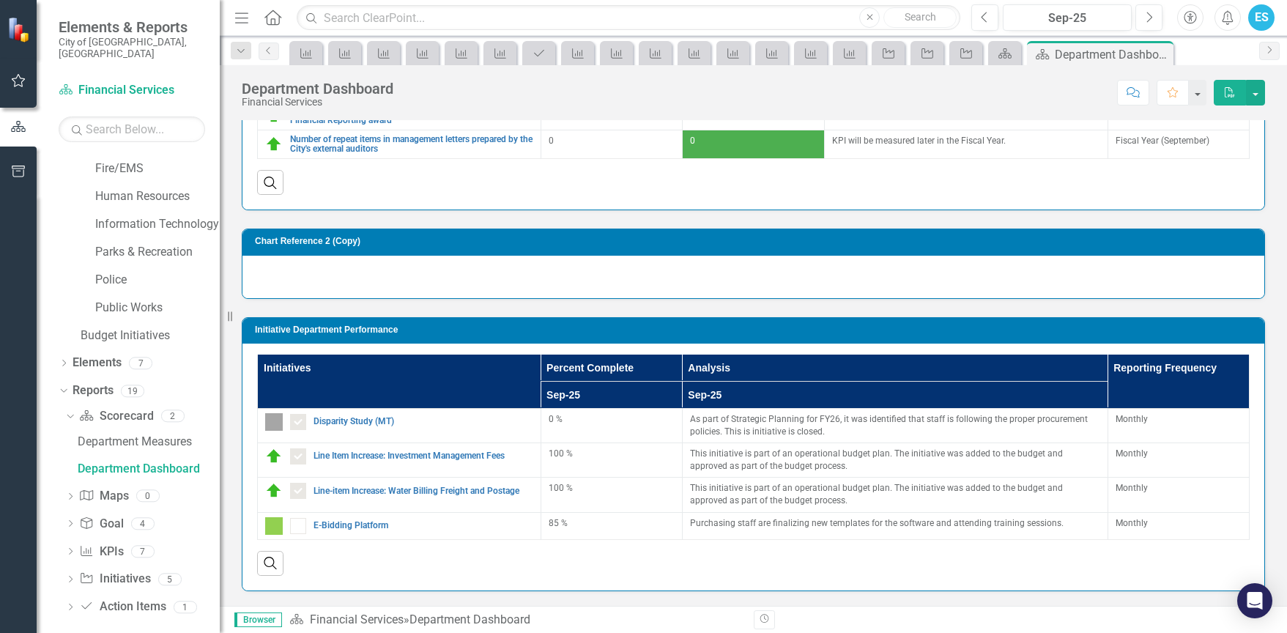
click at [486, 612] on div "Department Dashboard" at bounding box center [469, 619] width 121 height 14
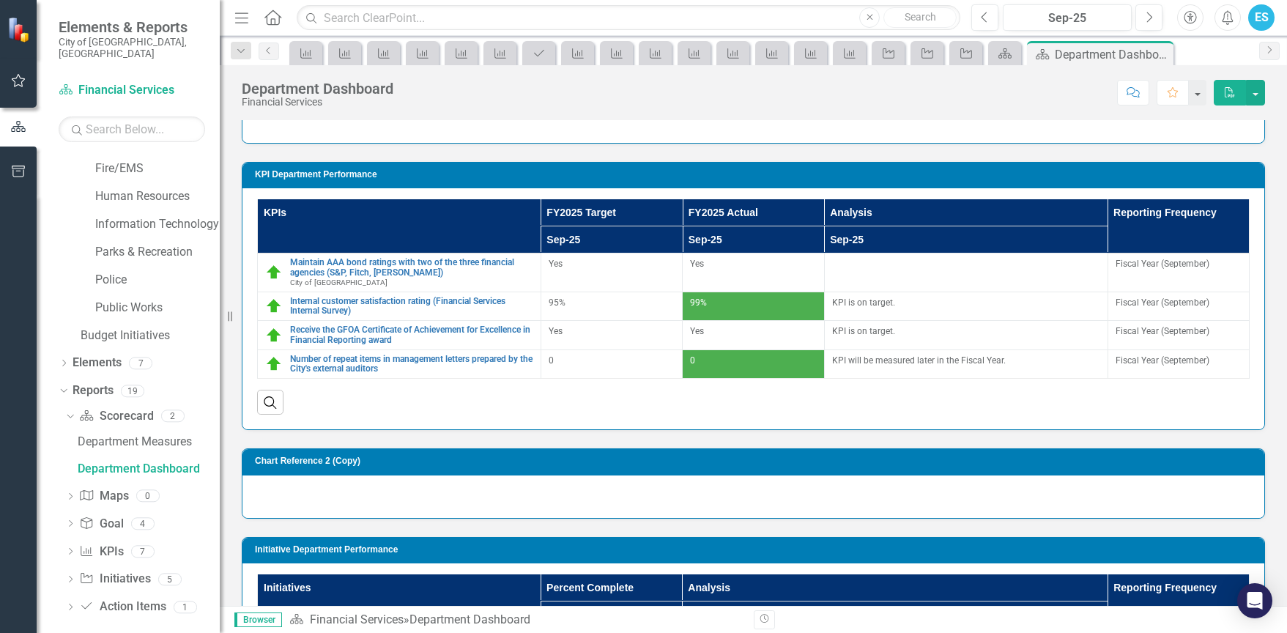
scroll to position [0, 0]
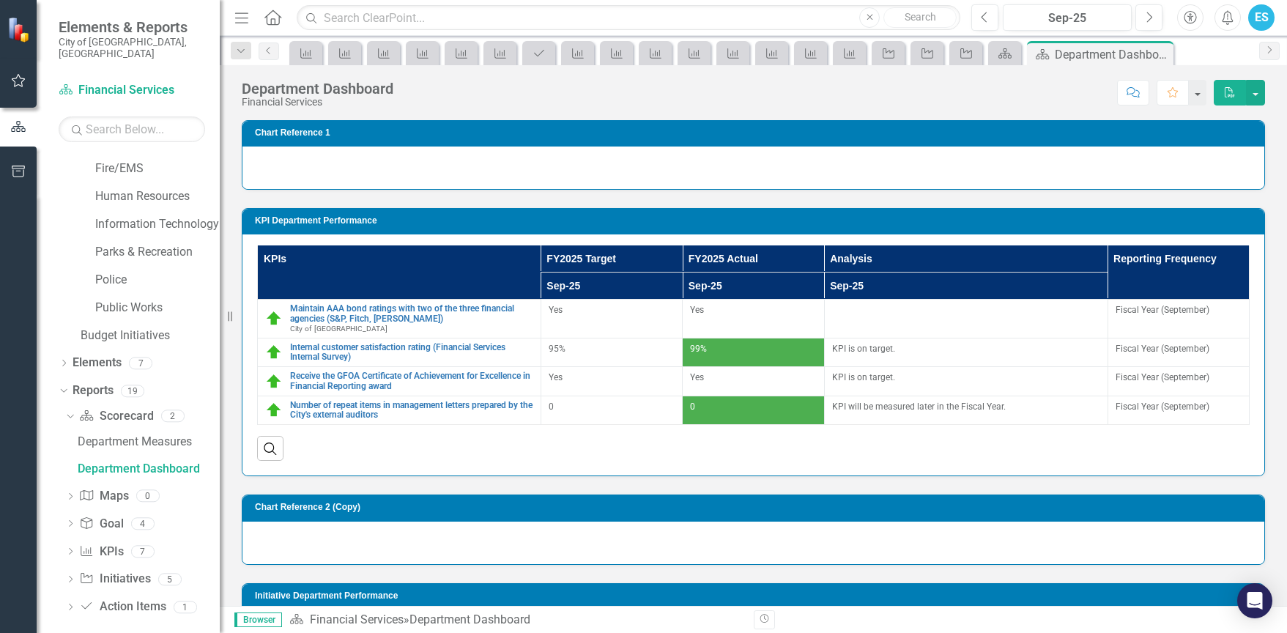
click at [483, 477] on div "Chart Reference 2 (Copy) Loading..." at bounding box center [753, 520] width 1045 height 88
click at [315, 503] on h3 "Chart Reference 2 (Copy)" at bounding box center [756, 508] width 1002 height 10
click at [1105, 524] on div "Loading..." at bounding box center [753, 543] width 1022 height 42
click at [689, 522] on div "Loading..." at bounding box center [753, 543] width 1022 height 42
click at [688, 524] on div "Loading..." at bounding box center [753, 543] width 1022 height 42
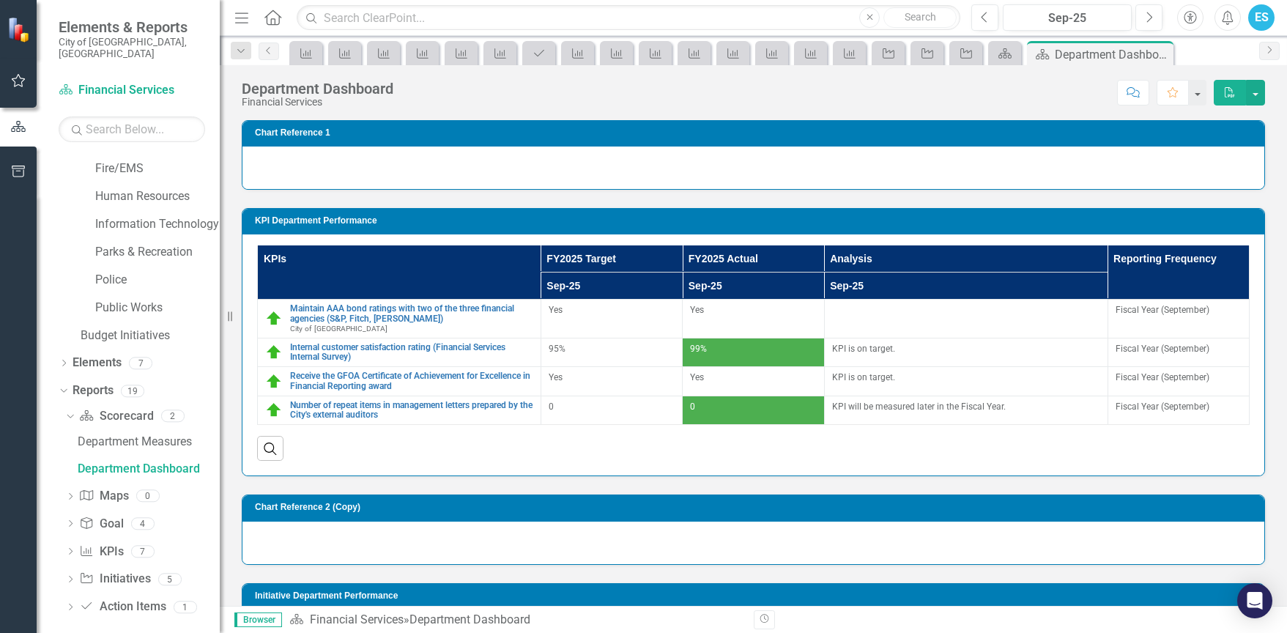
click at [284, 526] on div "Loading..." at bounding box center [753, 543] width 1022 height 42
click at [314, 155] on div "Loading..." at bounding box center [753, 168] width 1022 height 42
click at [1260, 26] on div "ES" at bounding box center [1261, 17] width 26 height 26
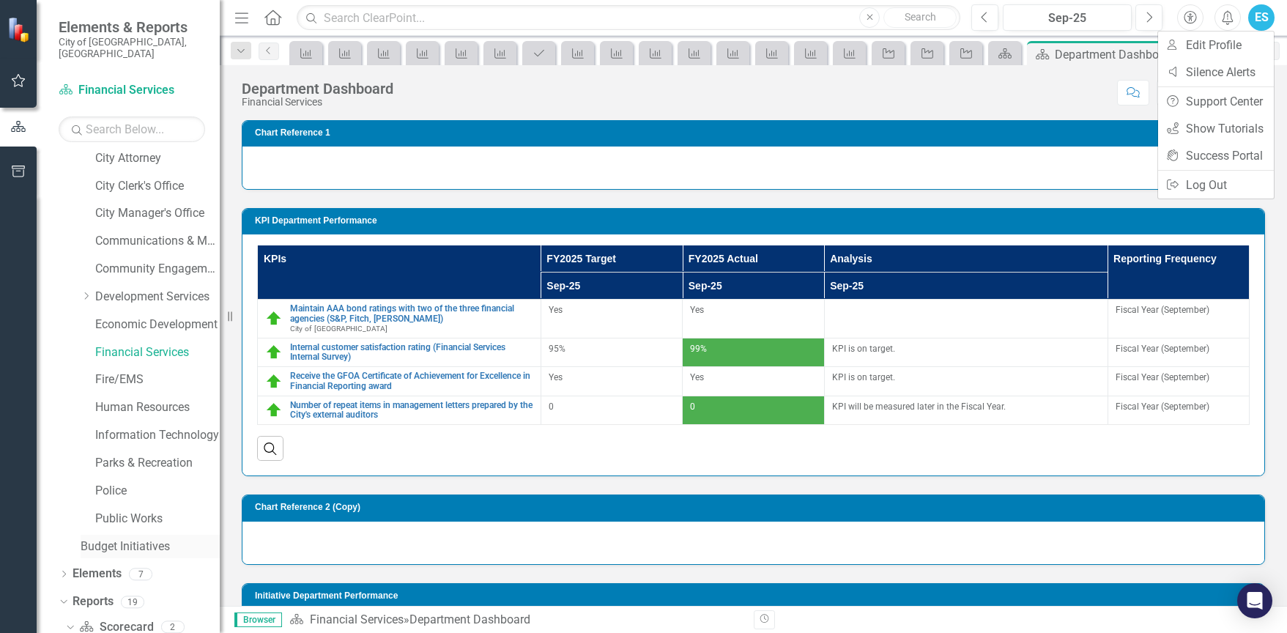
scroll to position [109, 0]
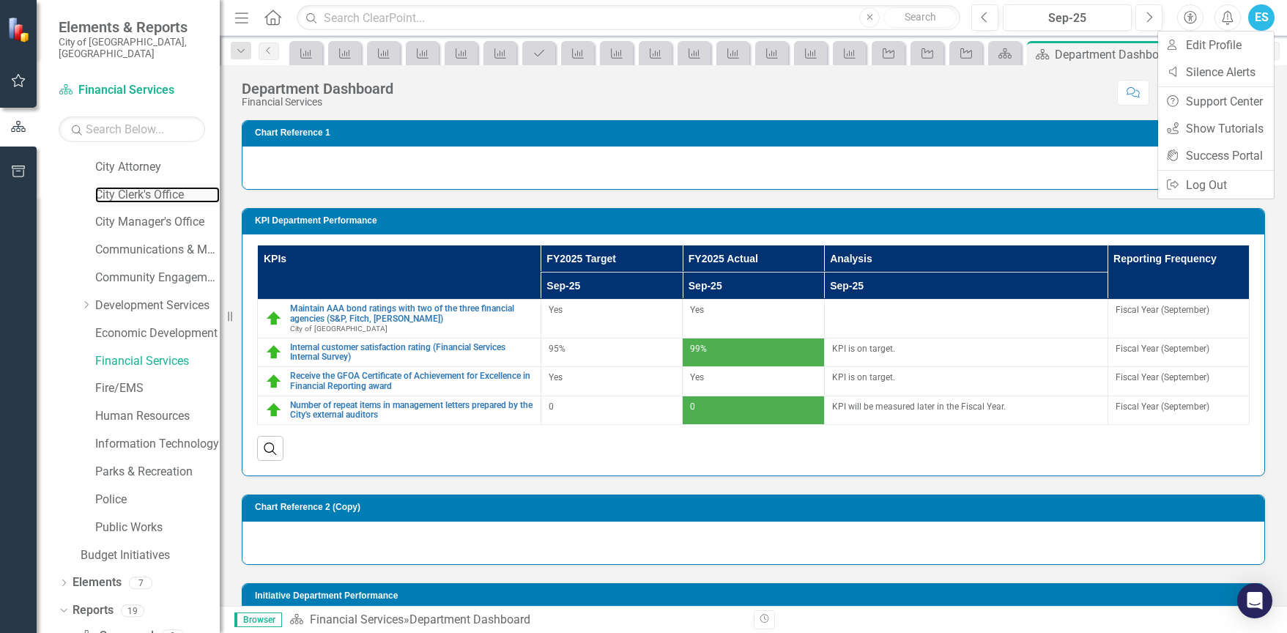
drag, startPoint x: 165, startPoint y: 178, endPoint x: 169, endPoint y: 195, distance: 17.4
click at [165, 187] on link "City Clerk's Office" at bounding box center [157, 195] width 125 height 17
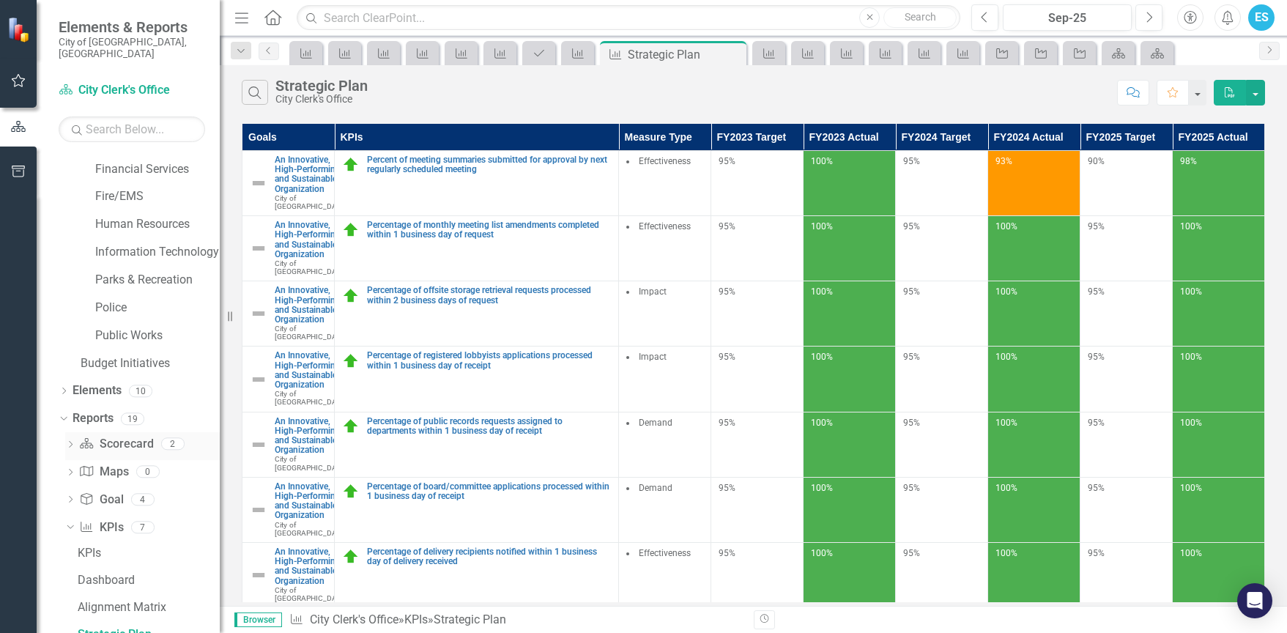
scroll to position [402, 0]
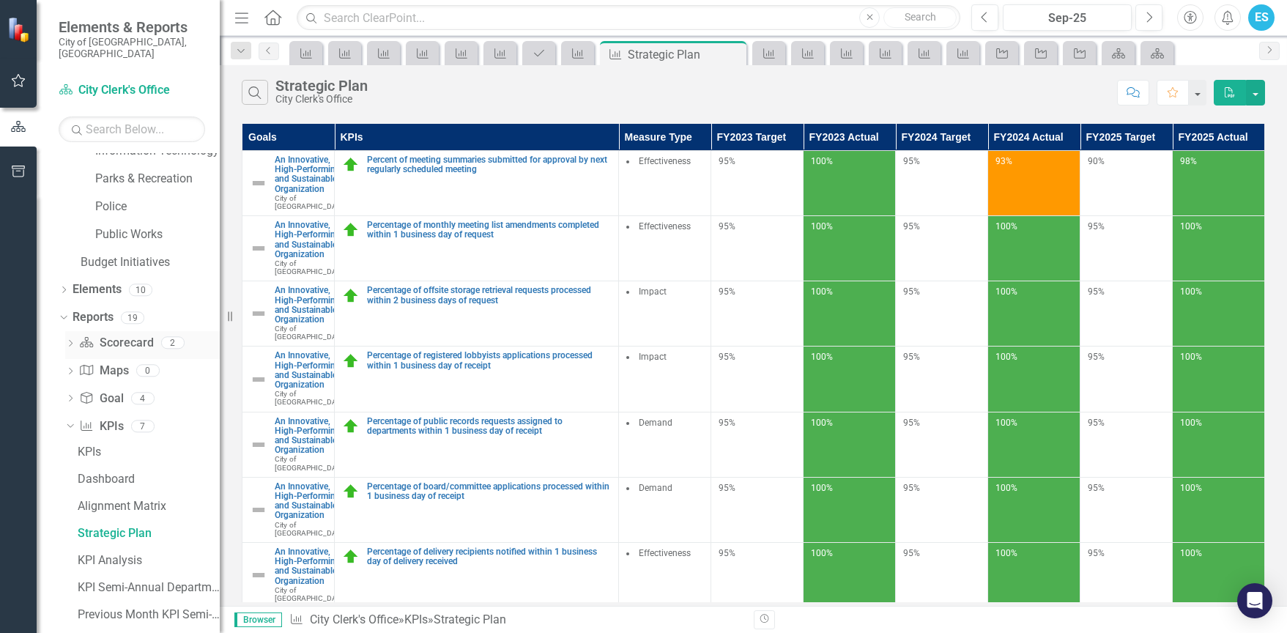
click at [74, 338] on div "Dropdown" at bounding box center [70, 344] width 10 height 12
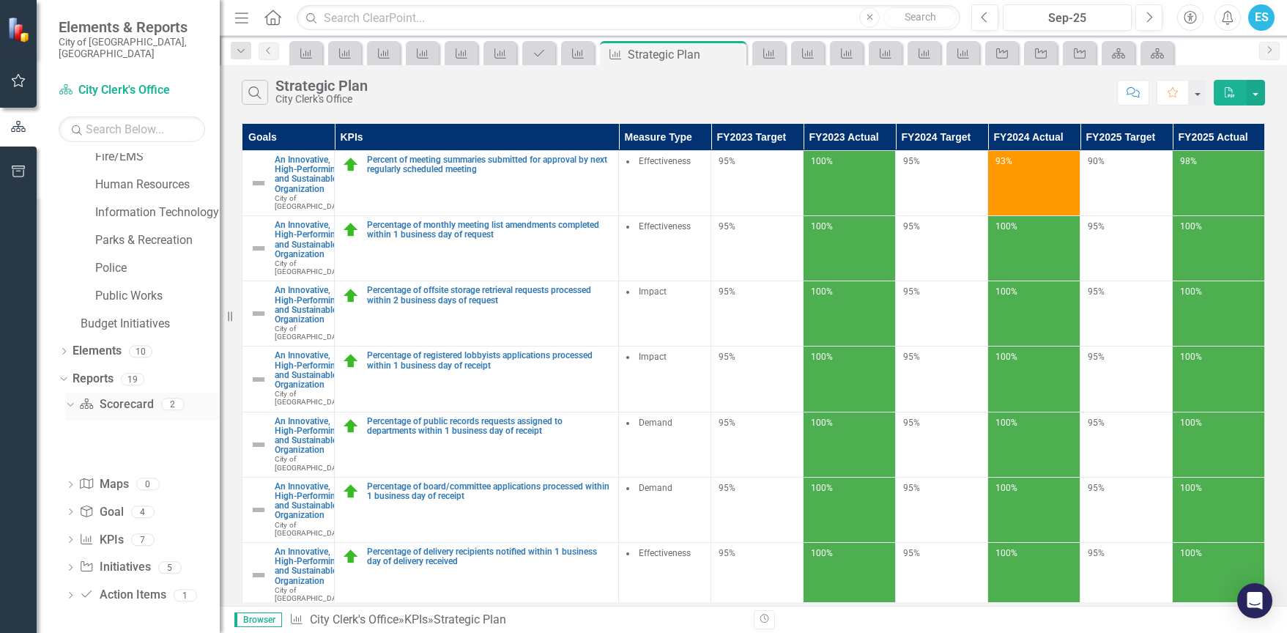
scroll to position [329, 0]
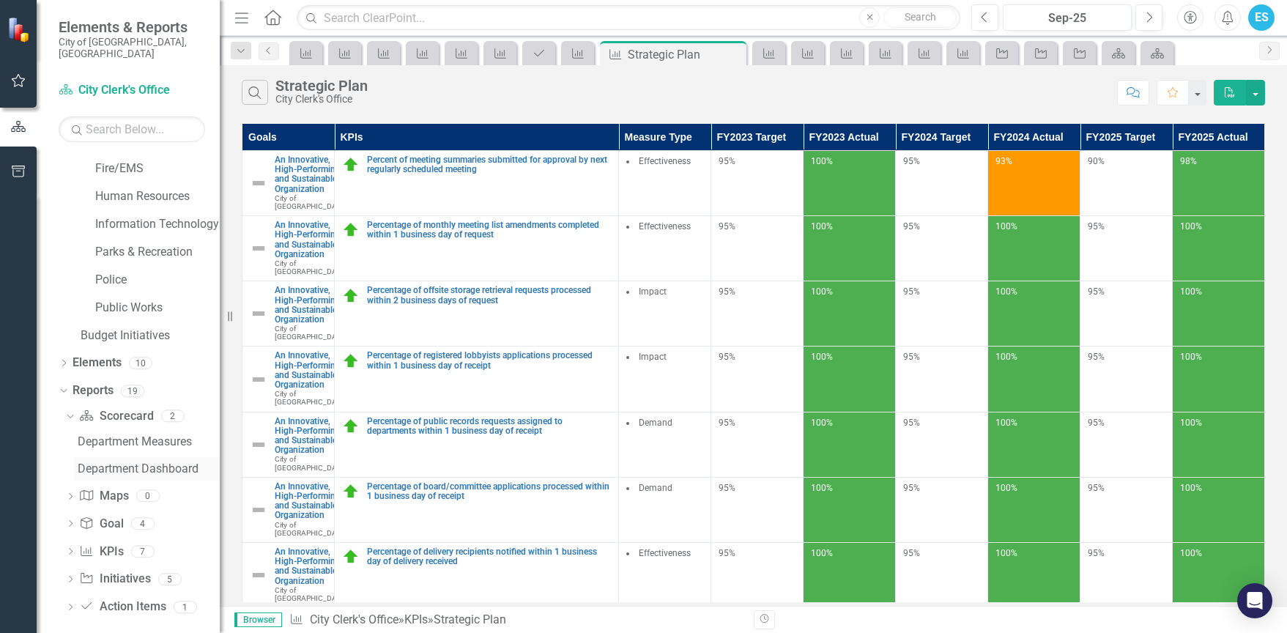
click at [136, 462] on div "Department Dashboard" at bounding box center [149, 468] width 142 height 13
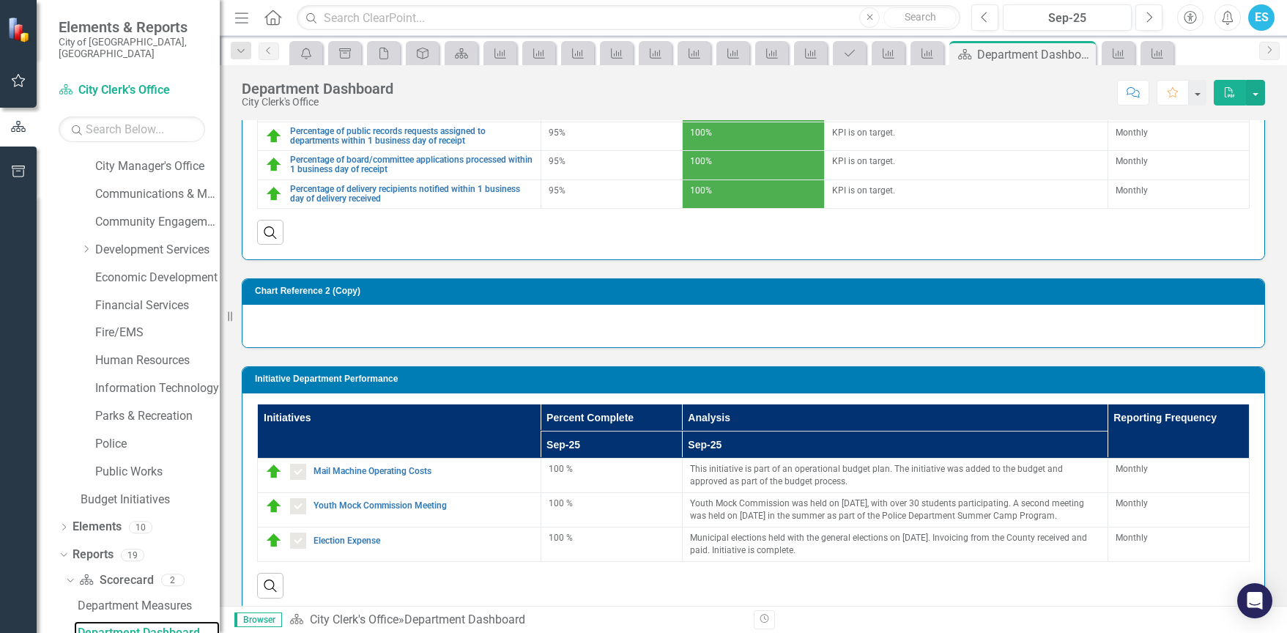
scroll to position [328, 0]
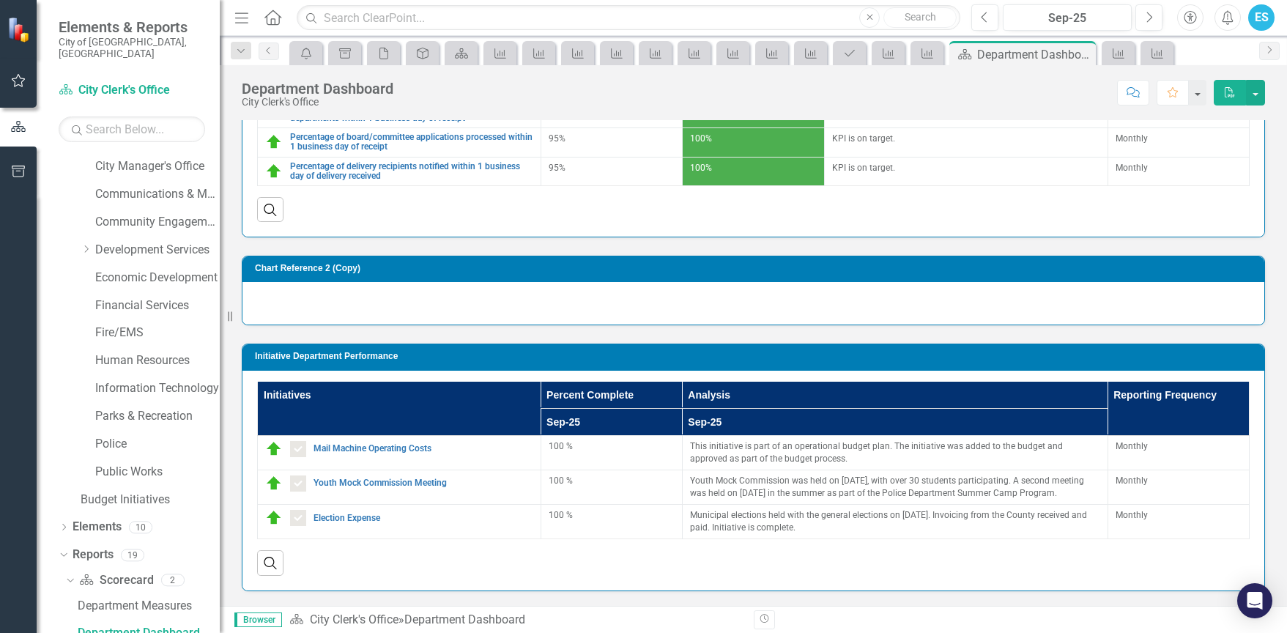
click at [1257, 16] on div "ES" at bounding box center [1261, 17] width 26 height 26
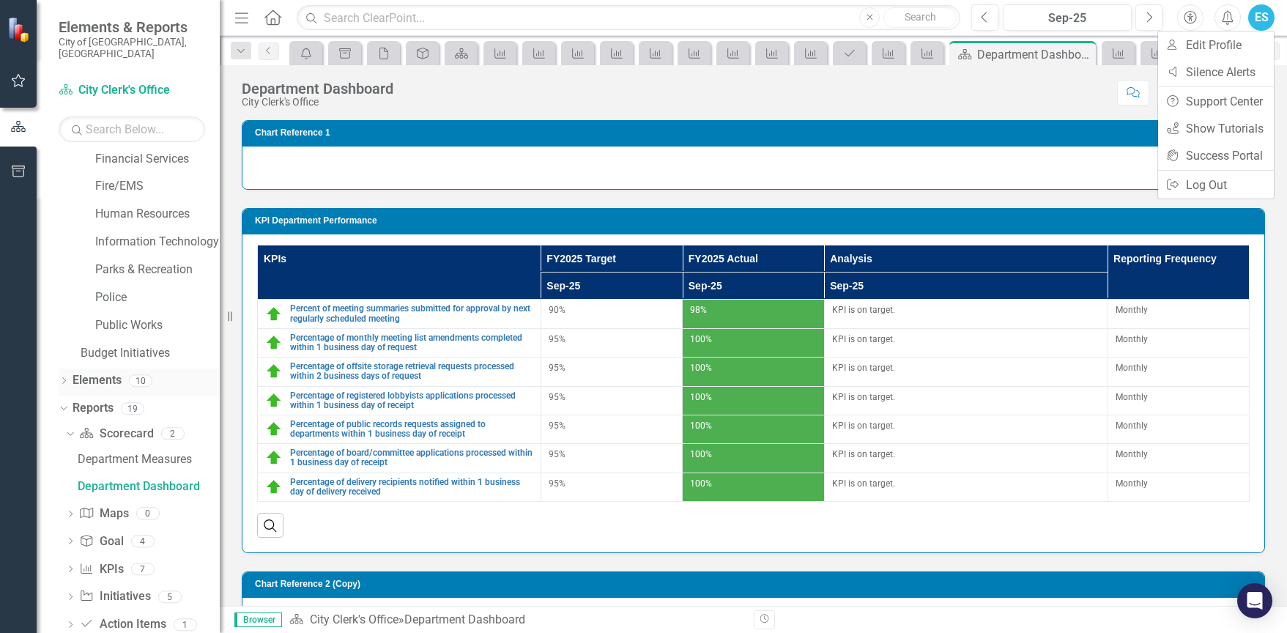
scroll to position [329, 0]
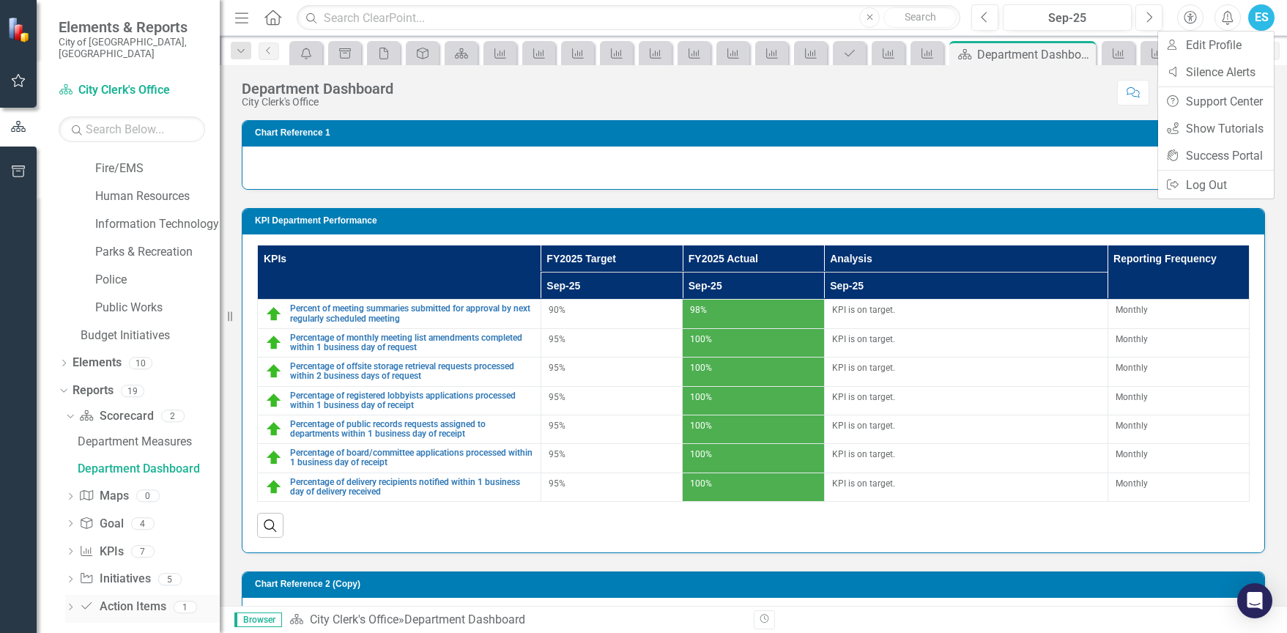
click at [66, 604] on icon "Dropdown" at bounding box center [70, 608] width 10 height 8
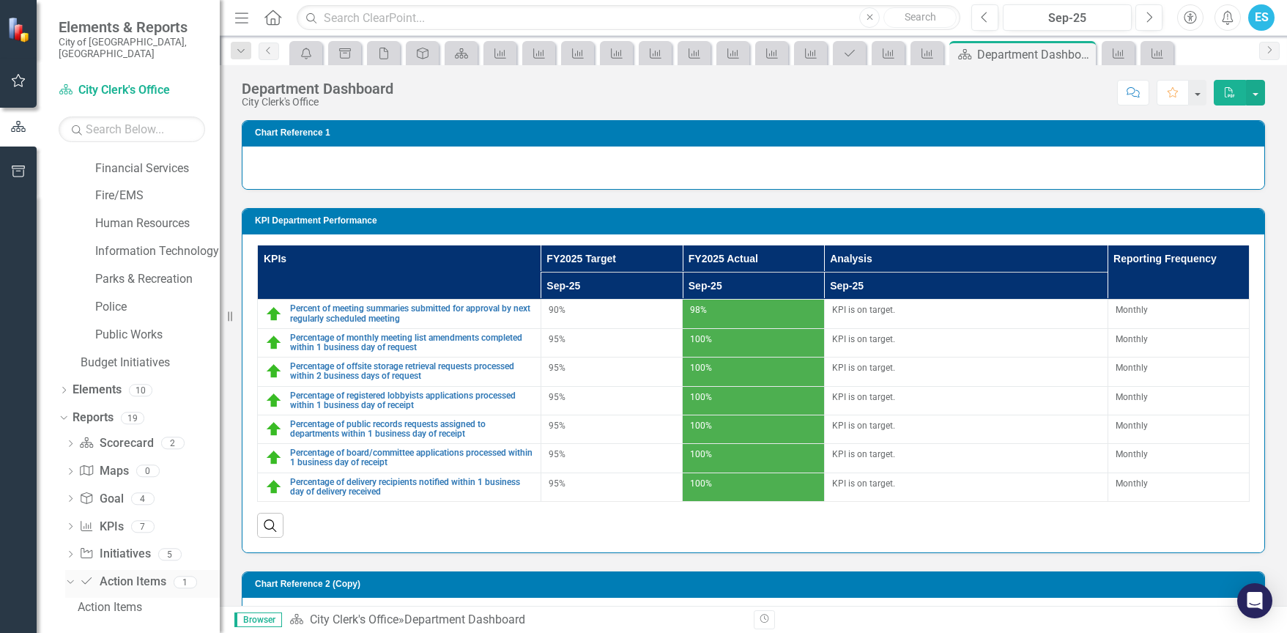
click at [70, 577] on icon "Dropdown" at bounding box center [68, 582] width 8 height 10
click at [62, 412] on icon "Dropdown" at bounding box center [64, 416] width 10 height 8
click at [70, 416] on icon "Dropdown" at bounding box center [71, 420] width 10 height 8
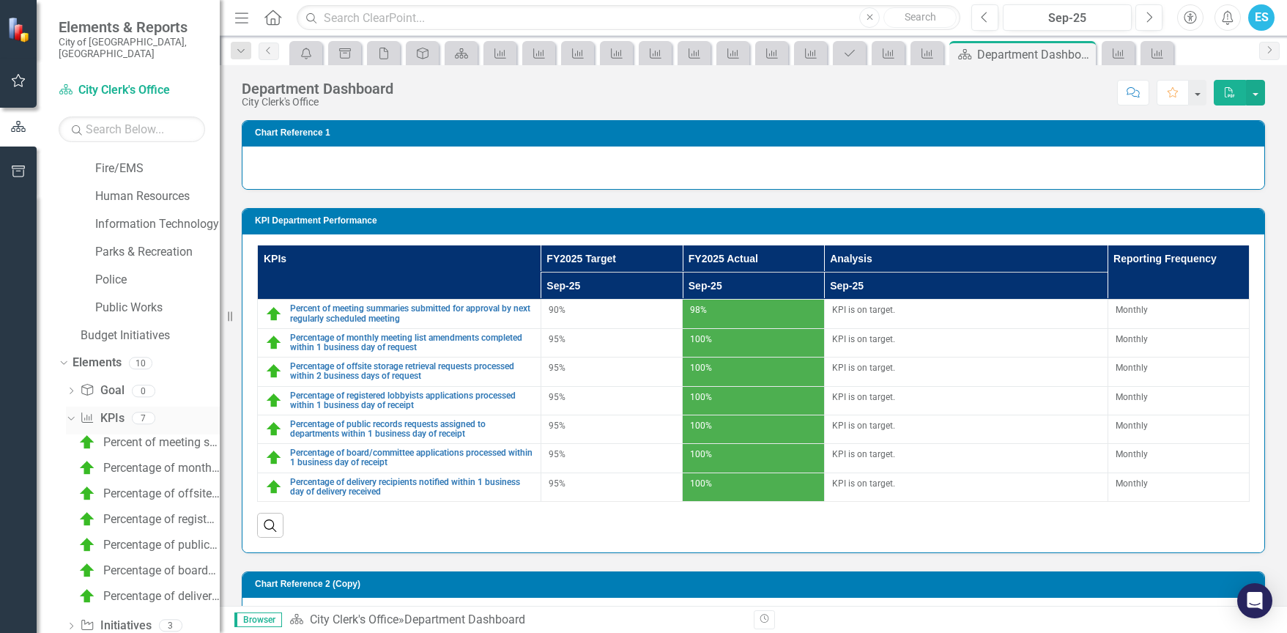
click at [70, 412] on icon "Dropdown" at bounding box center [69, 417] width 8 height 10
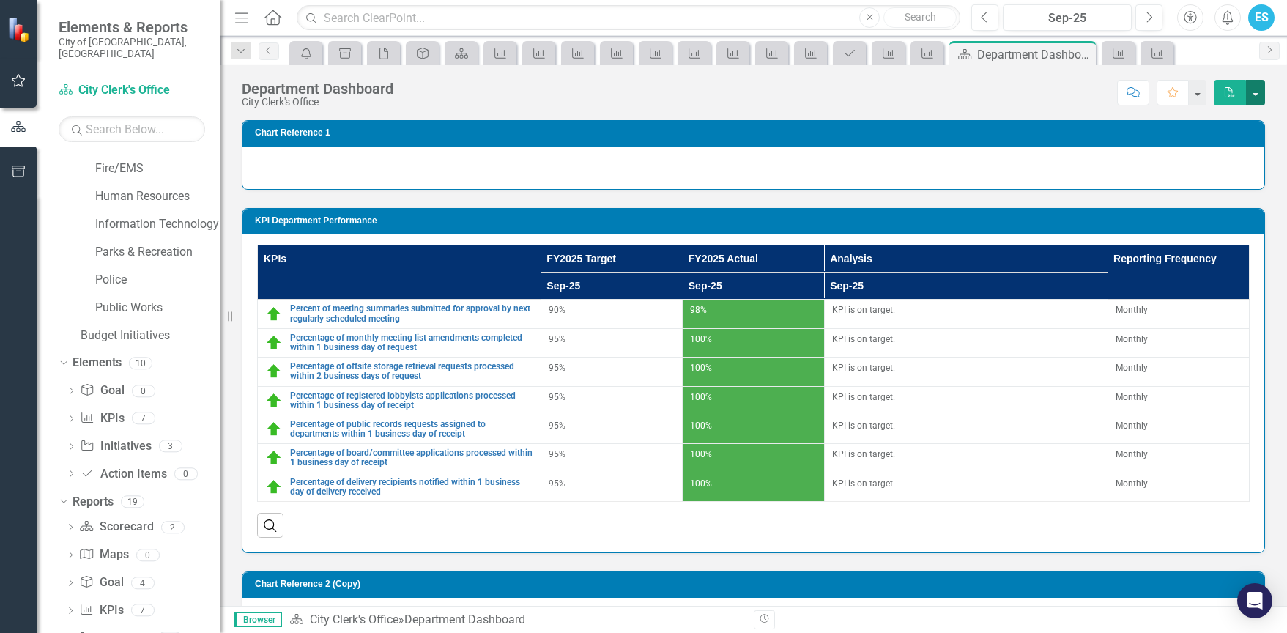
click at [1256, 92] on button "button" at bounding box center [1255, 93] width 19 height 26
click at [1209, 117] on link "PDF Export to PDF" at bounding box center [1207, 119] width 116 height 27
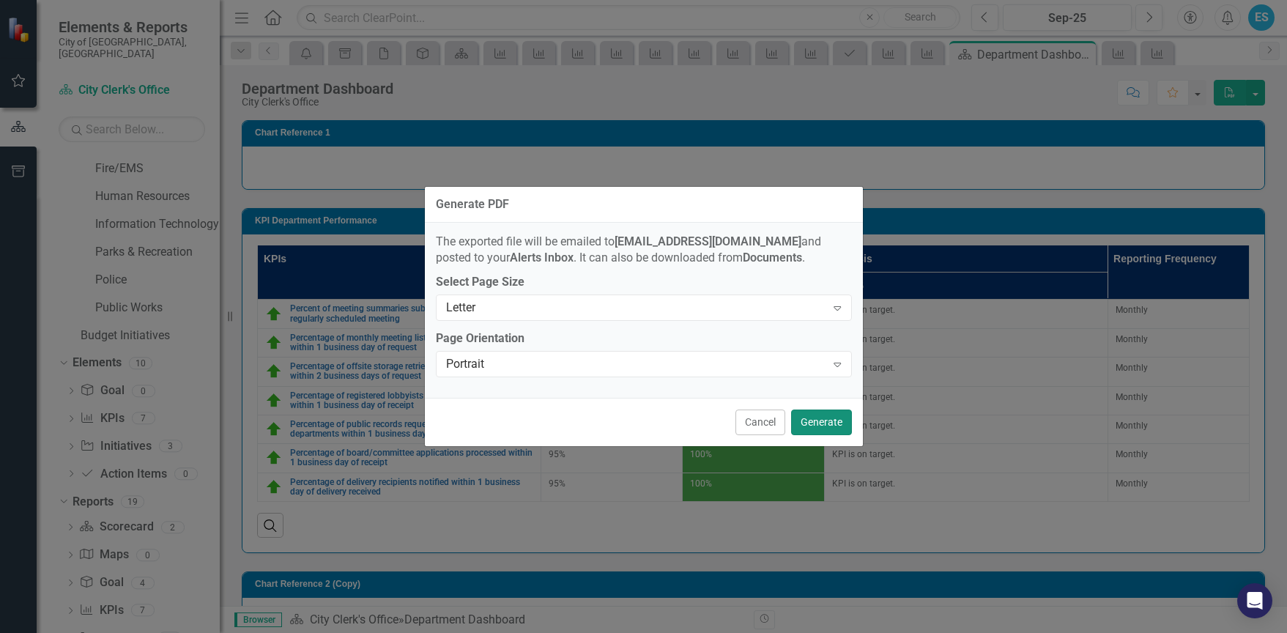
click at [826, 424] on button "Generate" at bounding box center [821, 422] width 61 height 26
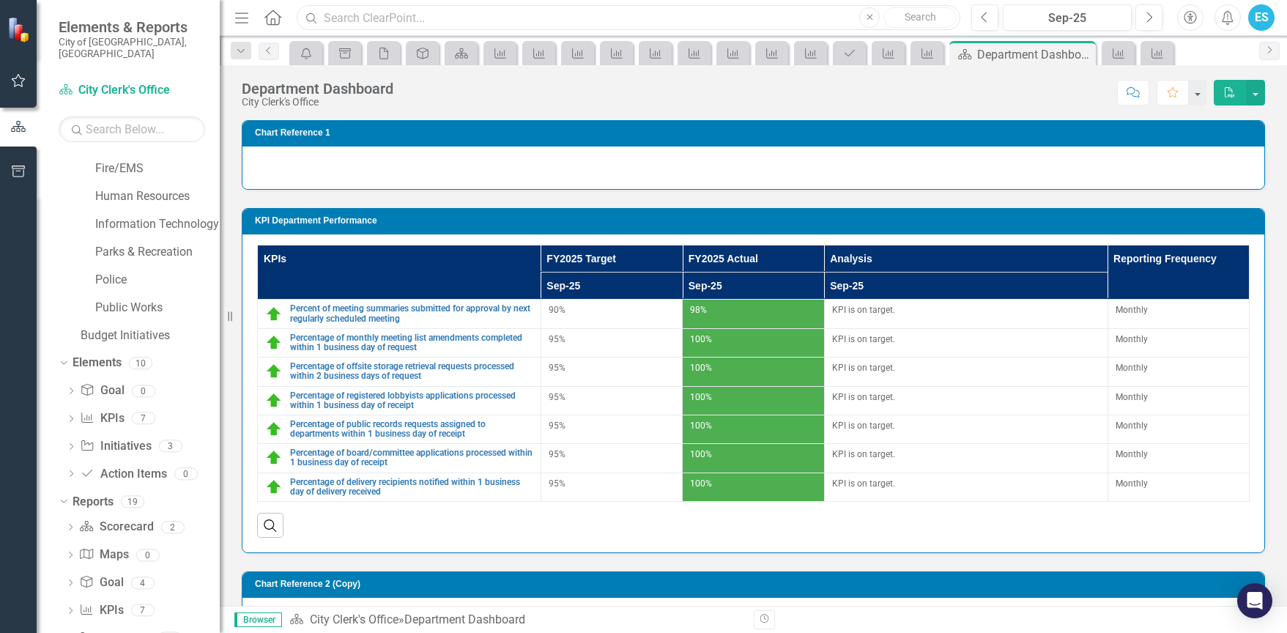
click at [429, 13] on input "text" at bounding box center [629, 18] width 664 height 26
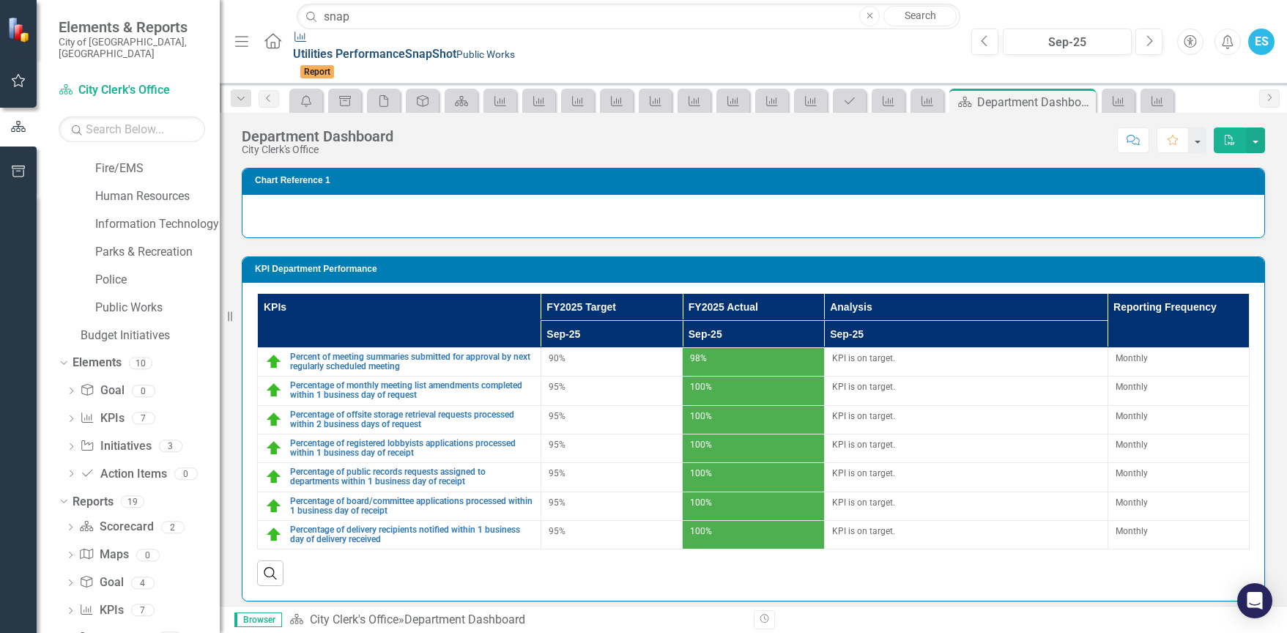
click at [388, 66] on link "KPI Utilities Performance Snap Shot Public Works Report" at bounding box center [625, 54] width 664 height 51
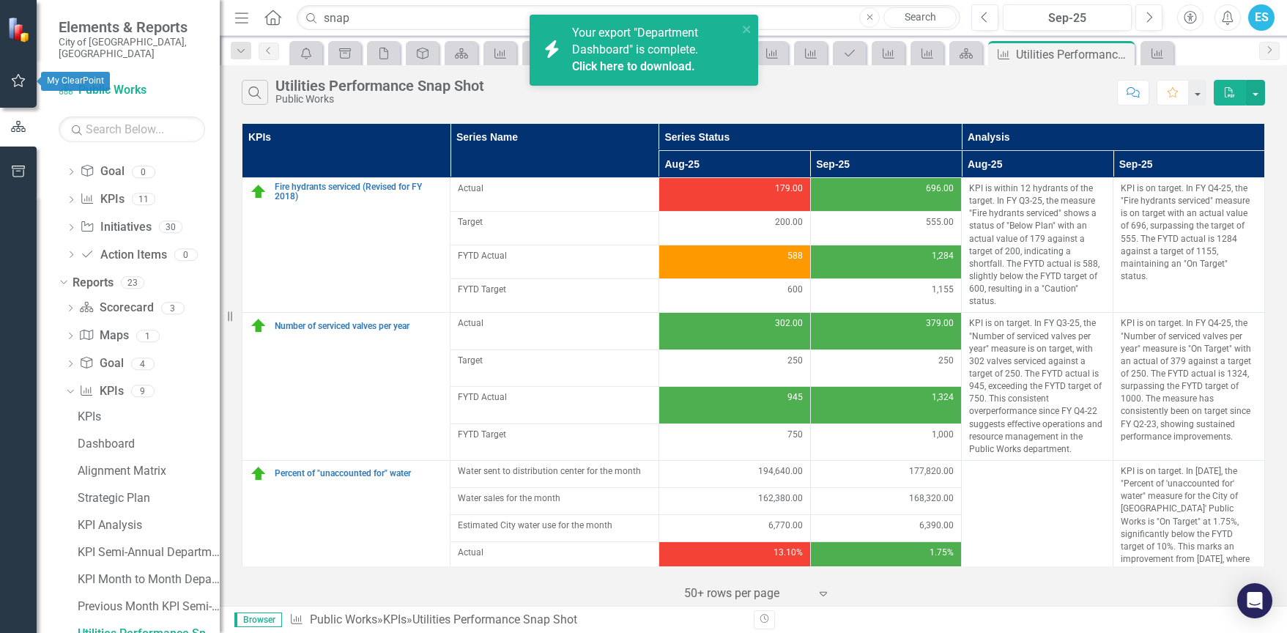
click at [18, 84] on icon "button" at bounding box center [18, 81] width 15 height 12
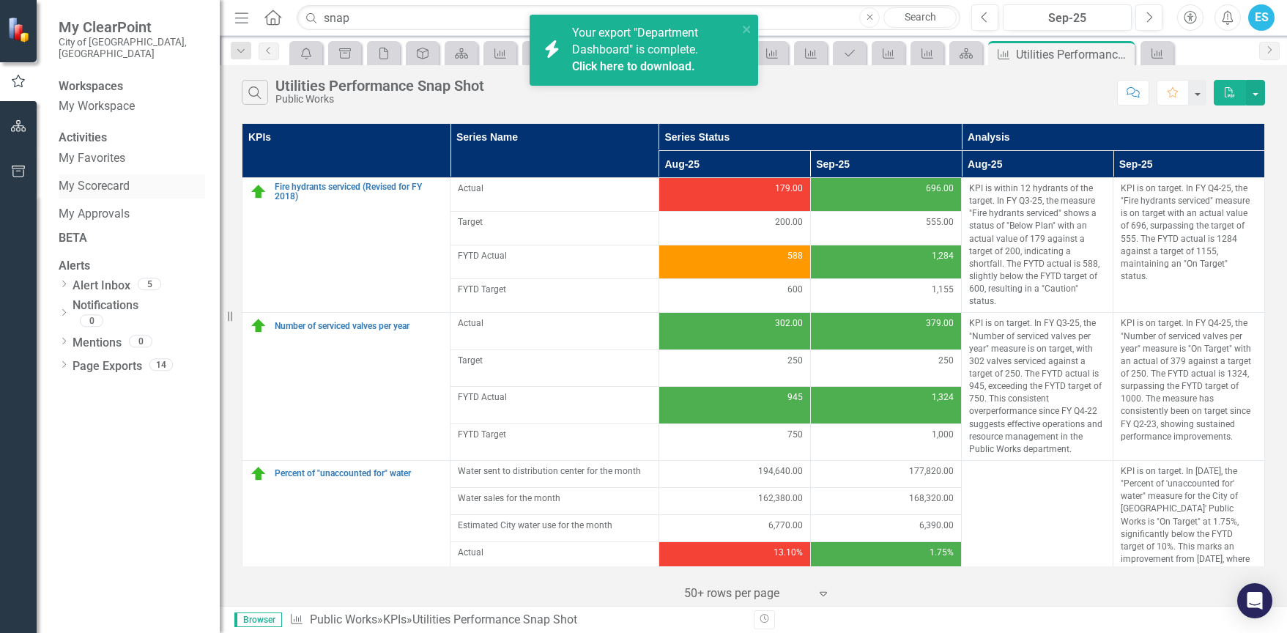
click at [67, 185] on link "My Scorecard" at bounding box center [132, 186] width 147 height 17
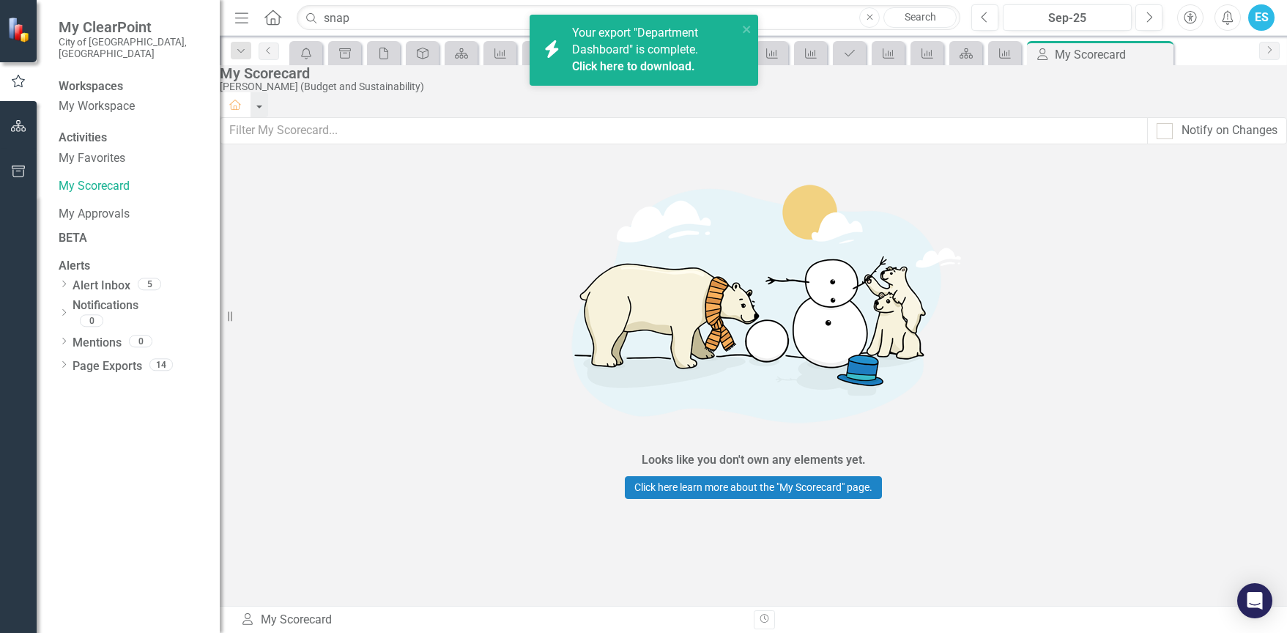
click at [80, 131] on div "Activities" at bounding box center [132, 138] width 147 height 17
click at [20, 136] on button "button" at bounding box center [18, 126] width 33 height 31
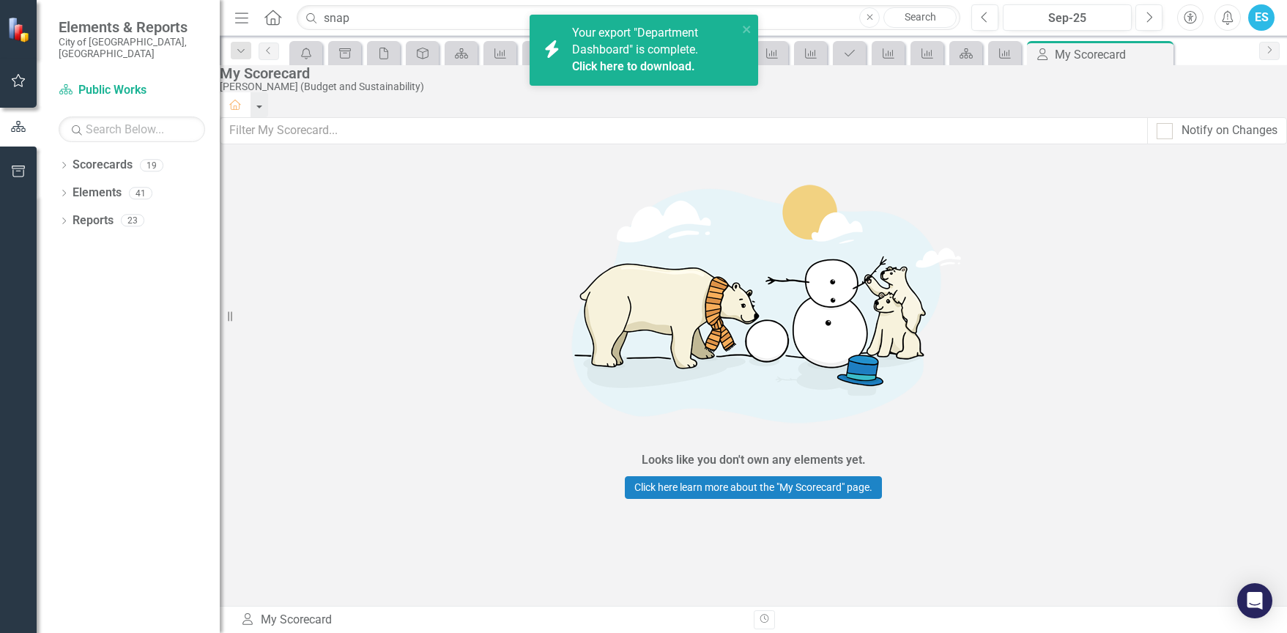
click at [112, 33] on span "Elements & Reports" at bounding box center [132, 27] width 147 height 18
click at [79, 82] on link "Scorecard Public Works" at bounding box center [132, 90] width 147 height 17
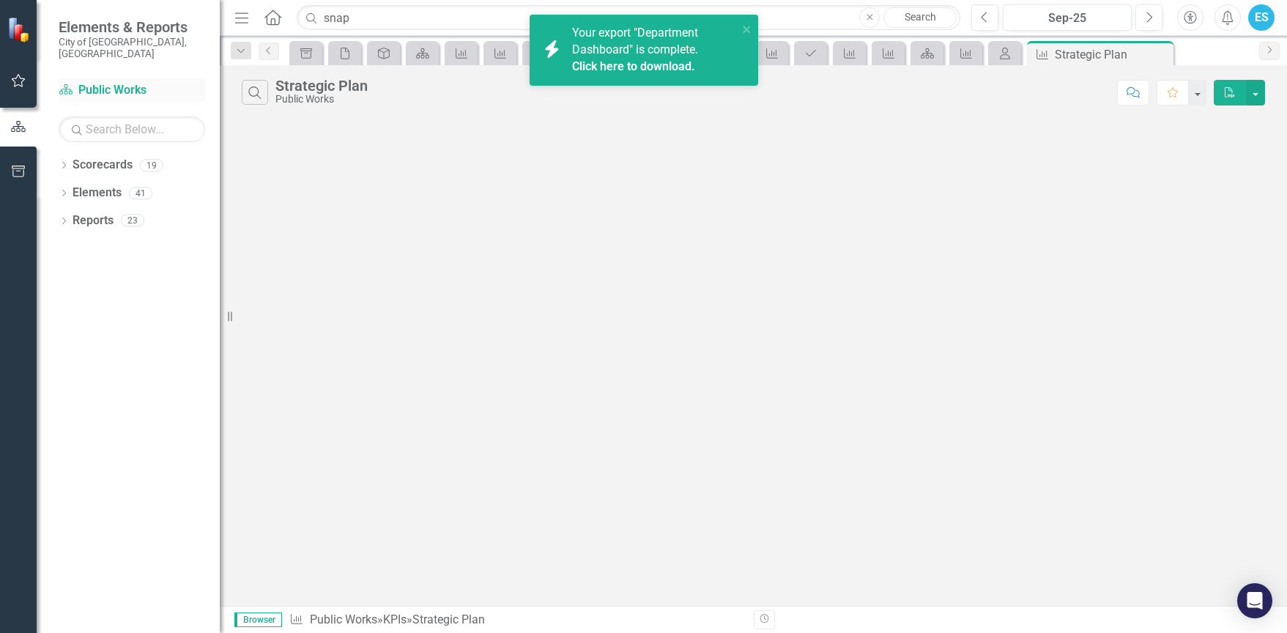
click at [60, 84] on icon "Scorecard" at bounding box center [66, 90] width 15 height 12
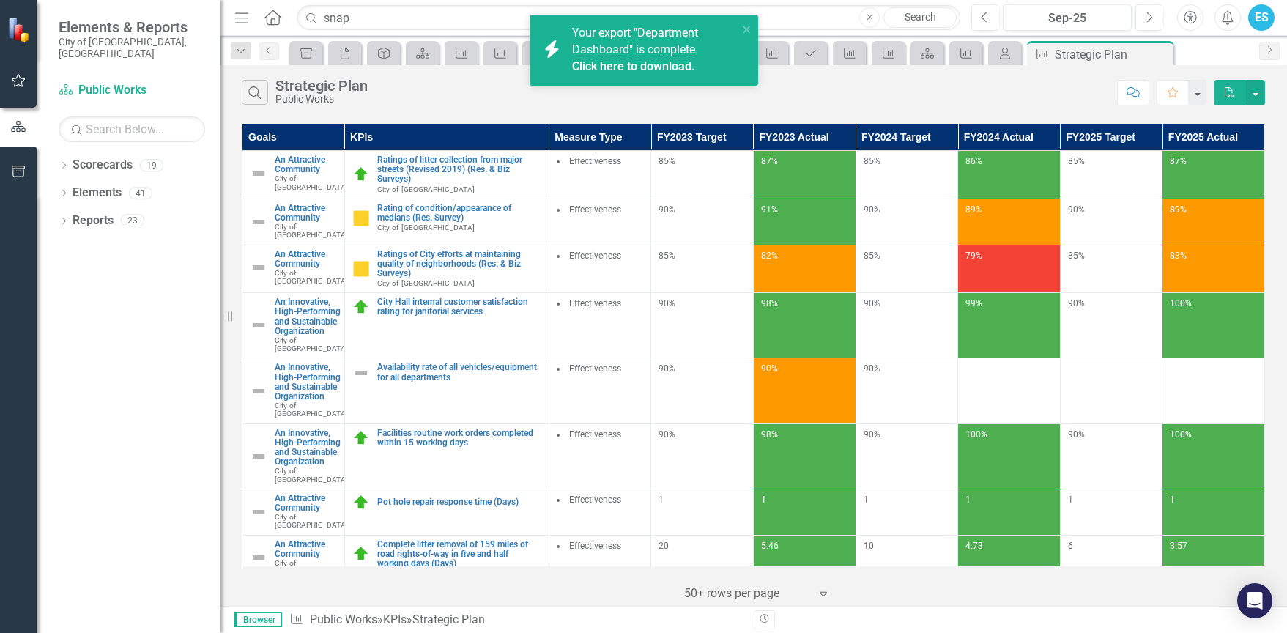
click at [274, 20] on icon "Home" at bounding box center [272, 17] width 19 height 15
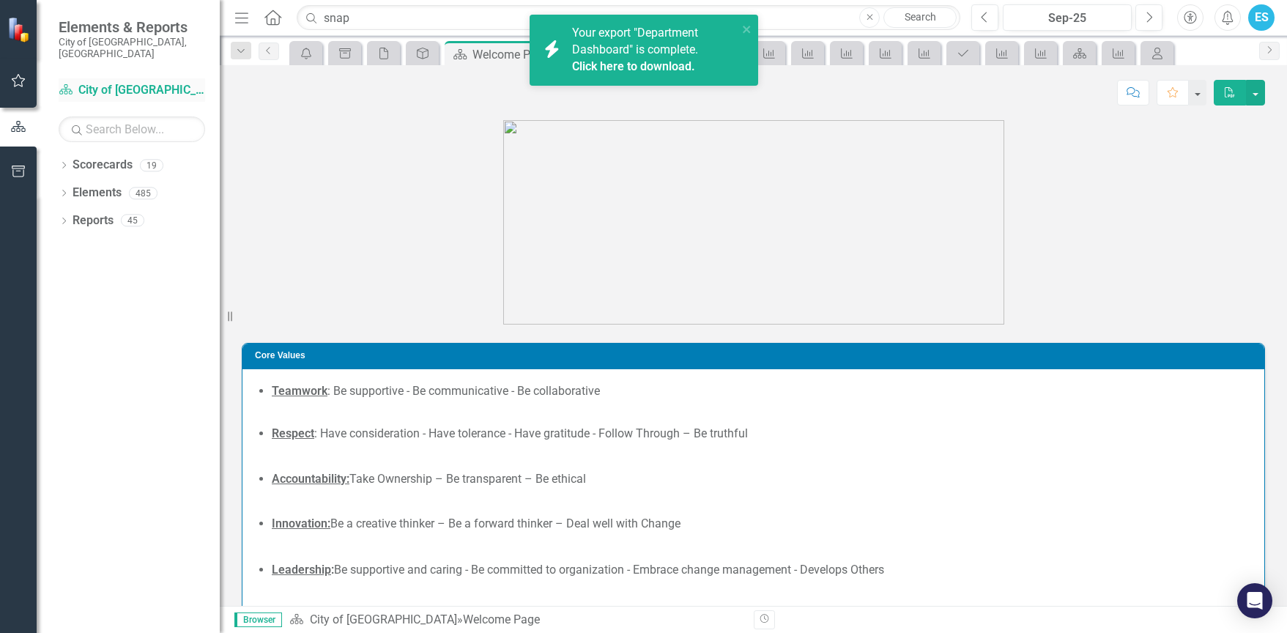
click at [67, 84] on icon "Scorecard" at bounding box center [66, 90] width 15 height 12
click at [64, 162] on icon at bounding box center [64, 165] width 4 height 7
click at [73, 188] on icon "Dropdown" at bounding box center [71, 192] width 11 height 9
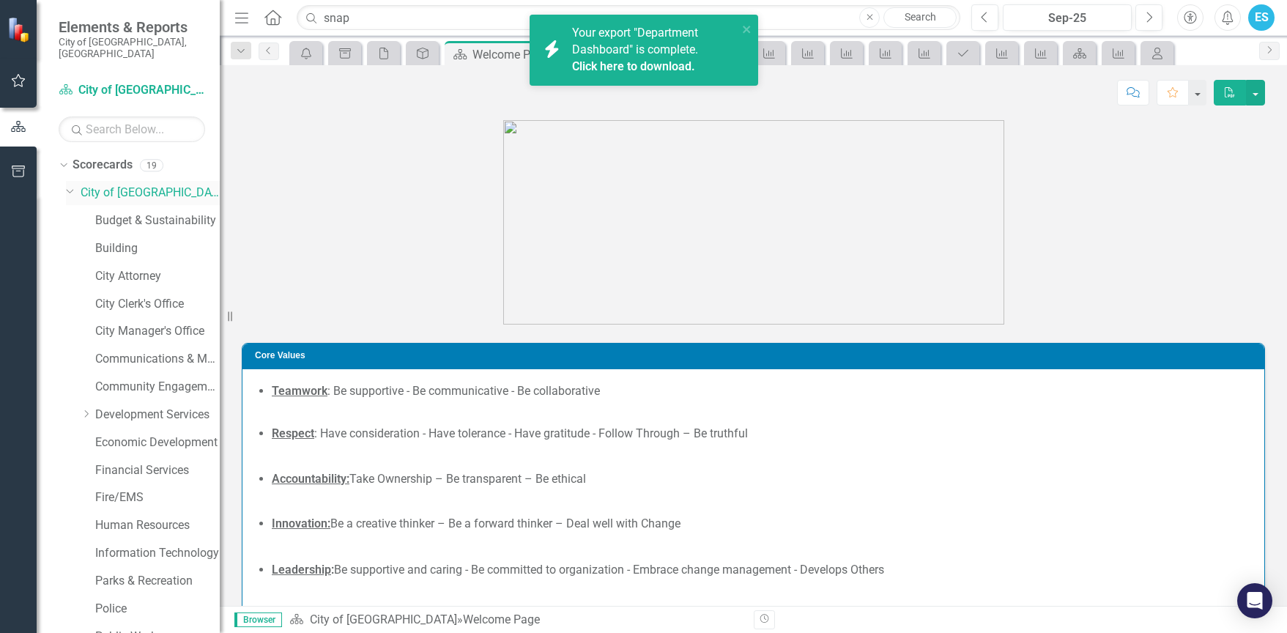
click at [73, 185] on icon "Dropdown" at bounding box center [70, 190] width 9 height 11
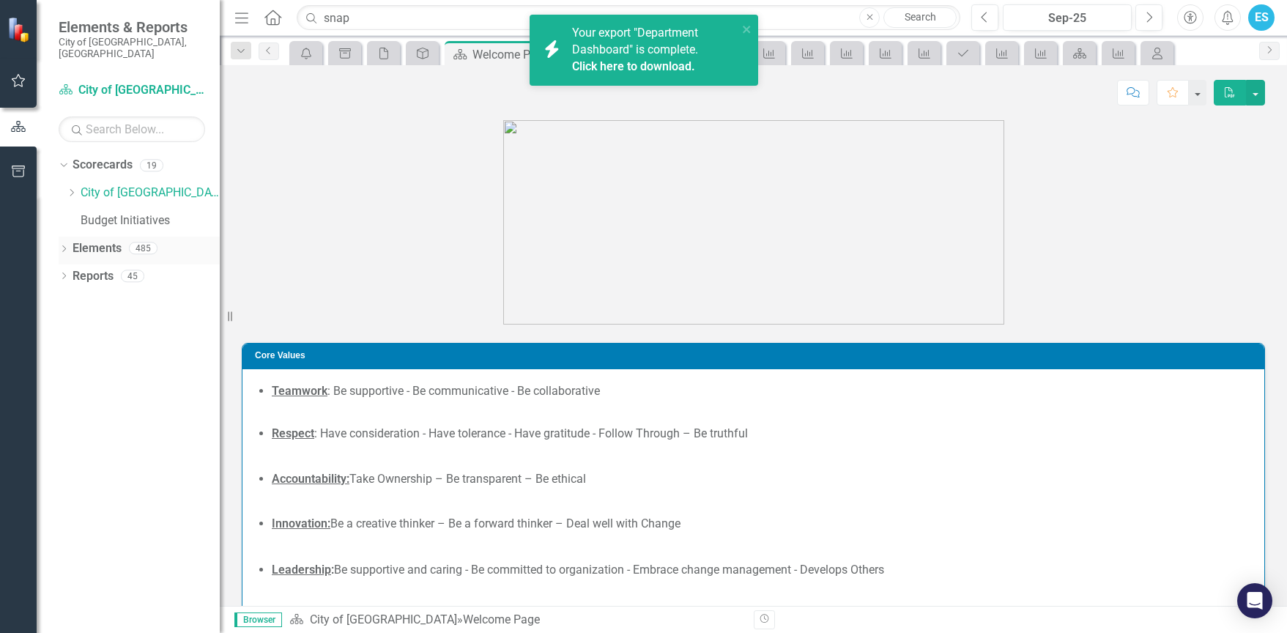
click at [62, 246] on icon "Dropdown" at bounding box center [64, 250] width 10 height 8
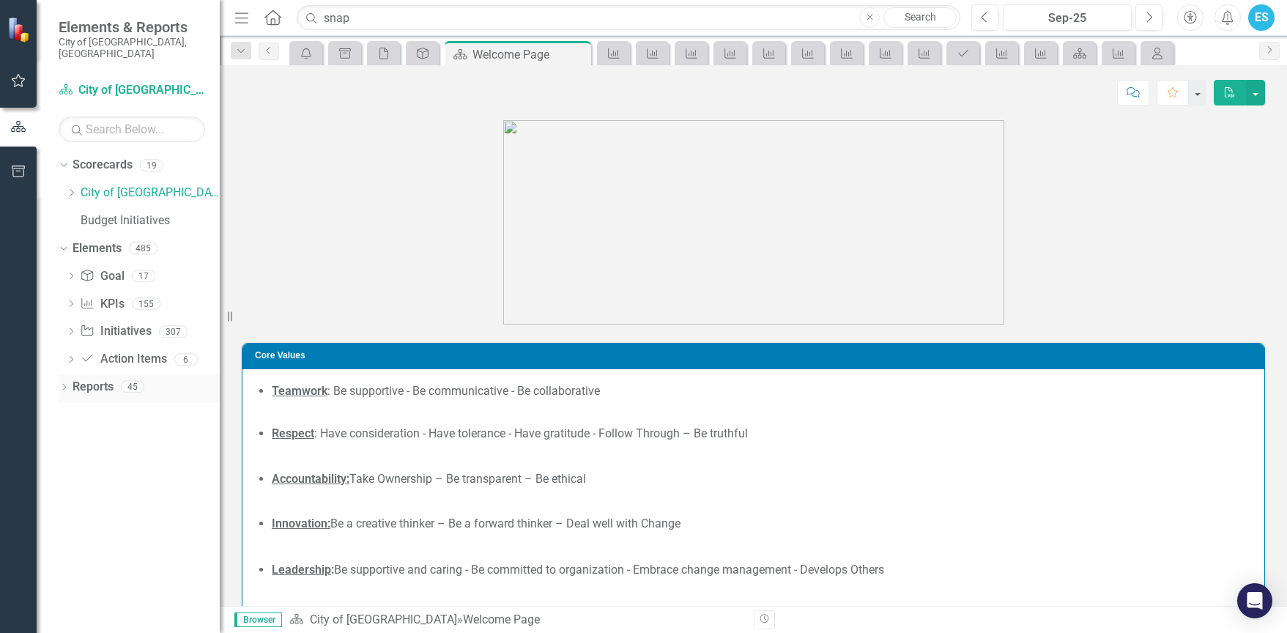
click at [66, 382] on div "Dropdown" at bounding box center [64, 388] width 10 height 12
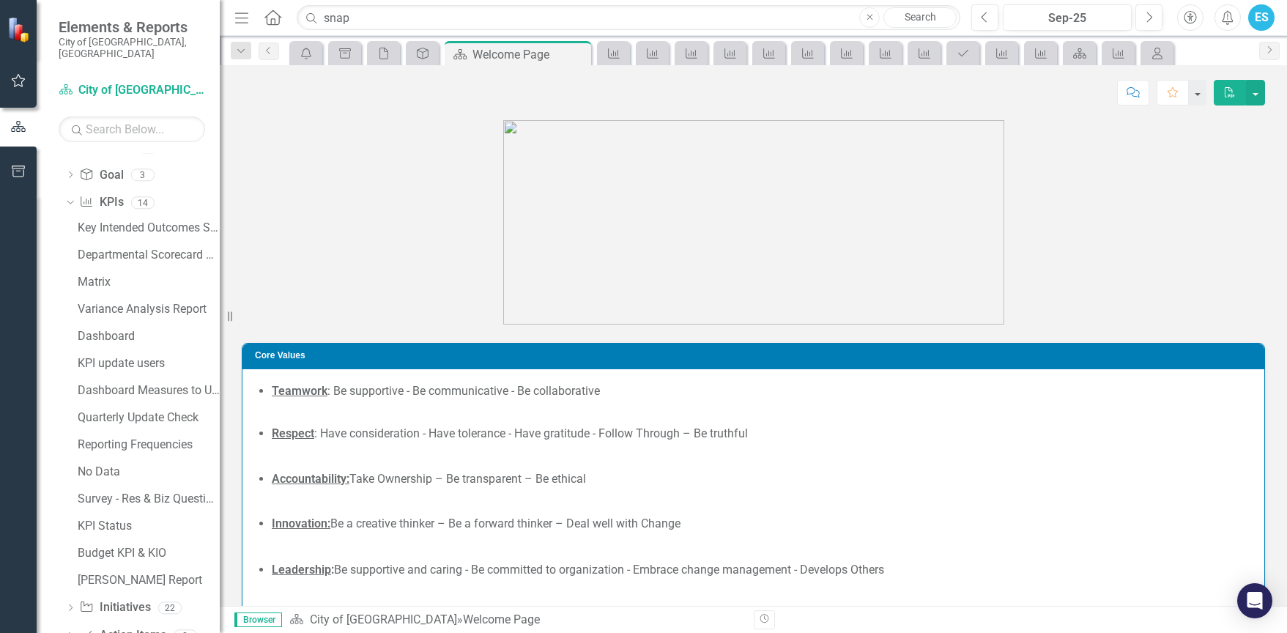
scroll to position [428, 0]
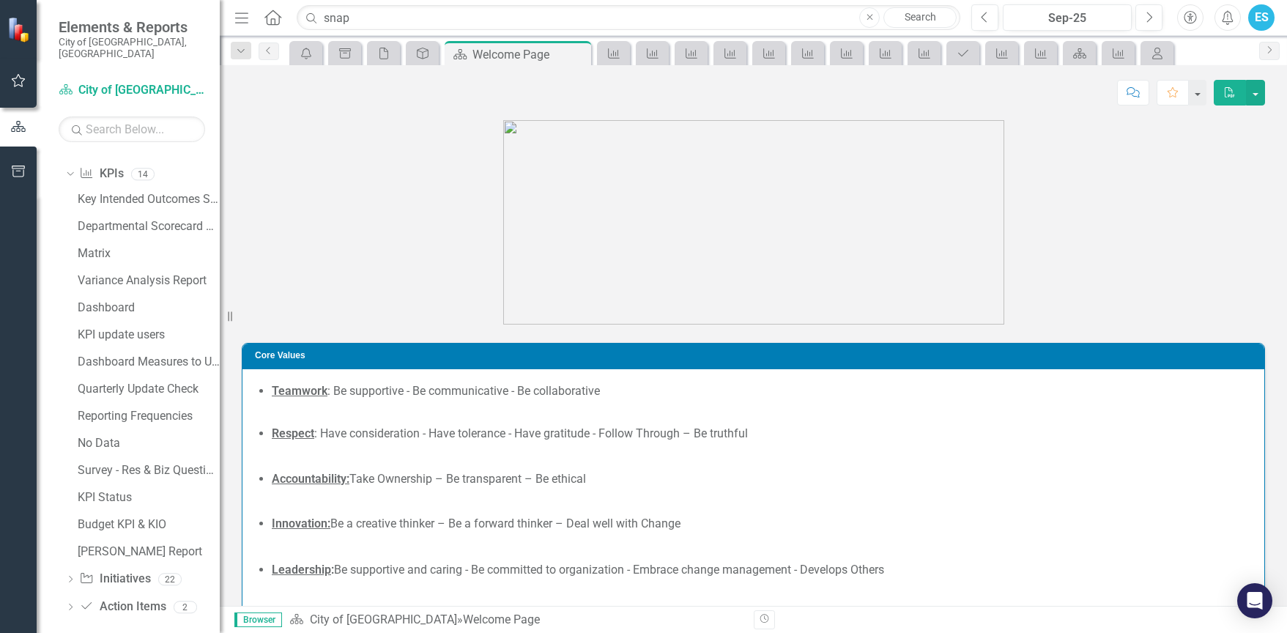
click at [64, 596] on div "Dropdown Scorecard Scorecard 4 Welcome Page City-wide Scorecard Measures Citywi…" at bounding box center [139, 298] width 161 height 650
click at [63, 597] on div "Dropdown Scorecard Scorecard 4 Welcome Page City-wide Scorecard Measures Citywi…" at bounding box center [139, 298] width 161 height 650
click at [70, 604] on icon "Dropdown" at bounding box center [70, 608] width 10 height 8
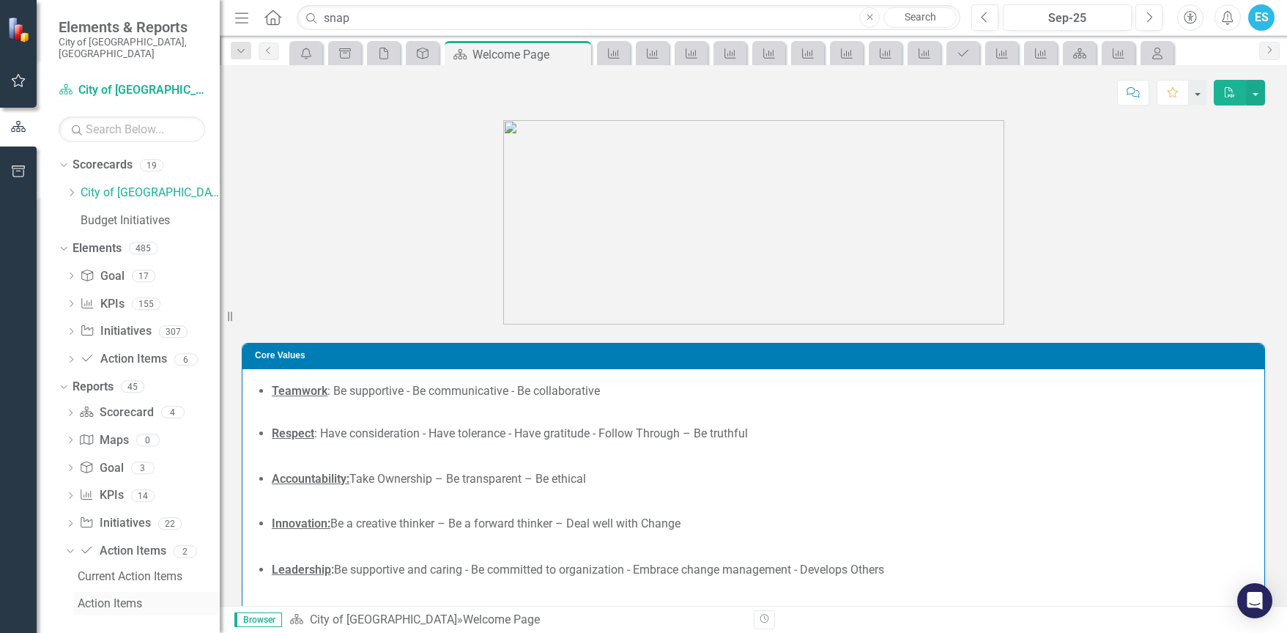
click at [94, 592] on link "Action Items" at bounding box center [147, 603] width 146 height 23
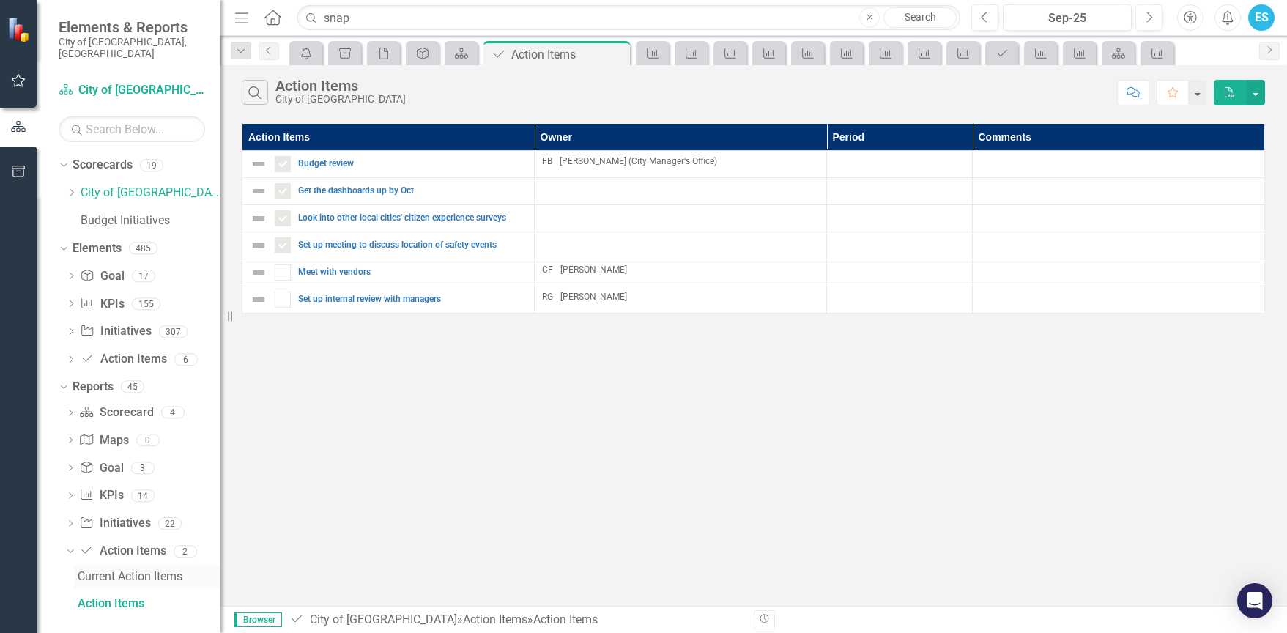
click at [115, 570] on div "Current Action Items" at bounding box center [149, 576] width 142 height 13
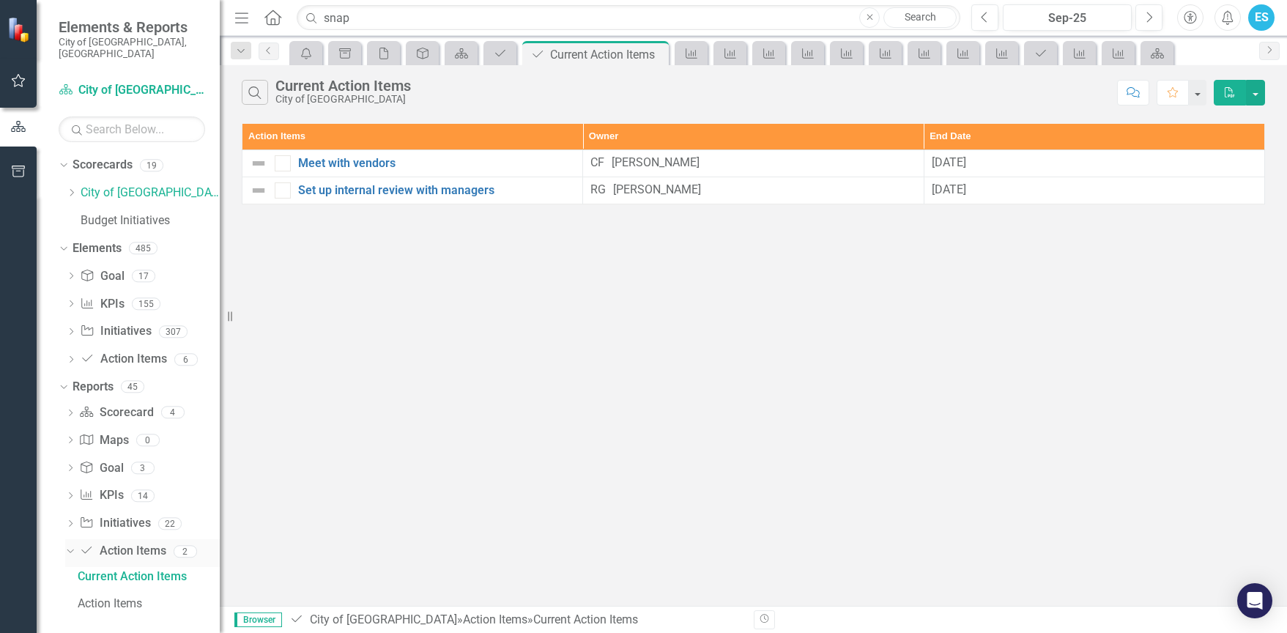
click at [71, 546] on icon "Dropdown" at bounding box center [68, 551] width 8 height 10
click at [69, 521] on icon "Dropdown" at bounding box center [70, 525] width 10 height 8
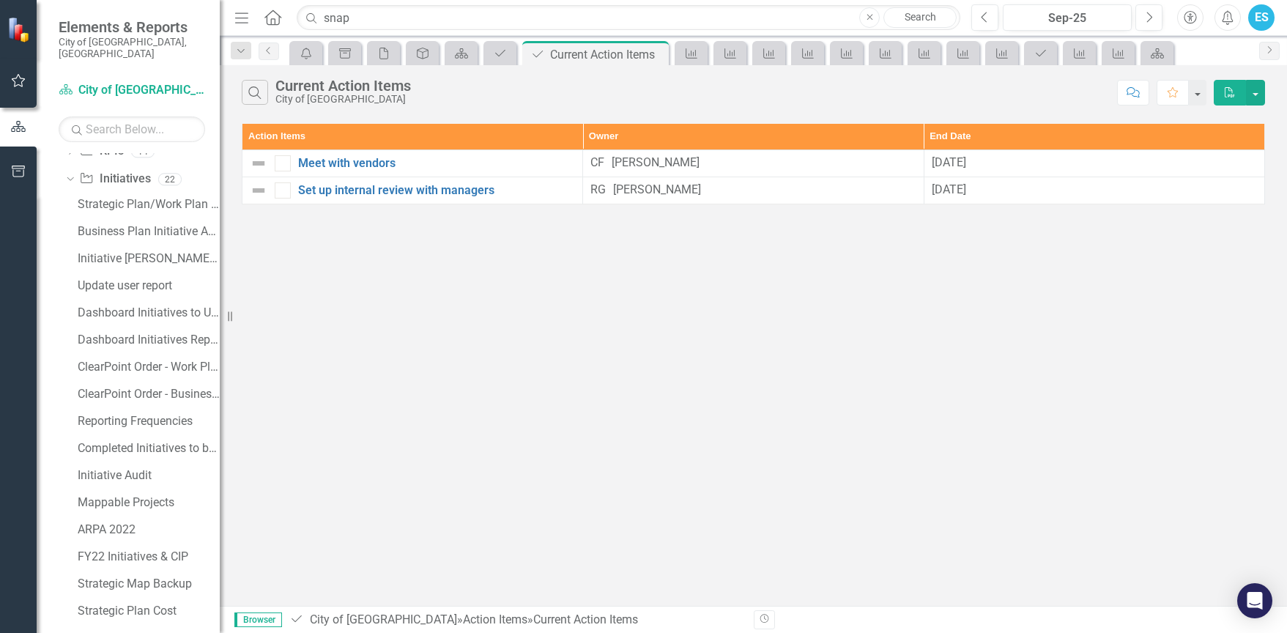
scroll to position [319, 0]
click at [71, 199] on icon "Dropdown" at bounding box center [68, 204] width 8 height 10
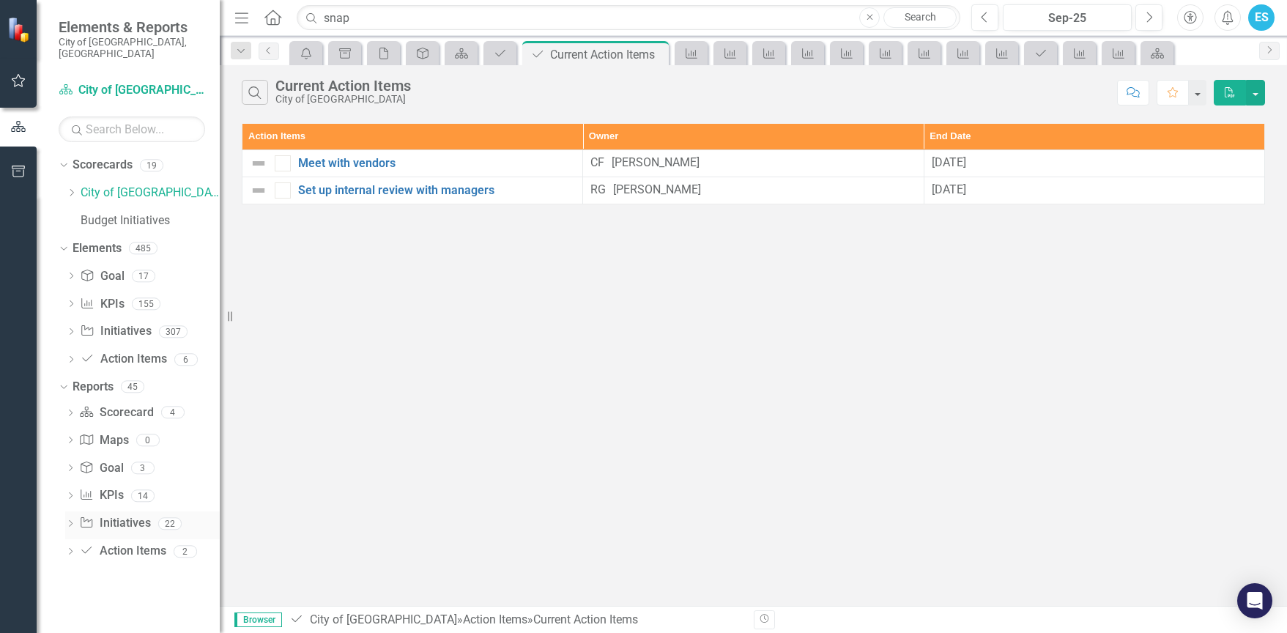
scroll to position [0, 0]
click at [77, 401] on div "Dropdown Scorecard Scorecard 4" at bounding box center [142, 415] width 155 height 28
click at [71, 409] on icon at bounding box center [71, 412] width 4 height 7
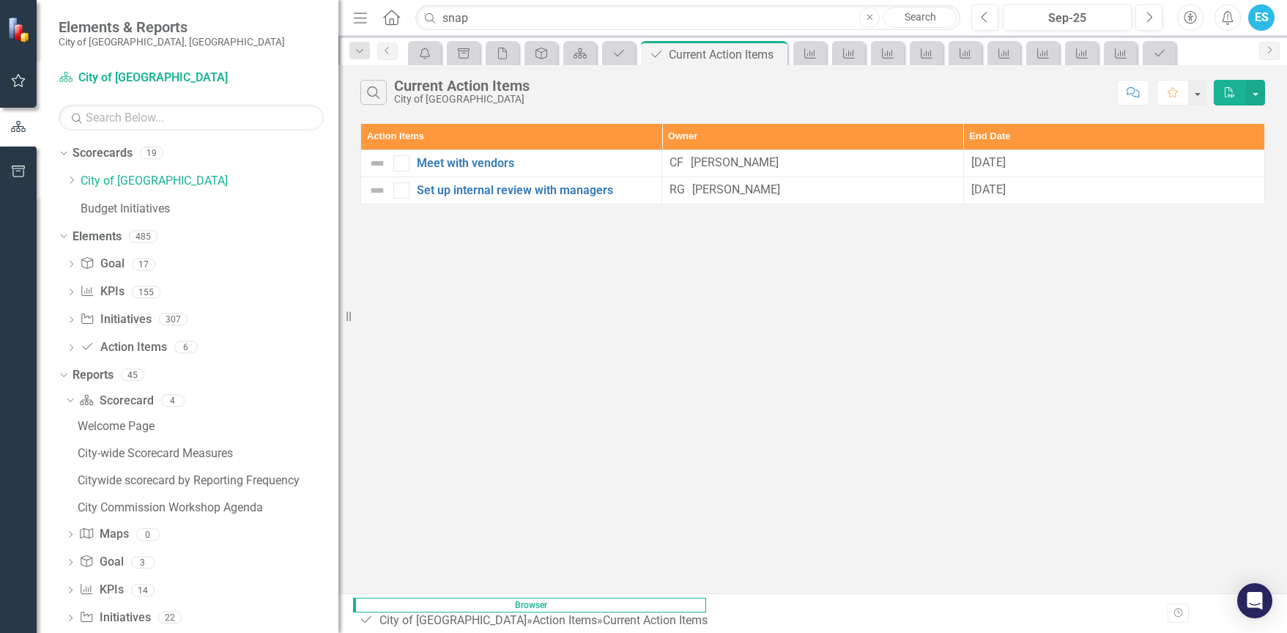
drag, startPoint x: 221, startPoint y: 466, endPoint x: 338, endPoint y: 470, distance: 117.3
click at [338, 470] on div "Resize" at bounding box center [344, 316] width 12 height 633
click at [184, 460] on link "City-wide Scorecard Measures" at bounding box center [206, 452] width 264 height 23
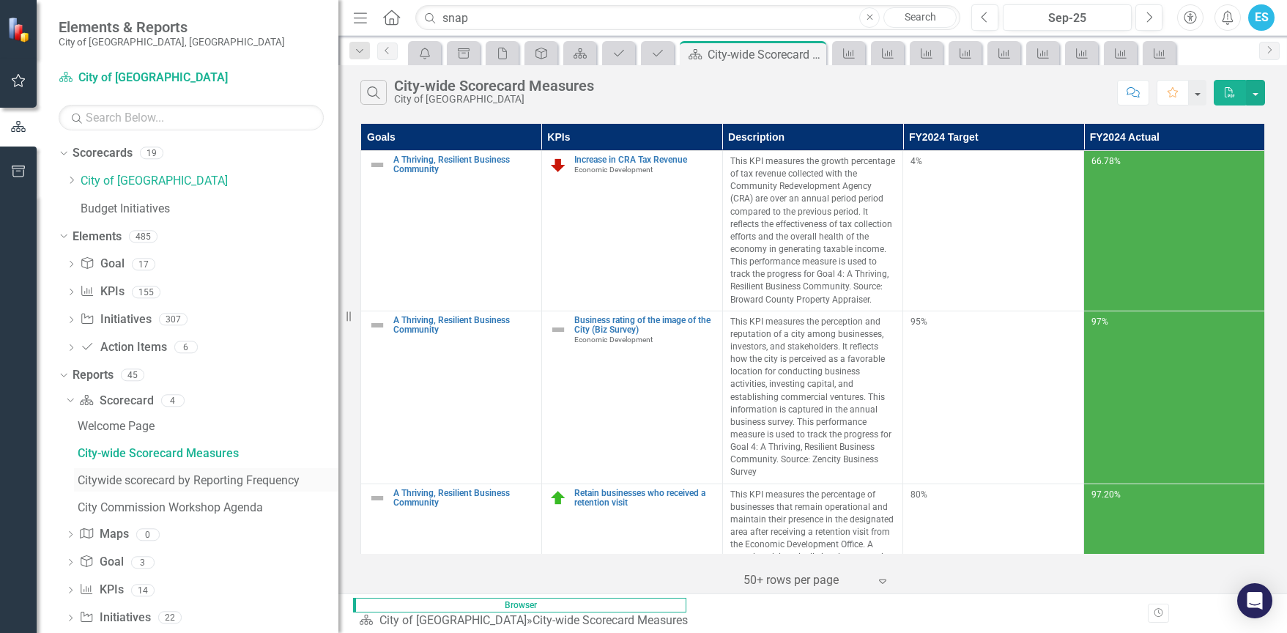
click at [168, 479] on div "Citywide scorecard by Reporting Frequency" at bounding box center [208, 480] width 261 height 13
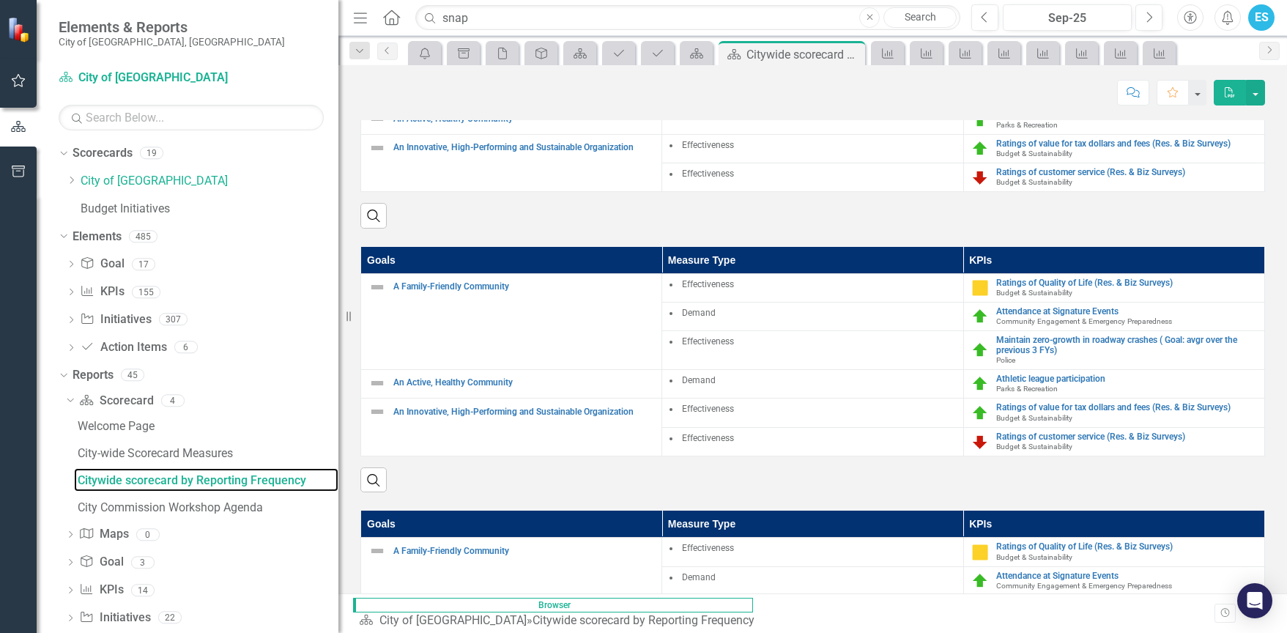
scroll to position [275, 0]
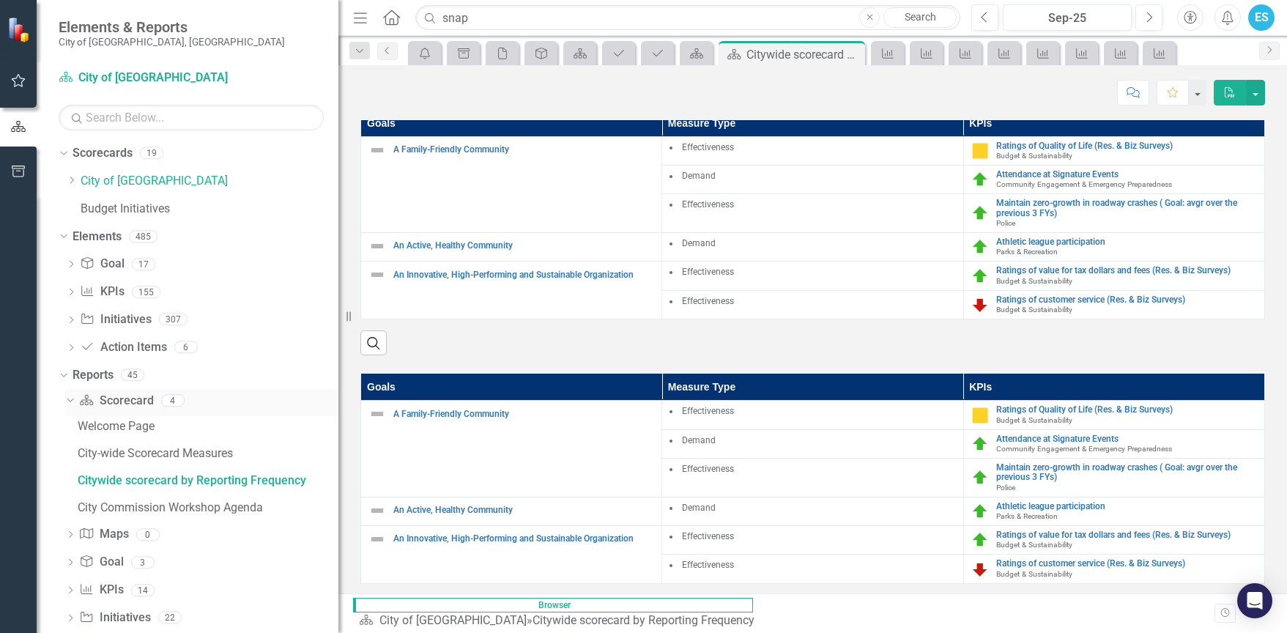
click at [70, 397] on icon "Dropdown" at bounding box center [68, 400] width 8 height 10
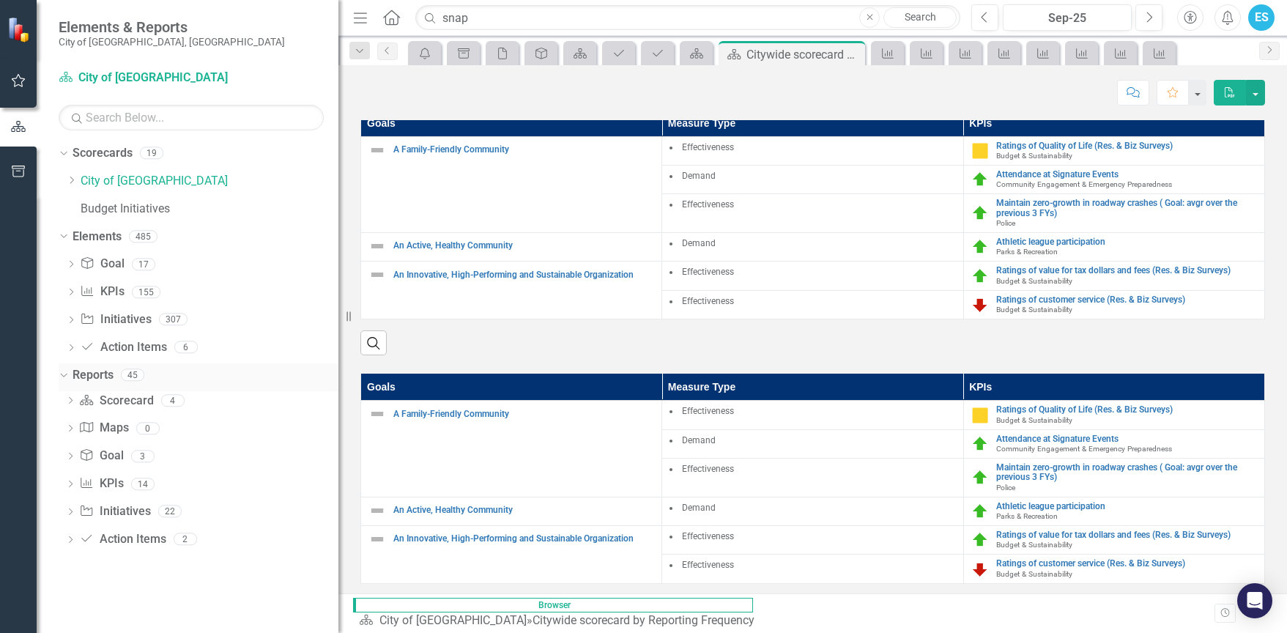
click at [68, 377] on div "Dropdown" at bounding box center [64, 377] width 10 height 7
click at [69, 351] on icon "Dropdown" at bounding box center [71, 349] width 10 height 8
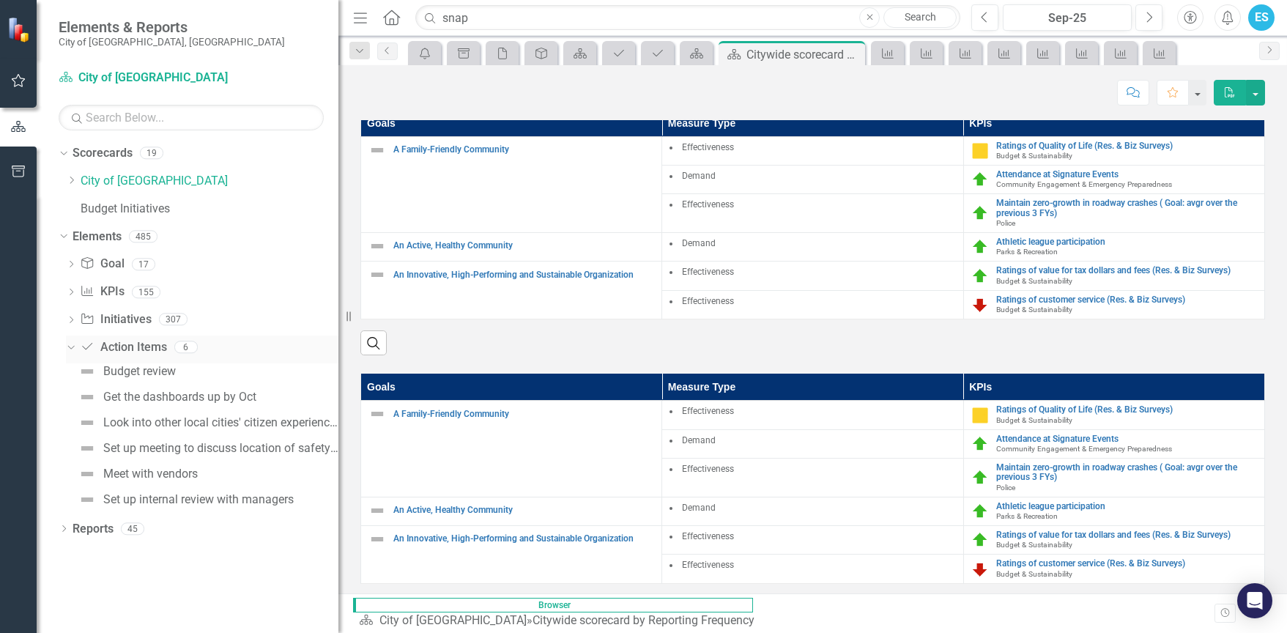
click at [69, 351] on icon "Dropdown" at bounding box center [69, 346] width 8 height 10
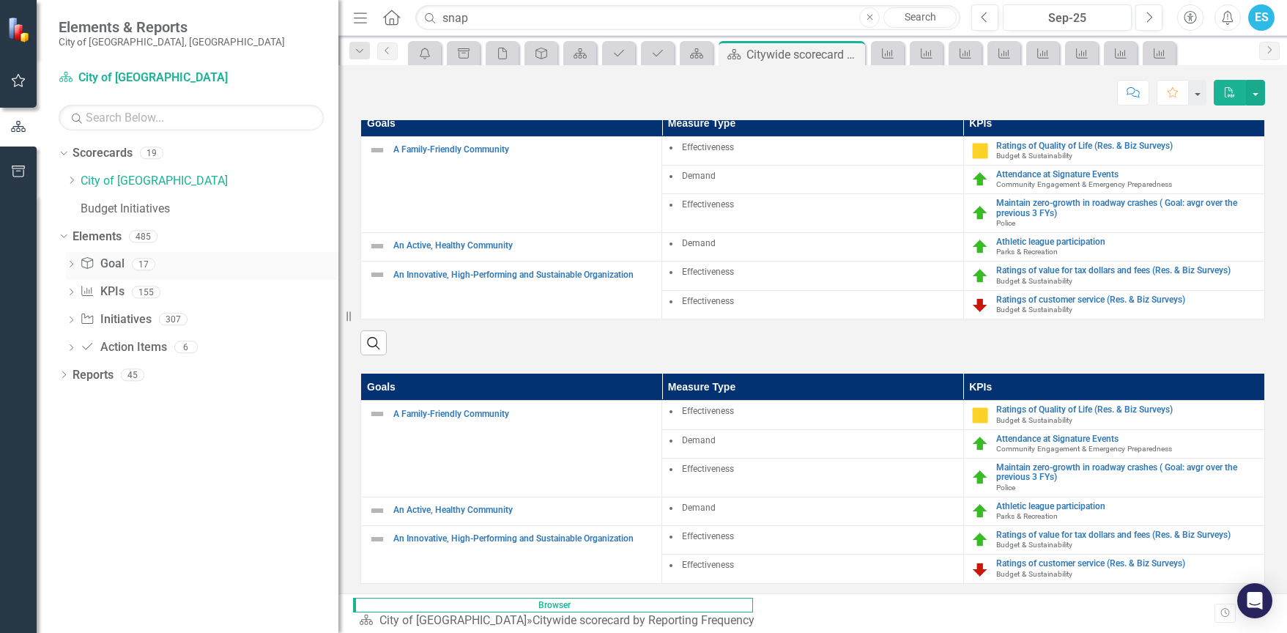
click at [75, 261] on div "Dropdown" at bounding box center [71, 266] width 10 height 12
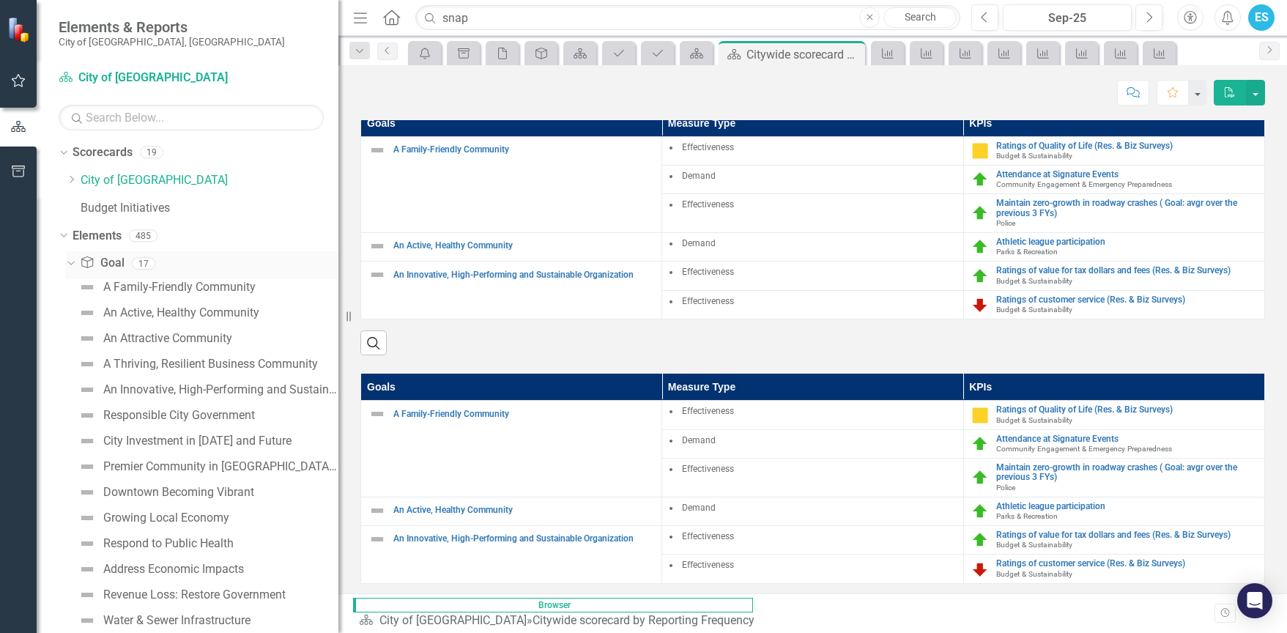
scroll to position [0, 0]
click at [70, 264] on icon "Dropdown" at bounding box center [69, 264] width 8 height 10
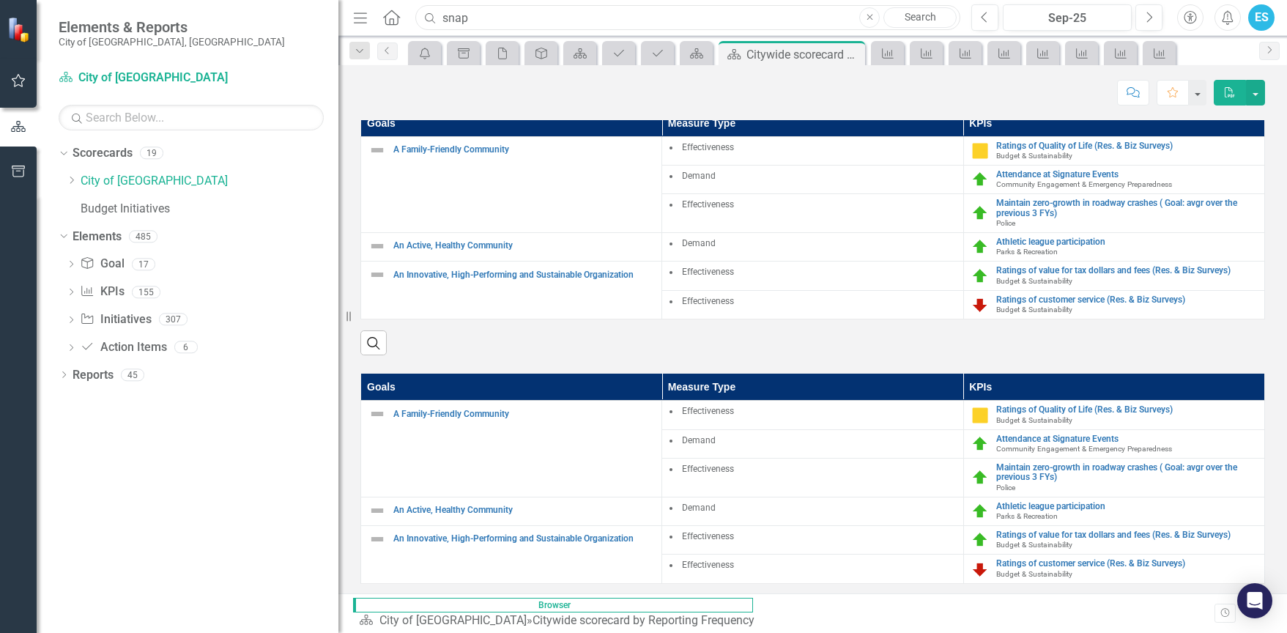
click at [500, 18] on input "snap" at bounding box center [687, 18] width 545 height 26
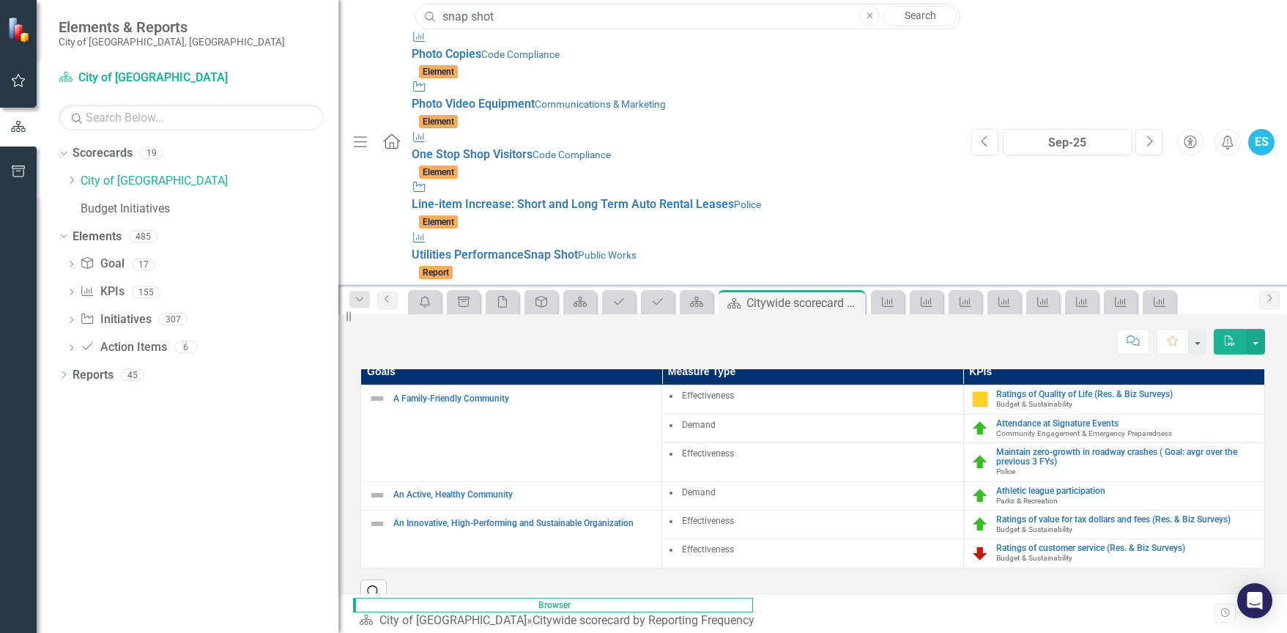
type input "snap shot"
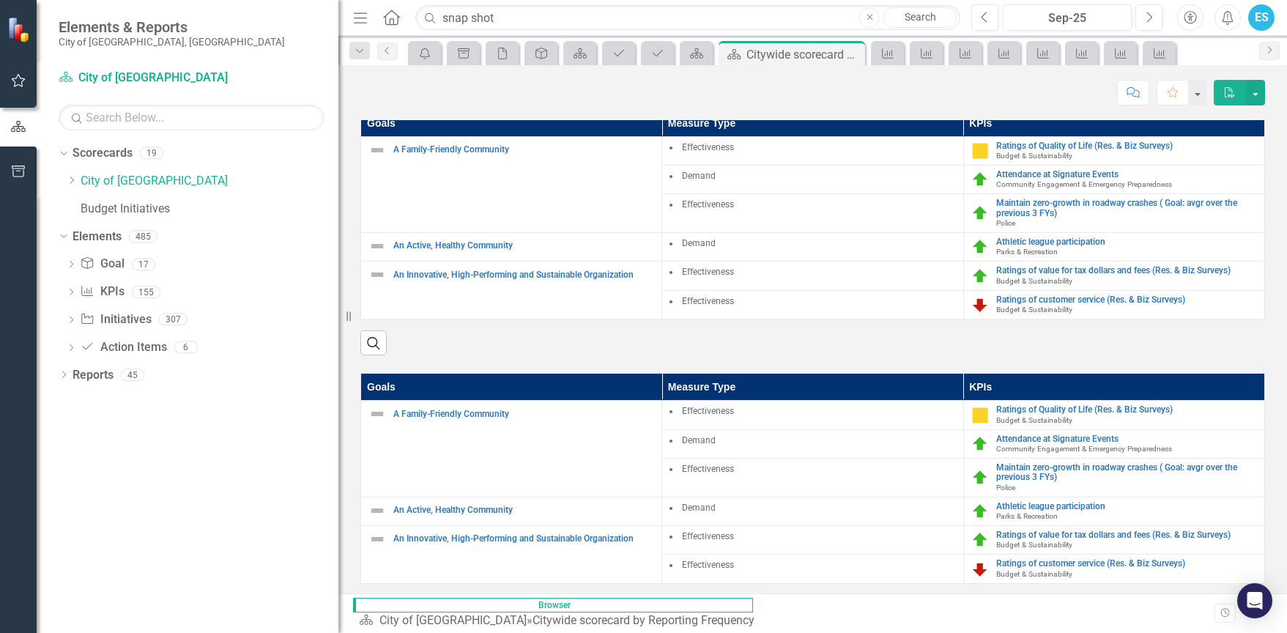
click at [201, 411] on div "Dropdown Scorecards 19 Dropdown City of Coral Springs Budget & Sustainability B…" at bounding box center [188, 387] width 302 height 492
click at [70, 182] on icon "Dropdown" at bounding box center [71, 180] width 11 height 9
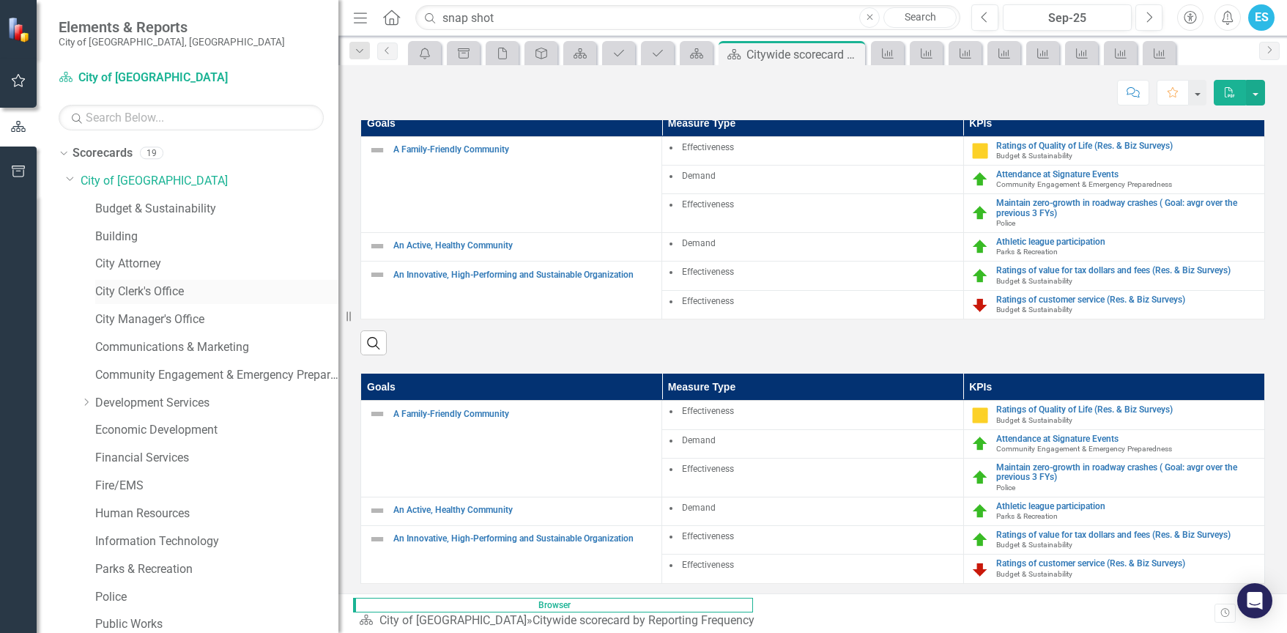
click at [103, 292] on link "City Clerk's Office" at bounding box center [216, 291] width 243 height 17
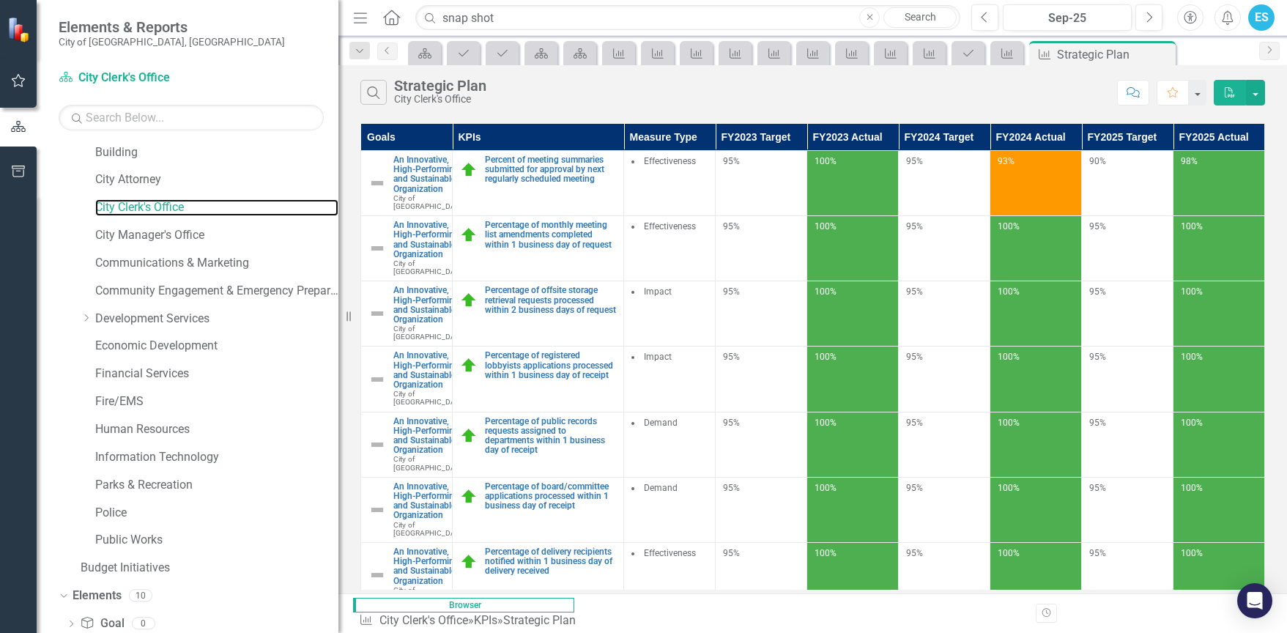
scroll to position [201, 0]
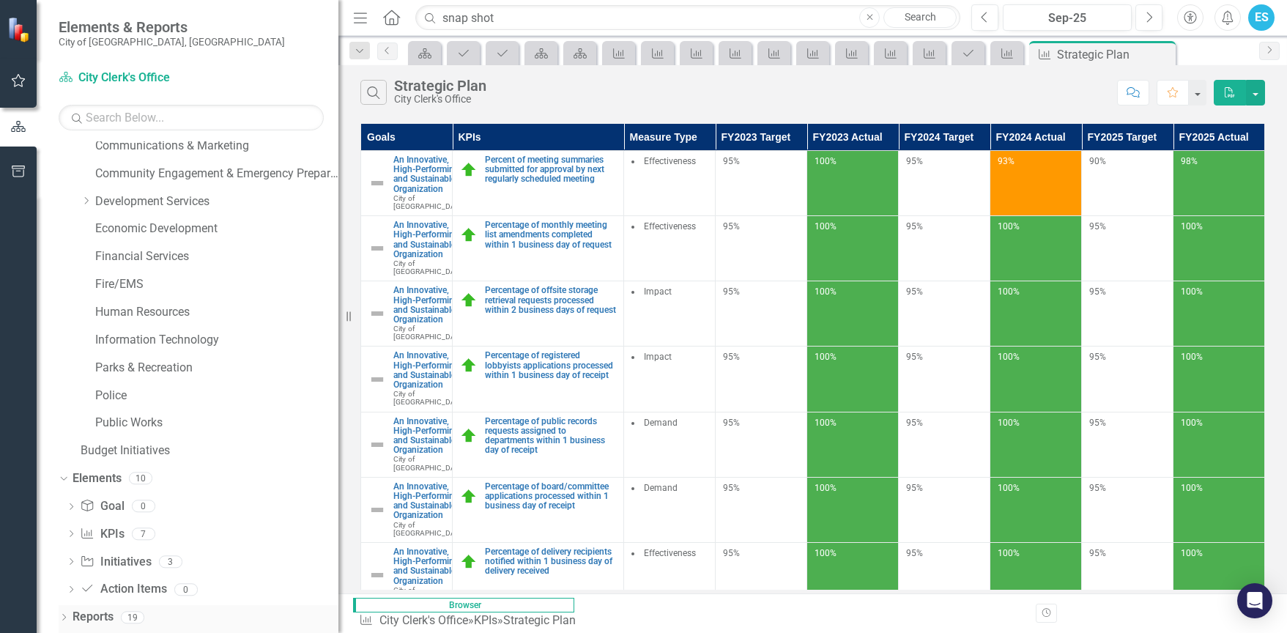
click at [63, 618] on icon "Dropdown" at bounding box center [64, 619] width 10 height 8
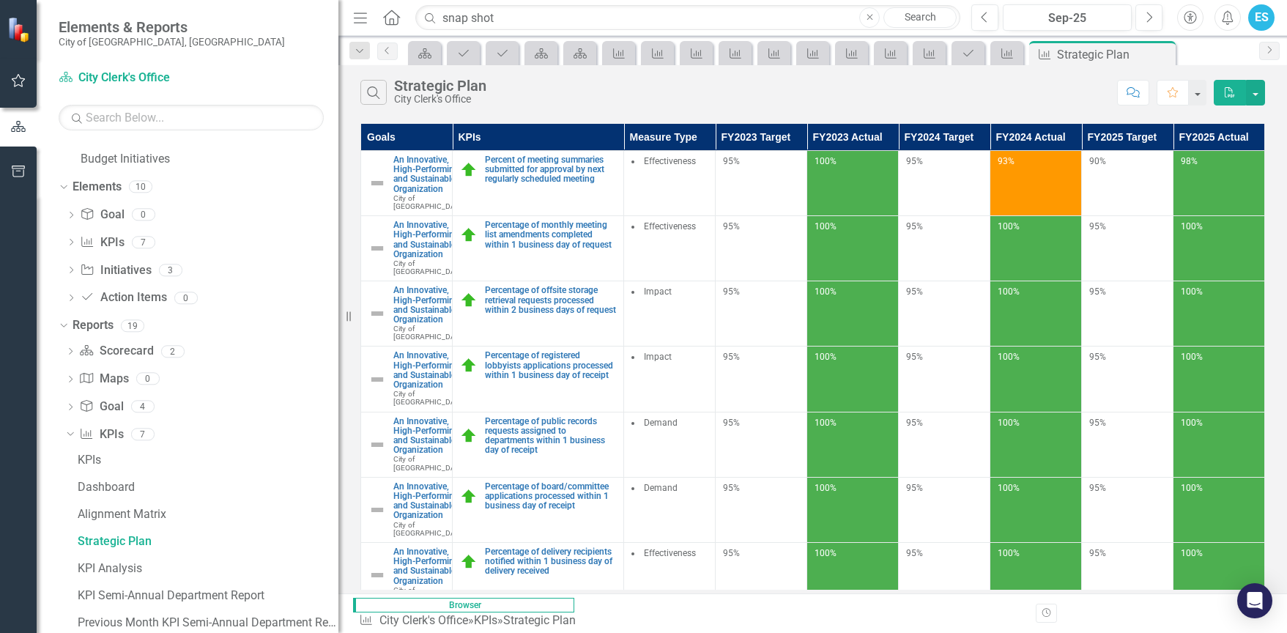
scroll to position [494, 0]
click at [71, 352] on icon "Dropdown" at bounding box center [70, 351] width 10 height 8
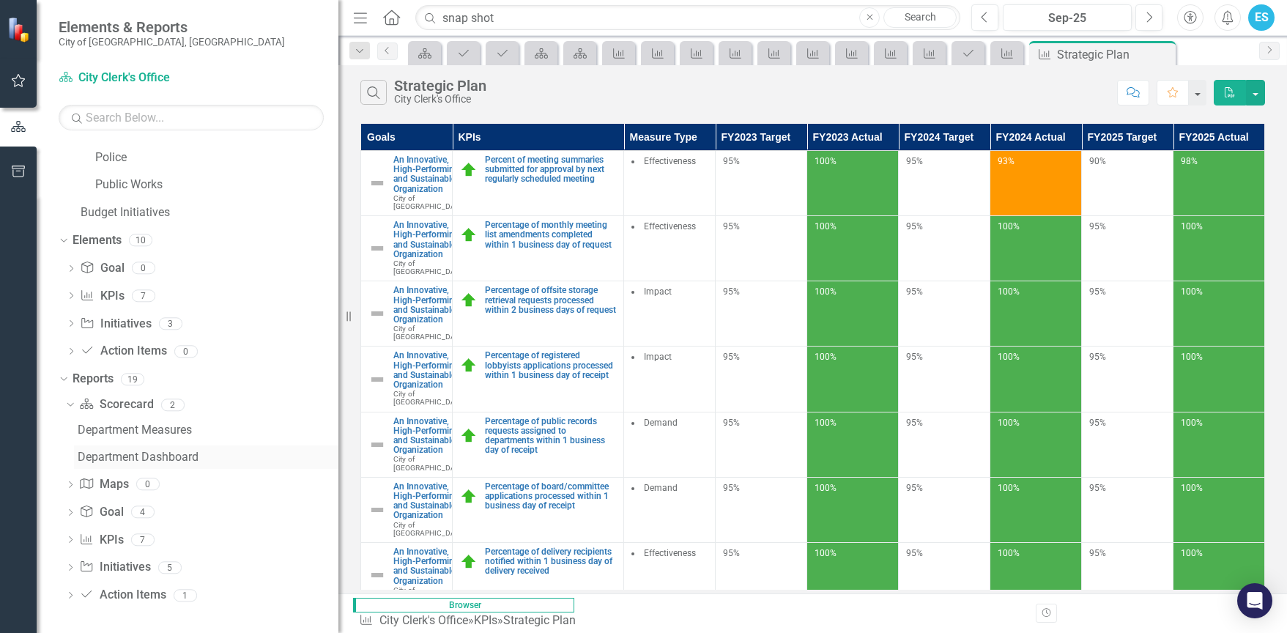
click at [146, 459] on div "Department Dashboard" at bounding box center [208, 457] width 261 height 13
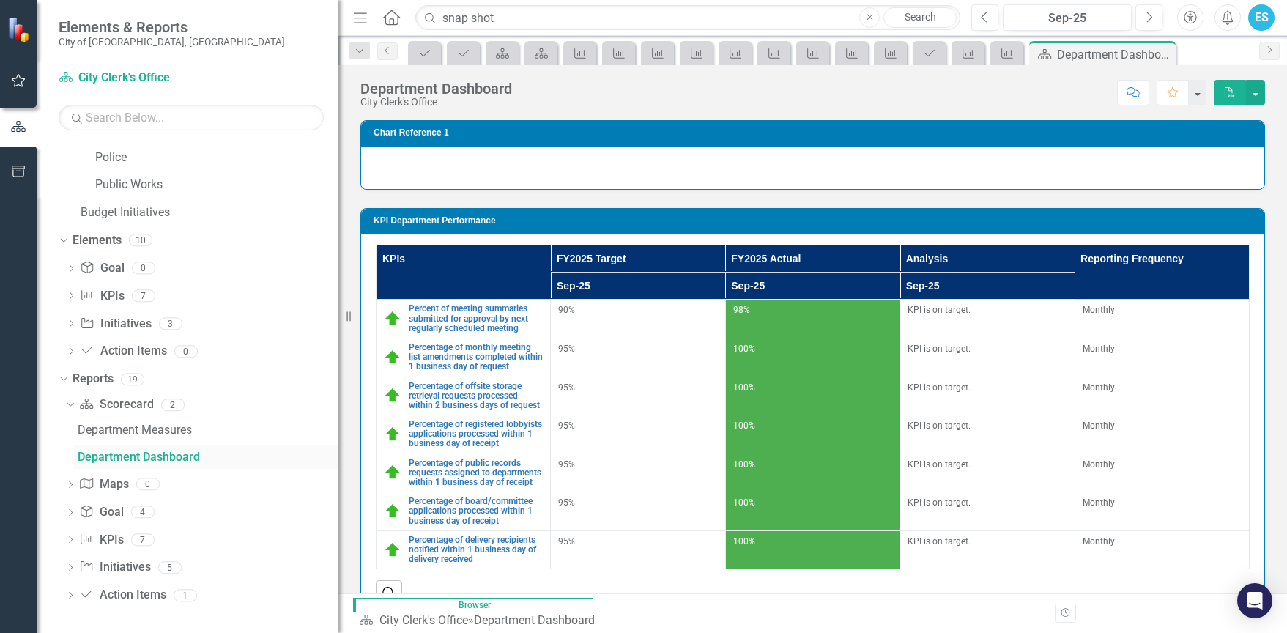
scroll to position [275, 0]
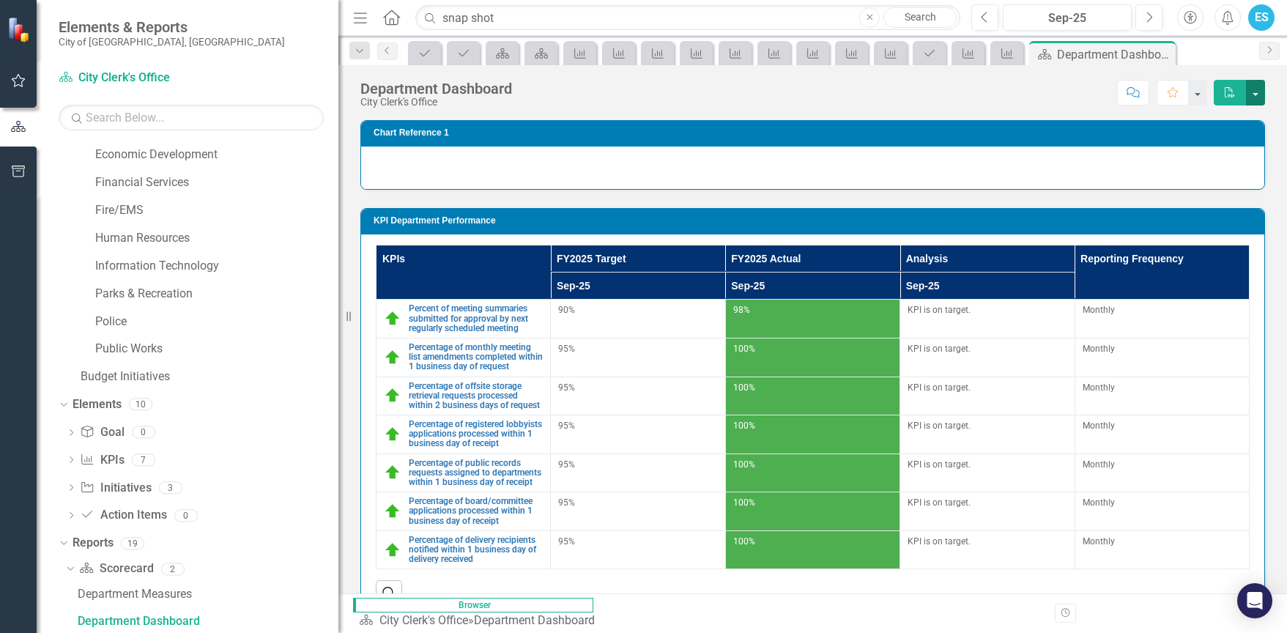
click at [1261, 92] on button "button" at bounding box center [1255, 93] width 19 height 26
click at [1252, 119] on link "PDF Export to PDF" at bounding box center [1207, 119] width 116 height 27
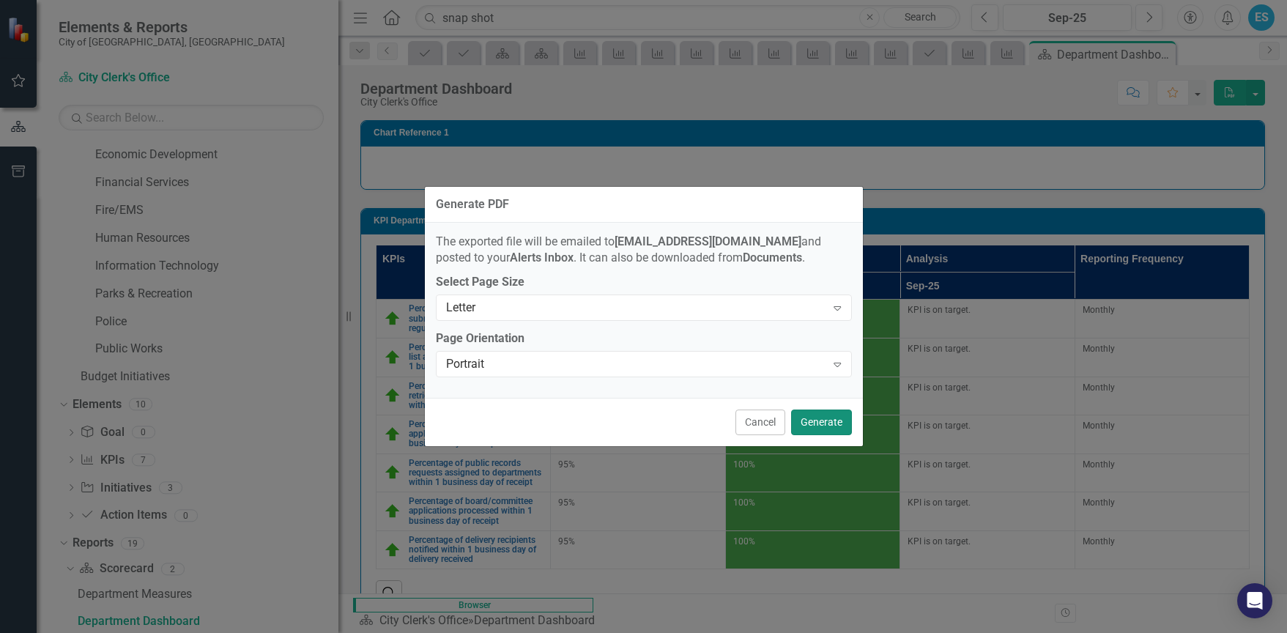
click at [825, 422] on button "Generate" at bounding box center [821, 422] width 61 height 26
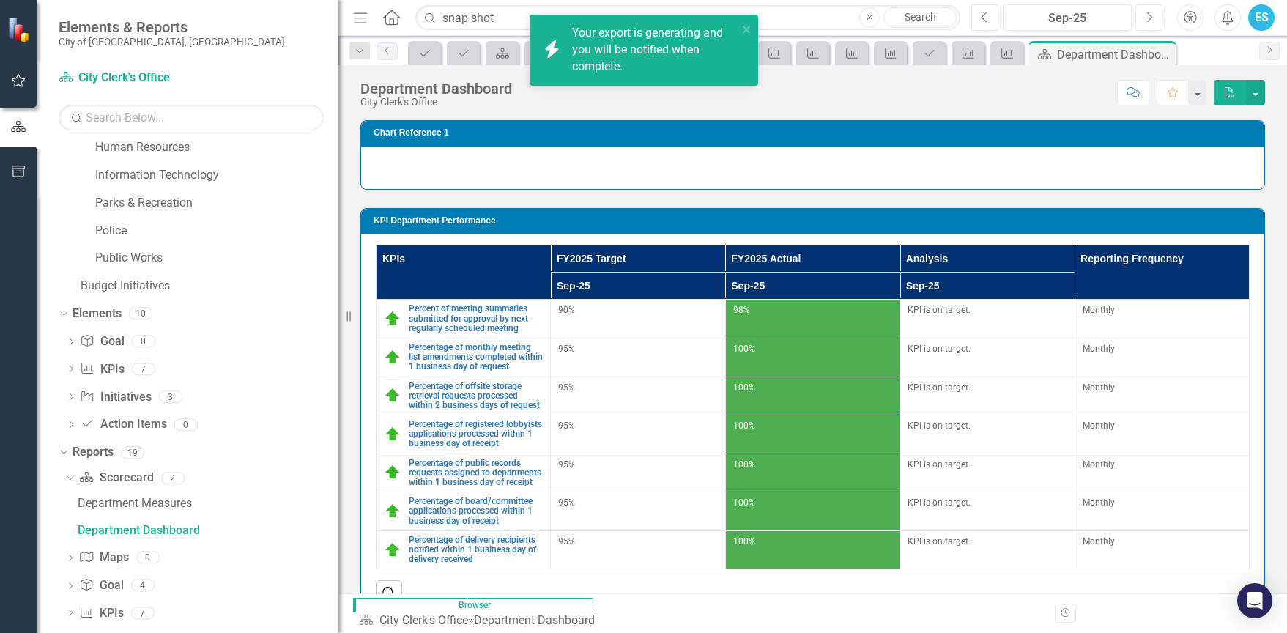
scroll to position [440, 0]
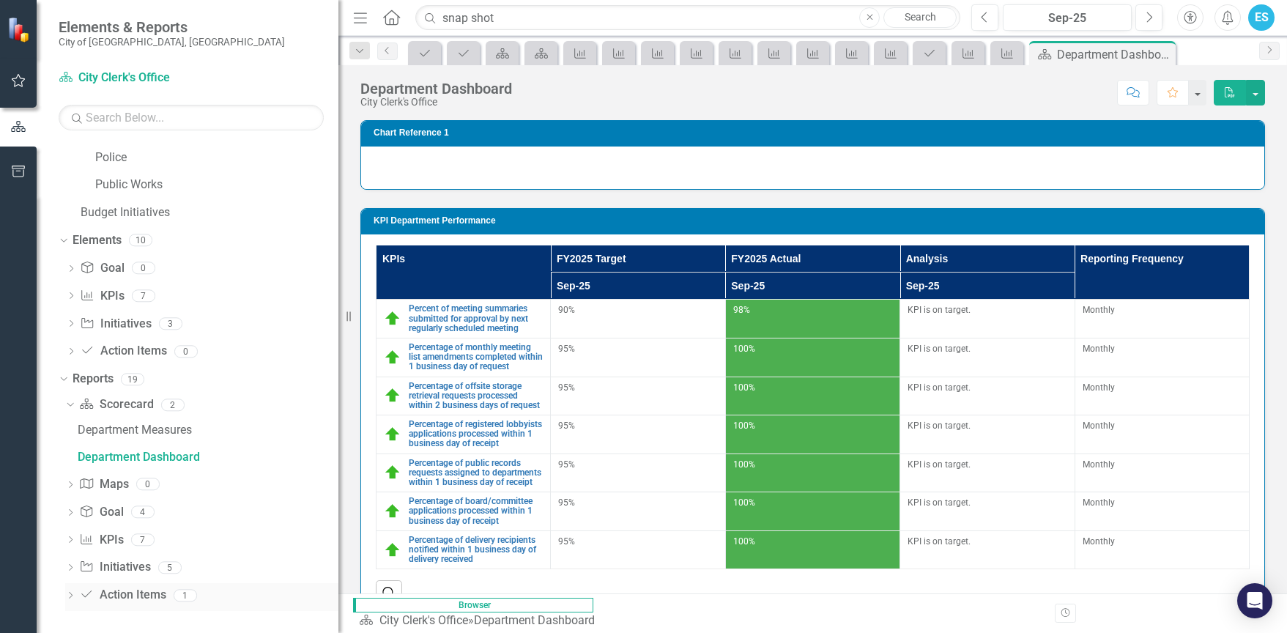
click at [67, 599] on icon "Dropdown" at bounding box center [70, 597] width 10 height 8
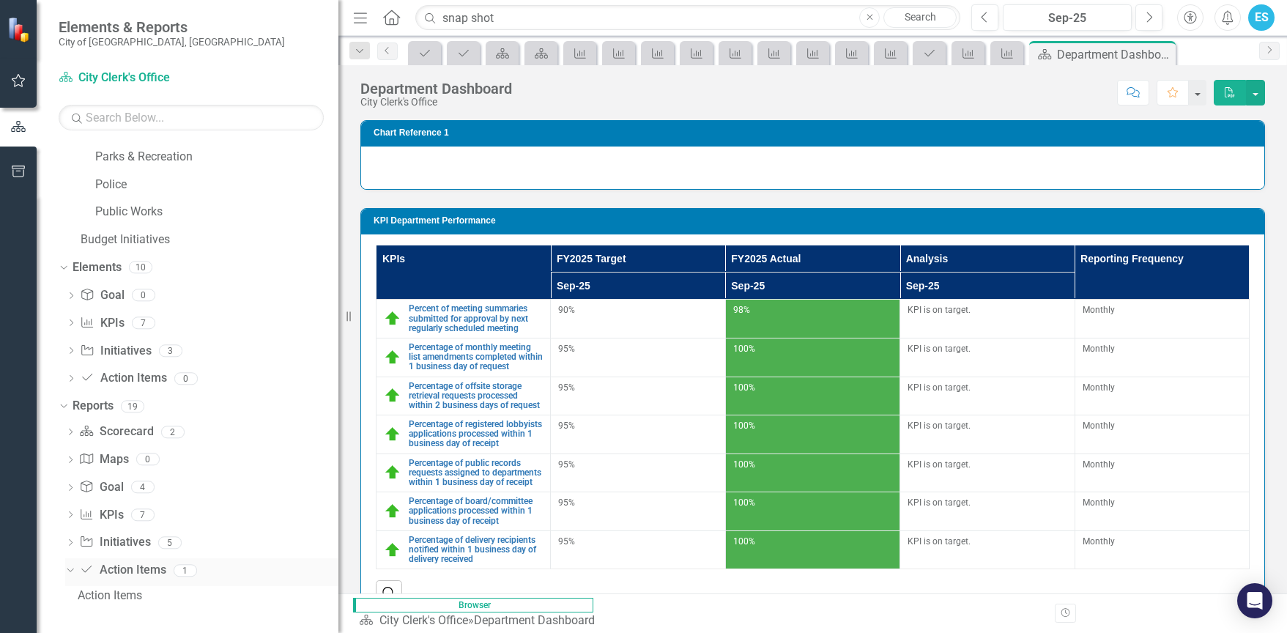
scroll to position [412, 0]
click at [114, 590] on div "Action Items" at bounding box center [208, 595] width 261 height 13
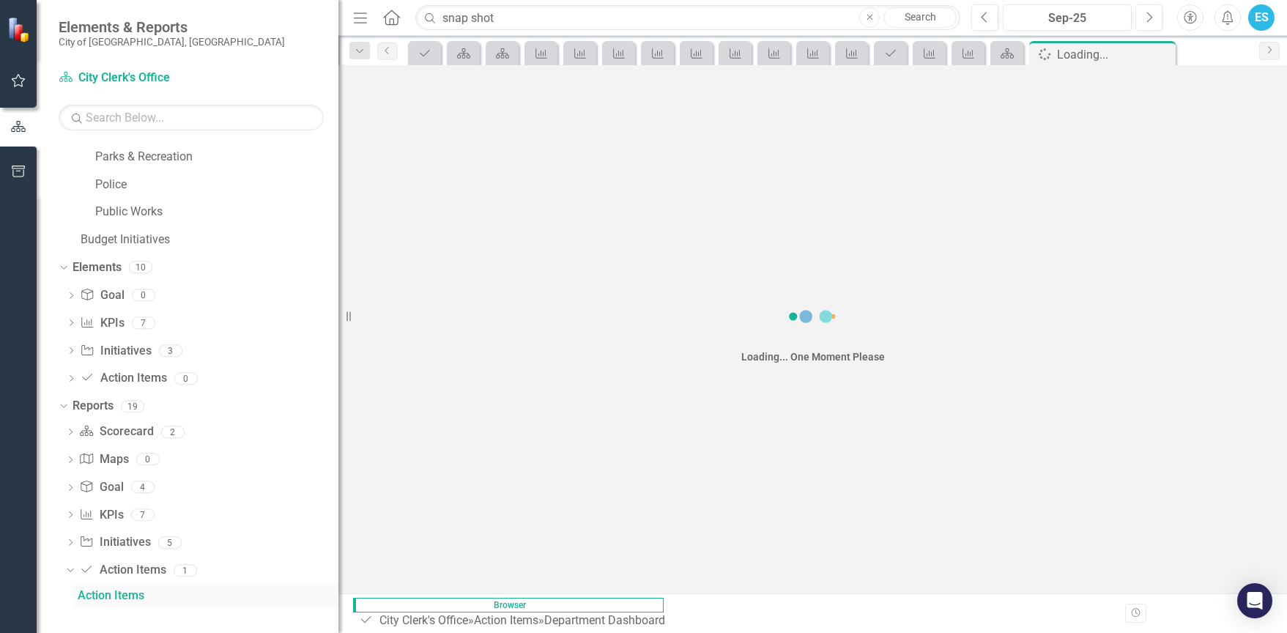
scroll to position [387, 0]
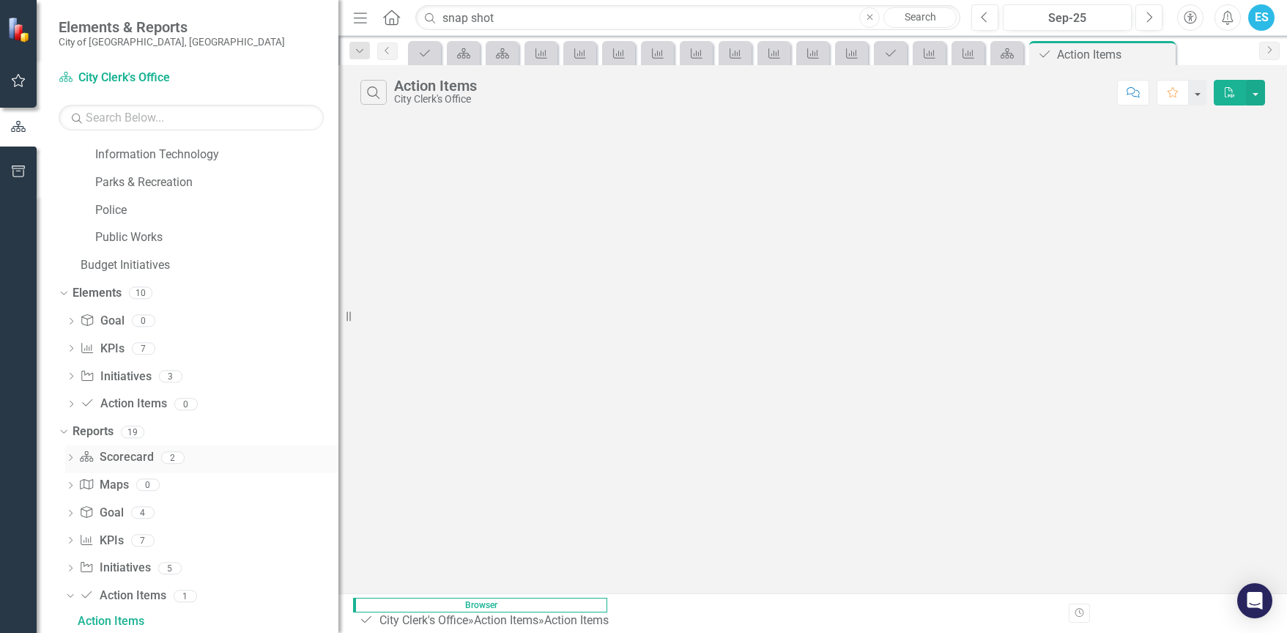
click at [67, 456] on icon "Dropdown" at bounding box center [70, 459] width 10 height 8
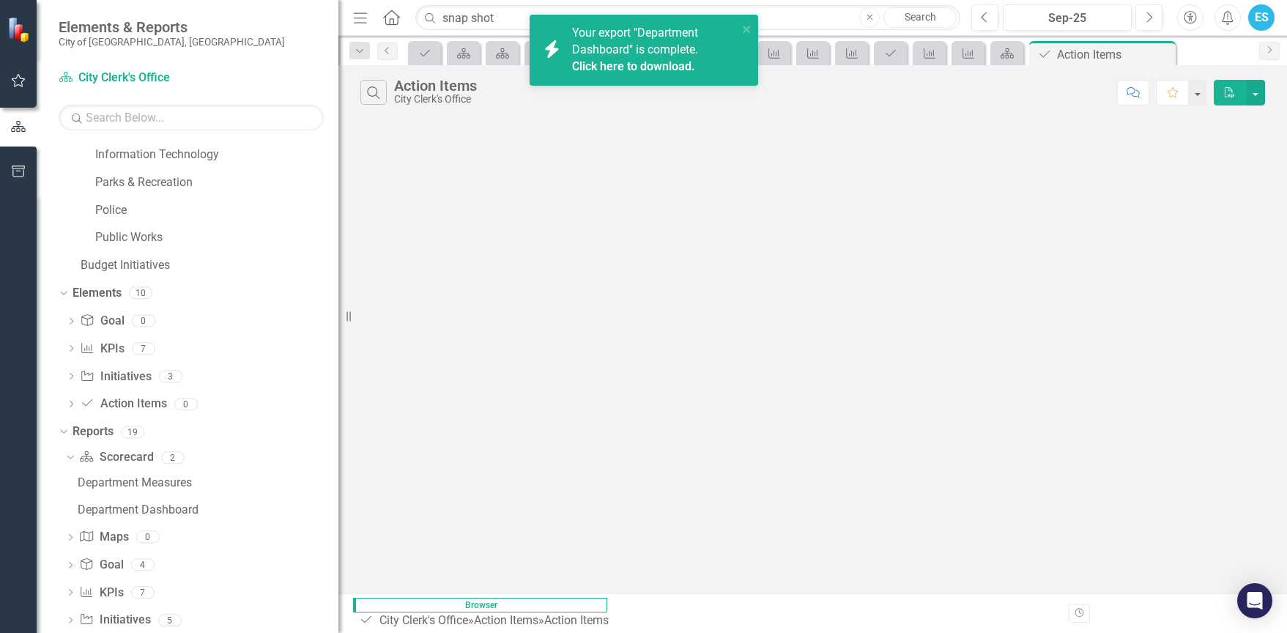
click at [661, 59] on link "Click here to download." at bounding box center [633, 66] width 123 height 14
